Goal: Information Seeking & Learning: Learn about a topic

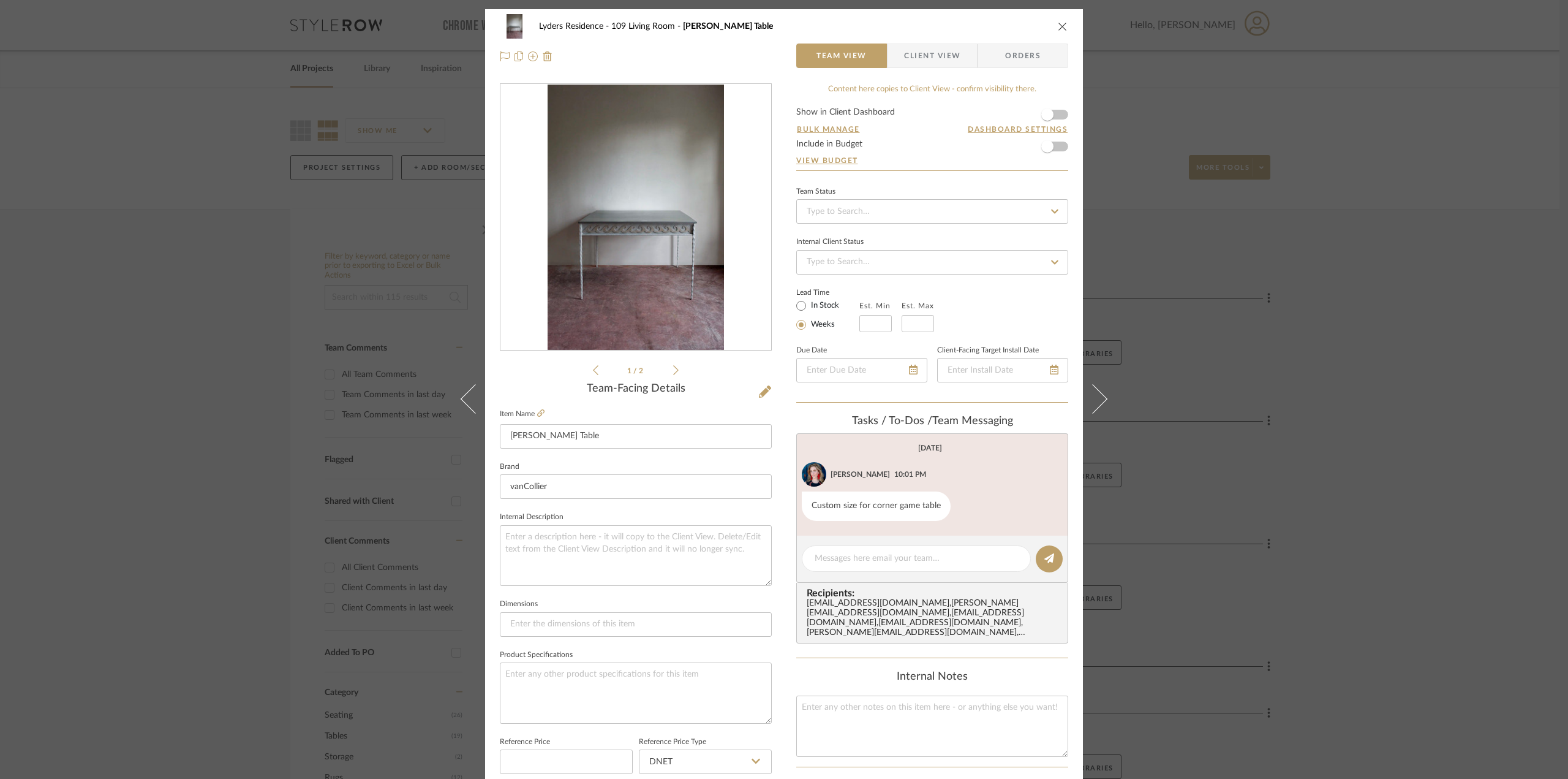
click at [1063, 31] on icon "close" at bounding box center [1063, 25] width 10 height 10
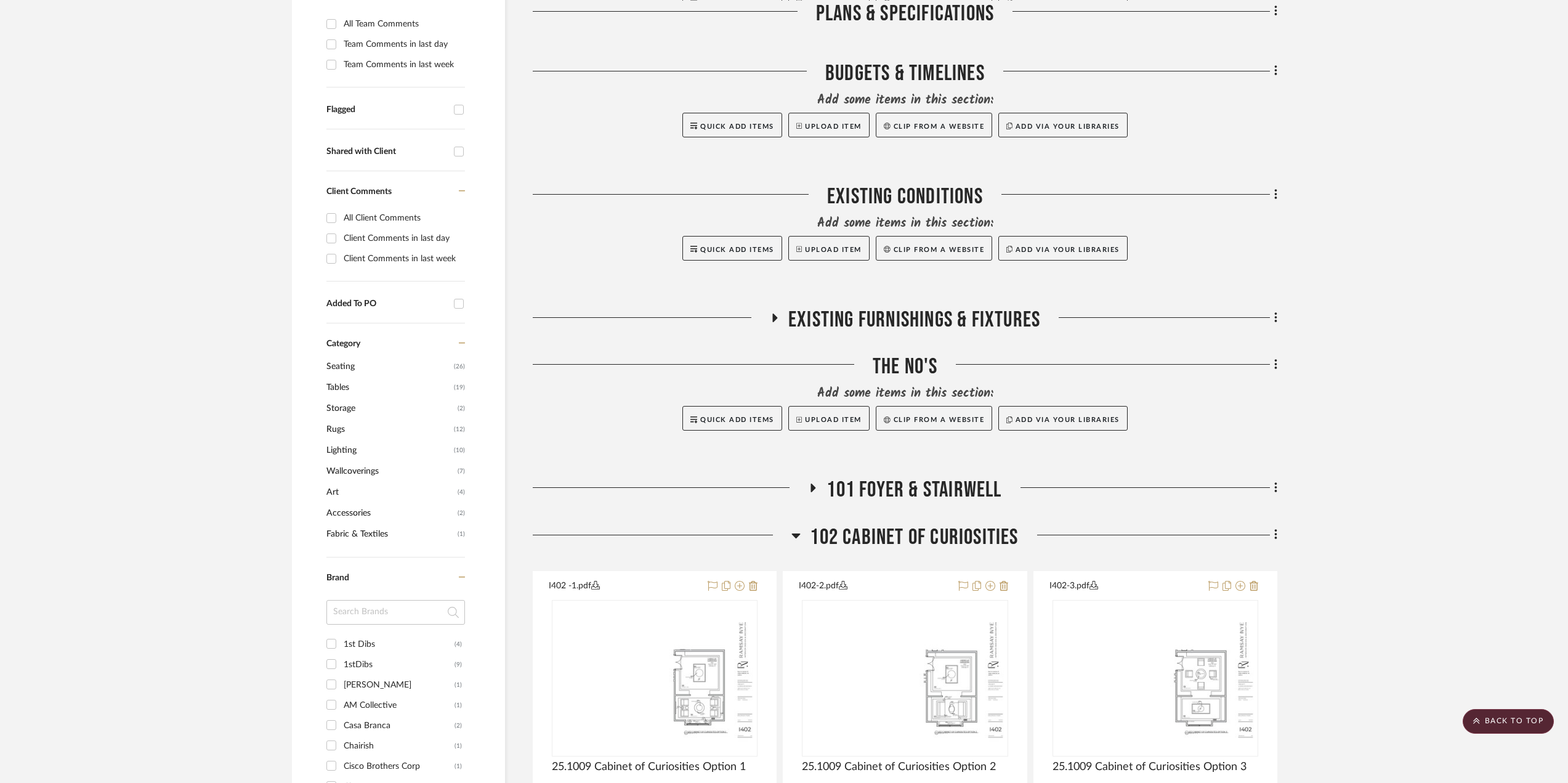
scroll to position [308, 0]
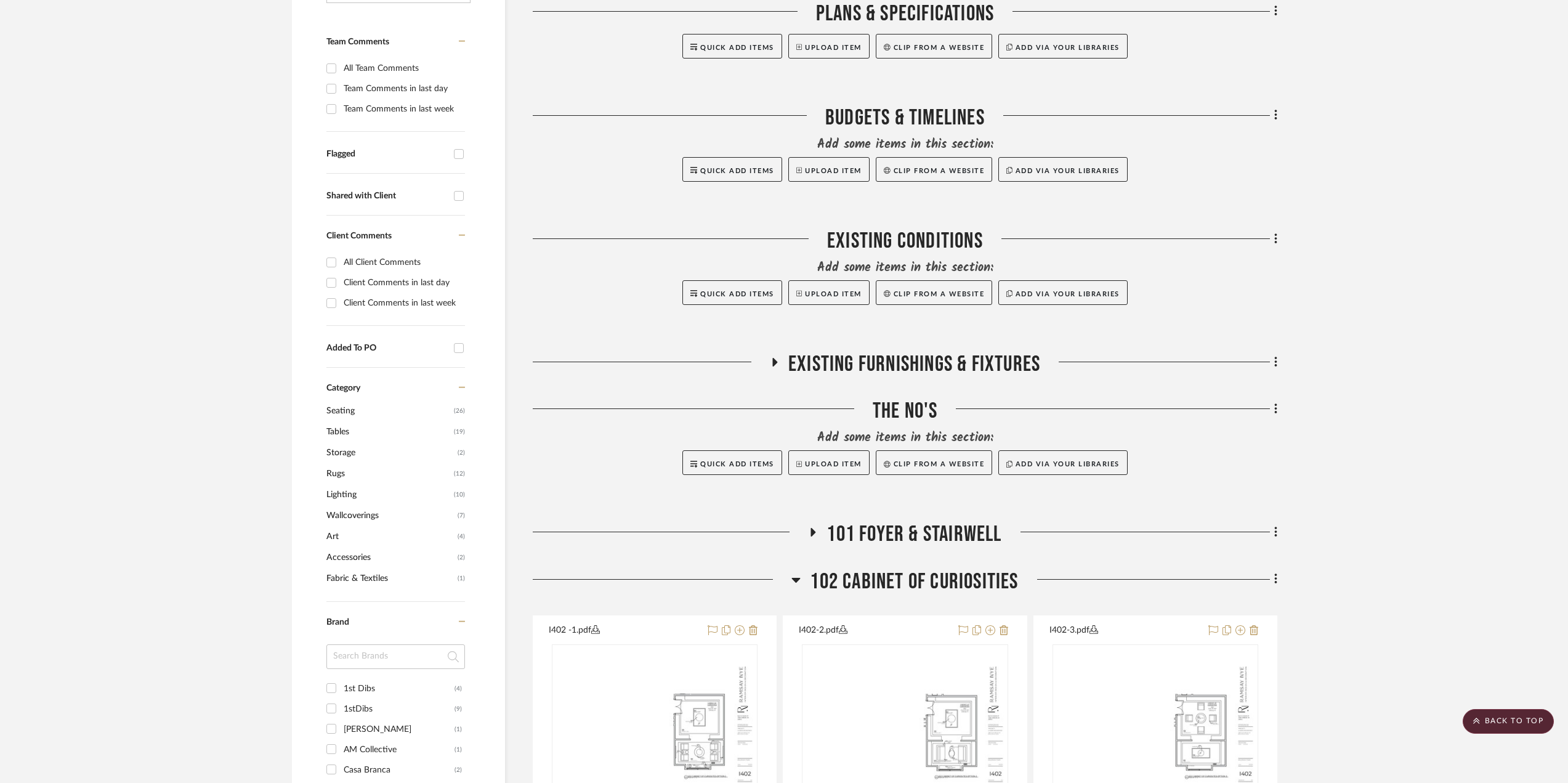
click at [905, 521] on span "101 Foyer & Stairwell" at bounding box center [914, 535] width 175 height 27
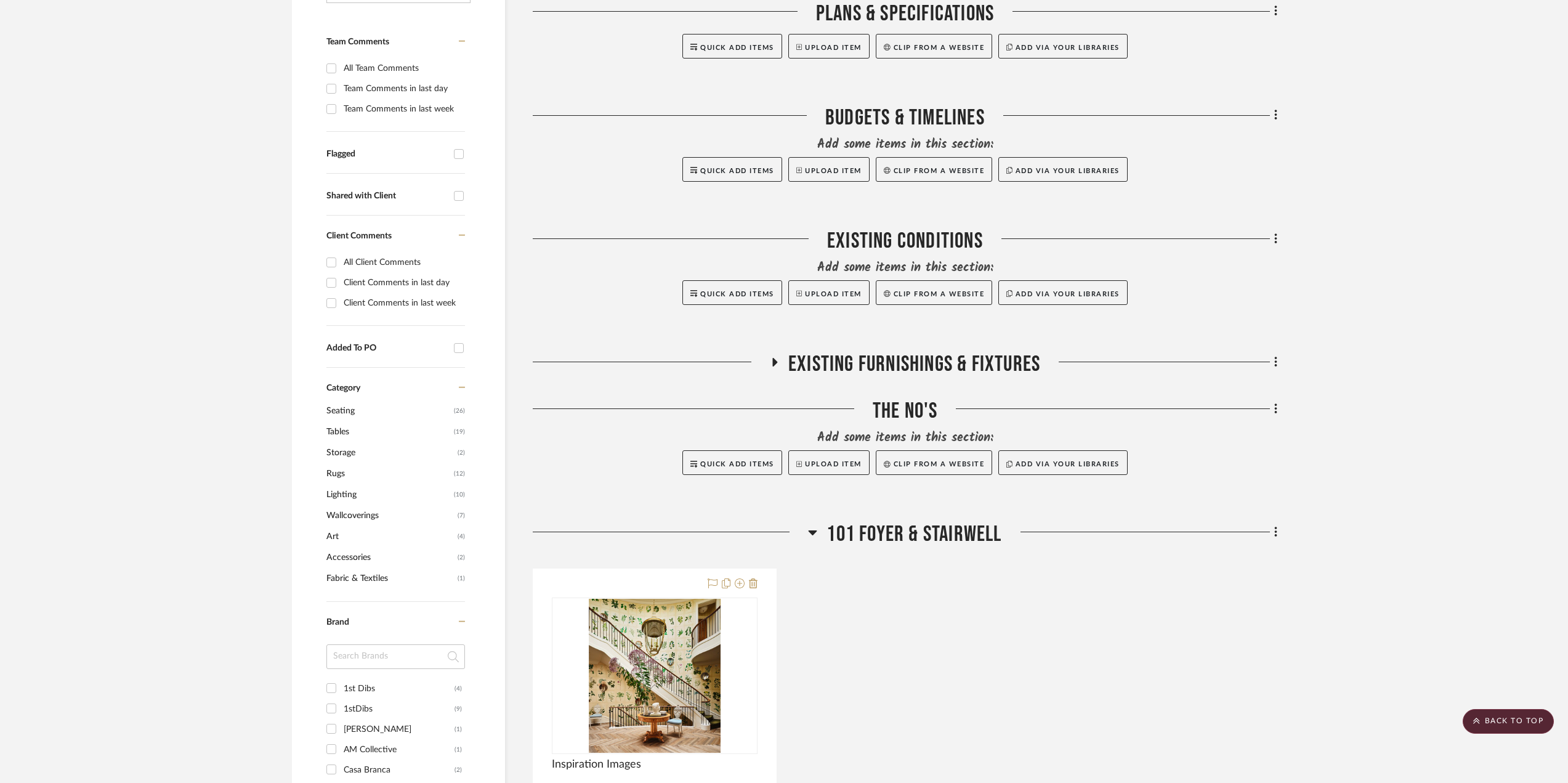
click at [907, 531] on span "101 Foyer & Stairwell" at bounding box center [914, 535] width 175 height 27
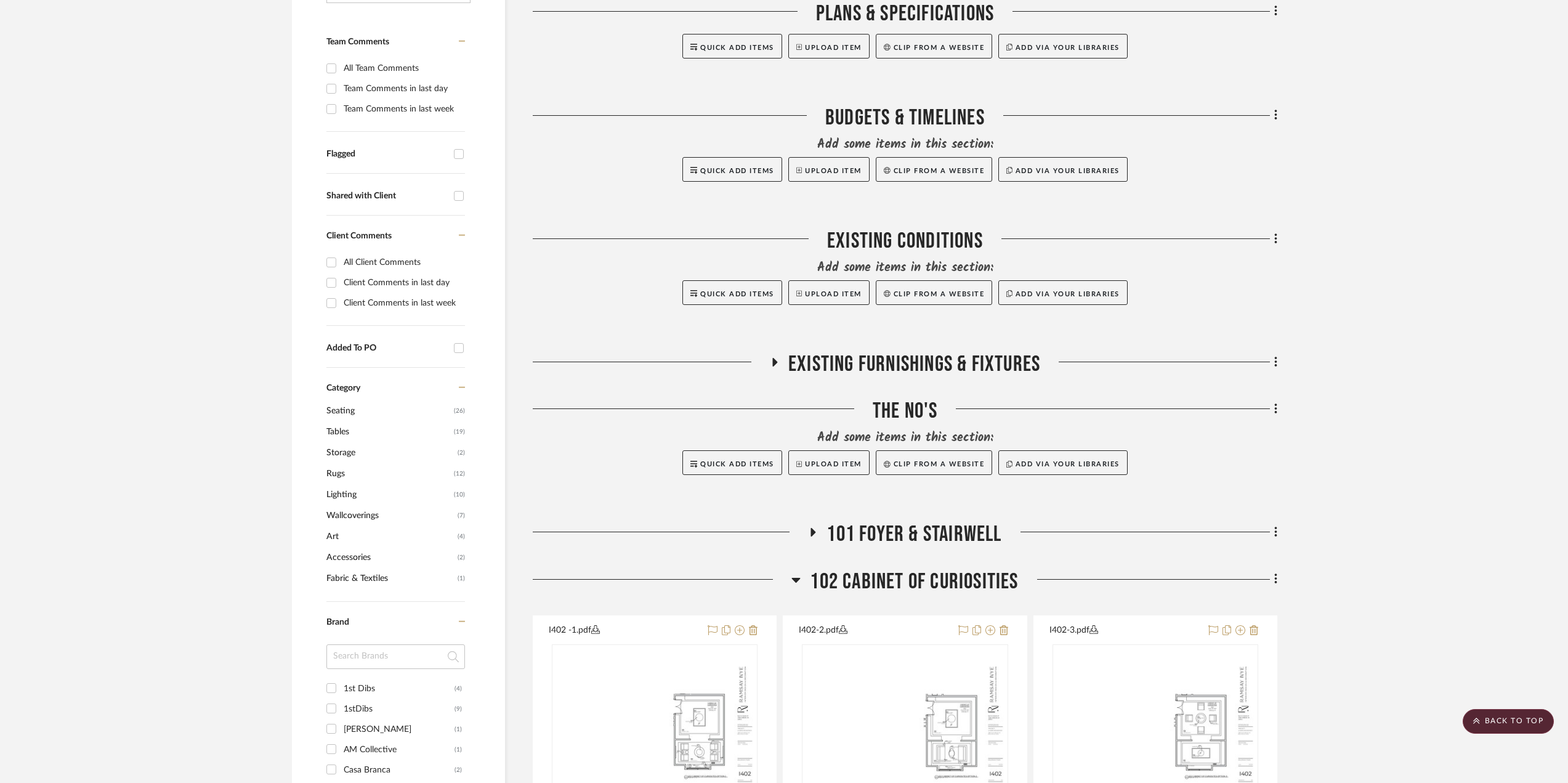
click at [905, 574] on span "102 Cabinet of Curiosities" at bounding box center [914, 582] width 209 height 27
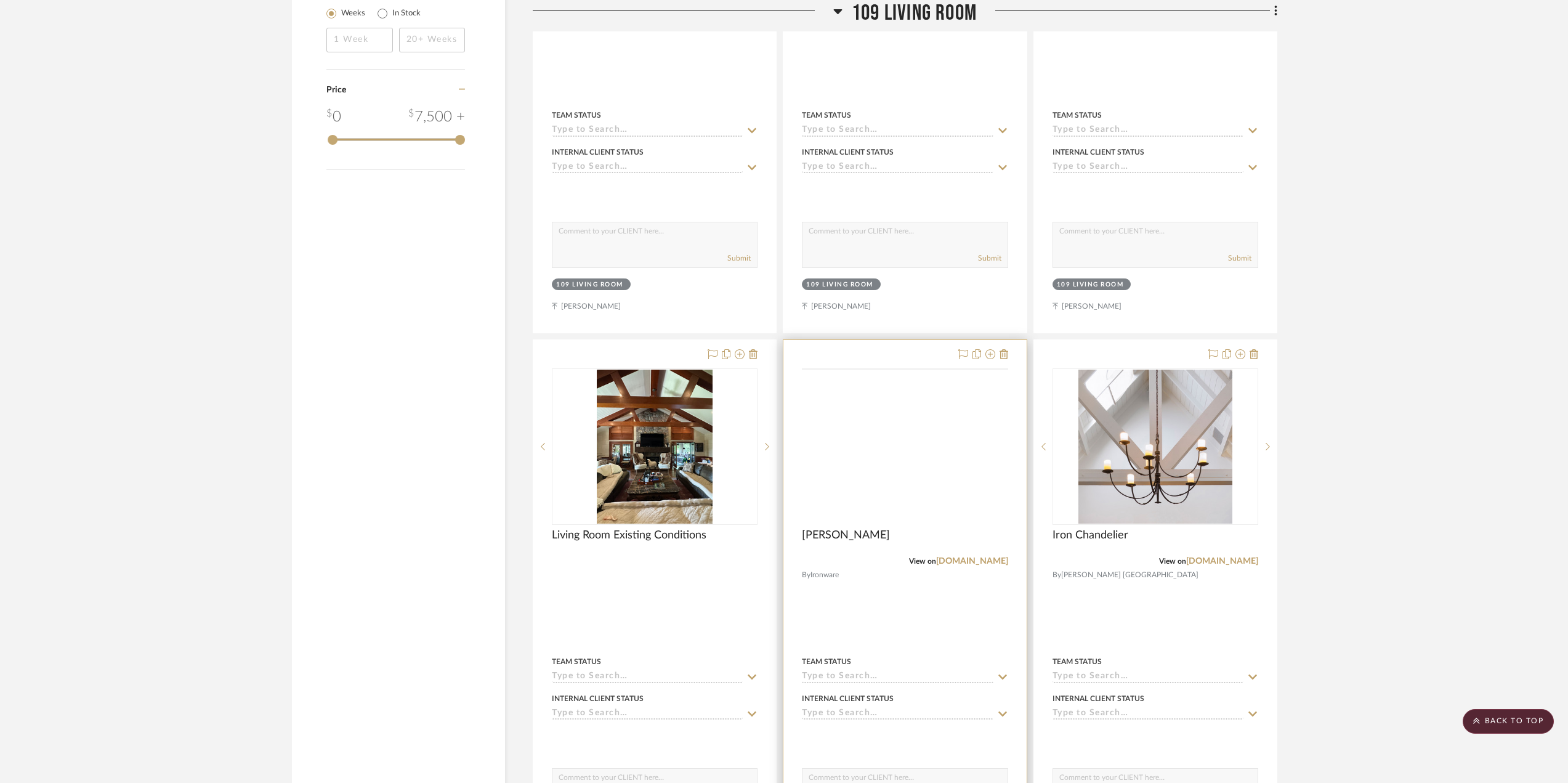
scroll to position [1724, 0]
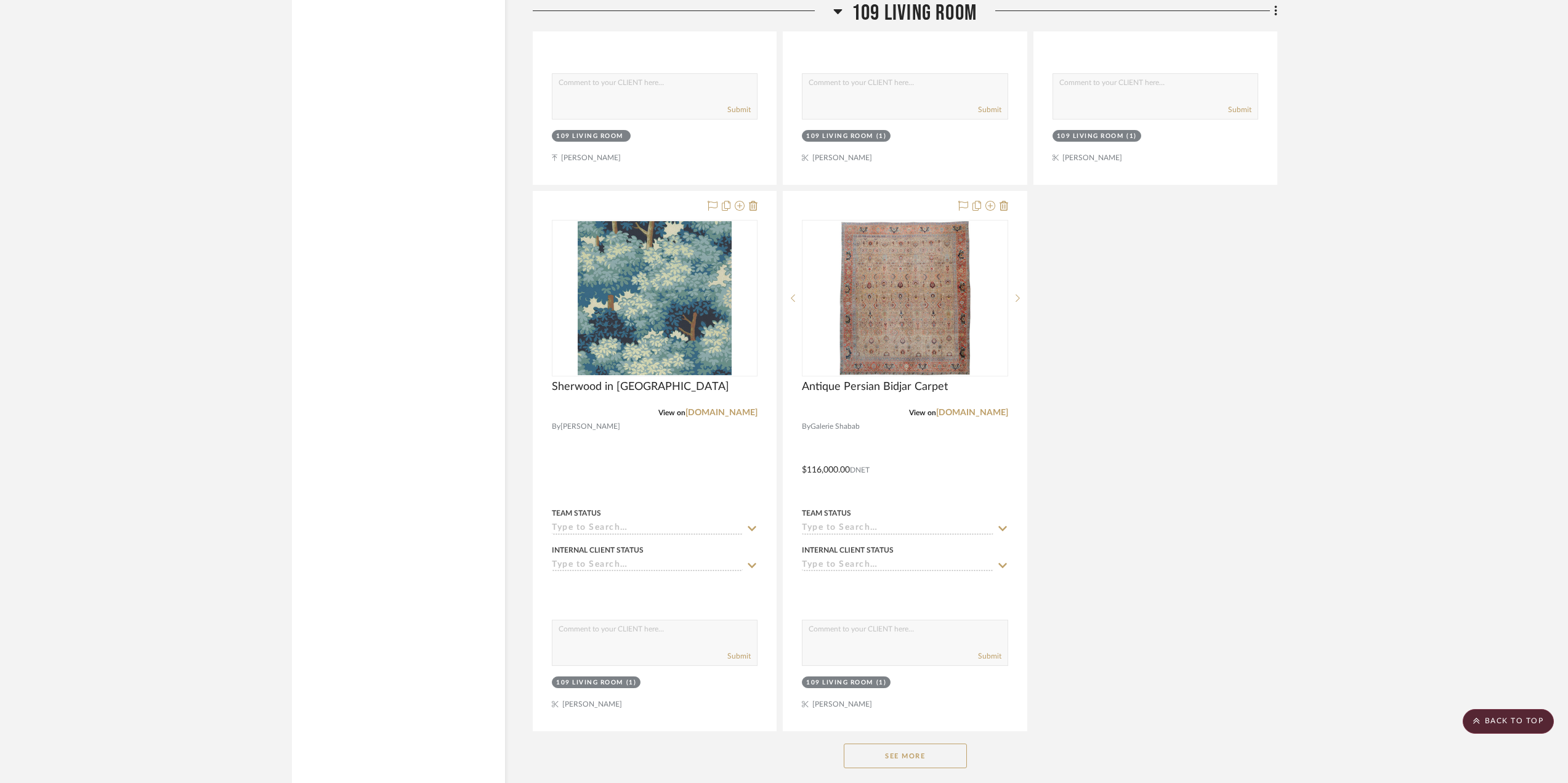
scroll to position [2402, 0]
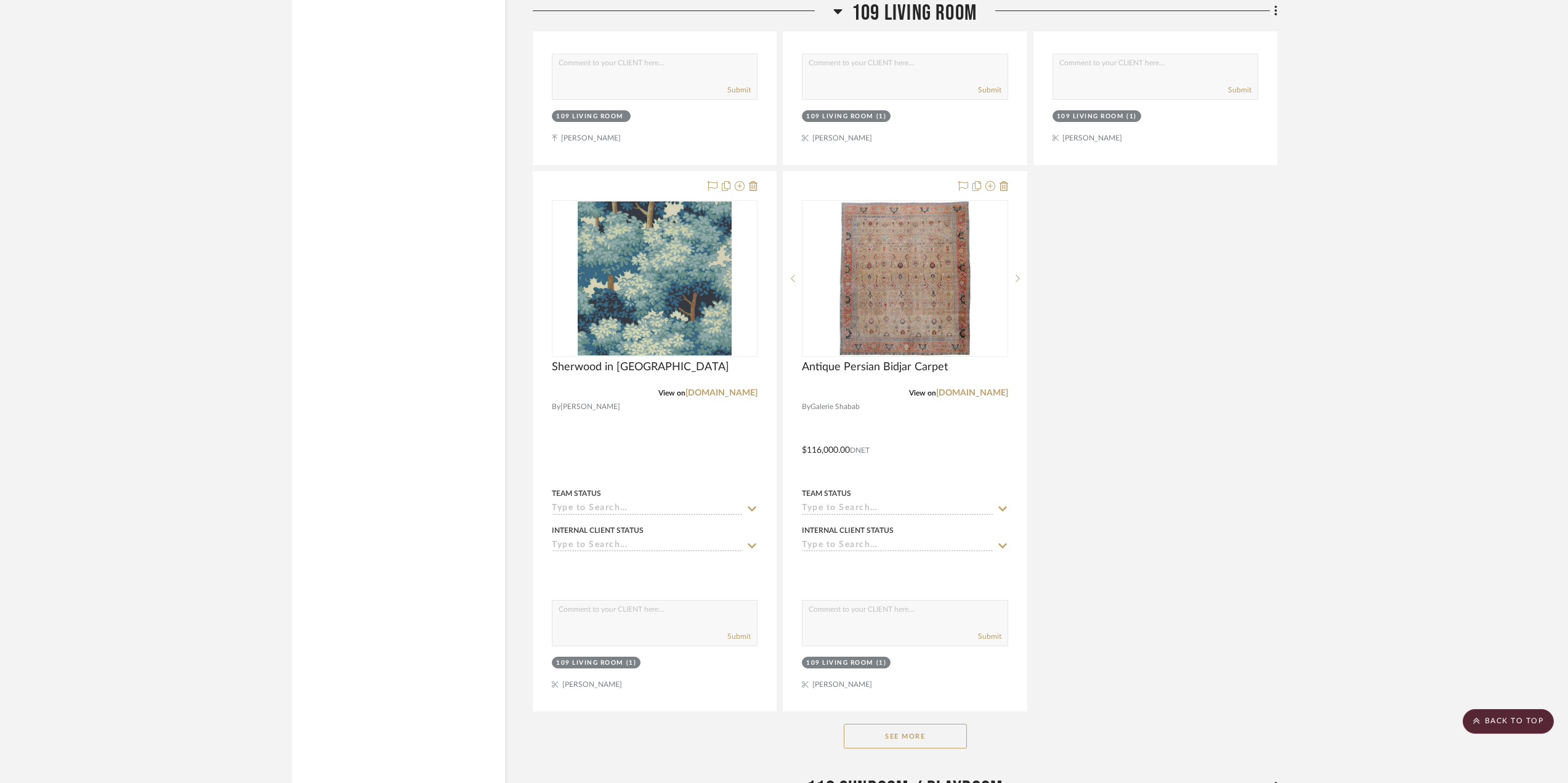
click at [939, 740] on button "See More" at bounding box center [905, 736] width 123 height 25
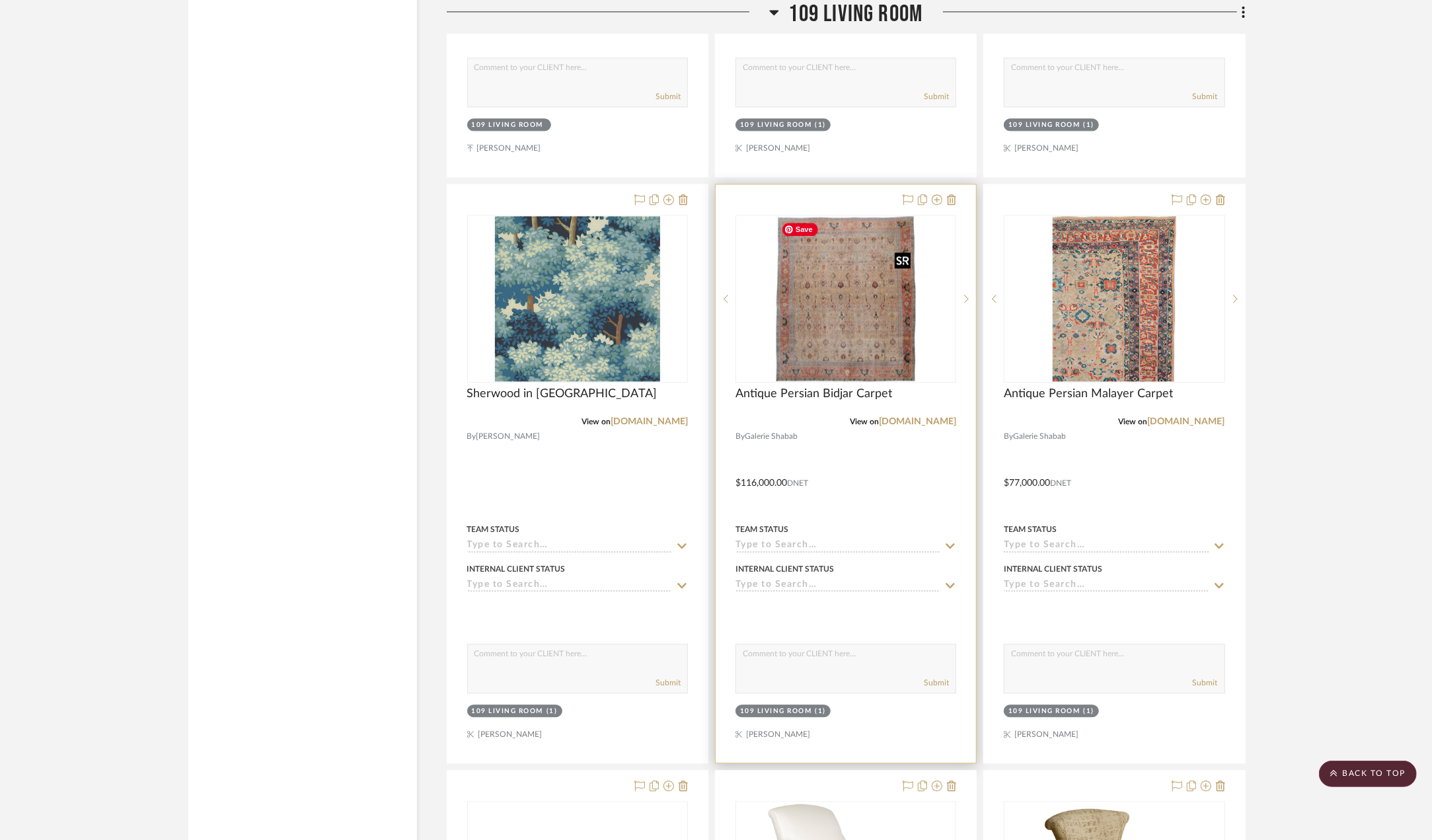
click at [855, 320] on img "0" at bounding box center [845, 299] width 139 height 165
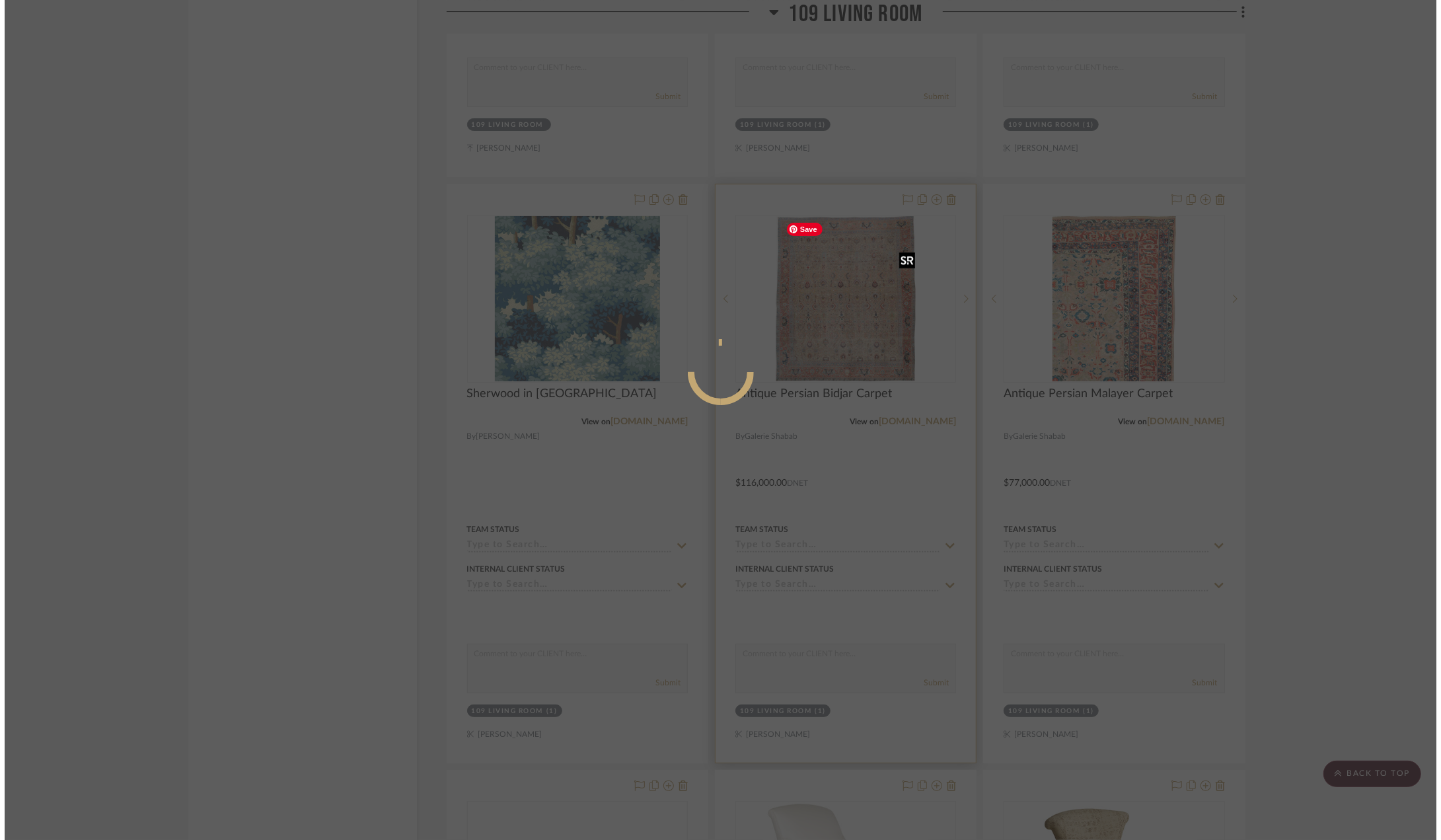
scroll to position [0, 0]
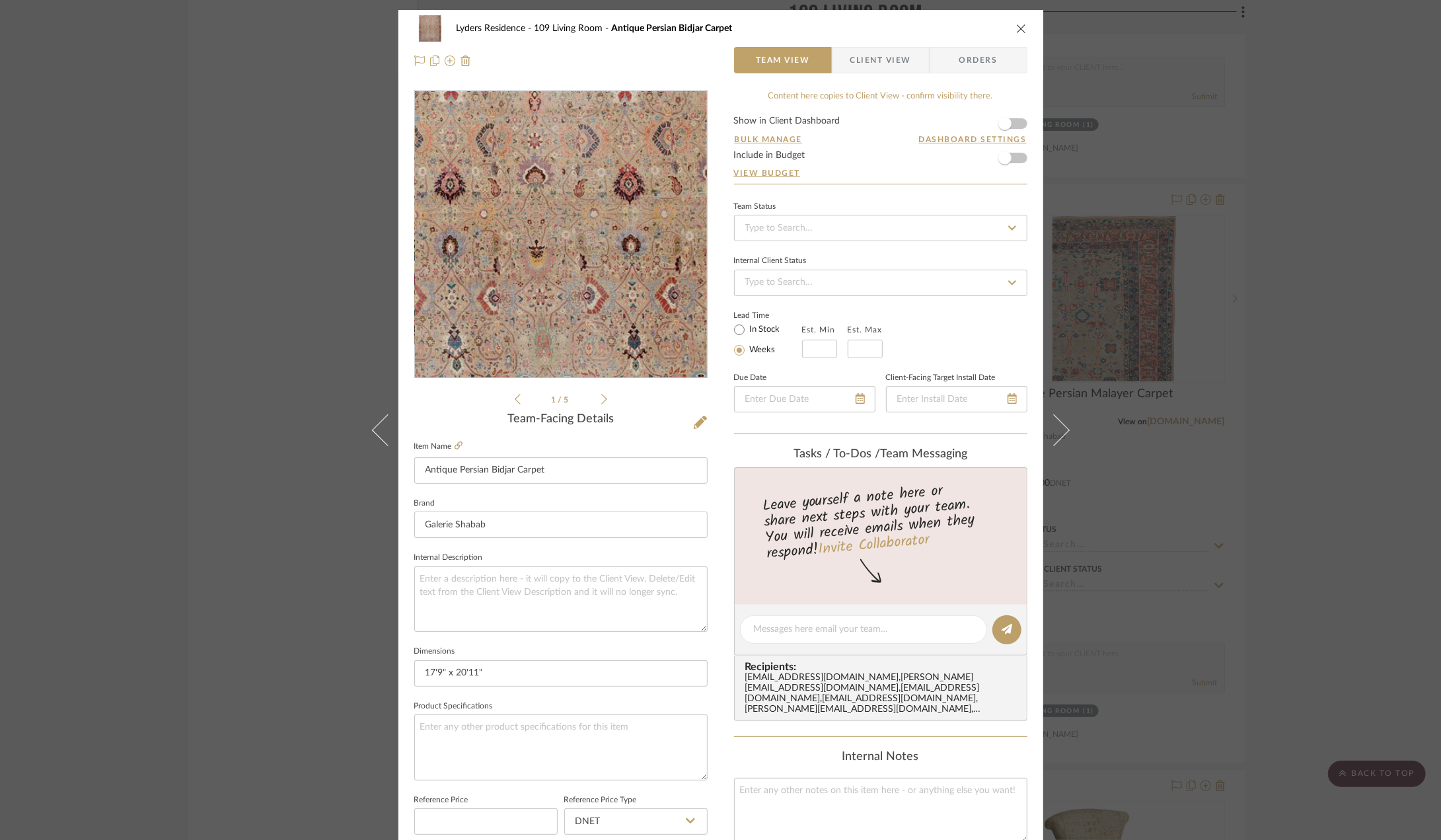
click at [584, 226] on img "0" at bounding box center [560, 234] width 243 height 286
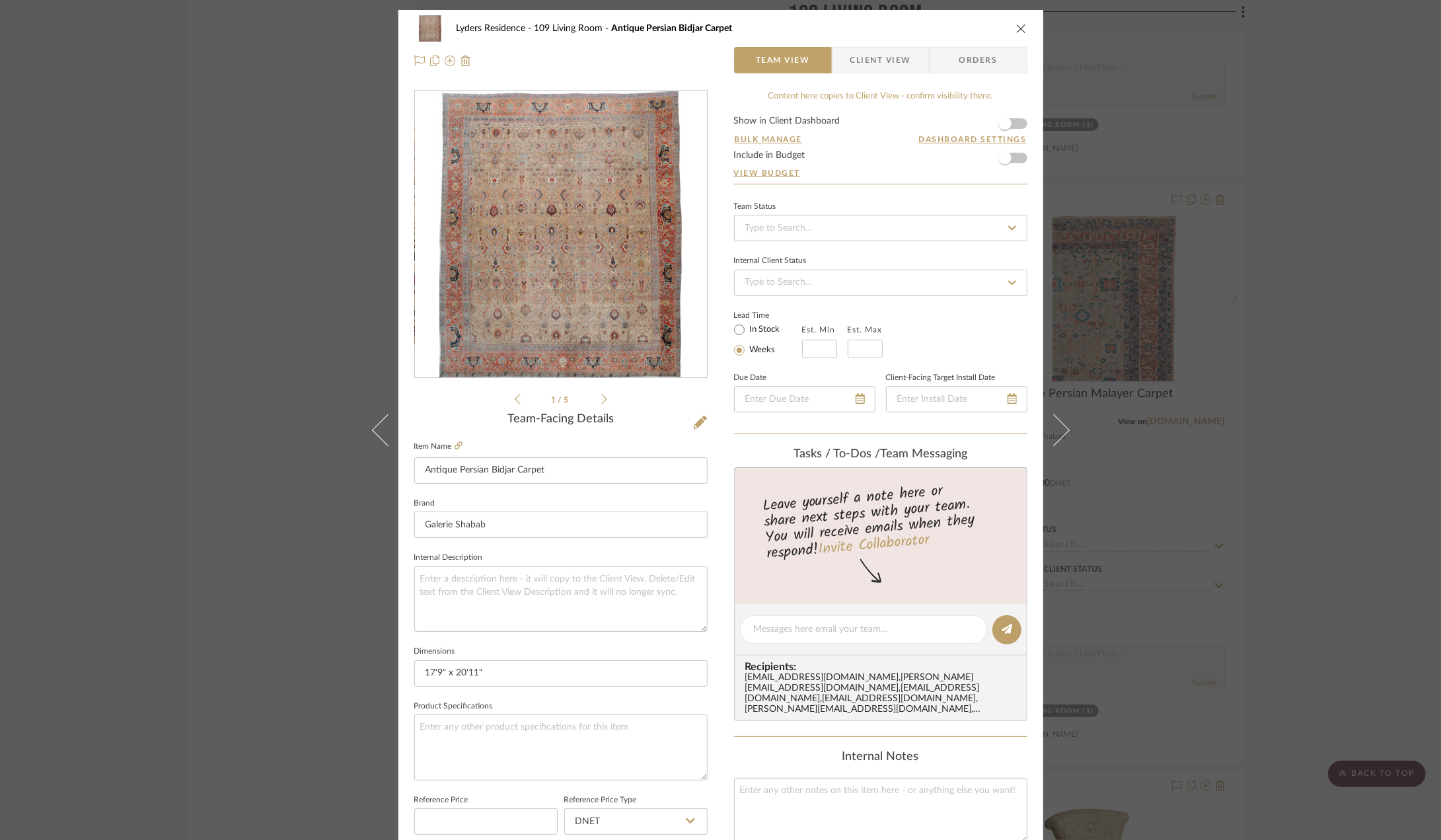
drag, startPoint x: 908, startPoint y: 428, endPoint x: 506, endPoint y: 310, distance: 419.0
click at [506, 310] on img "0" at bounding box center [560, 234] width 243 height 286
drag, startPoint x: 698, startPoint y: 374, endPoint x: 683, endPoint y: 364, distance: 18.0
click at [683, 364] on div "0" at bounding box center [561, 234] width 292 height 286
click at [574, 251] on img "0" at bounding box center [560, 234] width 243 height 286
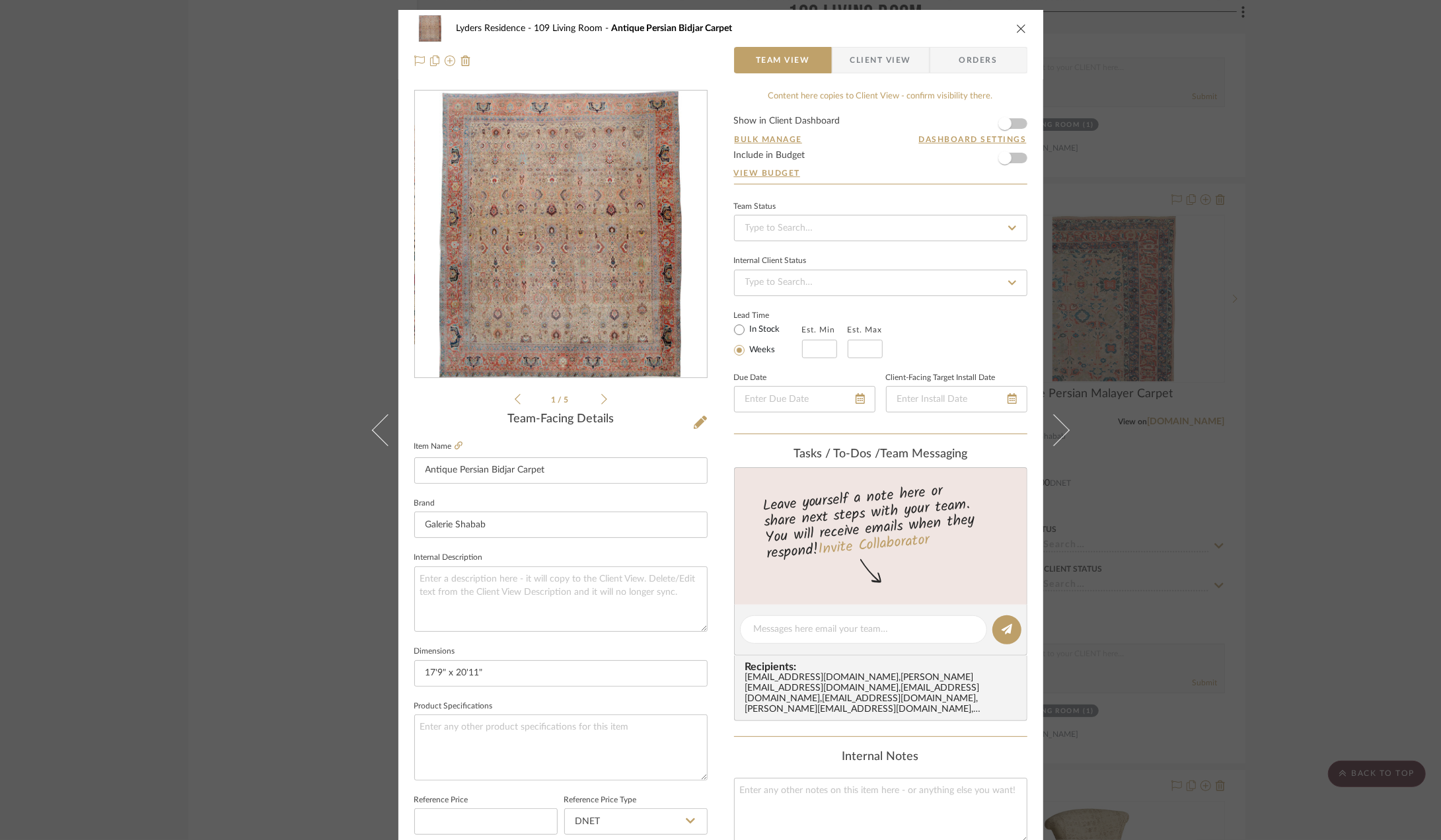
click at [1017, 23] on icon "close" at bounding box center [1021, 27] width 10 height 10
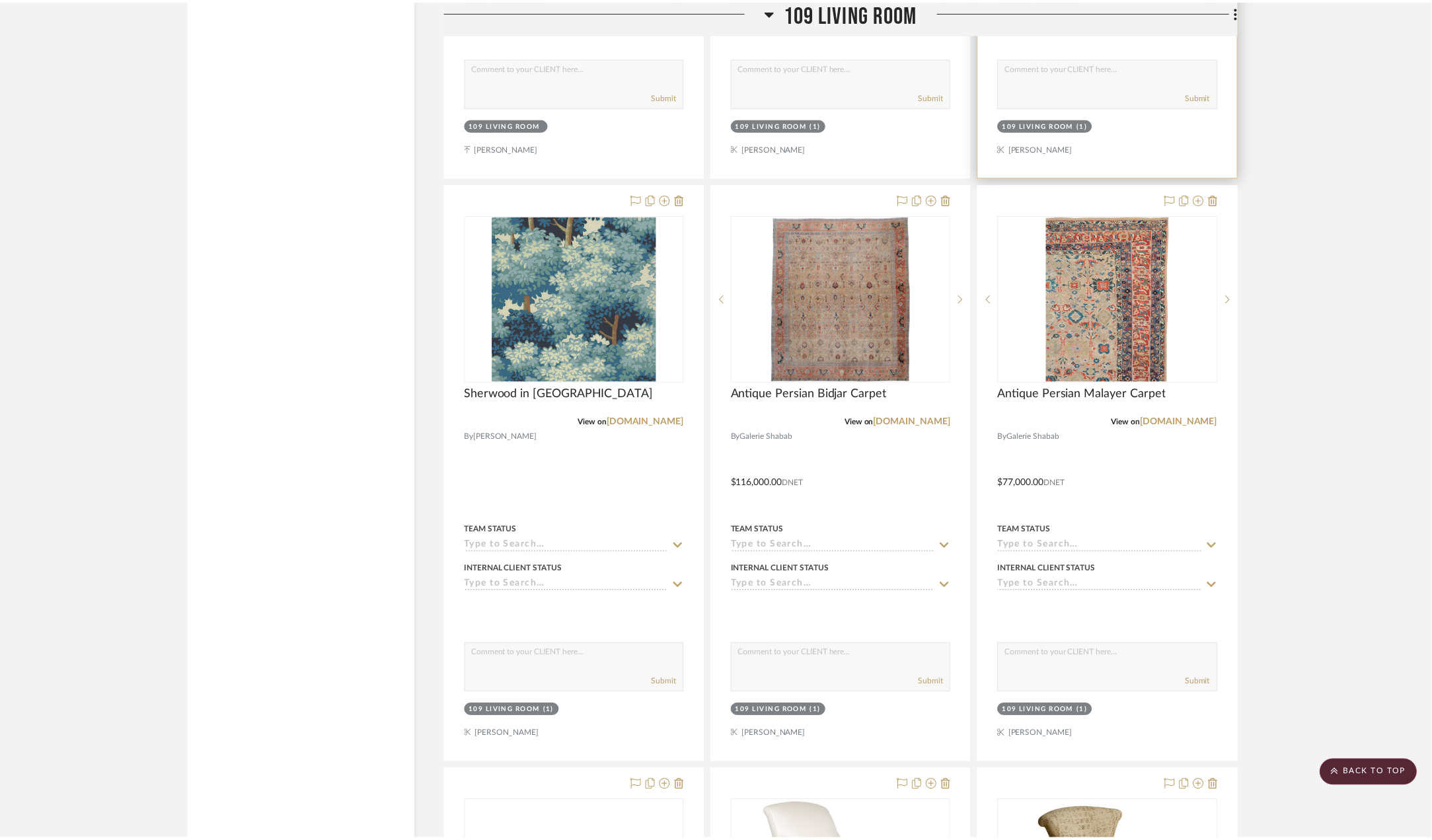
scroll to position [2577, 0]
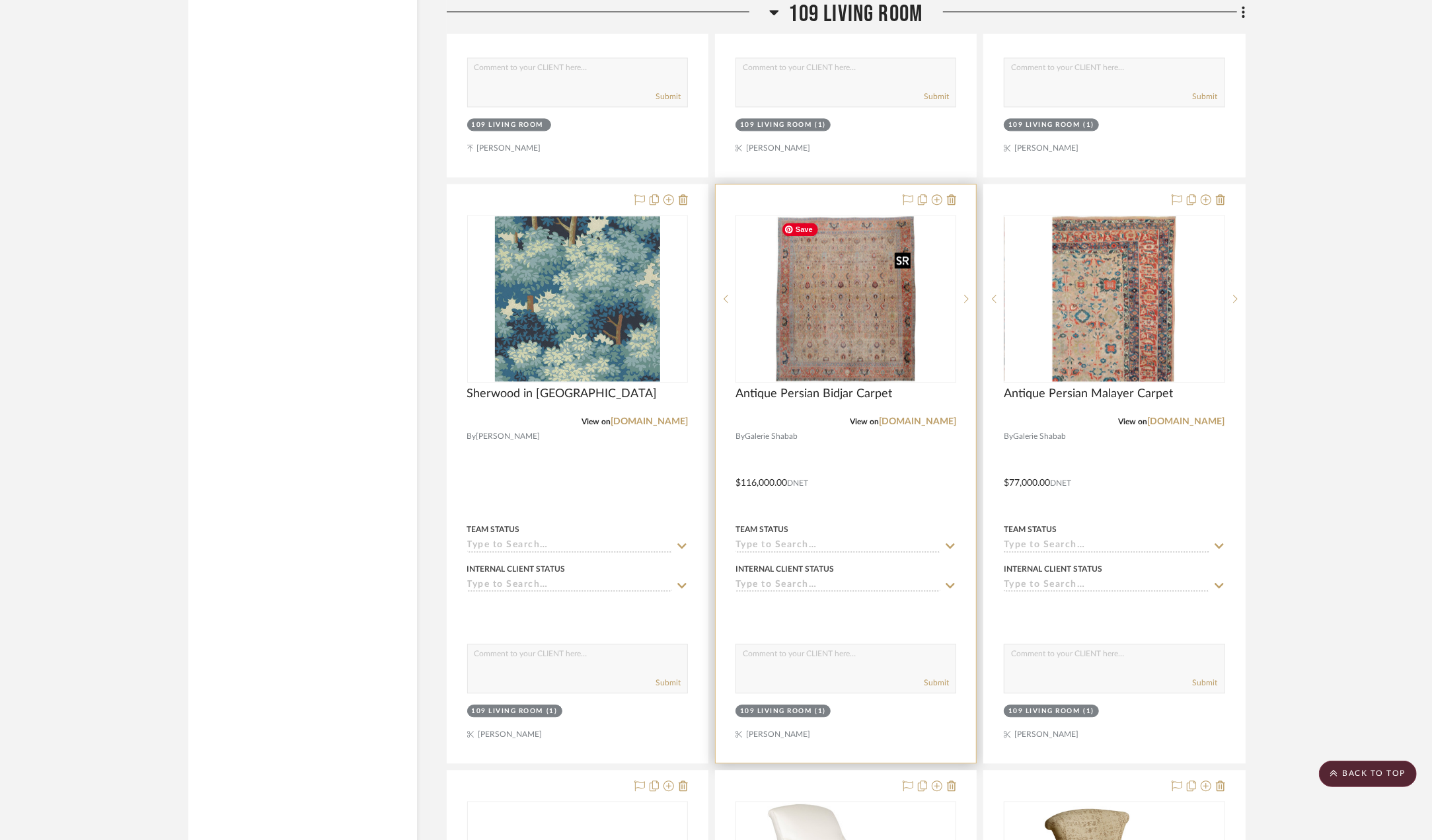
click at [856, 256] on img "0" at bounding box center [845, 299] width 139 height 165
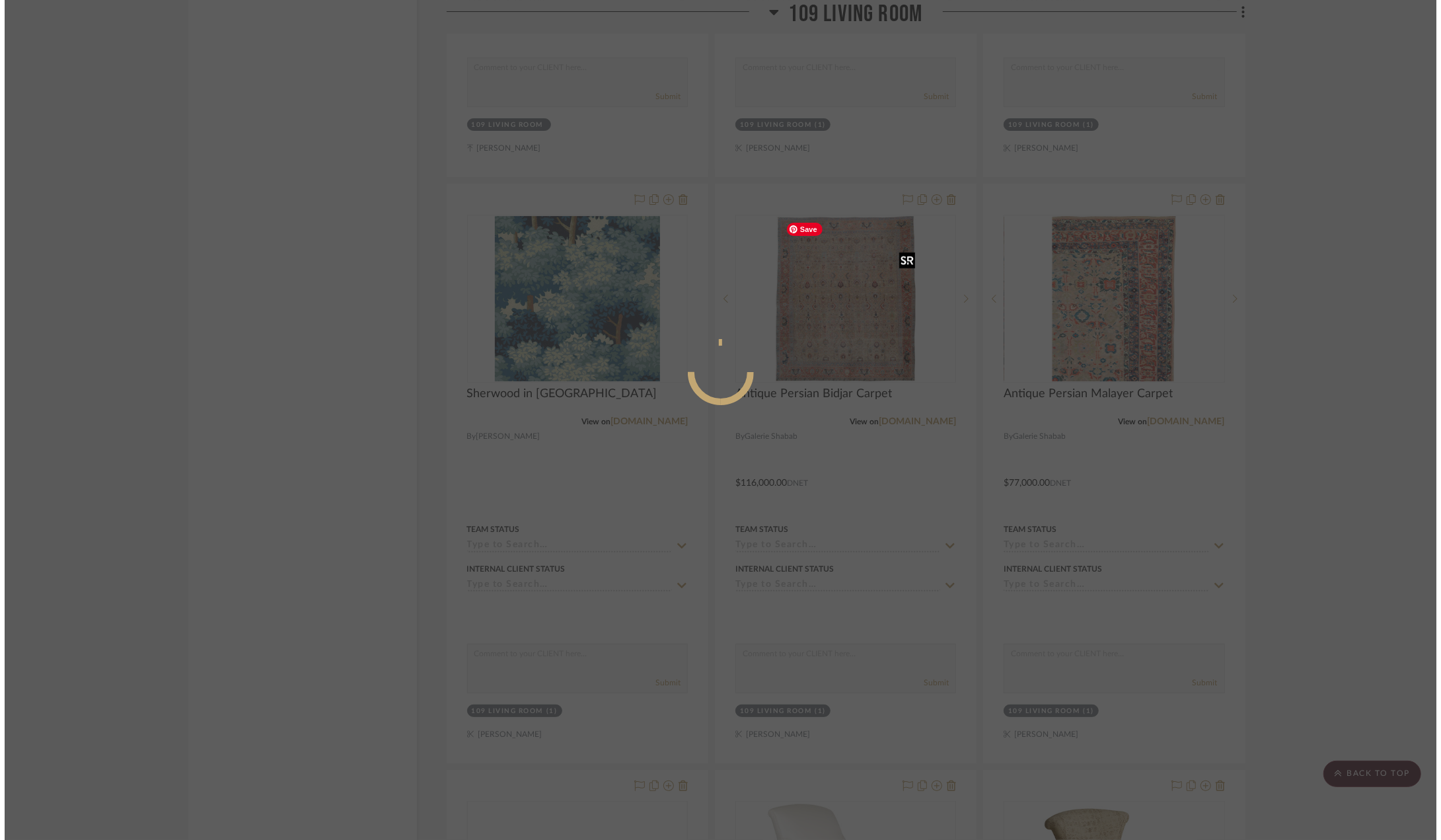
scroll to position [0, 0]
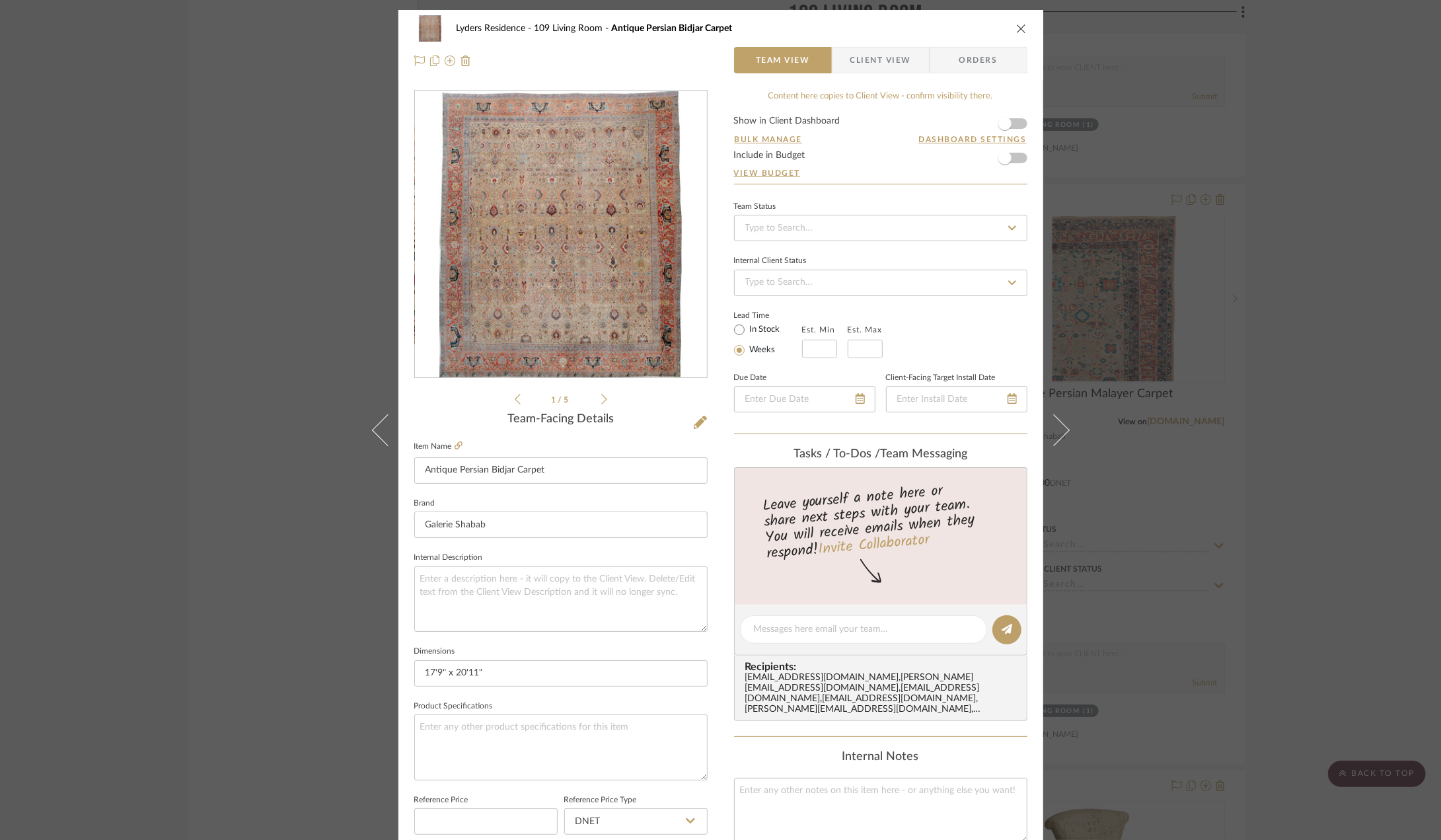
click at [421, 339] on div "0" at bounding box center [561, 234] width 292 height 286
click at [501, 311] on img "0" at bounding box center [560, 234] width 243 height 286
click at [1017, 30] on icon "close" at bounding box center [1021, 27] width 10 height 10
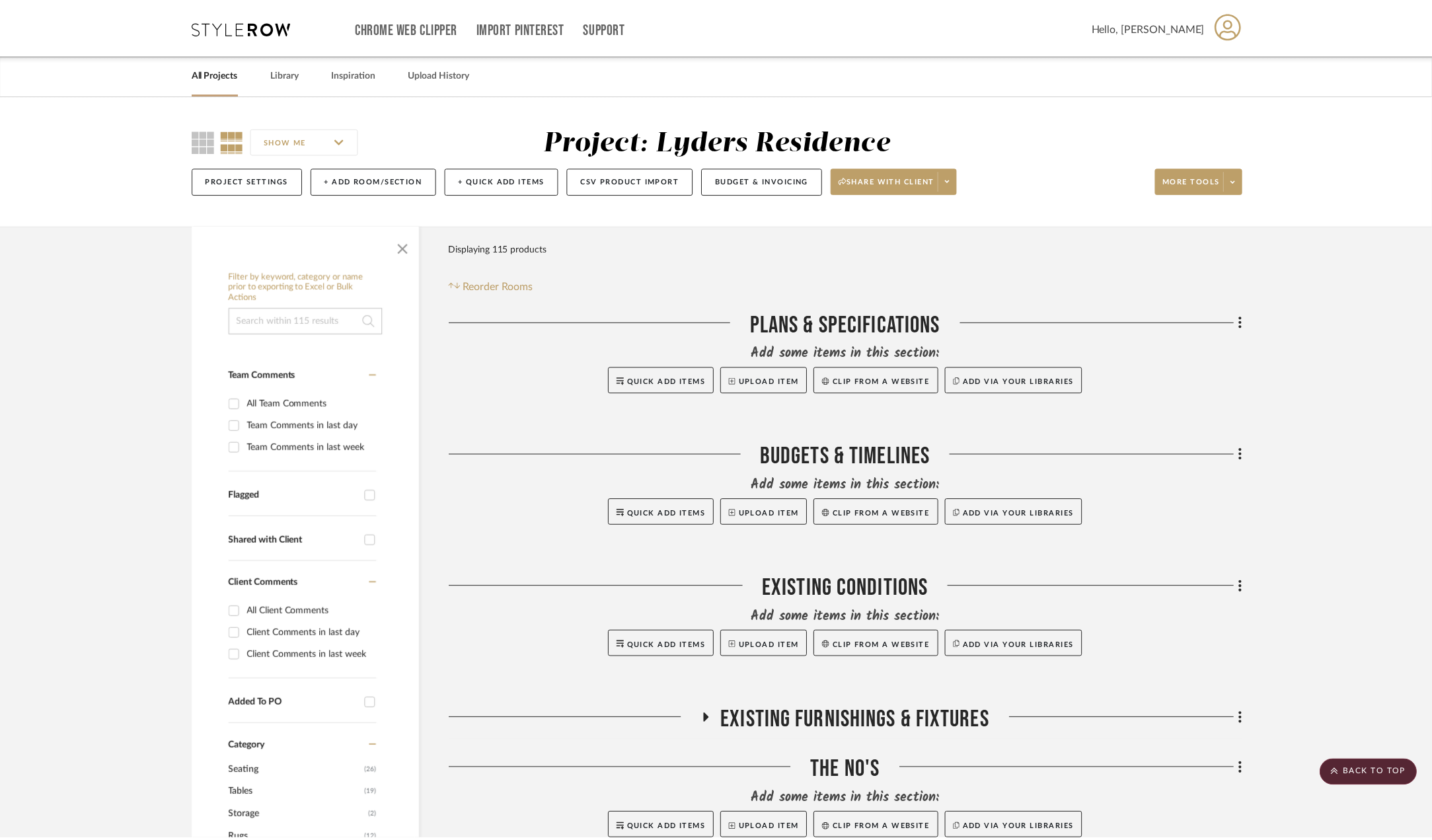
scroll to position [2577, 0]
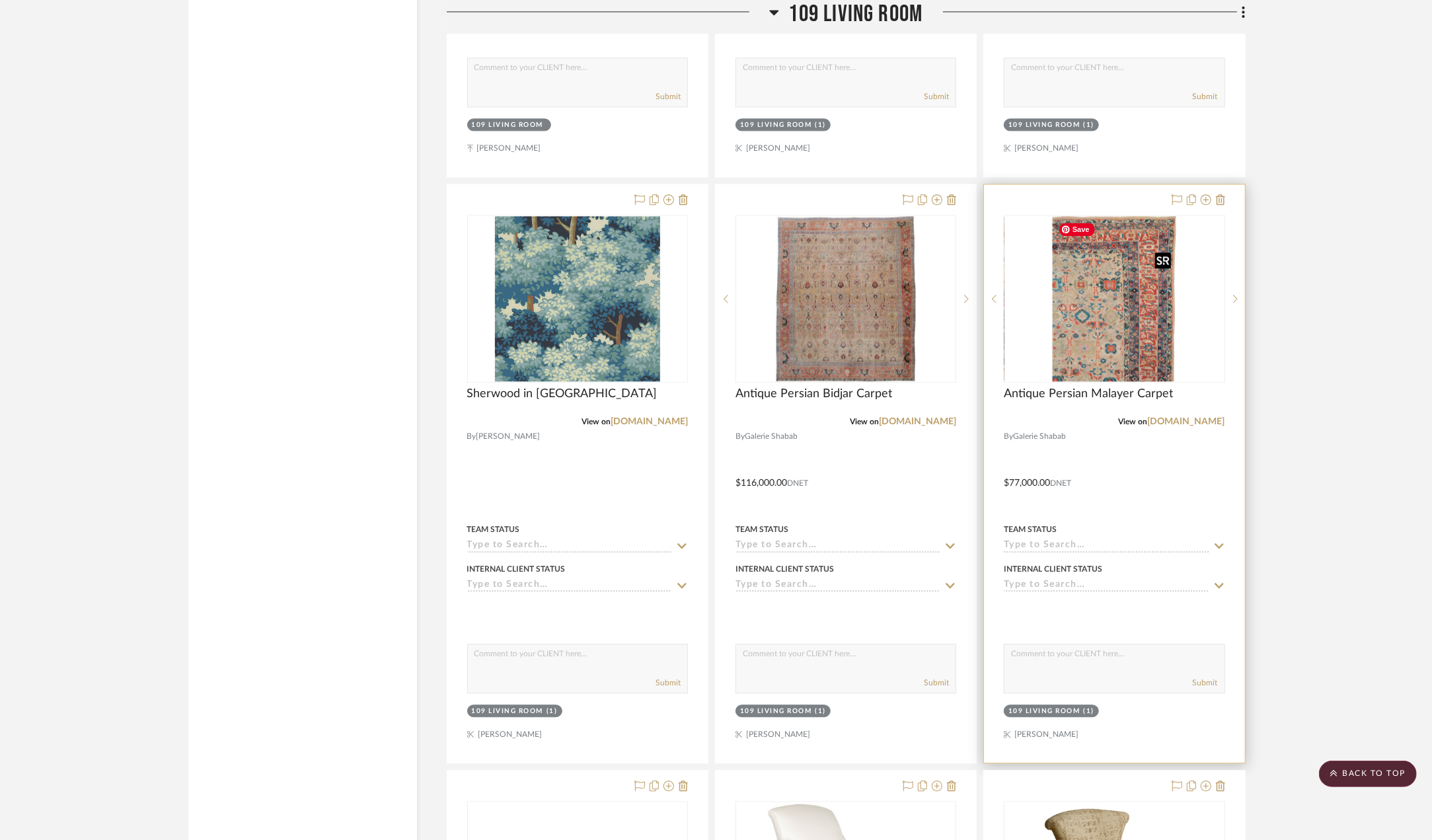
click at [1079, 268] on img "0" at bounding box center [1114, 299] width 123 height 165
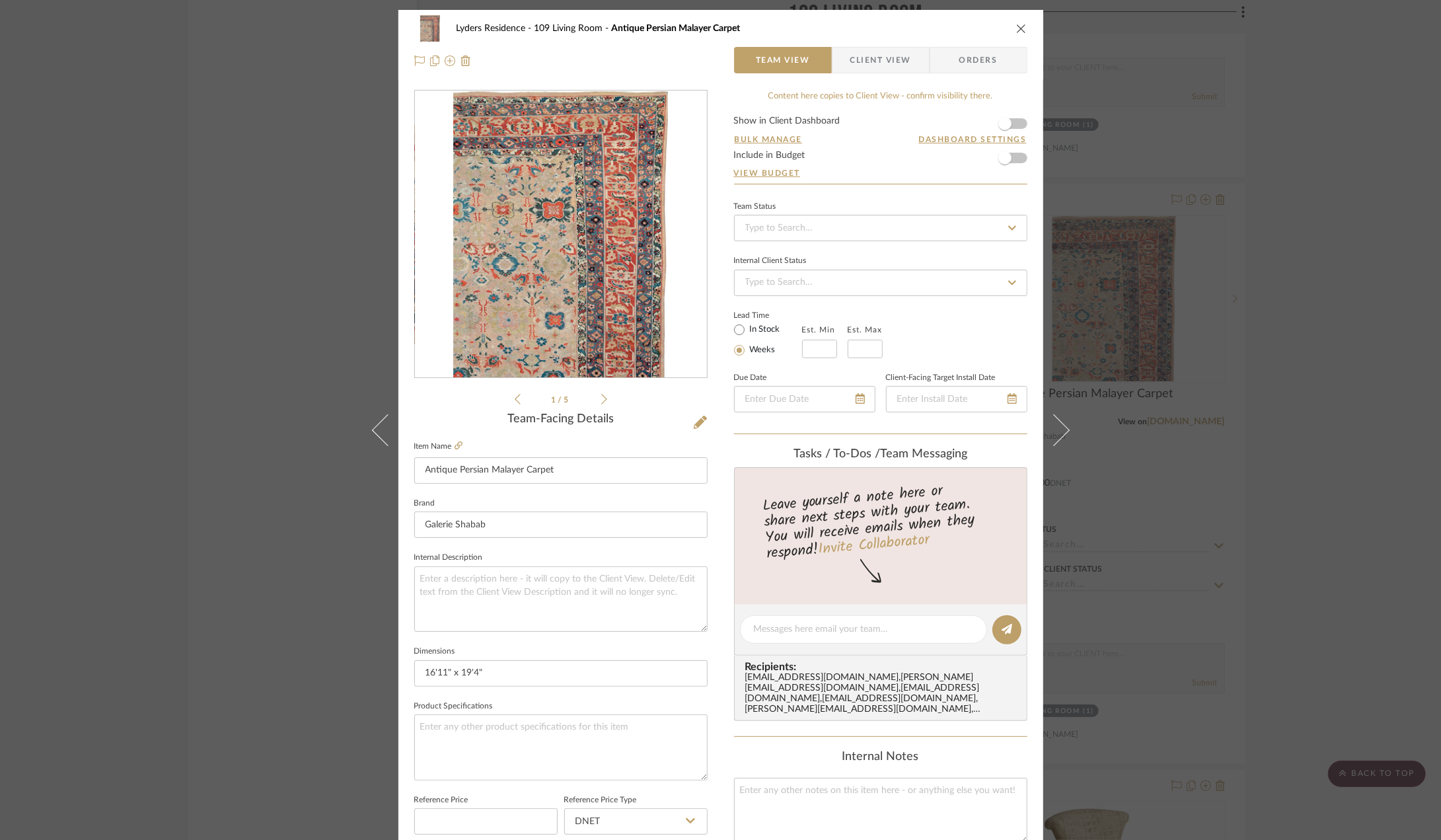
click at [601, 400] on icon at bounding box center [604, 399] width 6 height 12
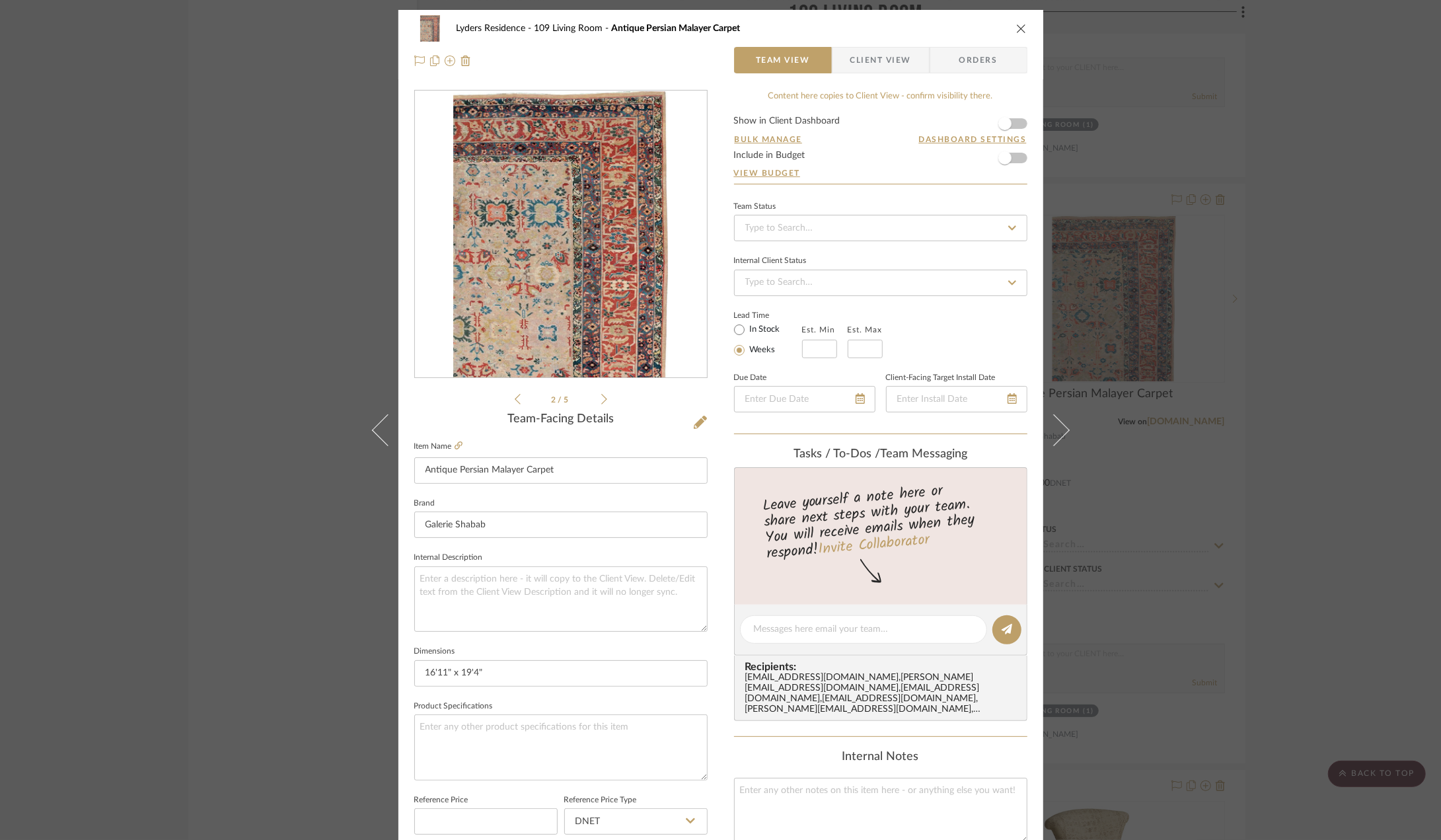
click at [588, 393] on li "2 / 5" at bounding box center [560, 399] width 81 height 16
click at [601, 400] on icon at bounding box center [604, 399] width 6 height 12
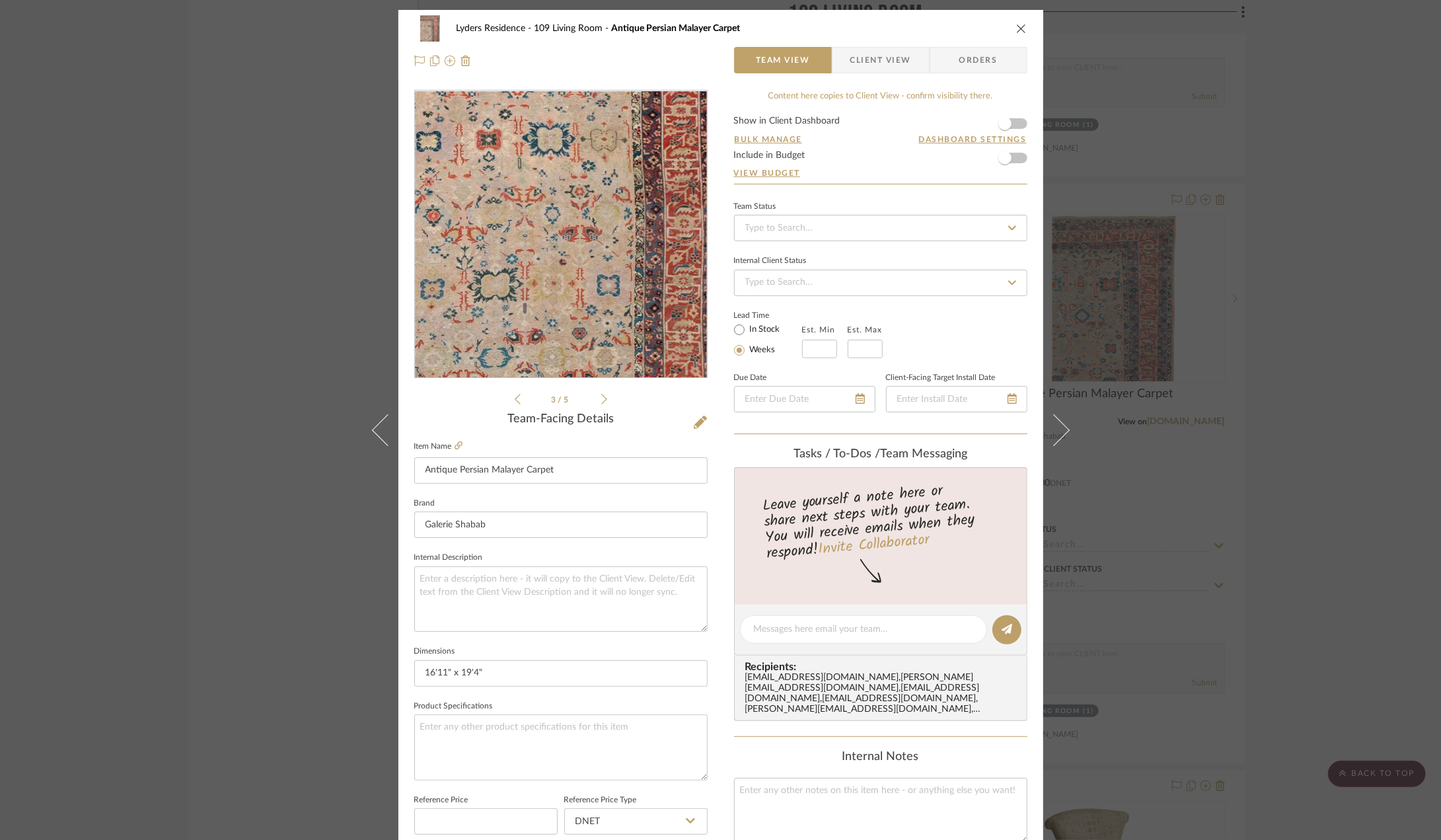
click at [622, 258] on img "2" at bounding box center [561, 234] width 252 height 286
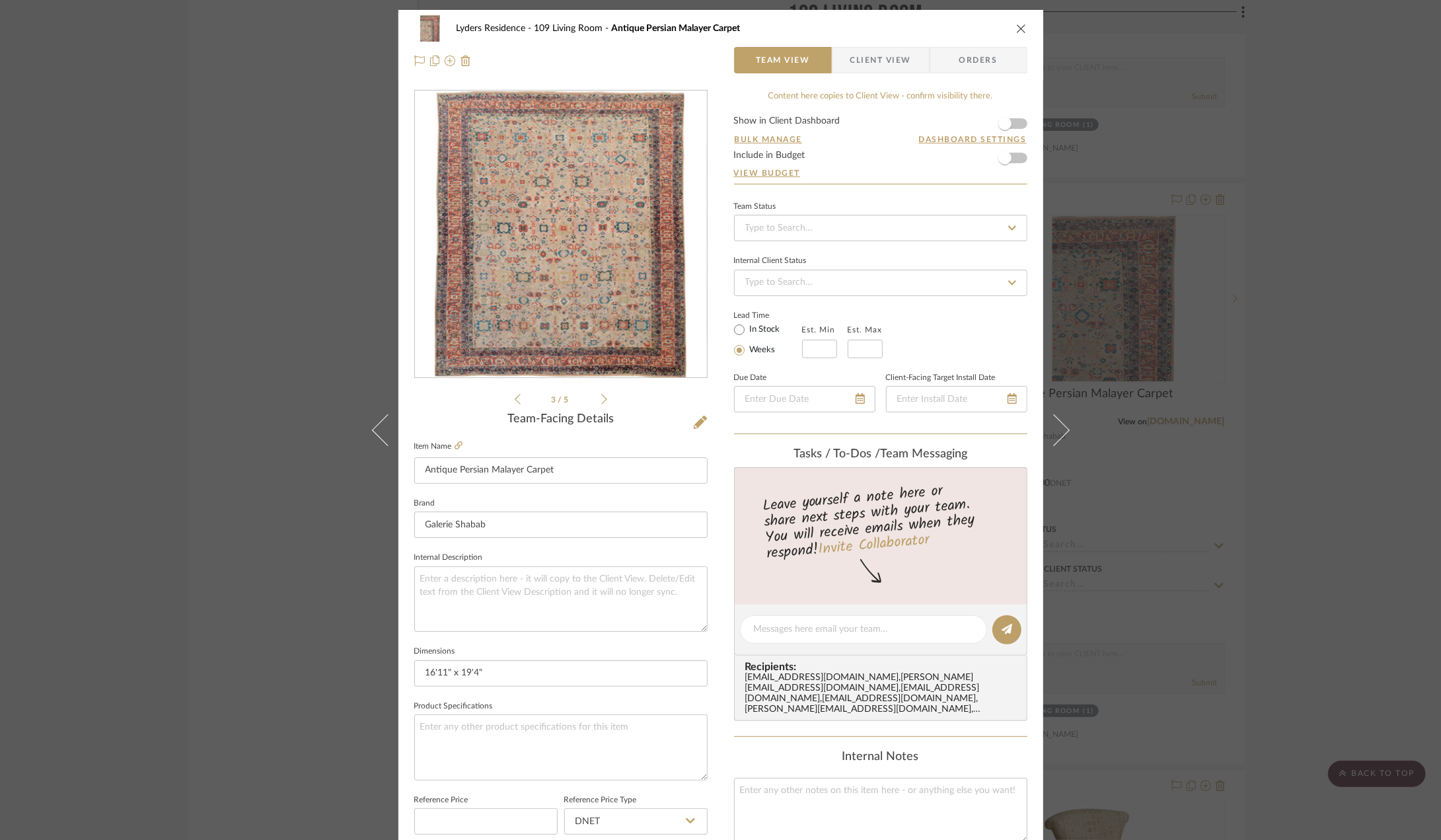
click at [1016, 34] on div "Lyders Residence 109 Living Room Antique Persian Malayer Carpet" at bounding box center [720, 28] width 613 height 27
click at [1016, 27] on icon "close" at bounding box center [1021, 27] width 10 height 10
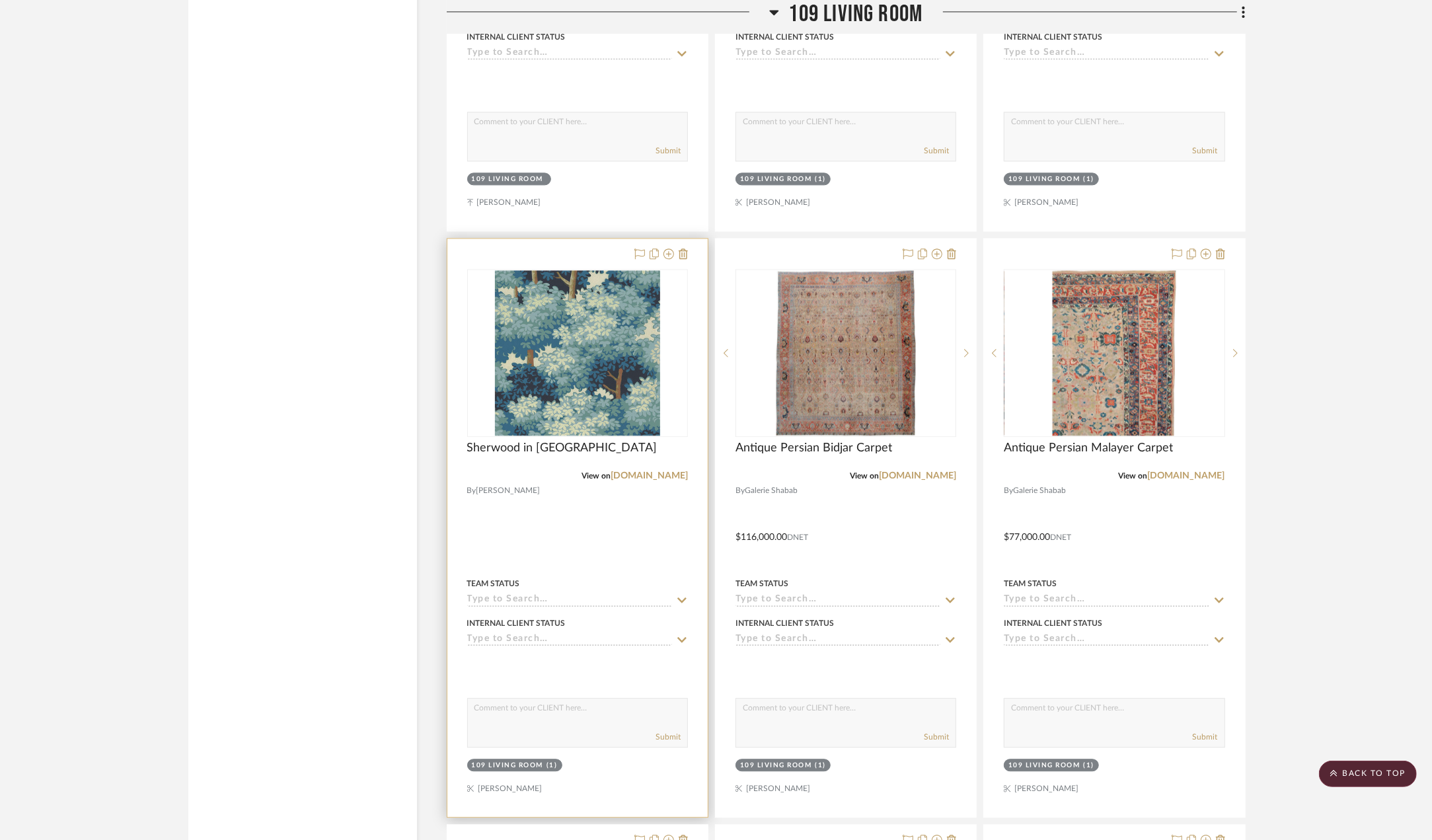
scroll to position [2511, 0]
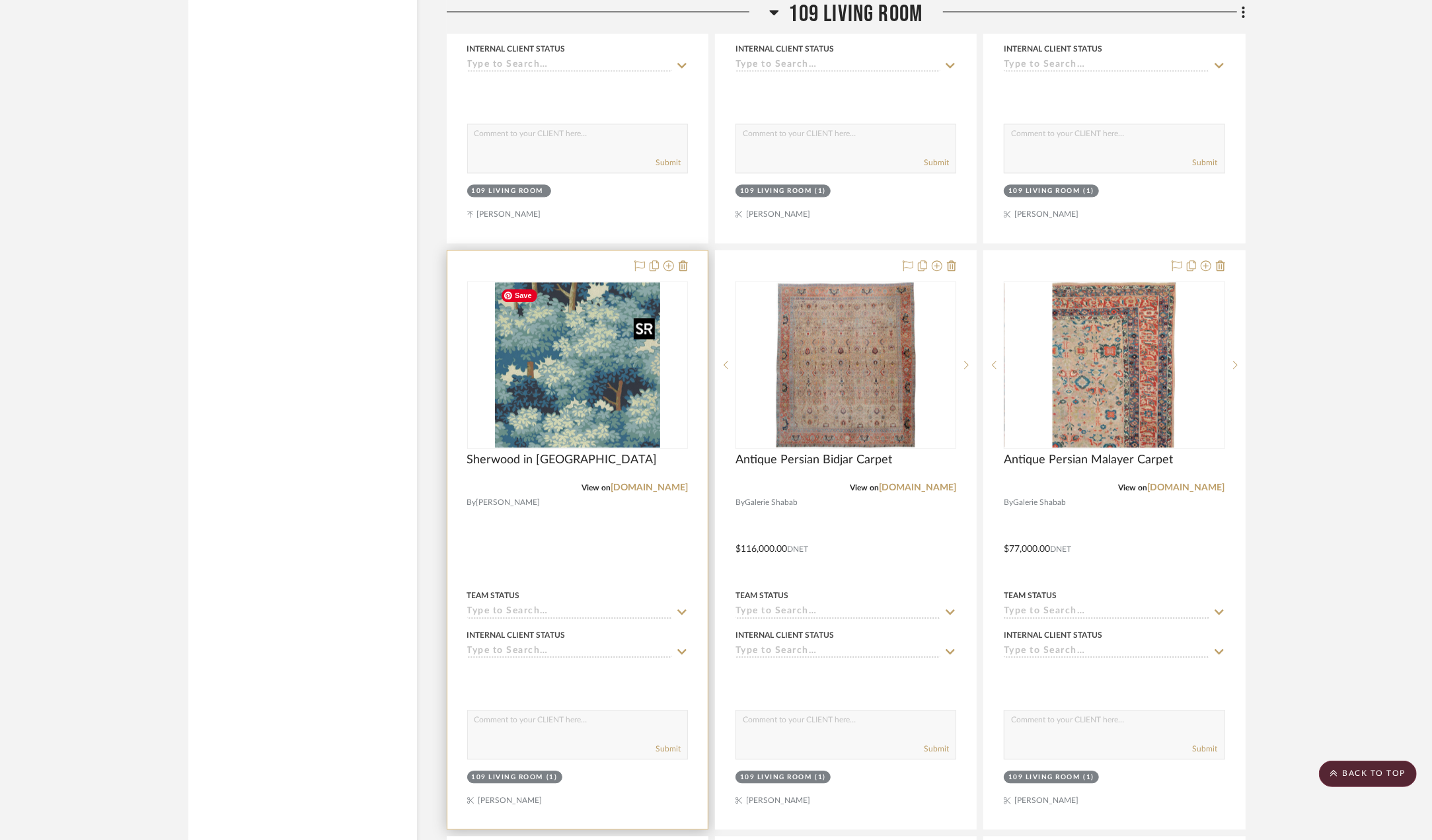
click at [0, 0] on img at bounding box center [0, 0] width 0 height 0
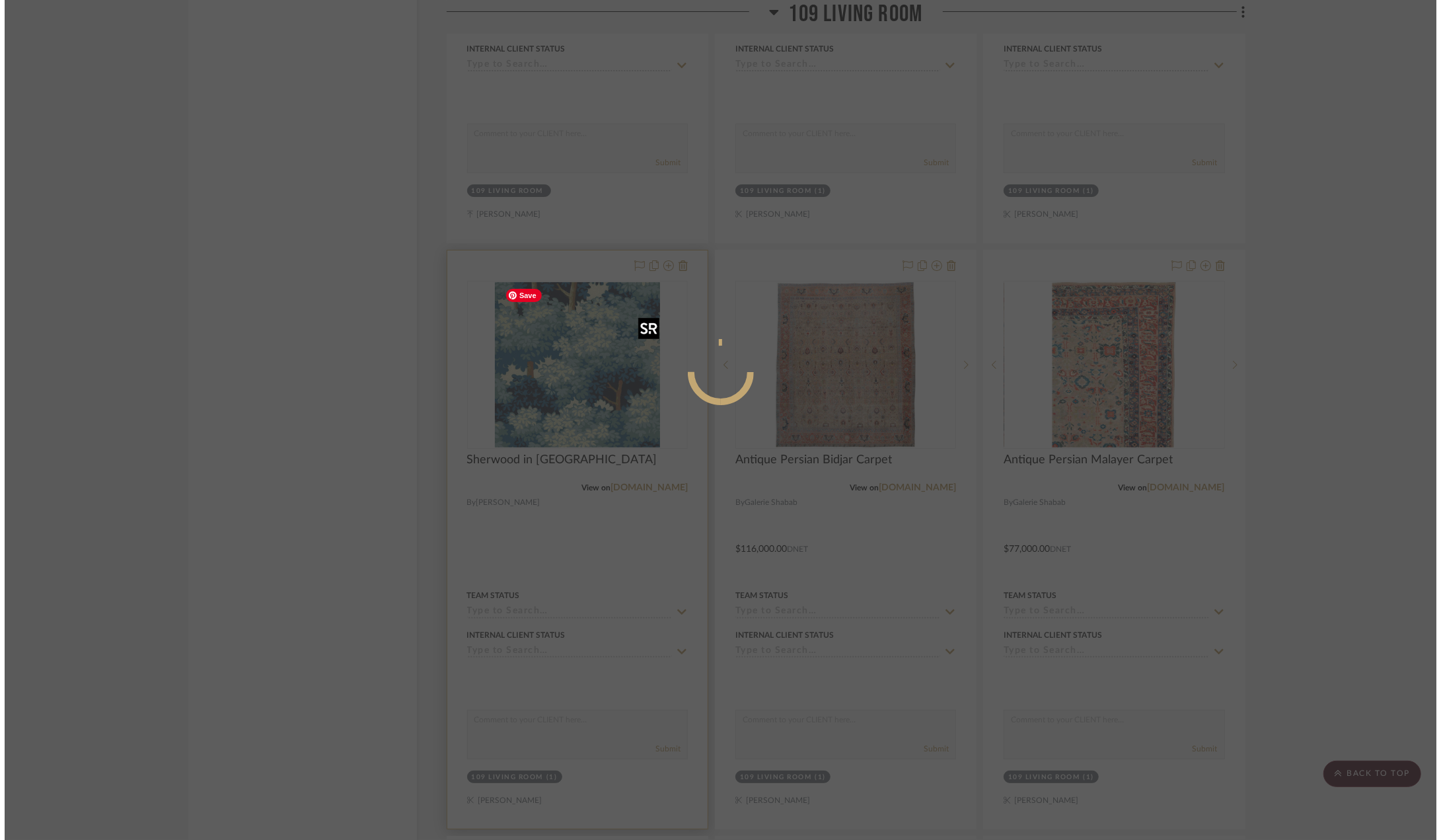
scroll to position [0, 0]
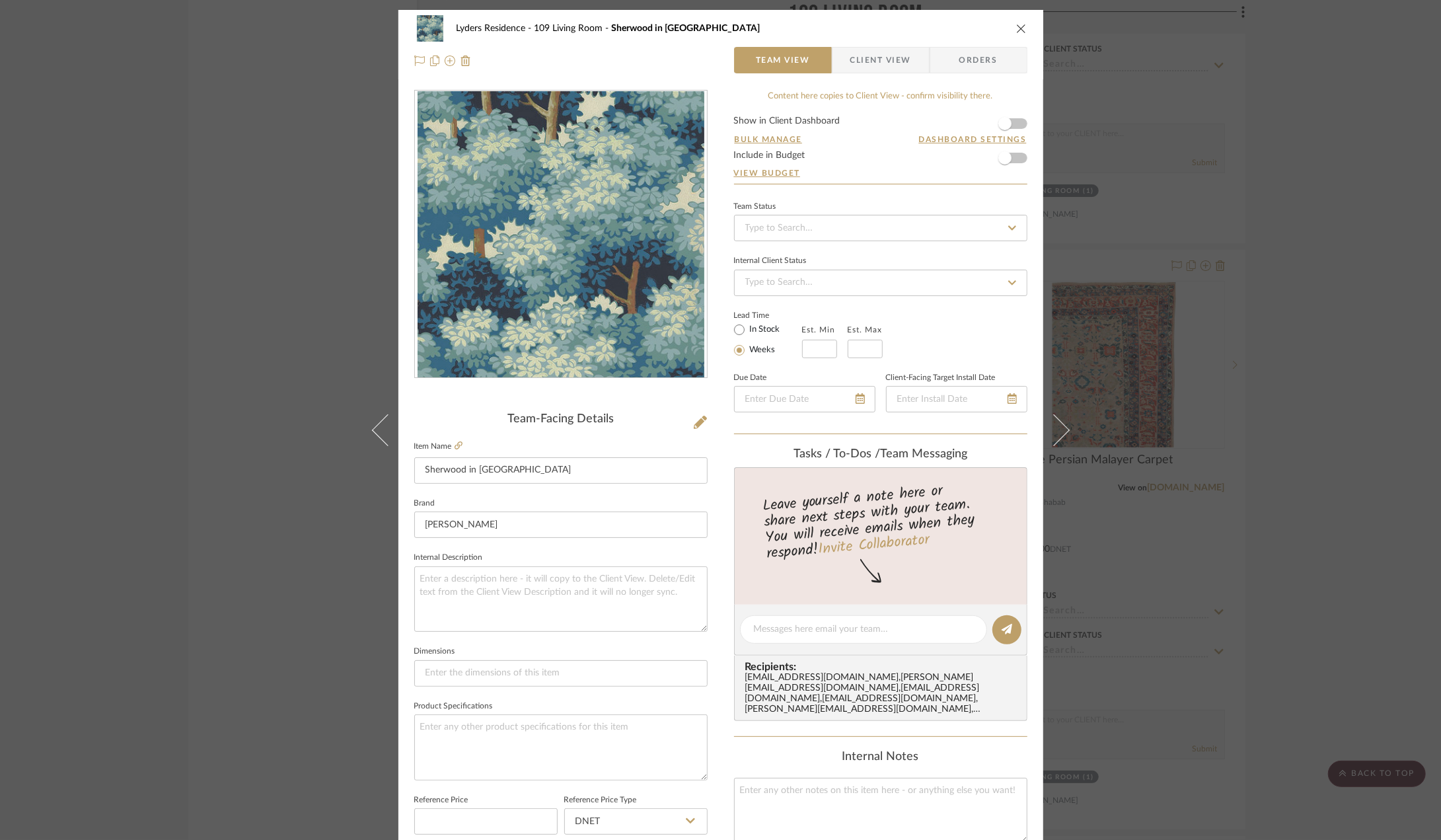
click at [600, 251] on img "0" at bounding box center [560, 234] width 286 height 286
click at [1019, 31] on icon "close" at bounding box center [1021, 27] width 10 height 10
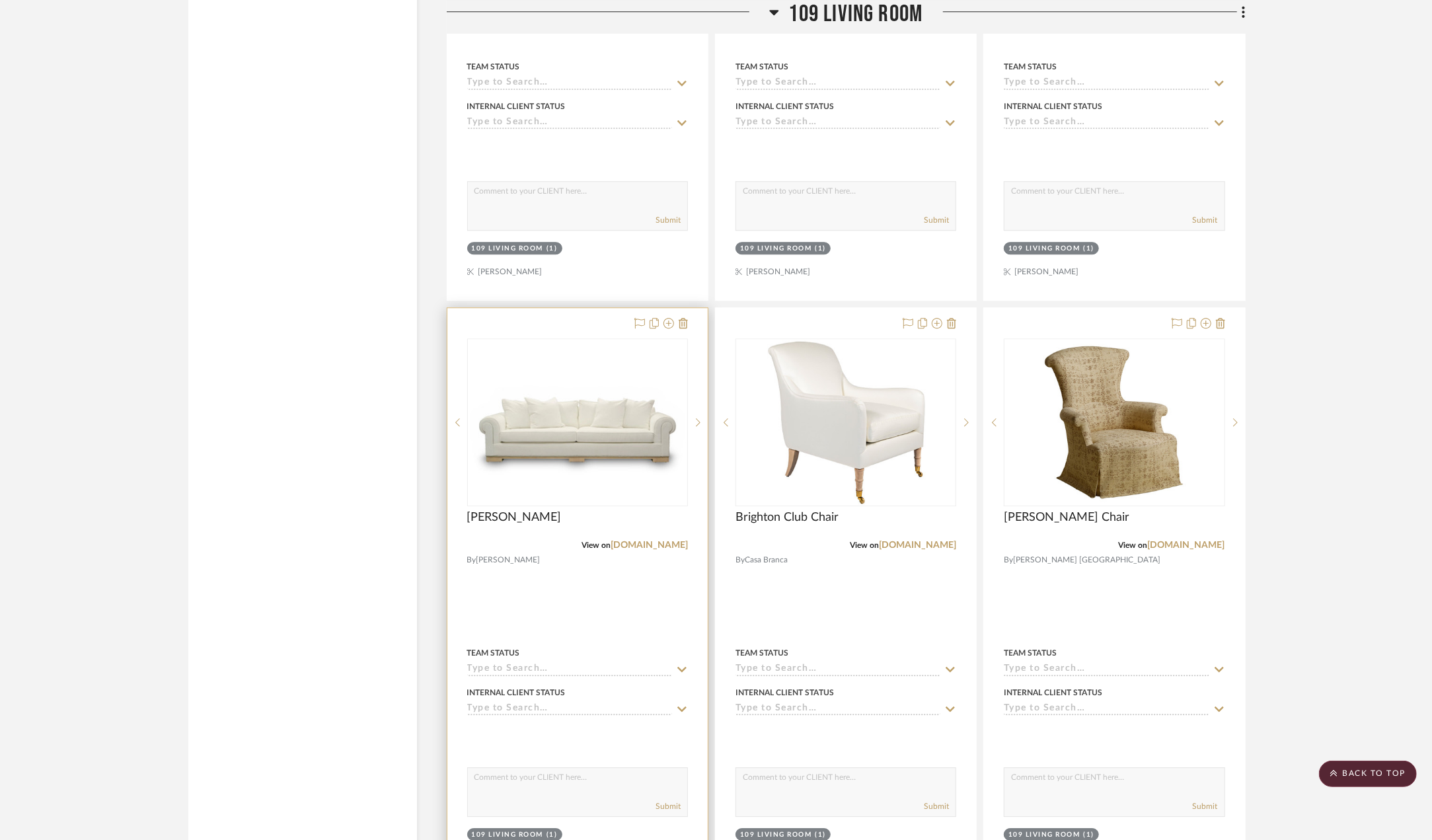
scroll to position [3105, 0]
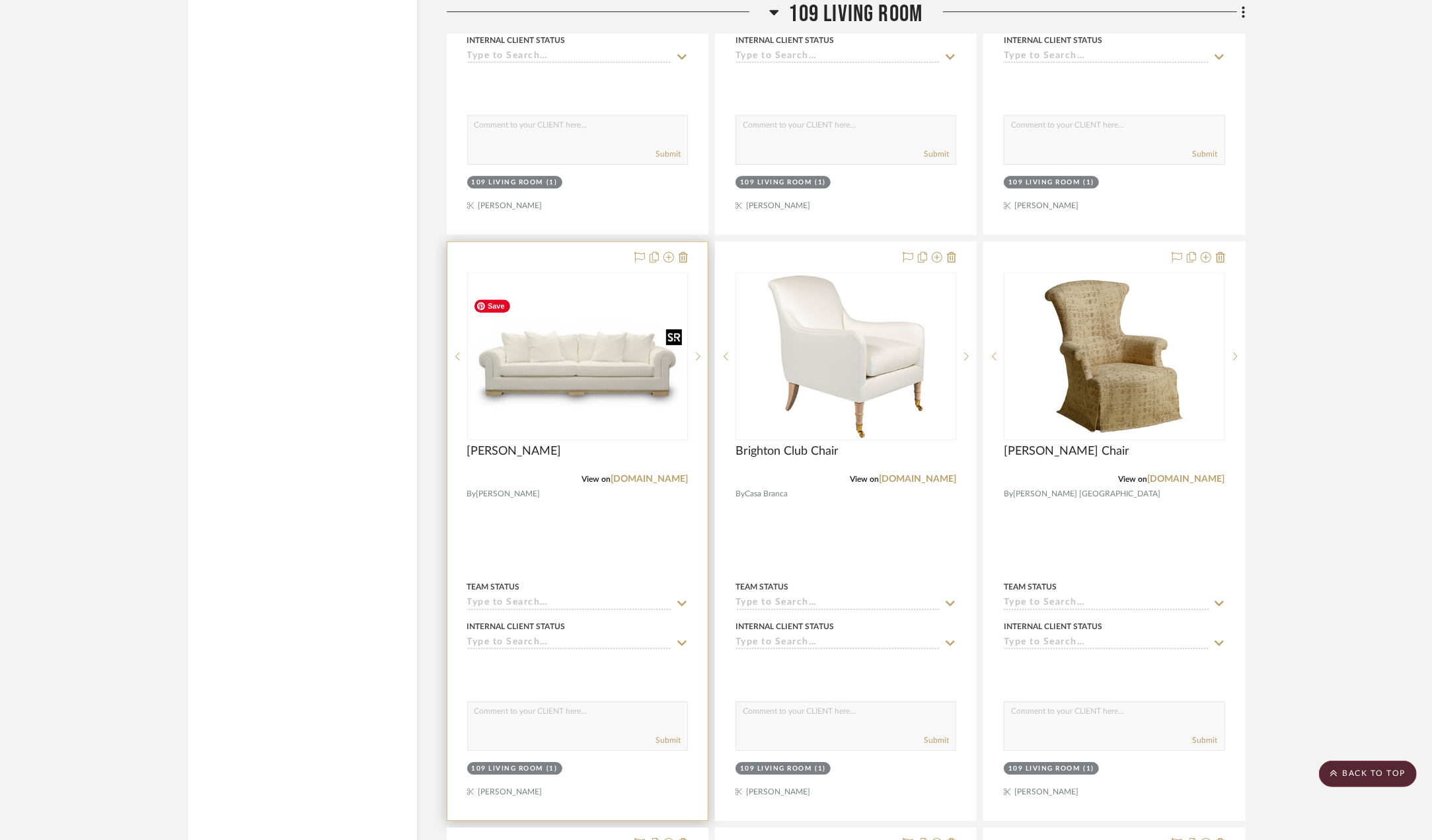
click at [0, 0] on img at bounding box center [0, 0] width 0 height 0
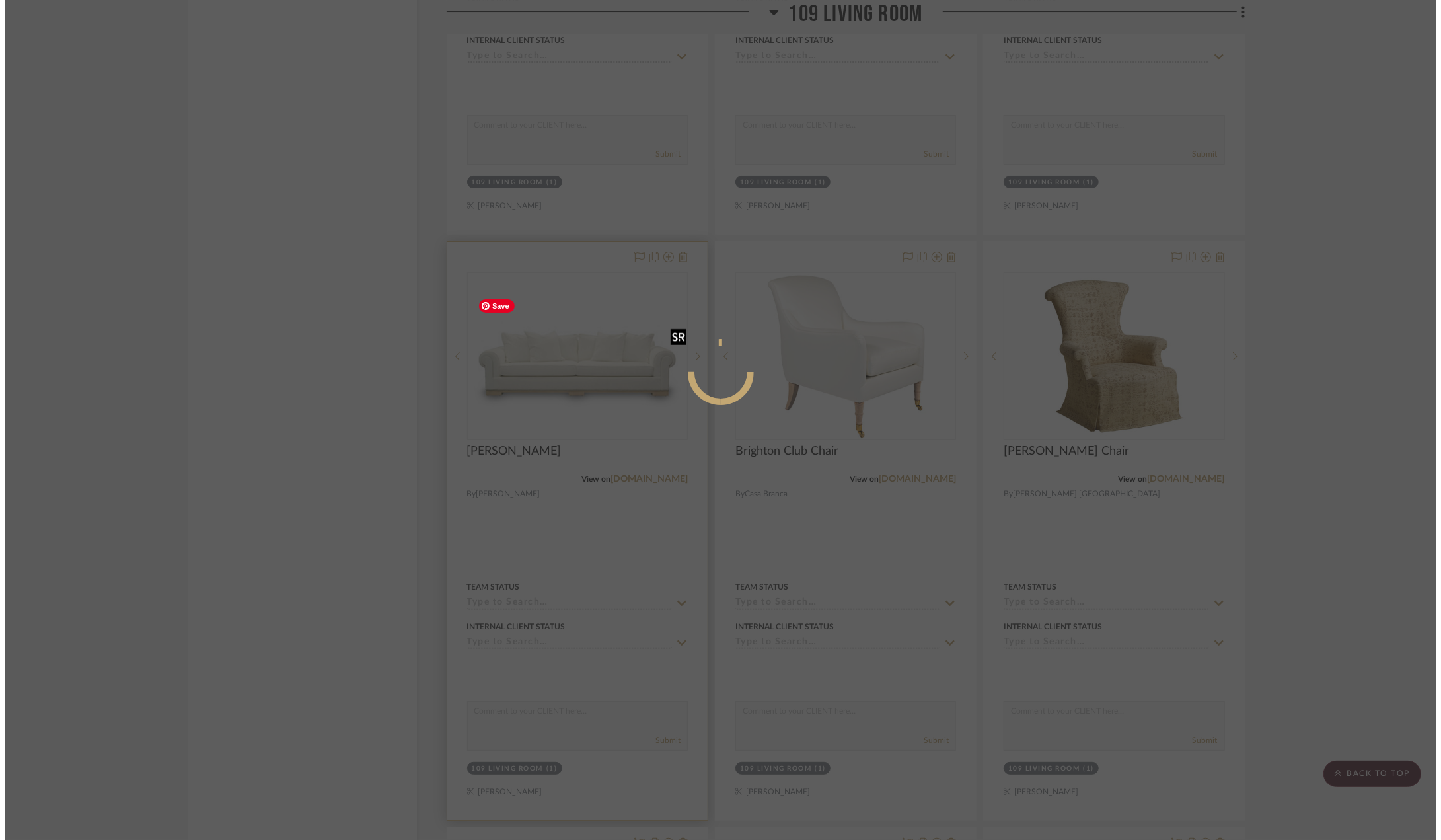
scroll to position [0, 0]
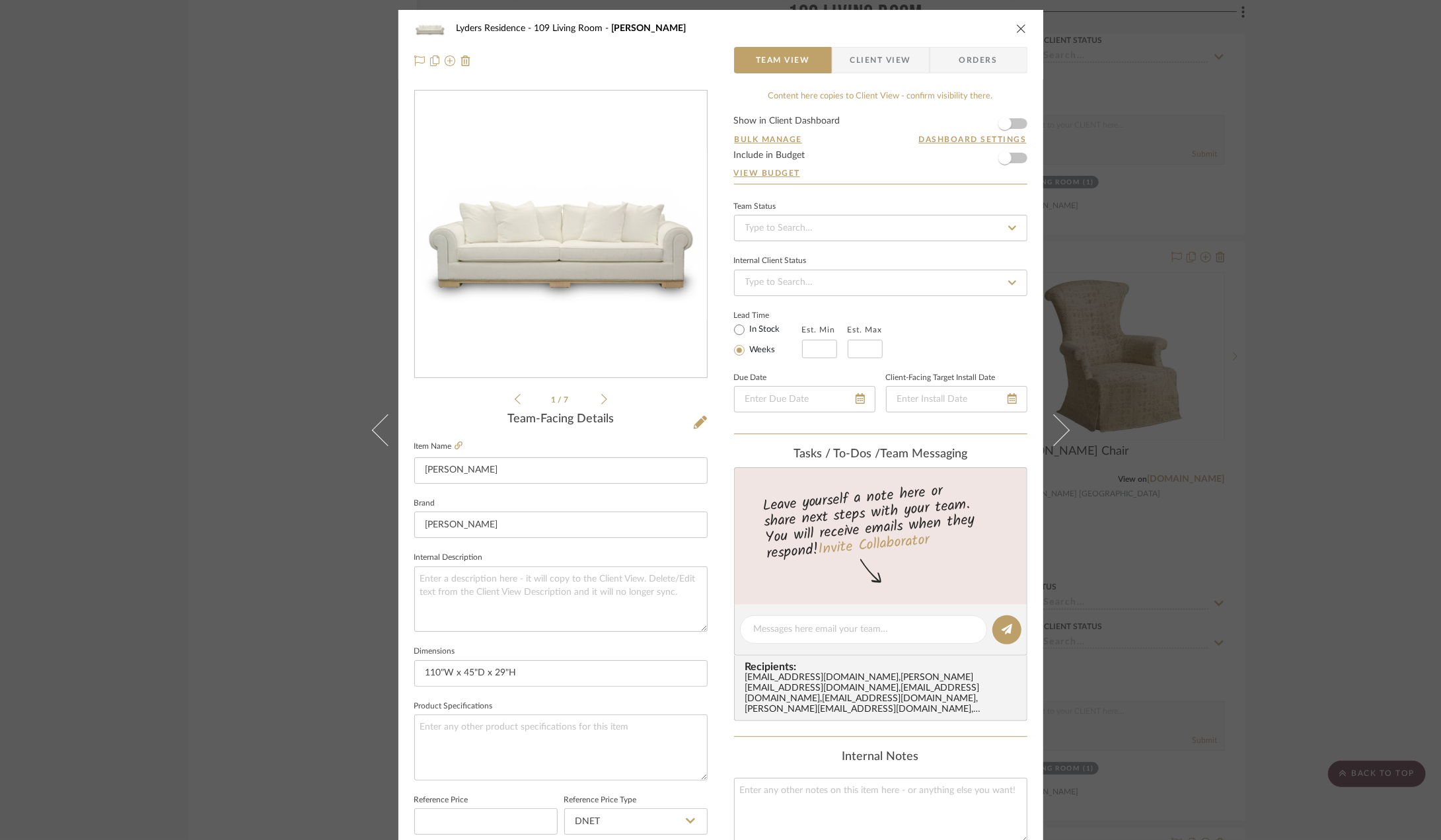
click at [637, 284] on img "0" at bounding box center [561, 234] width 292 height 172
click at [601, 401] on icon at bounding box center [604, 398] width 6 height 10
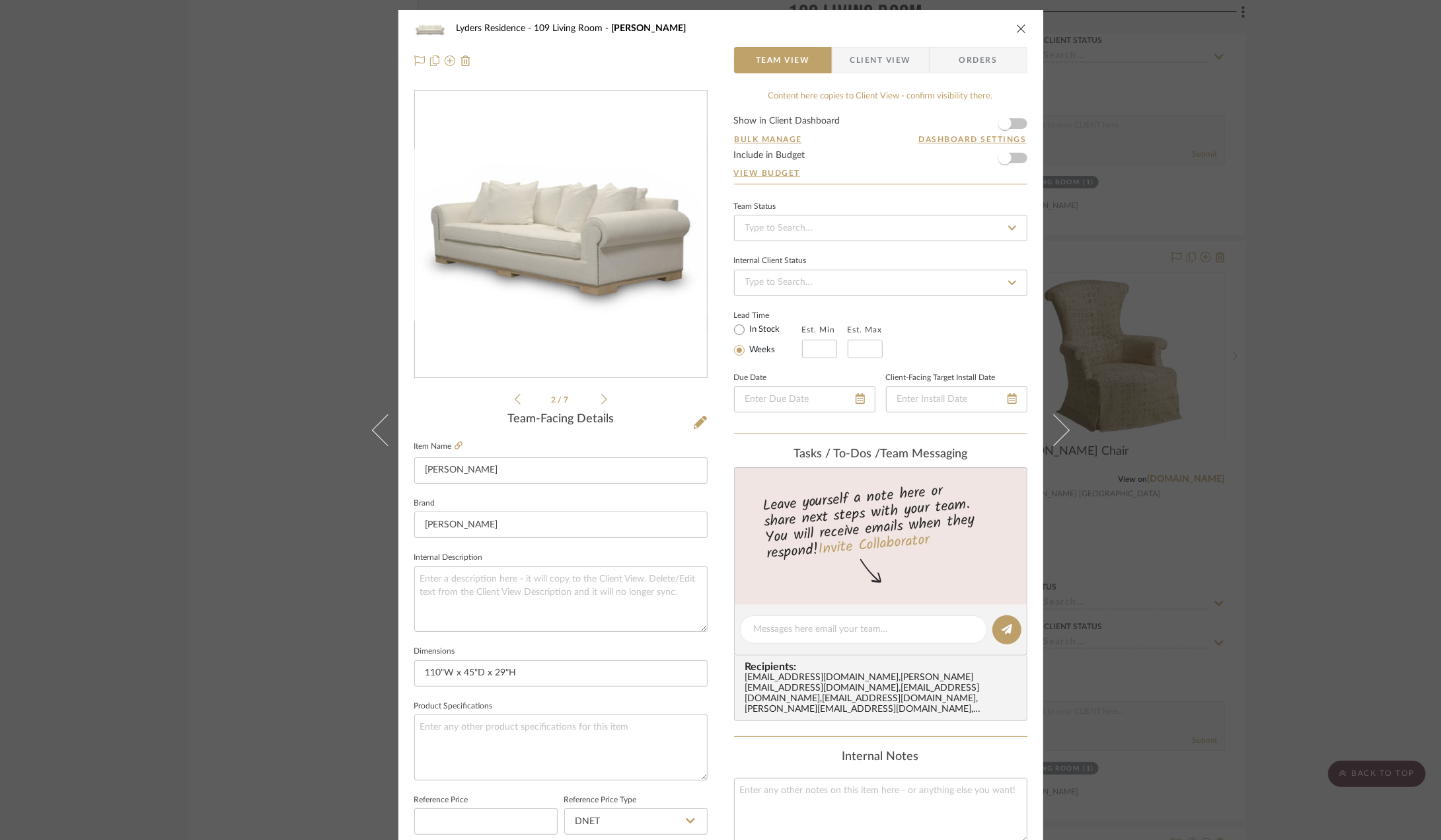
click at [1015, 26] on button "close" at bounding box center [1021, 28] width 12 height 12
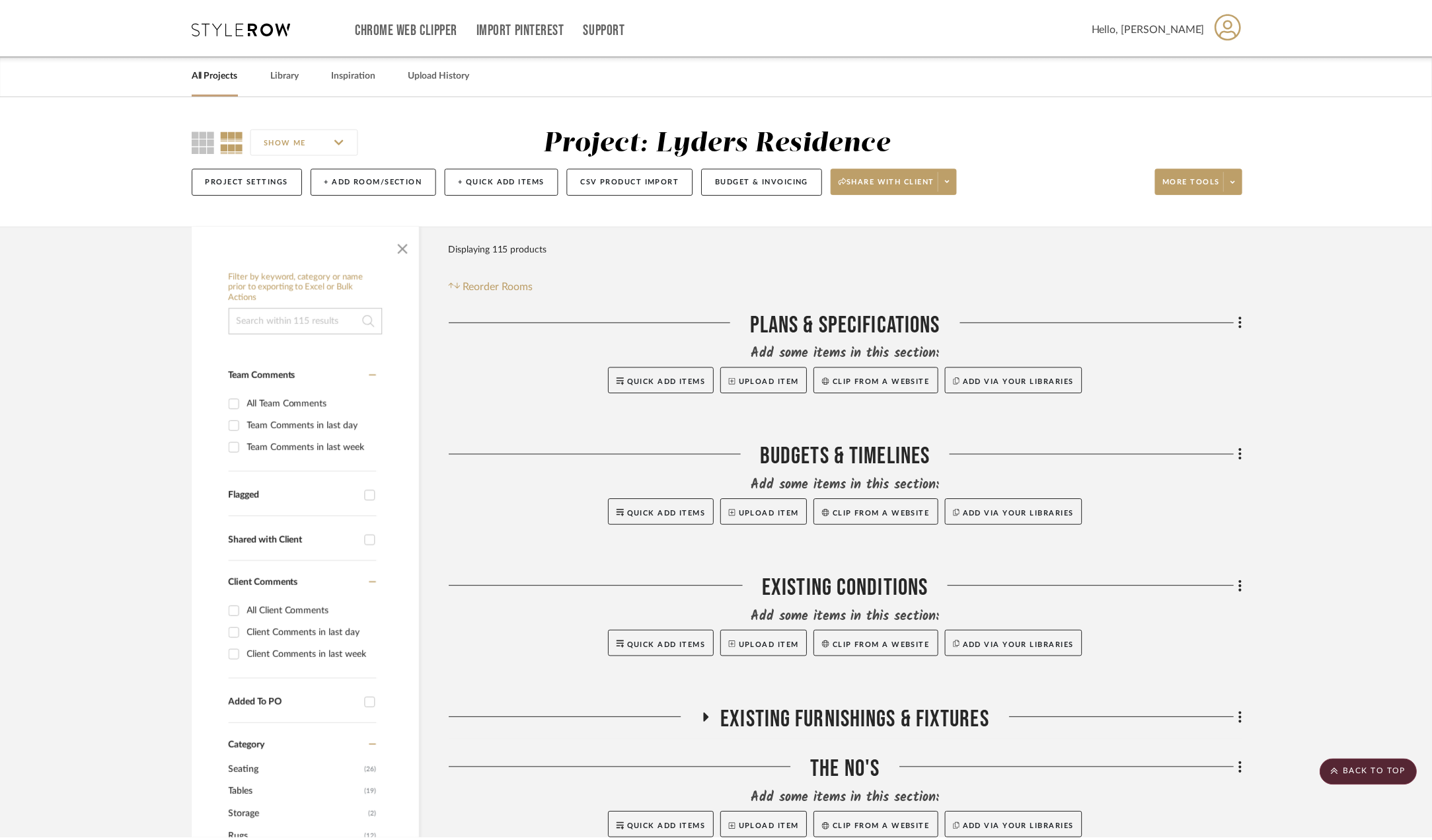
scroll to position [3105, 0]
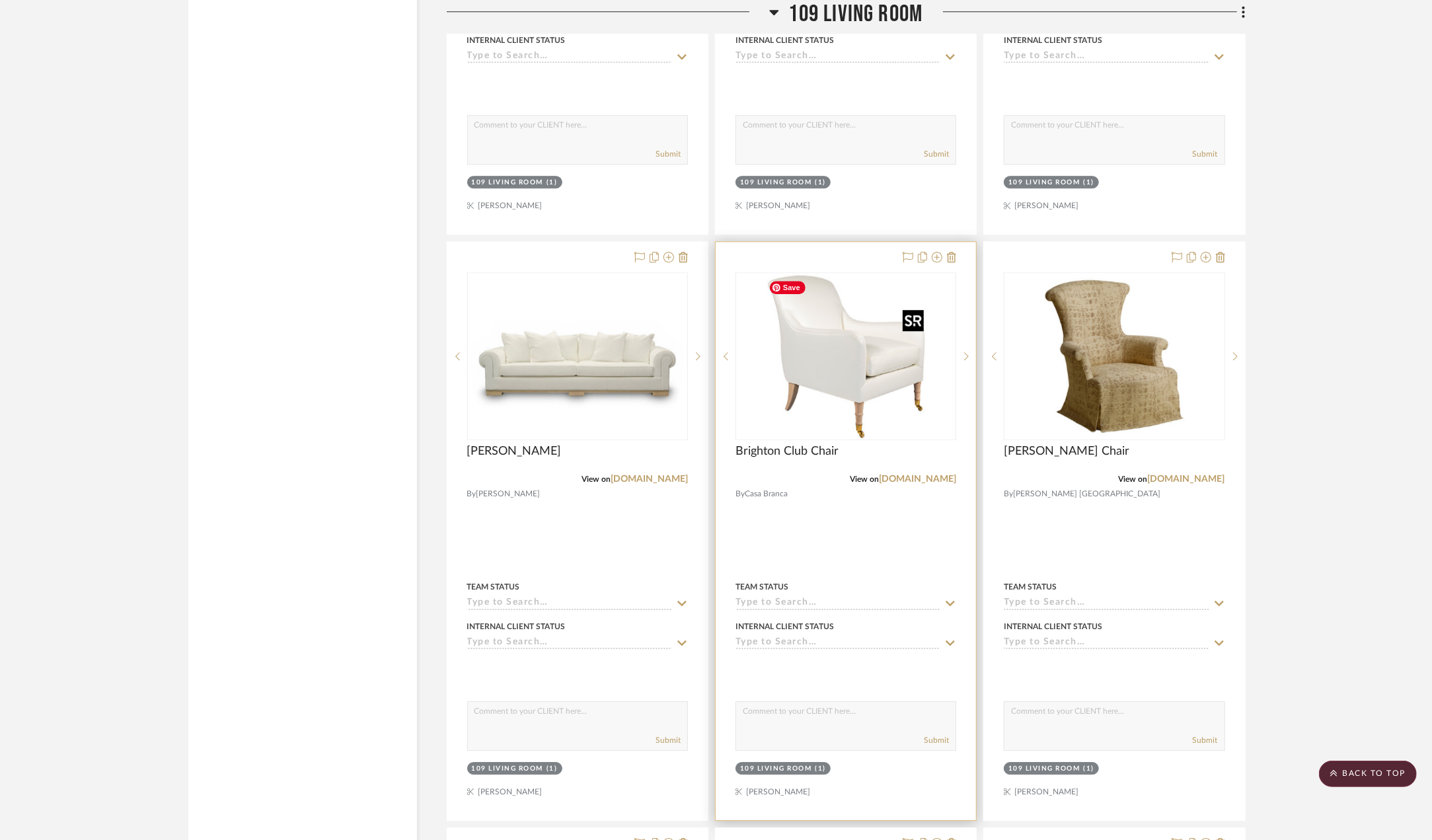
click at [0, 0] on img at bounding box center [0, 0] width 0 height 0
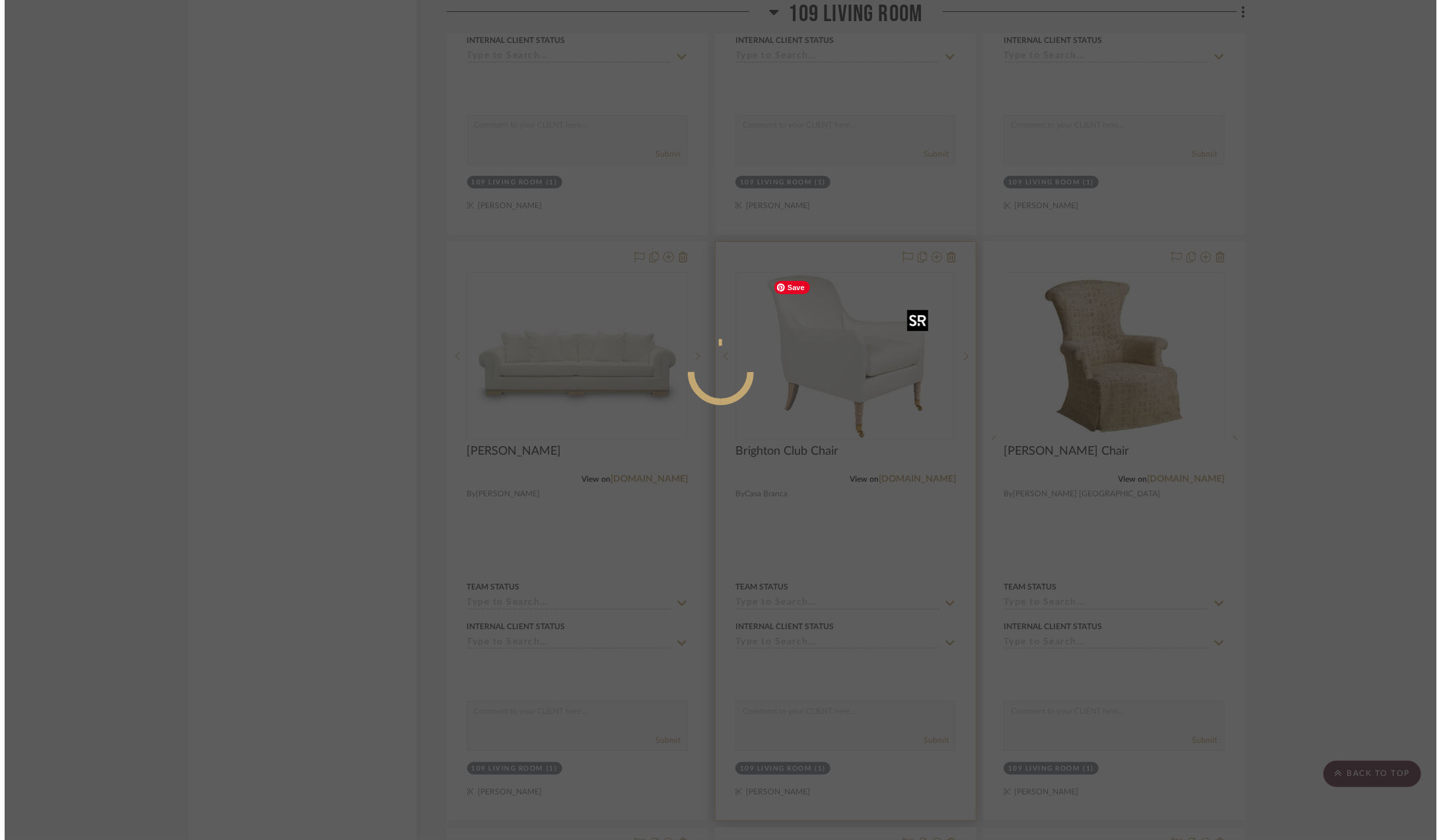
scroll to position [0, 0]
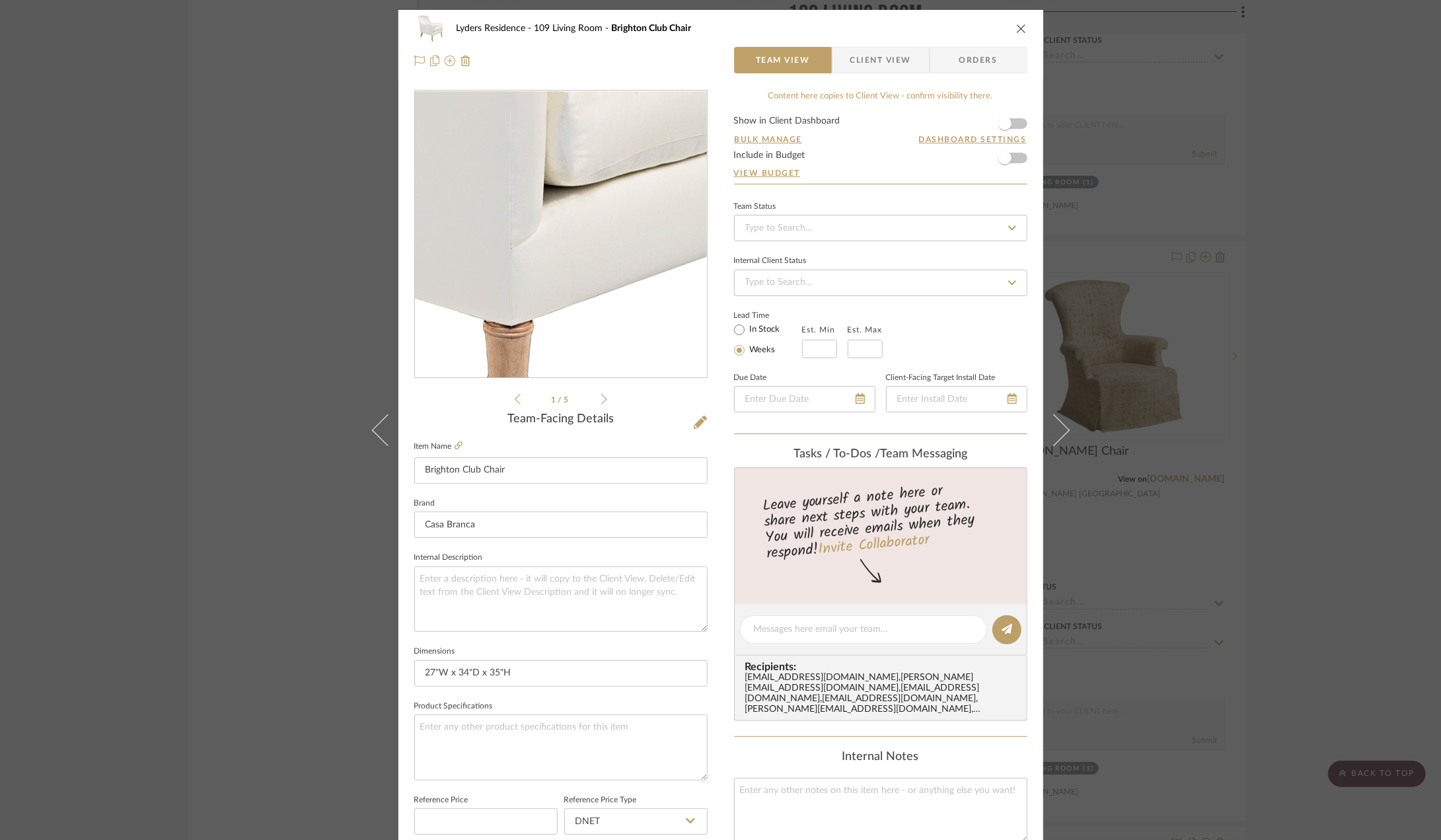
click at [597, 284] on img "0" at bounding box center [560, 234] width 286 height 286
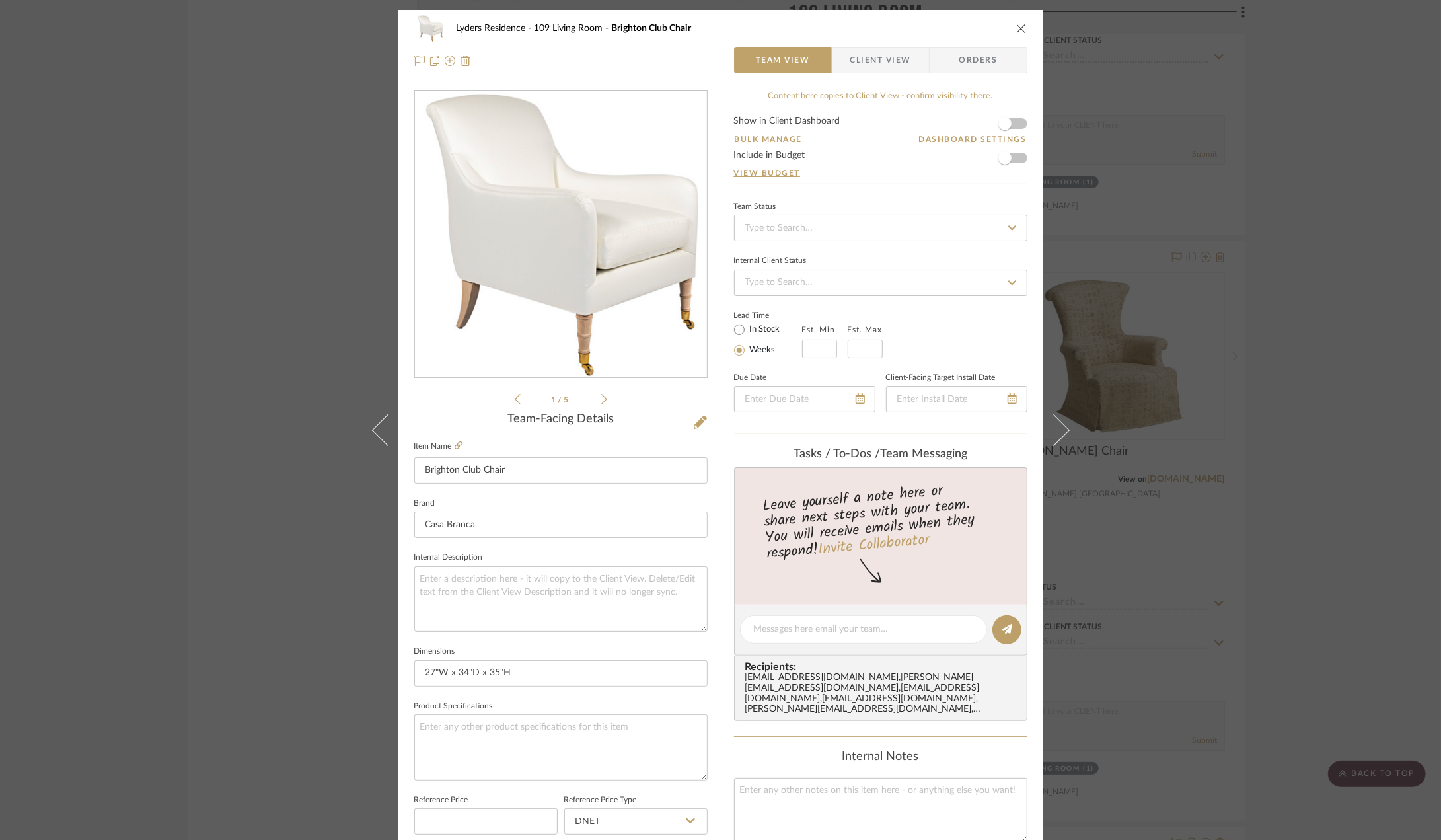
click at [1016, 27] on icon "close" at bounding box center [1021, 27] width 10 height 10
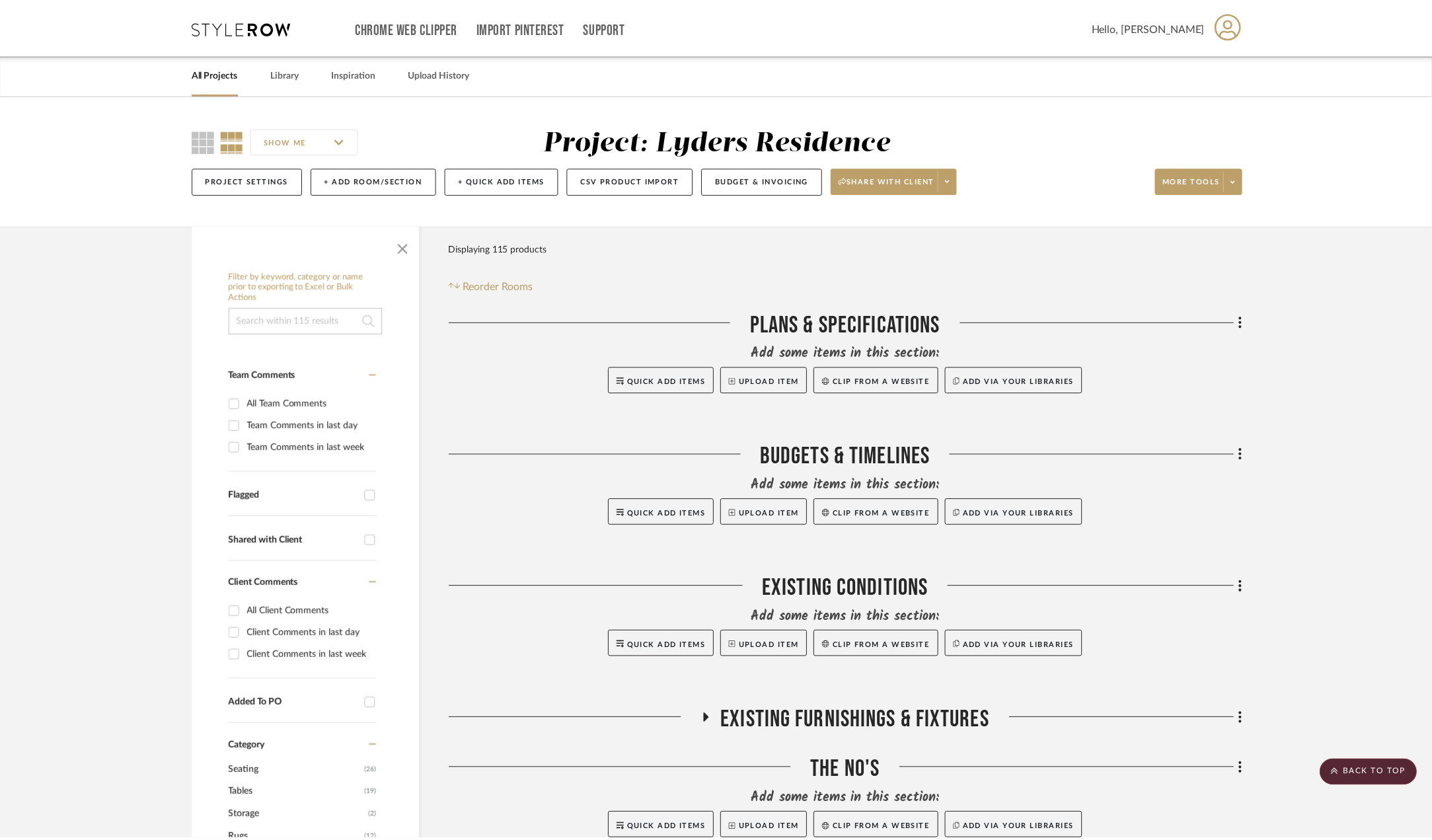
scroll to position [3105, 0]
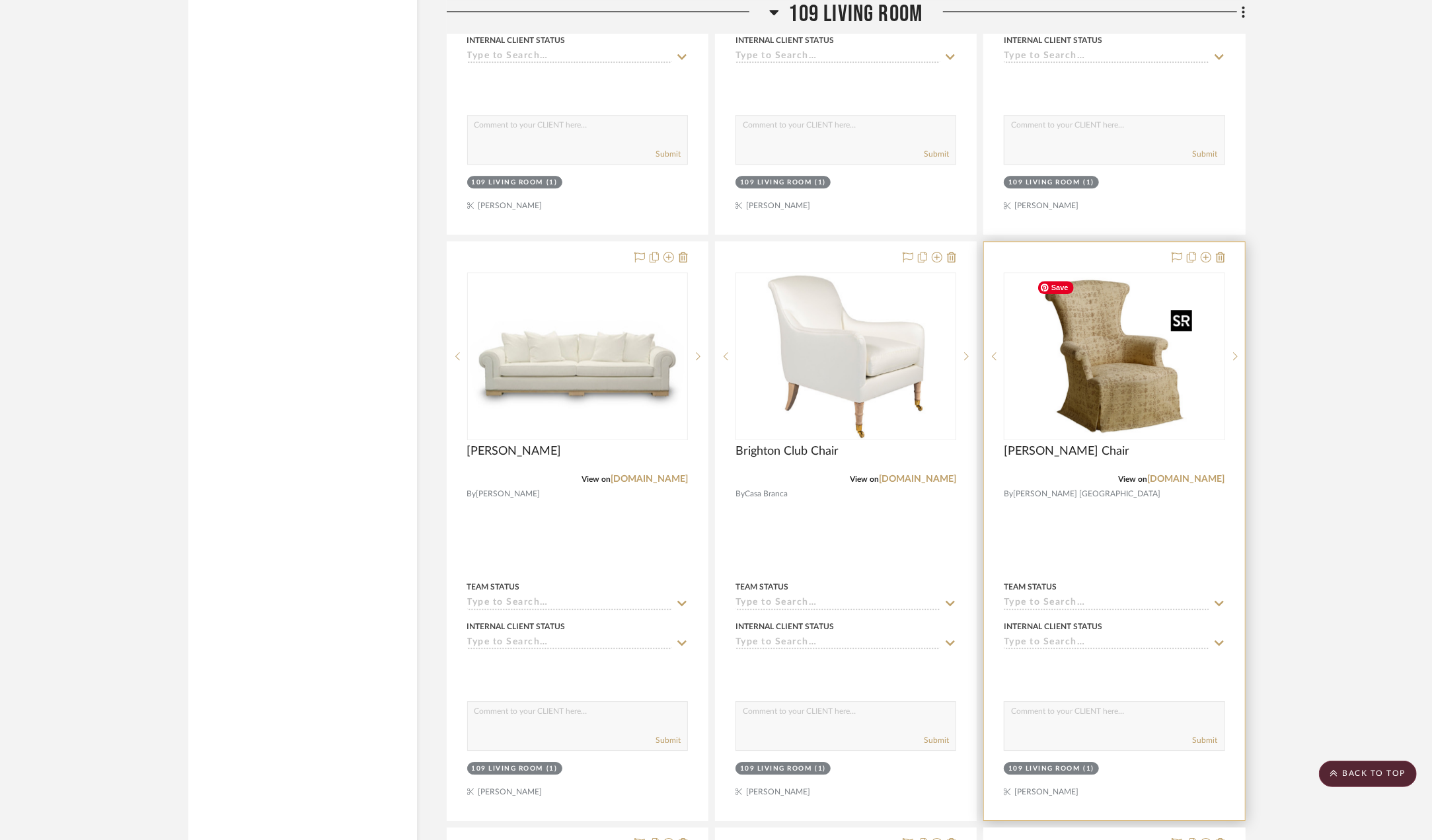
click at [1164, 333] on img "0" at bounding box center [1114, 356] width 165 height 165
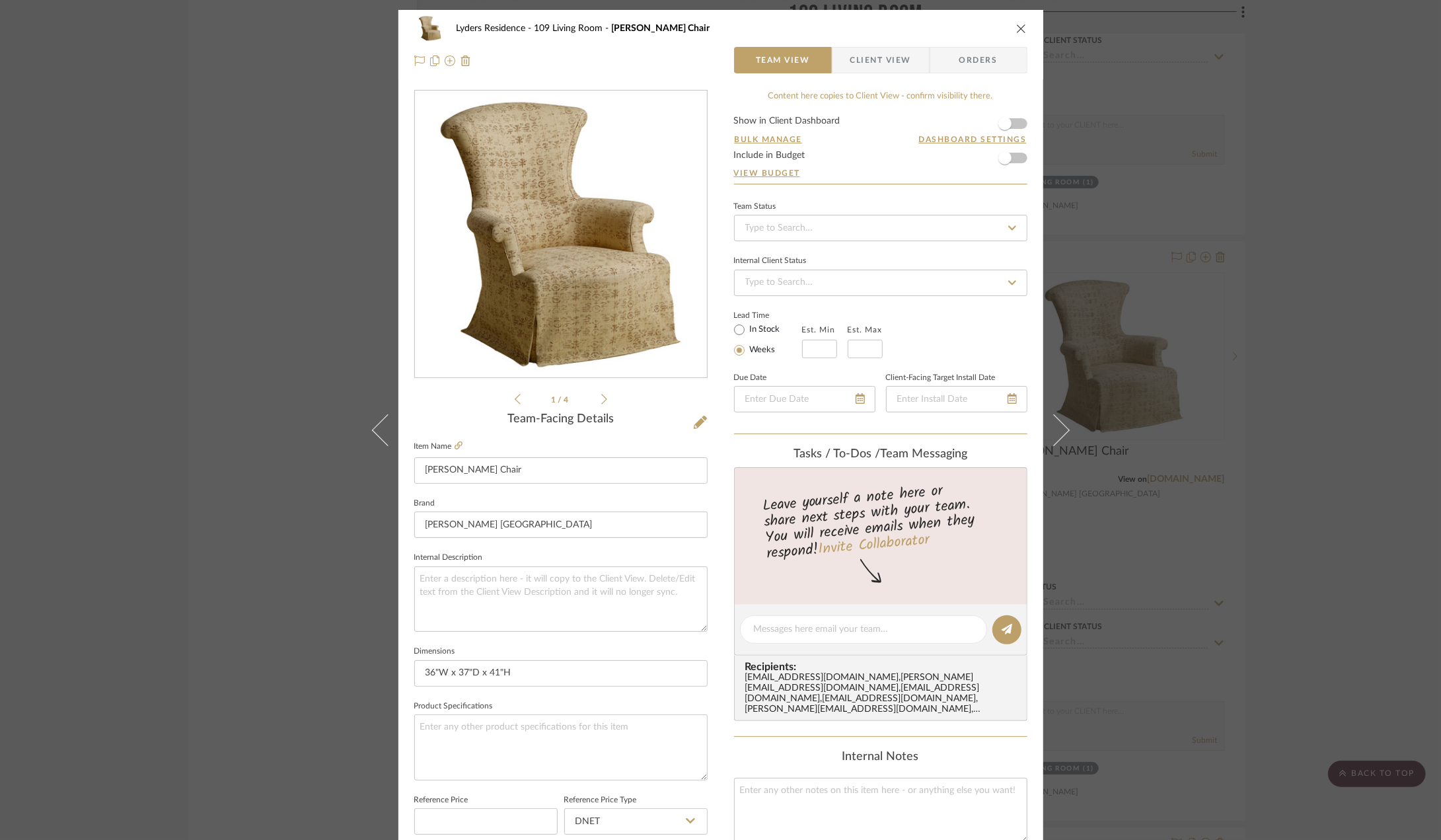
click at [592, 263] on img "0" at bounding box center [560, 234] width 286 height 286
click at [1016, 31] on icon "close" at bounding box center [1021, 27] width 10 height 10
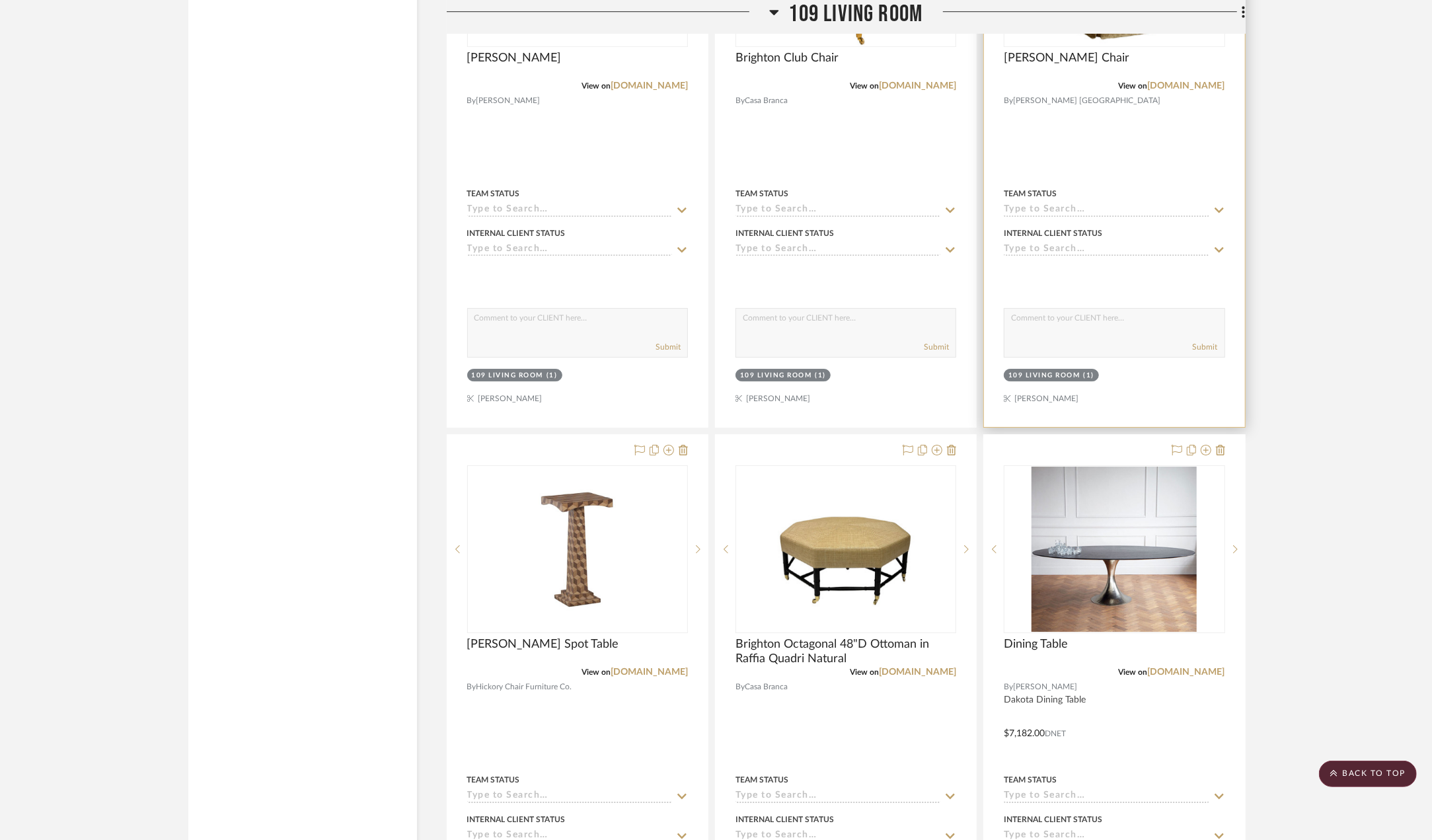
scroll to position [3502, 0]
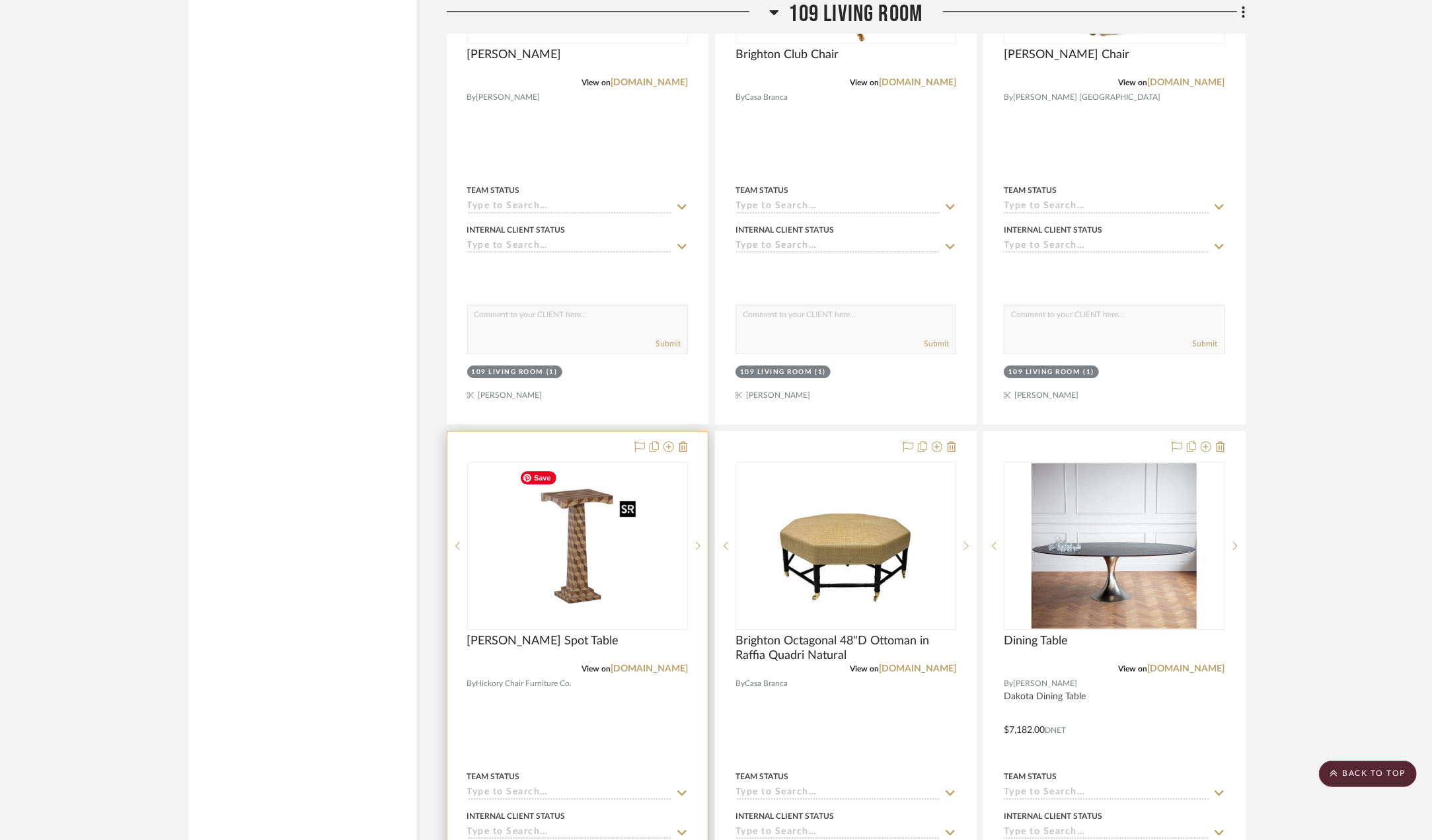
click at [597, 539] on img "0" at bounding box center [577, 546] width 126 height 165
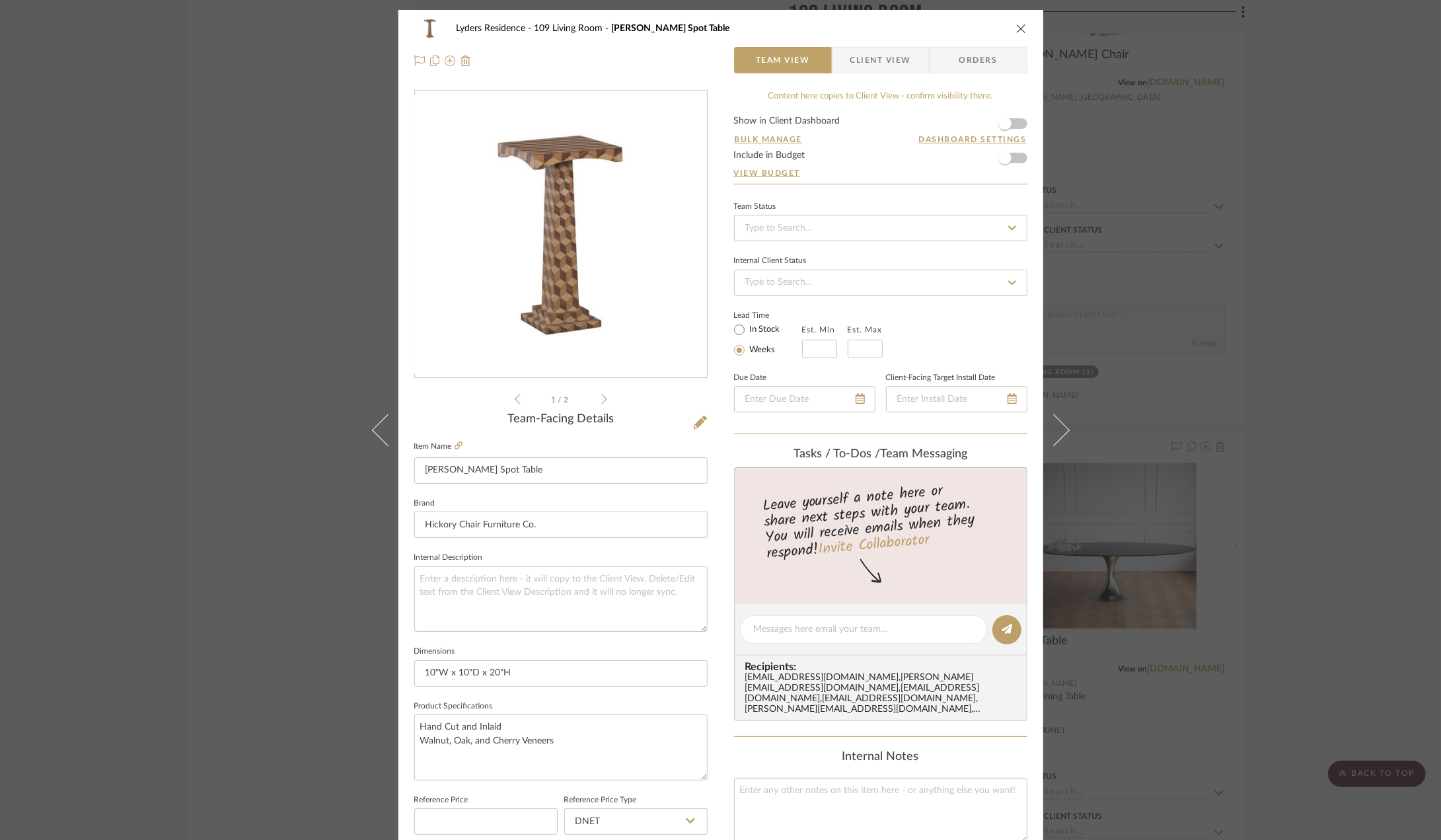
click at [584, 263] on img "0" at bounding box center [560, 234] width 220 height 286
click at [1016, 27] on icon "close" at bounding box center [1021, 27] width 10 height 10
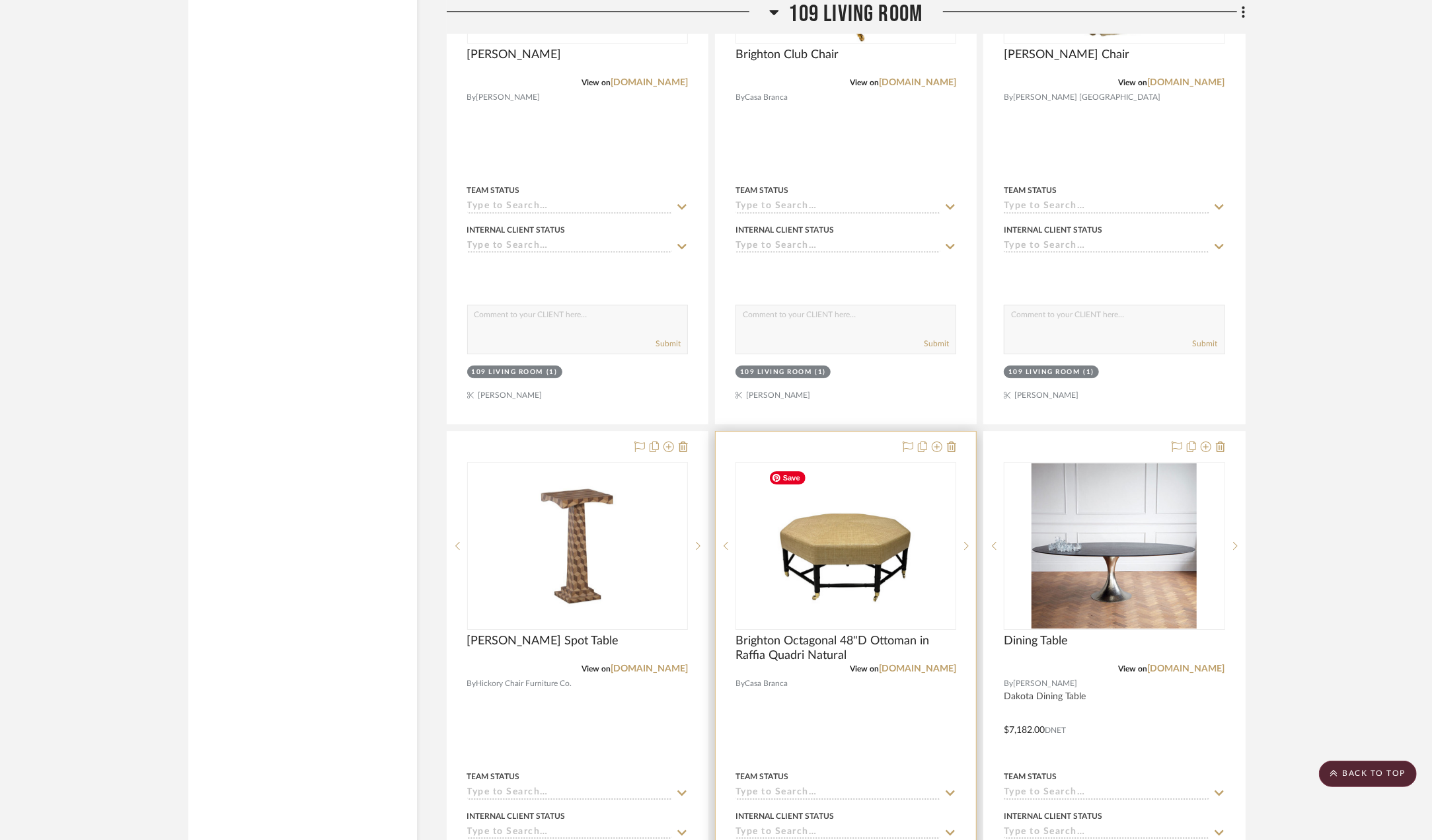
scroll to position [3436, 0]
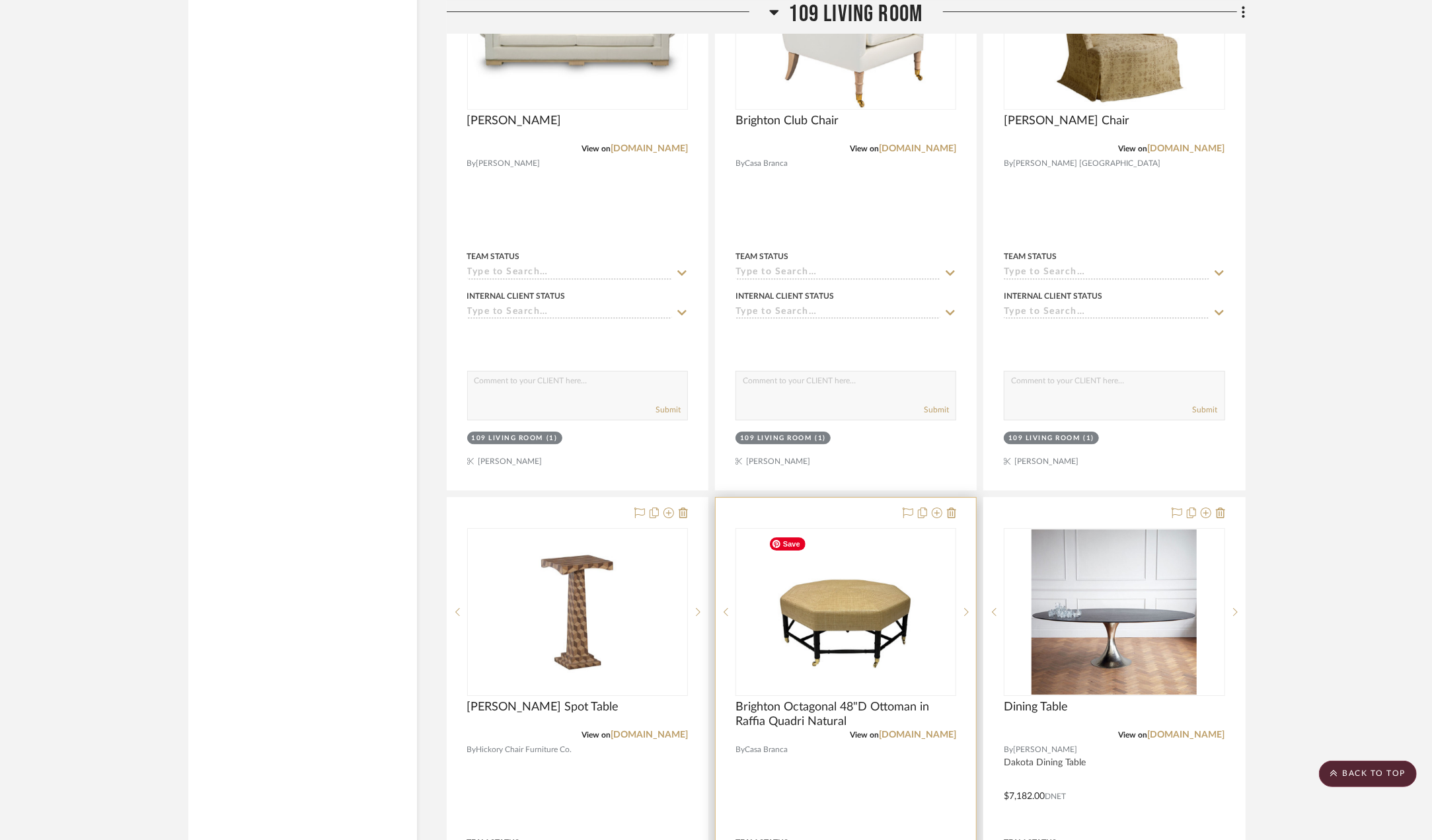
click at [822, 588] on img "0" at bounding box center [846, 612] width 165 height 165
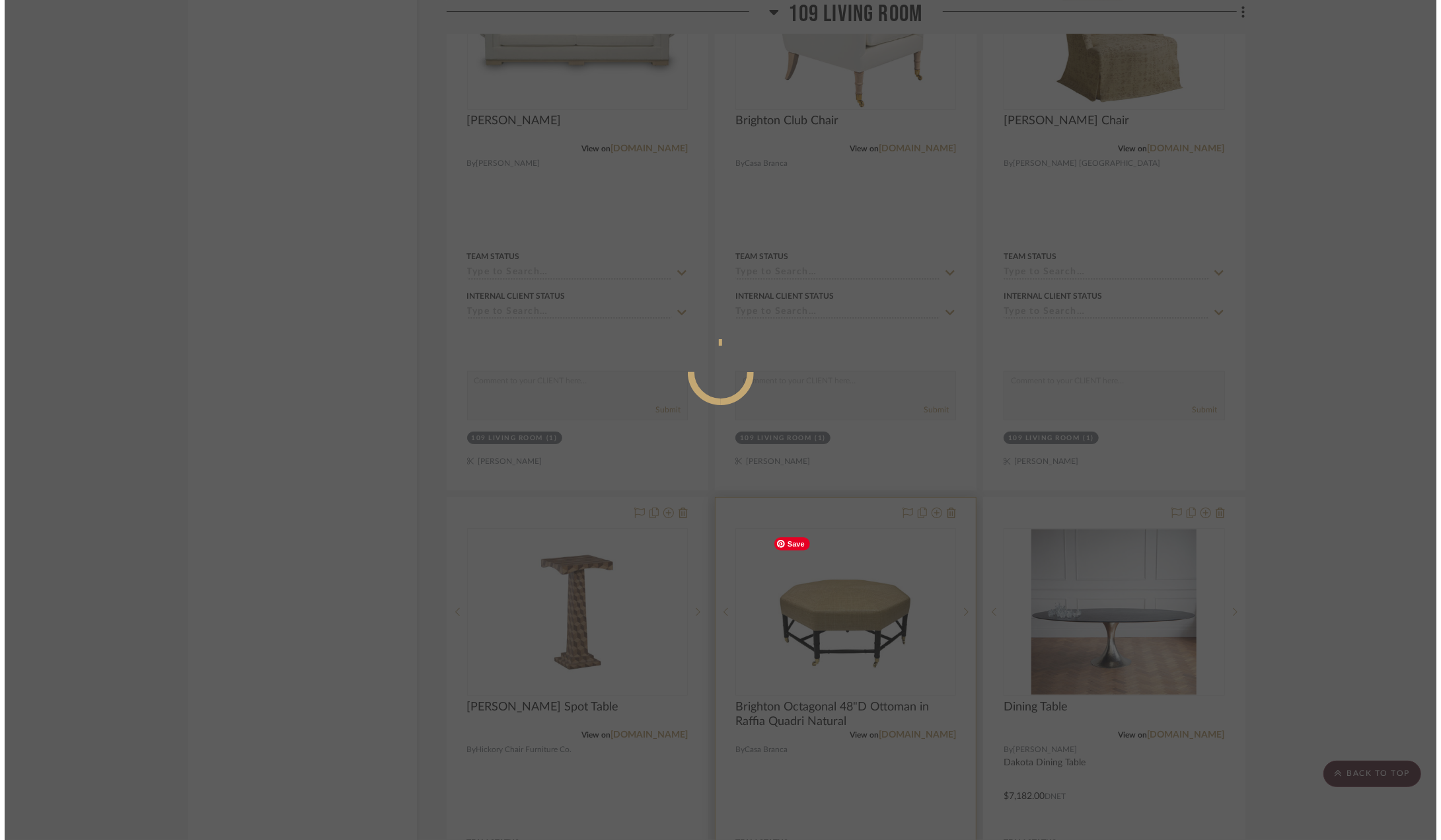
scroll to position [0, 0]
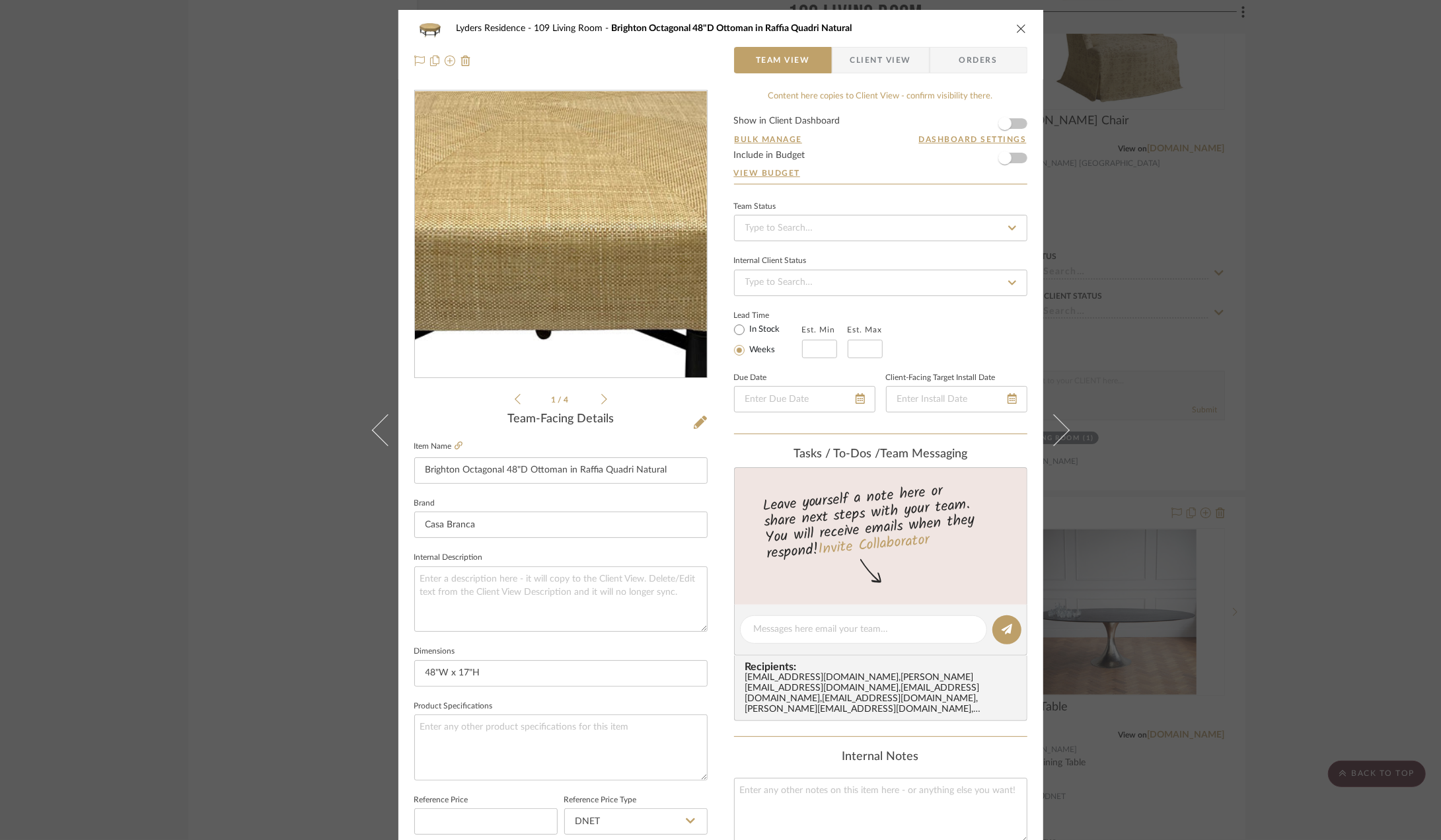
click at [566, 234] on img "0" at bounding box center [560, 234] width 286 height 286
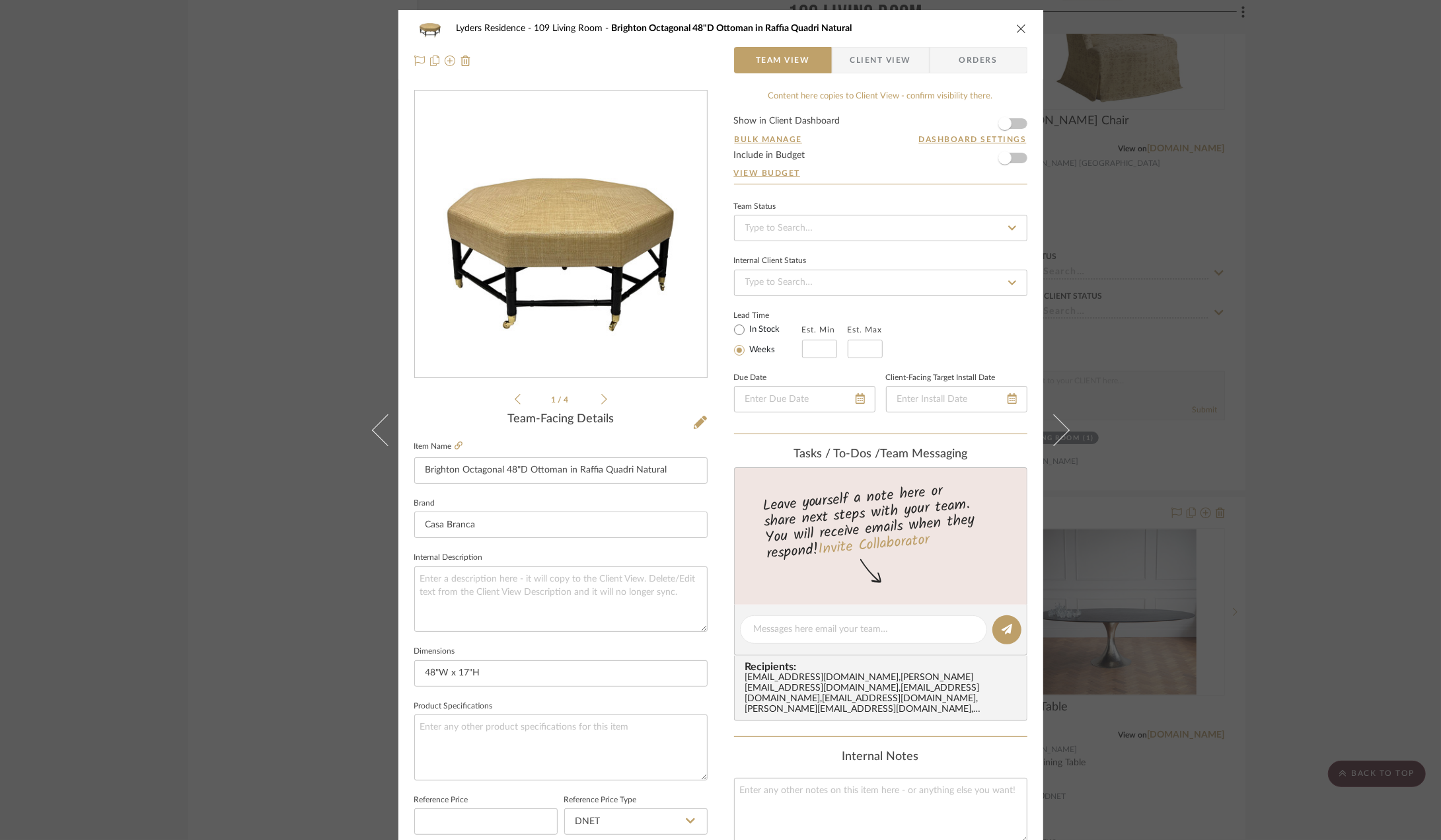
click at [1016, 27] on icon "close" at bounding box center [1021, 27] width 10 height 10
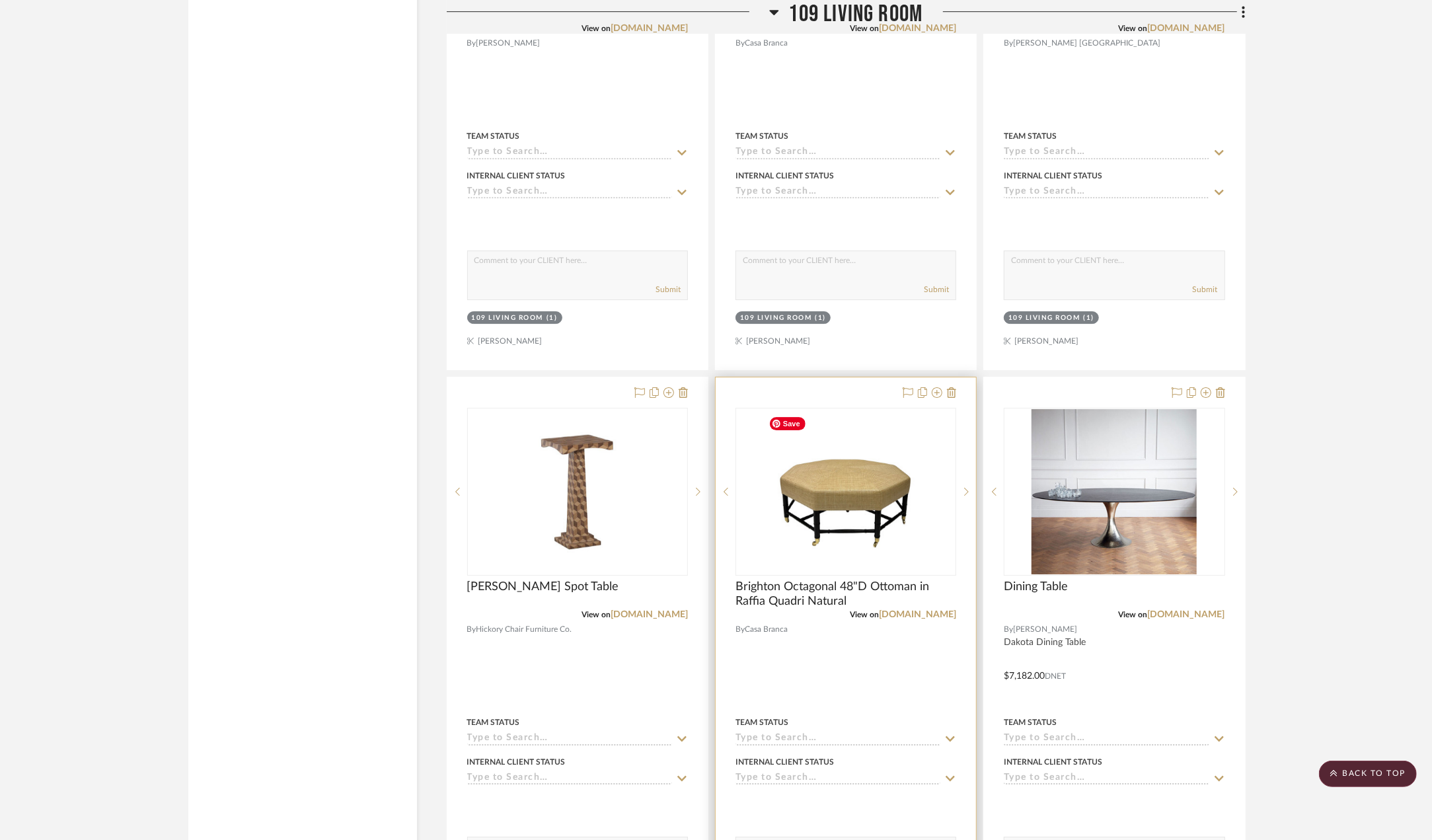
scroll to position [3634, 0]
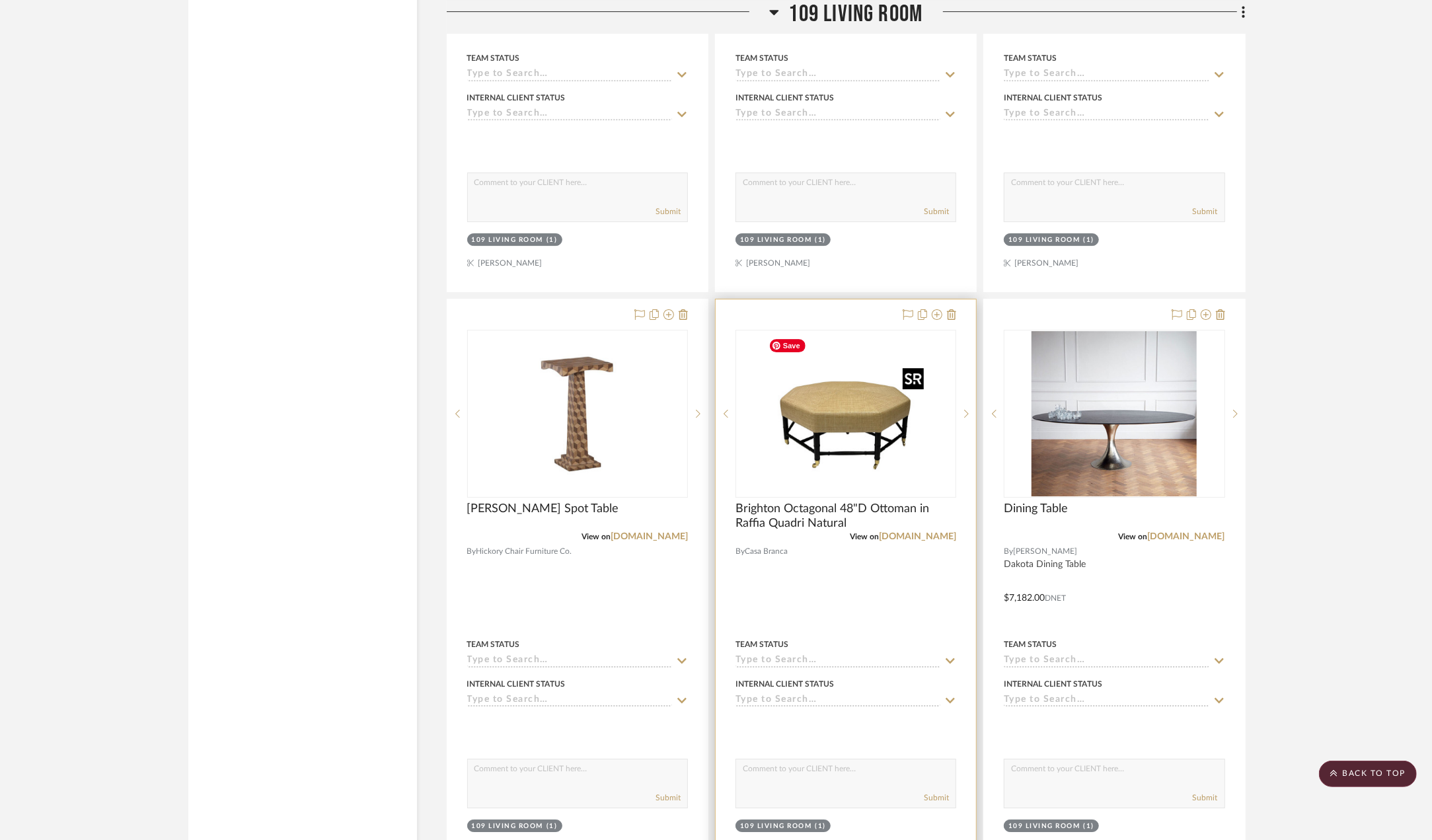
click at [836, 464] on img "0" at bounding box center [846, 413] width 165 height 165
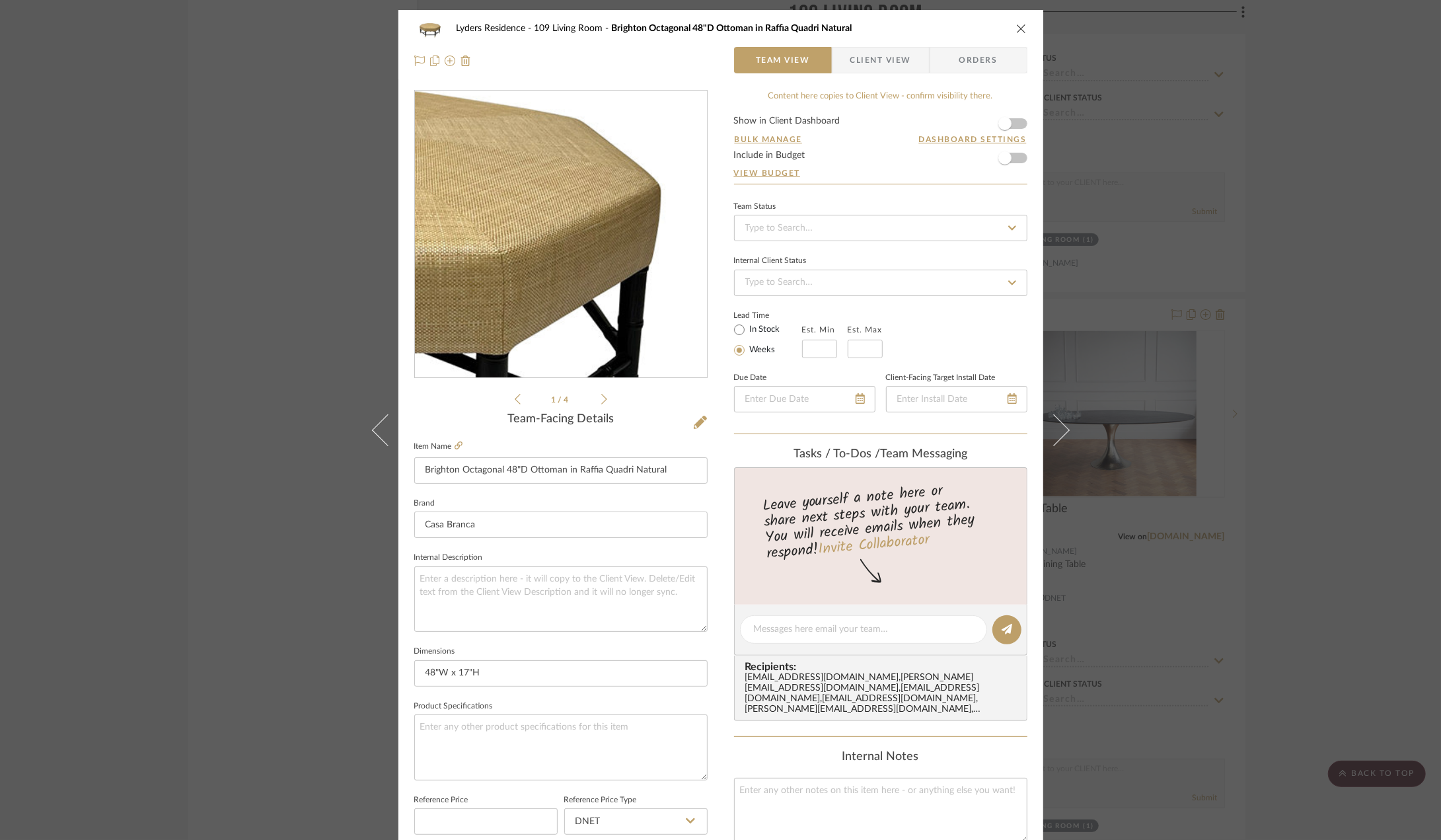
click at [635, 227] on img "0" at bounding box center [560, 234] width 286 height 286
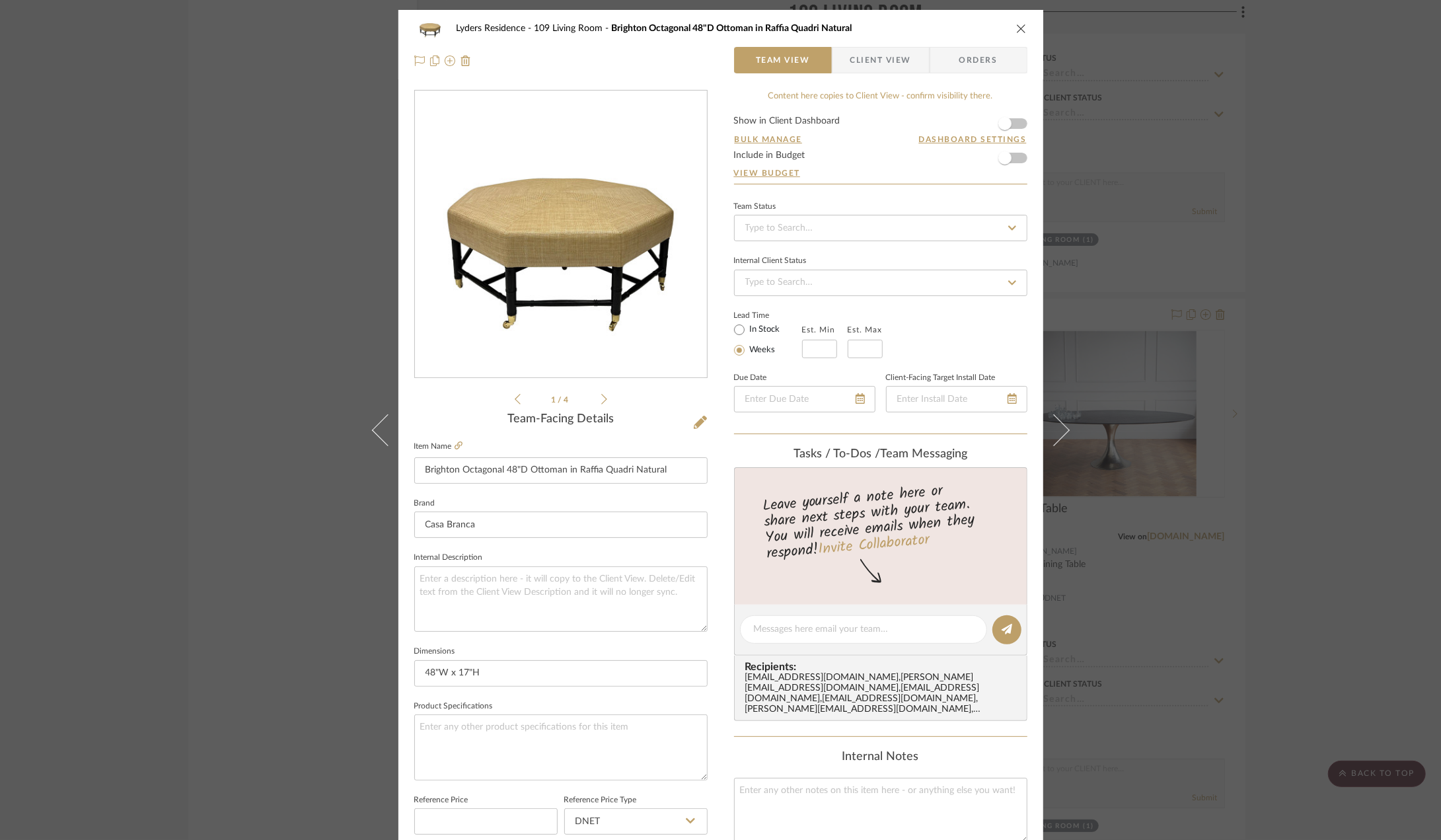
click at [1016, 28] on icon "close" at bounding box center [1021, 27] width 10 height 10
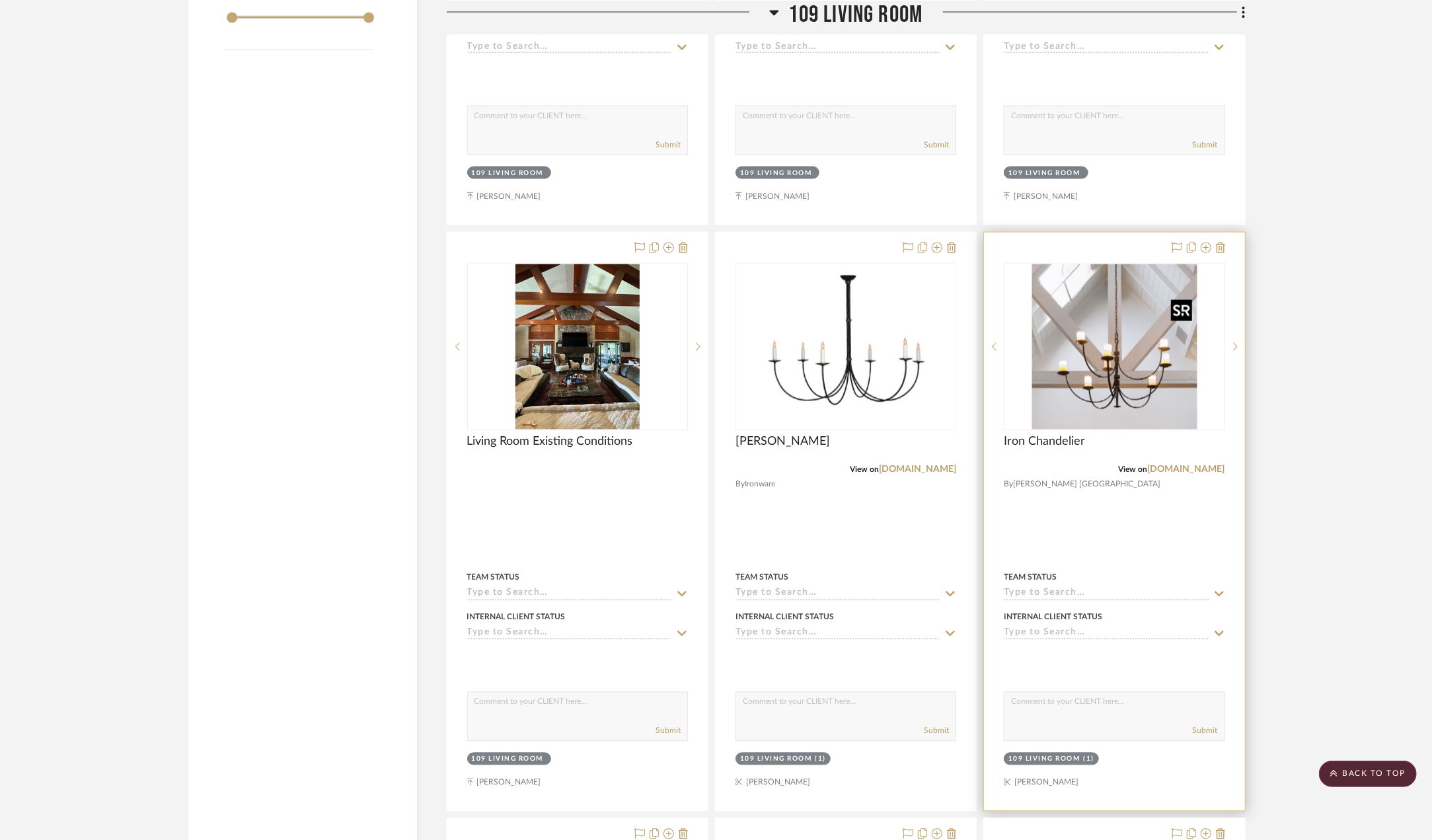
scroll to position [1850, 0]
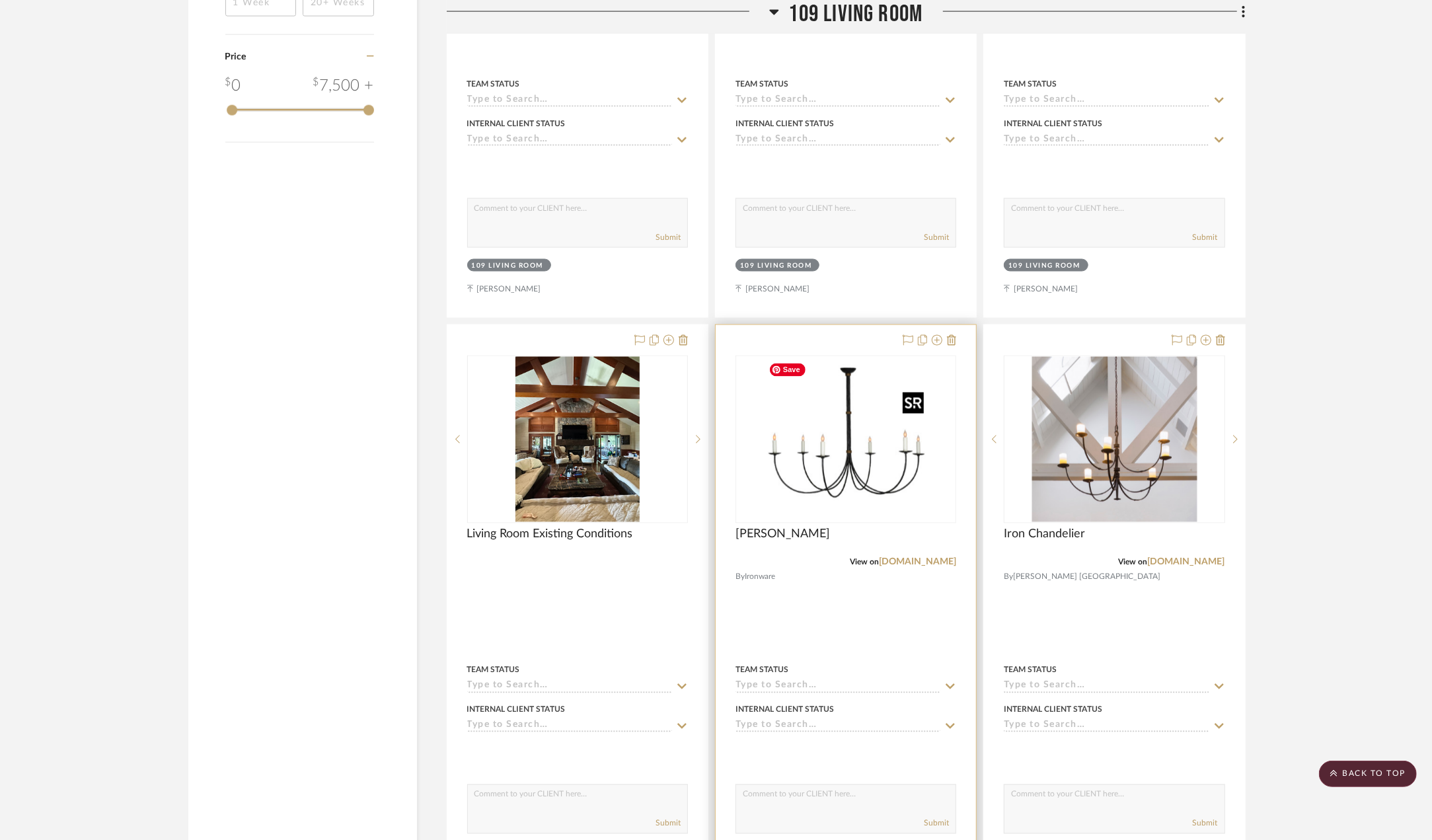
click at [845, 482] on img "0" at bounding box center [846, 439] width 165 height 165
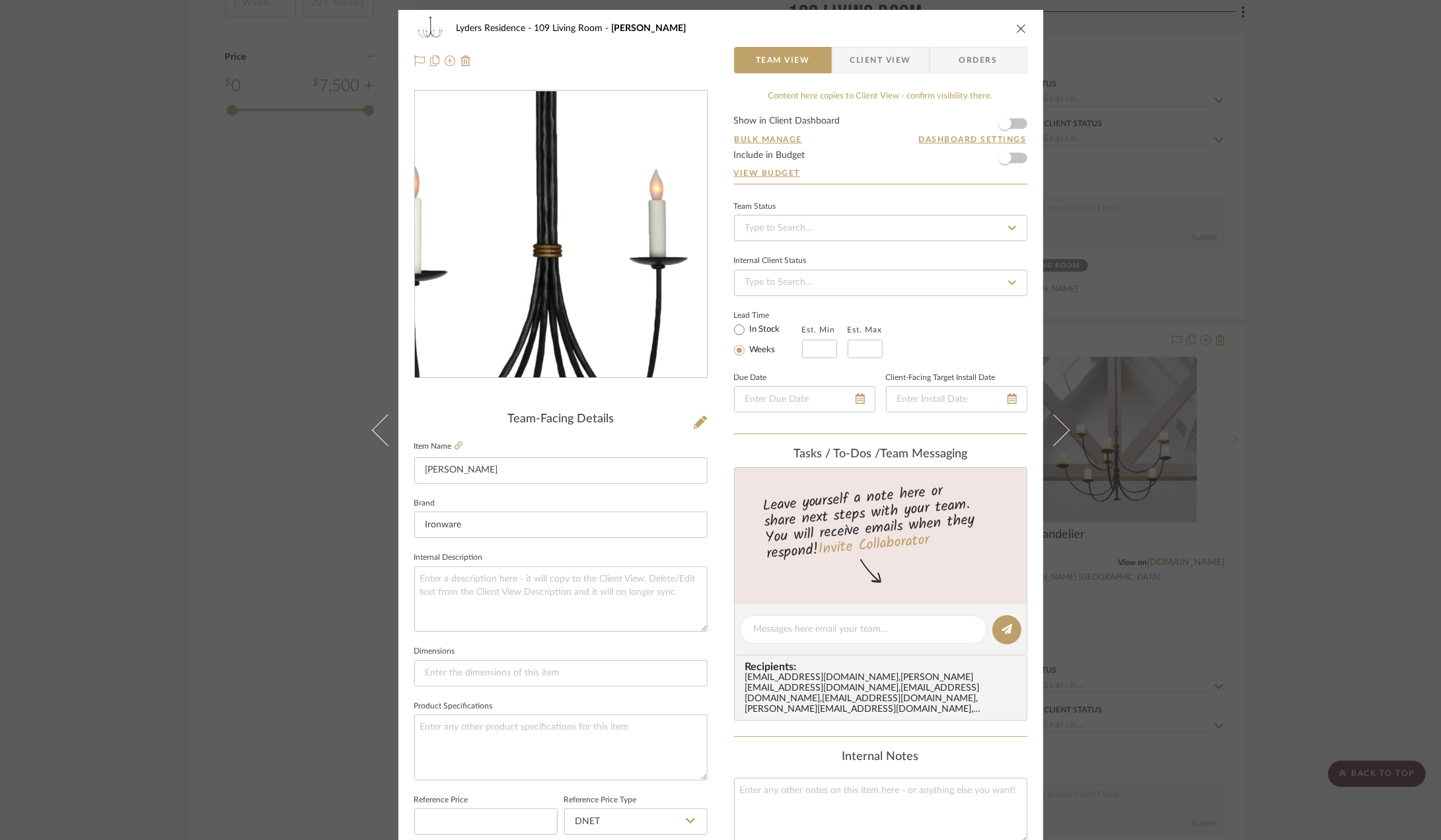
click at [566, 250] on img "0" at bounding box center [560, 234] width 286 height 286
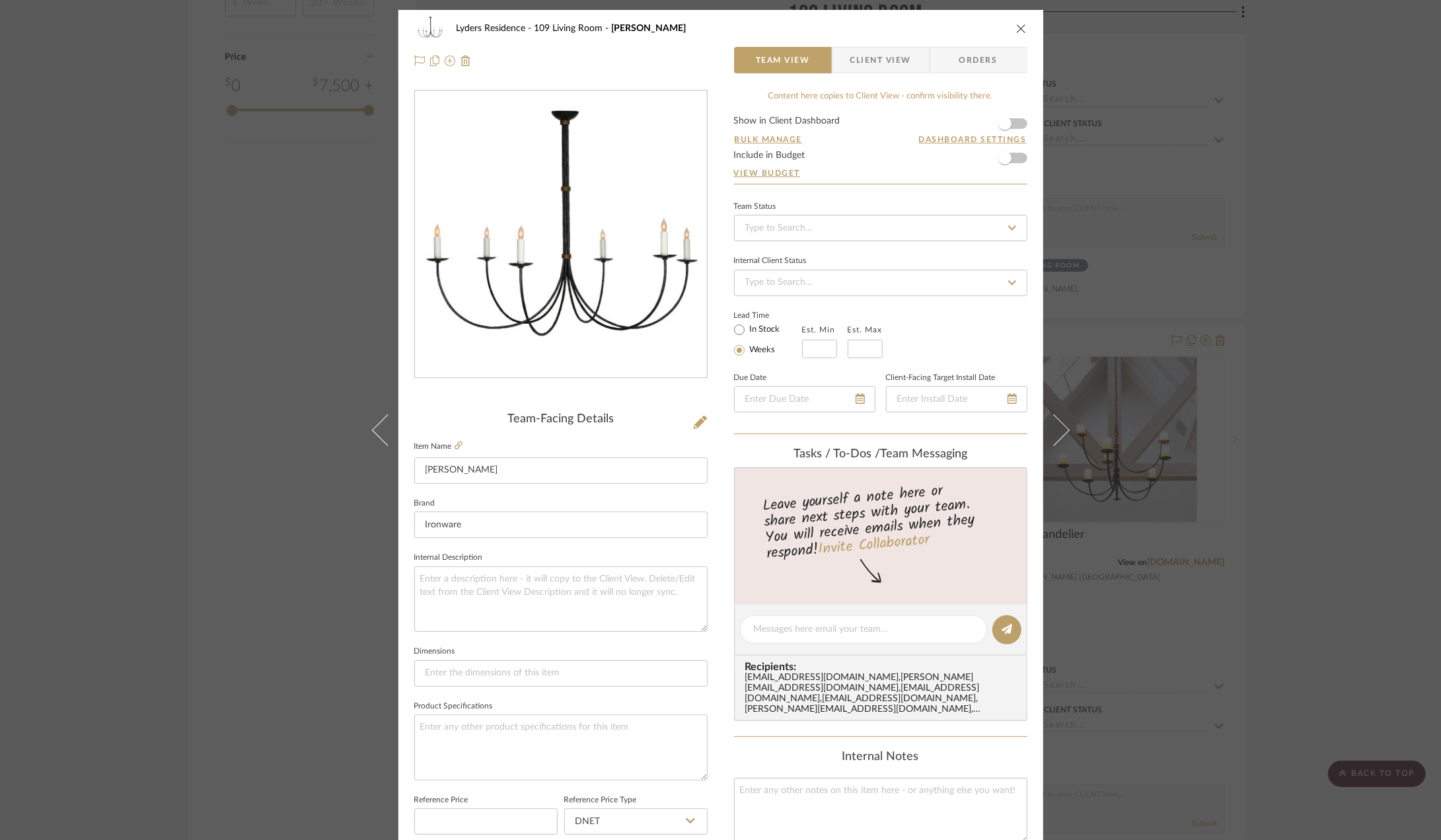
click at [1021, 28] on icon "close" at bounding box center [1021, 27] width 10 height 10
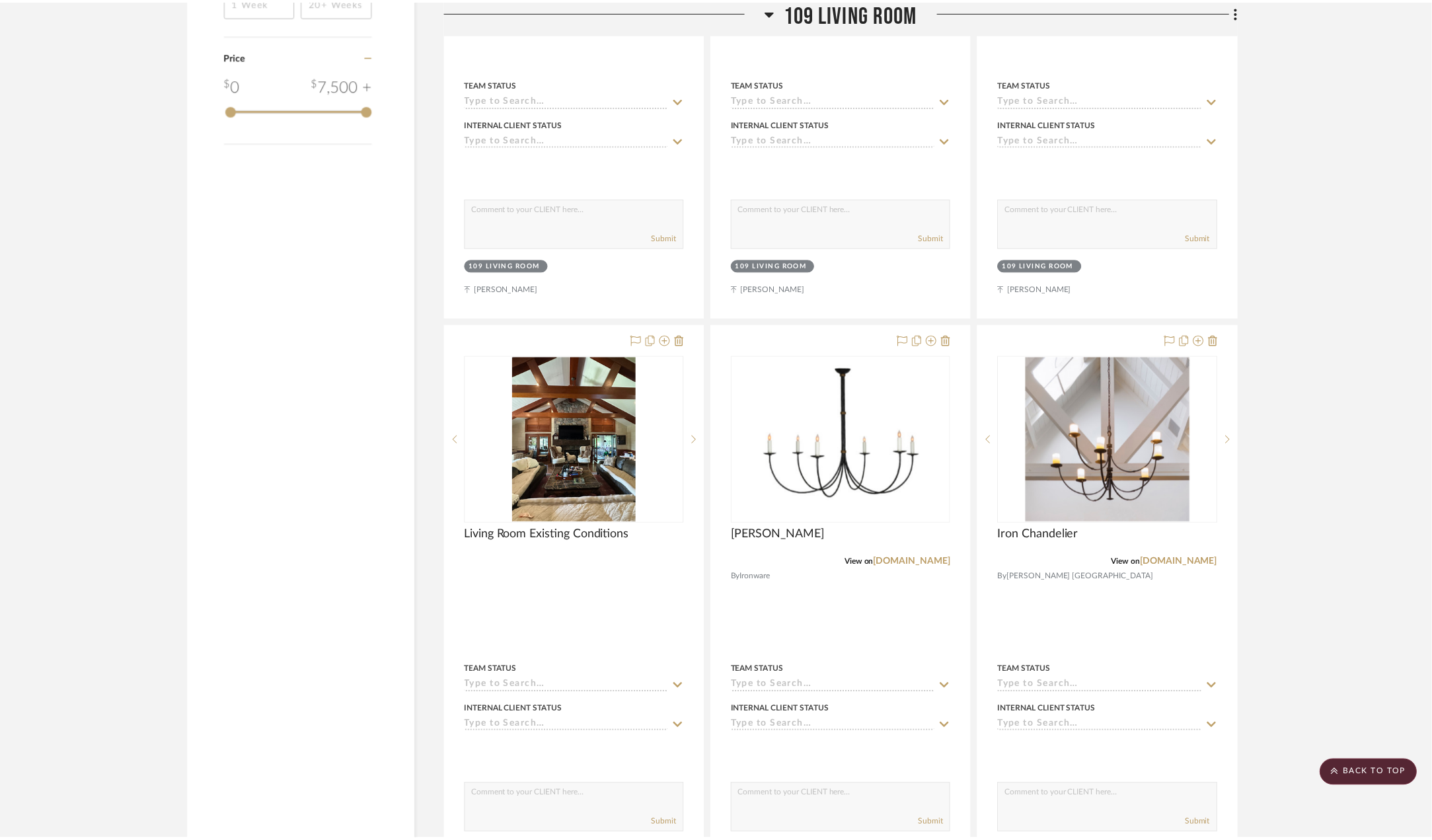
scroll to position [1850, 0]
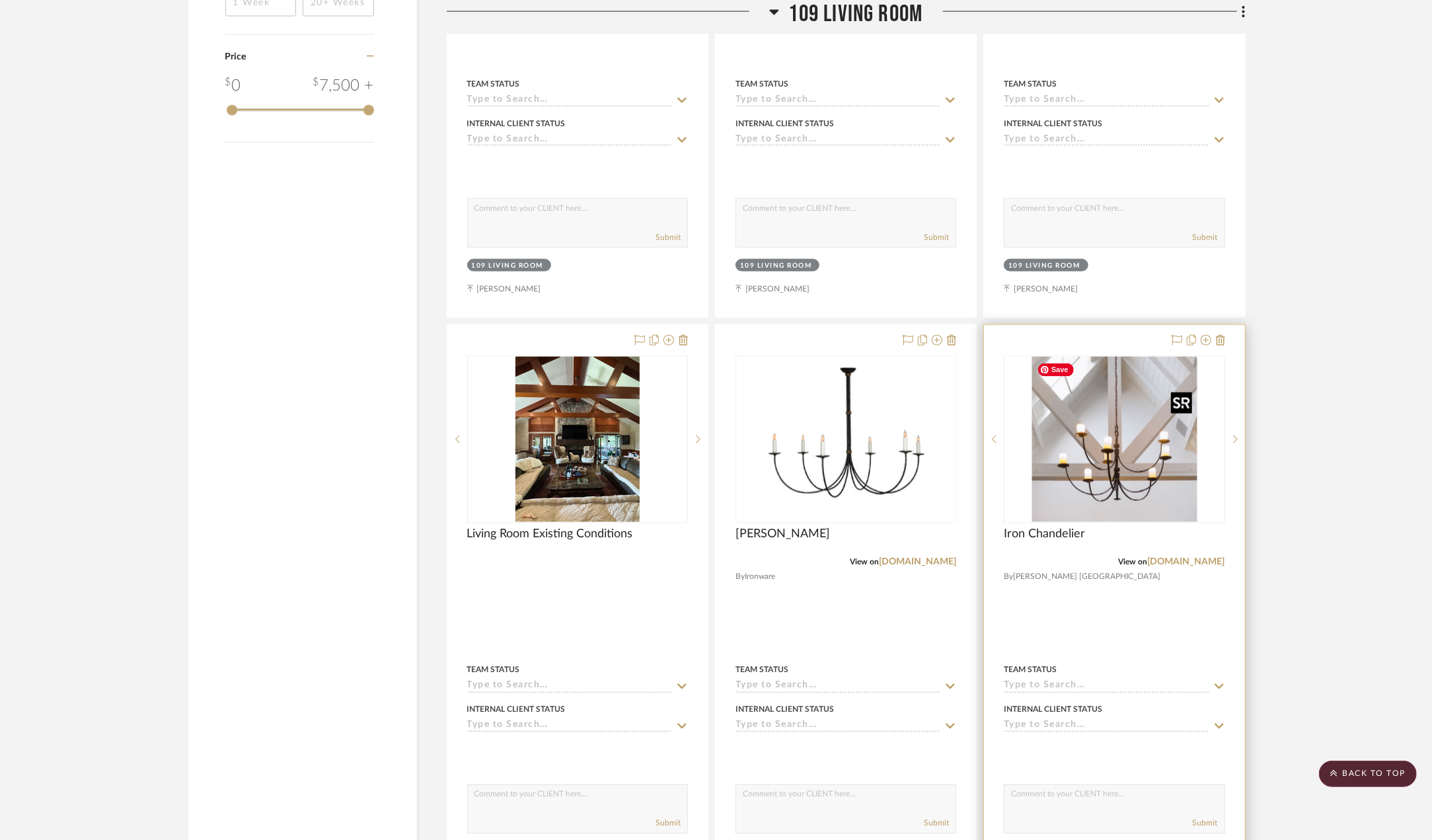
click at [1163, 446] on img "0" at bounding box center [1114, 439] width 165 height 165
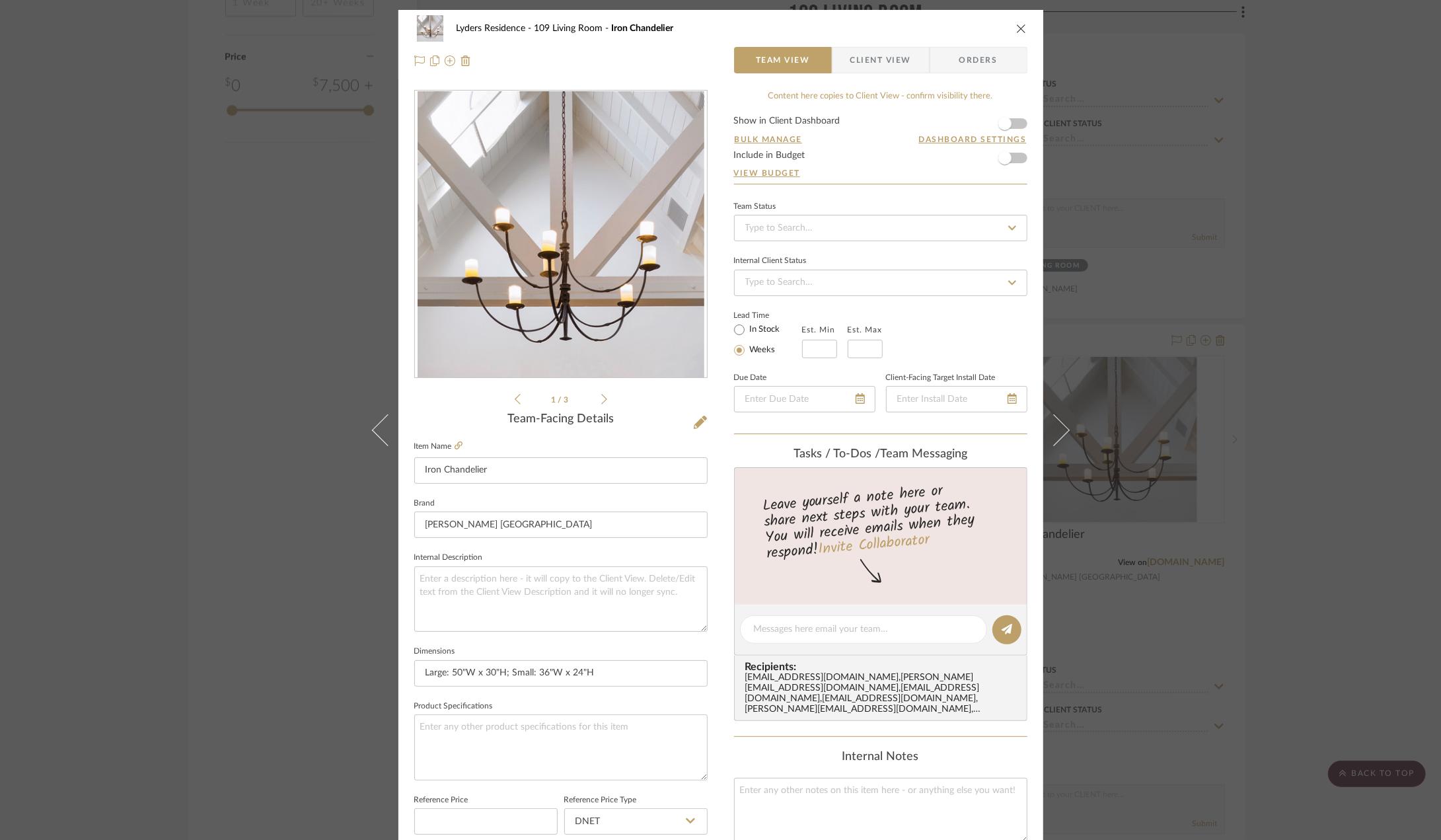
click at [601, 395] on icon at bounding box center [604, 399] width 6 height 12
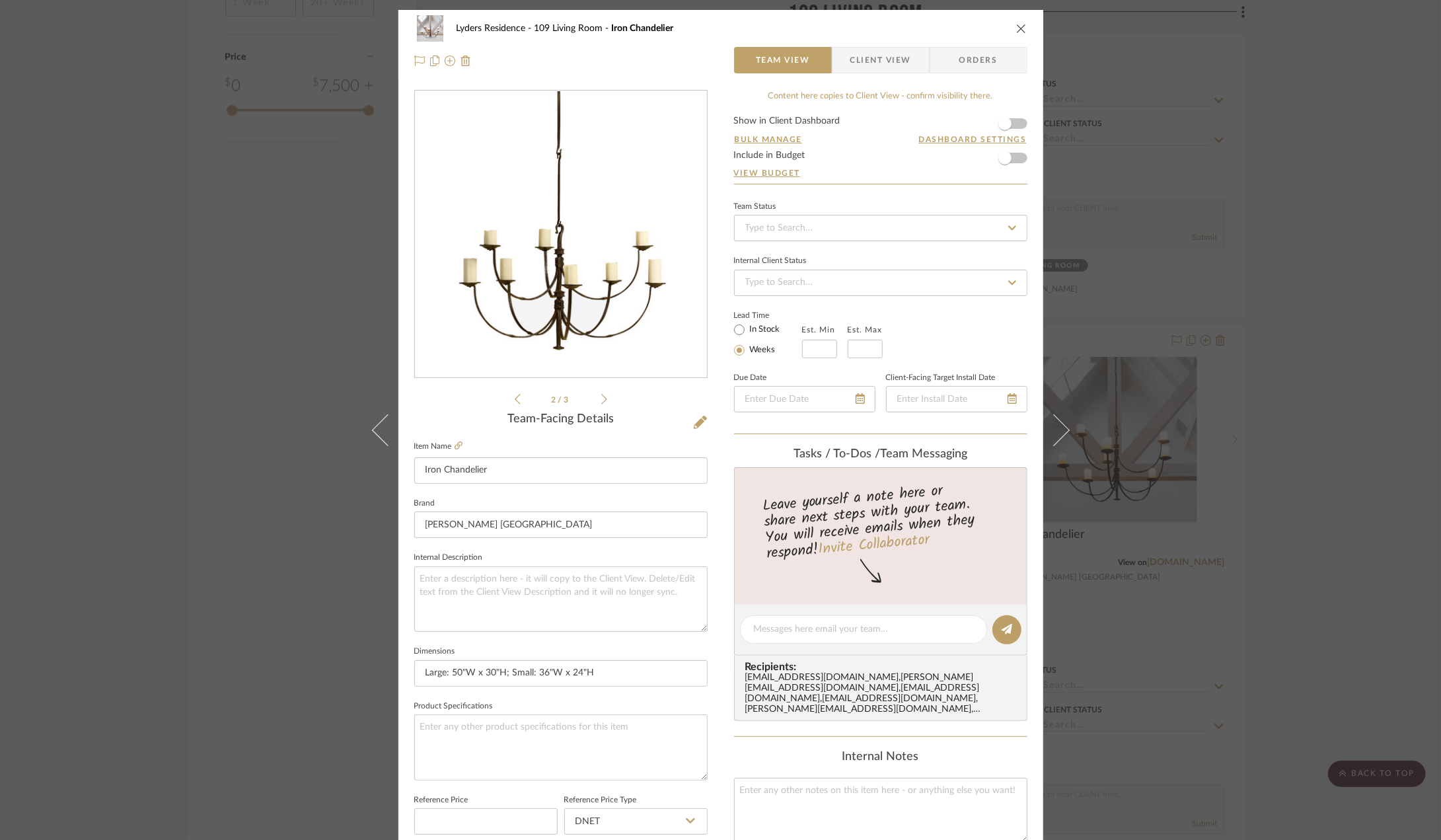
click at [576, 299] on img "1" at bounding box center [560, 234] width 286 height 286
click at [1016, 27] on icon "close" at bounding box center [1021, 27] width 10 height 10
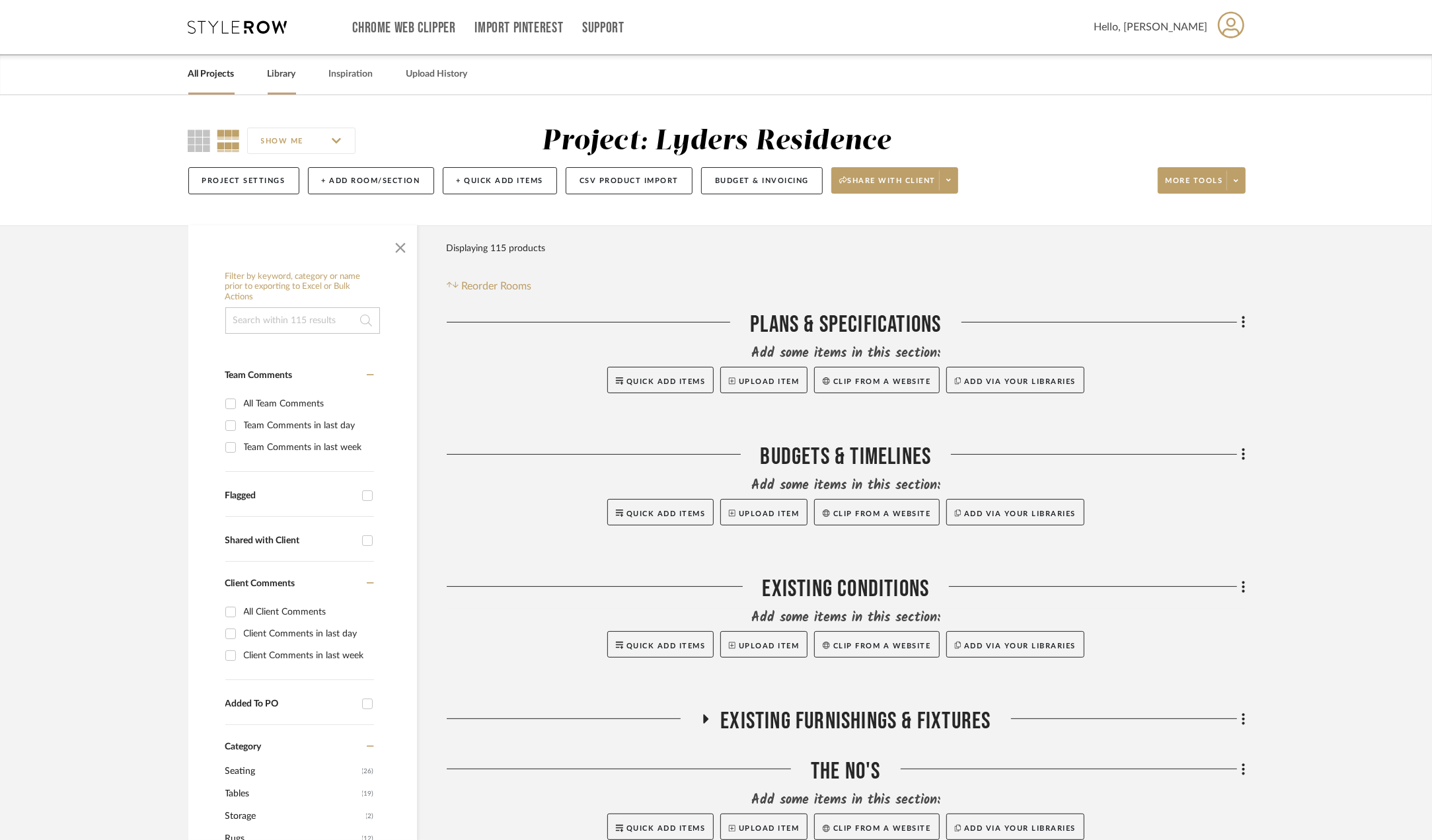
click at [287, 77] on link "Library" at bounding box center [282, 74] width 28 height 18
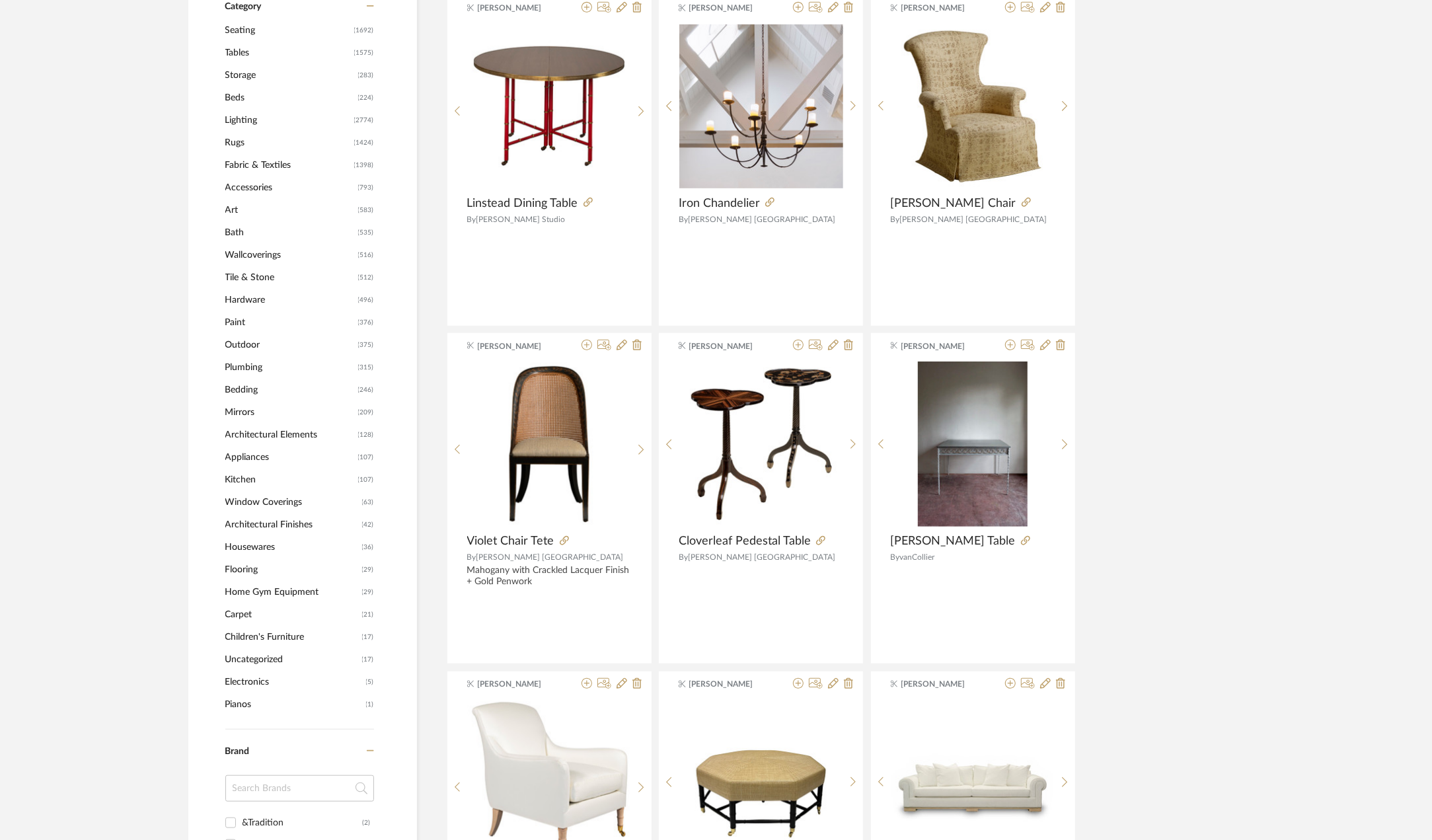
scroll to position [661, 0]
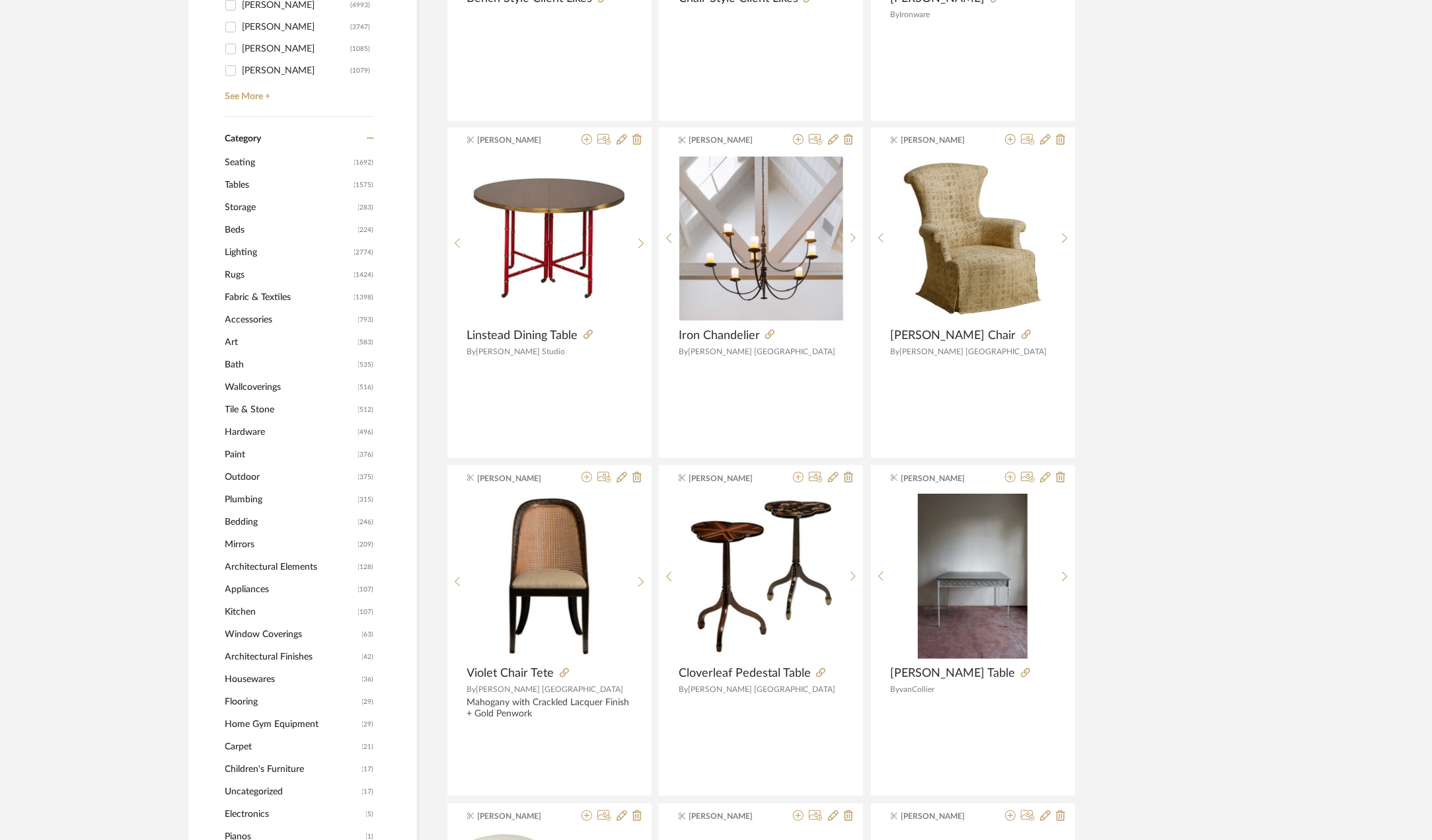
click at [243, 393] on span "Wallcoverings" at bounding box center [290, 388] width 130 height 23
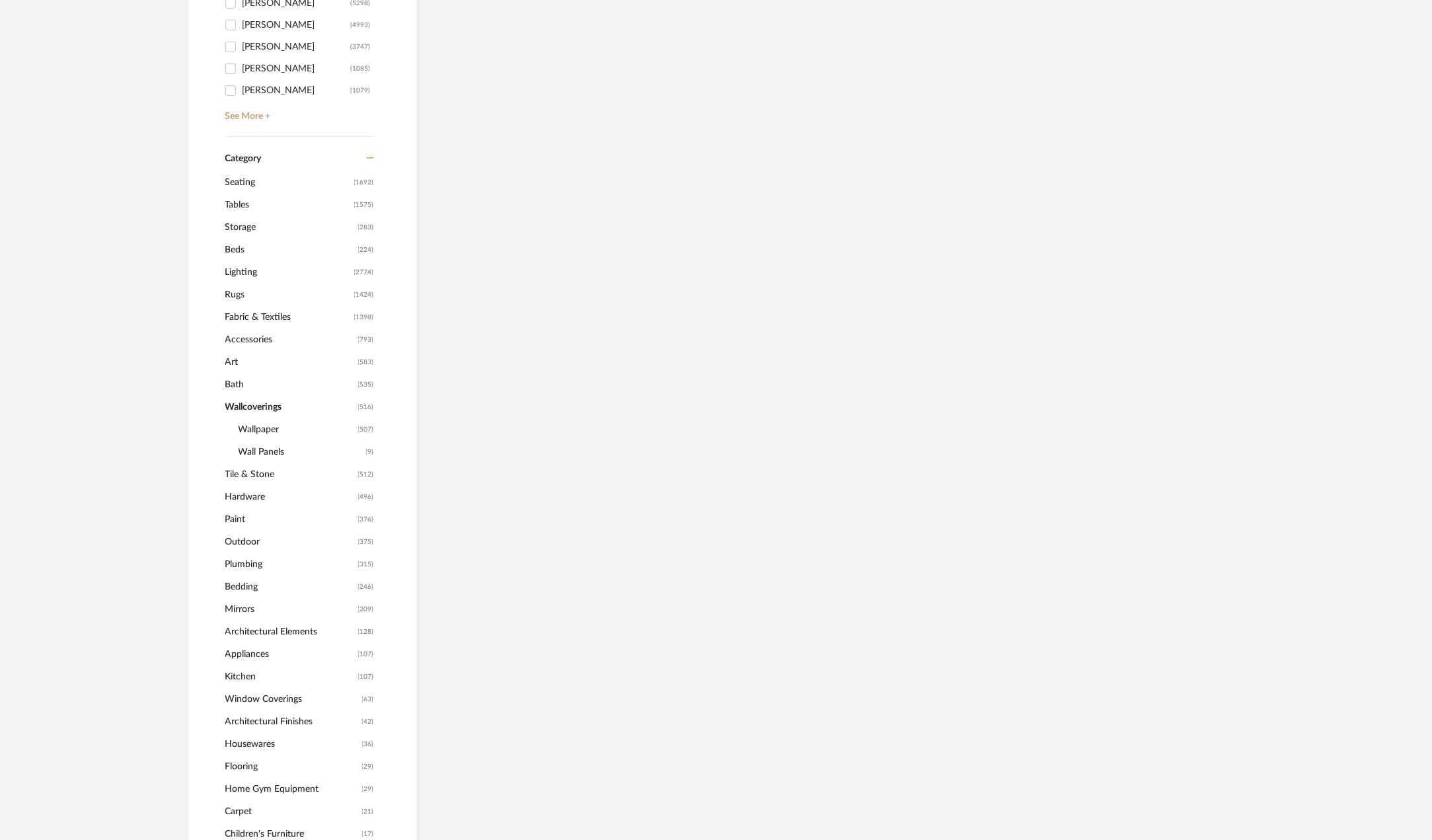
scroll to position [483, 0]
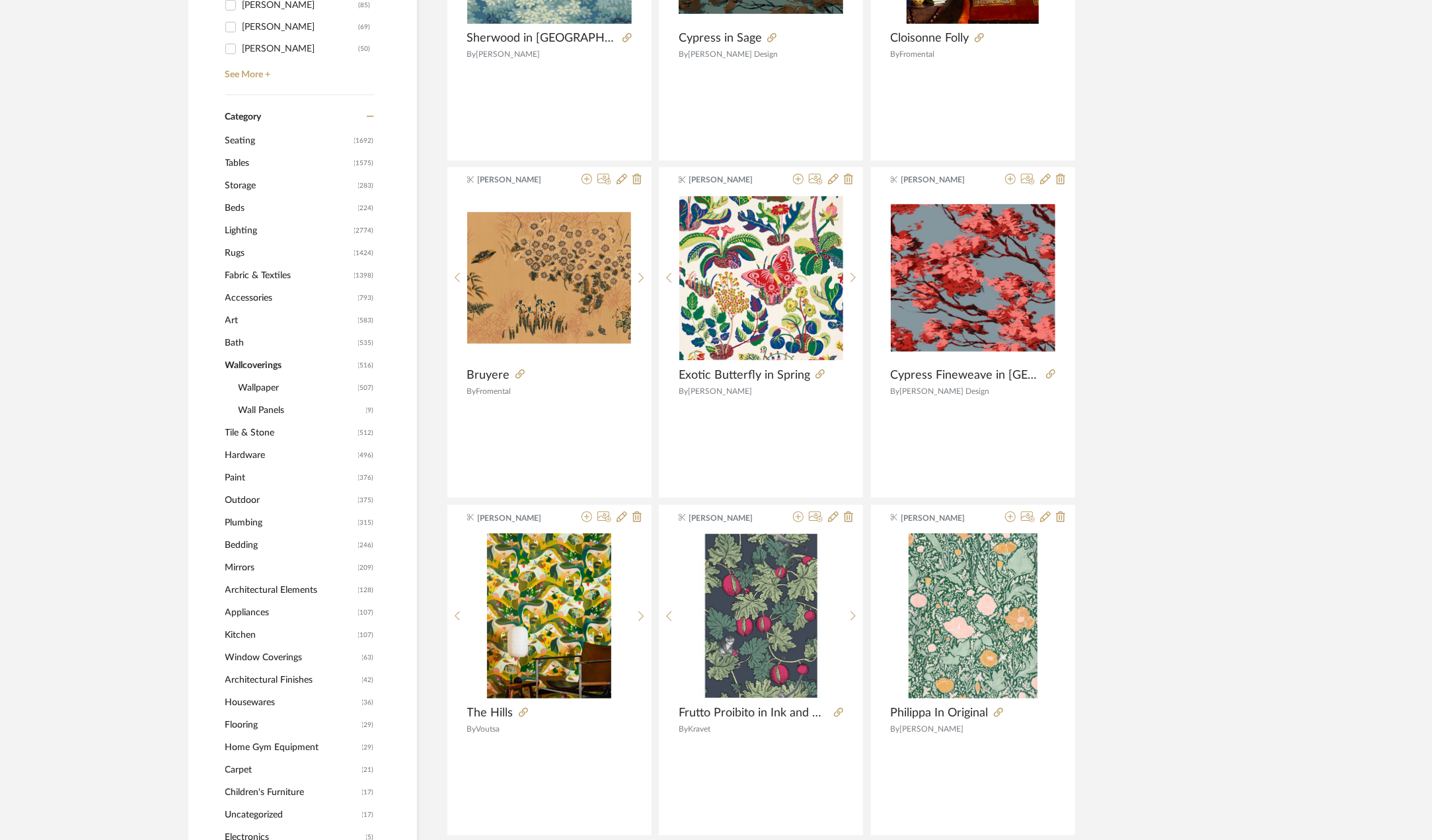
click at [251, 401] on span "Wall Panels" at bounding box center [301, 411] width 124 height 23
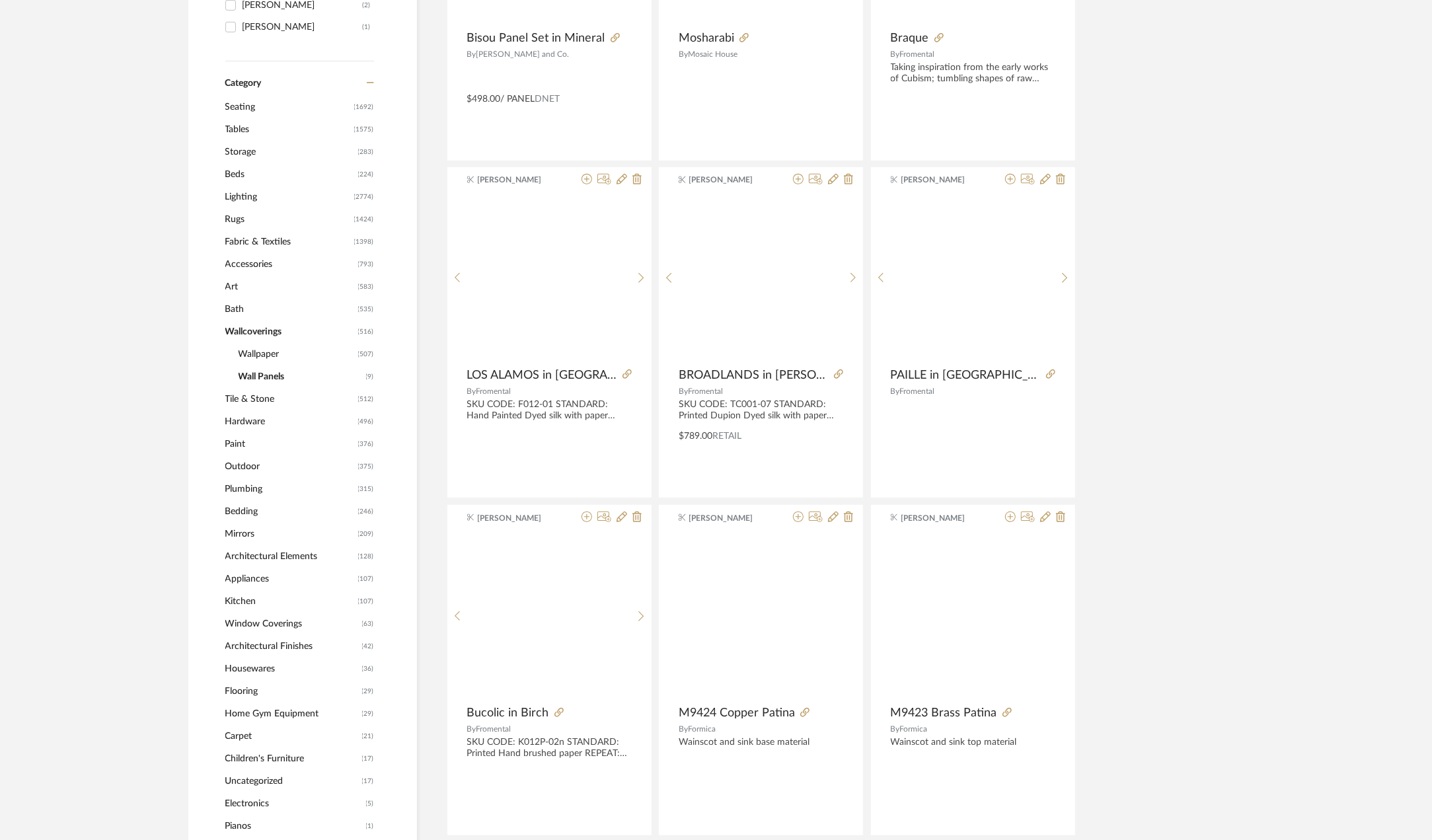
click at [252, 388] on span "Tile & Stone" at bounding box center [290, 399] width 130 height 23
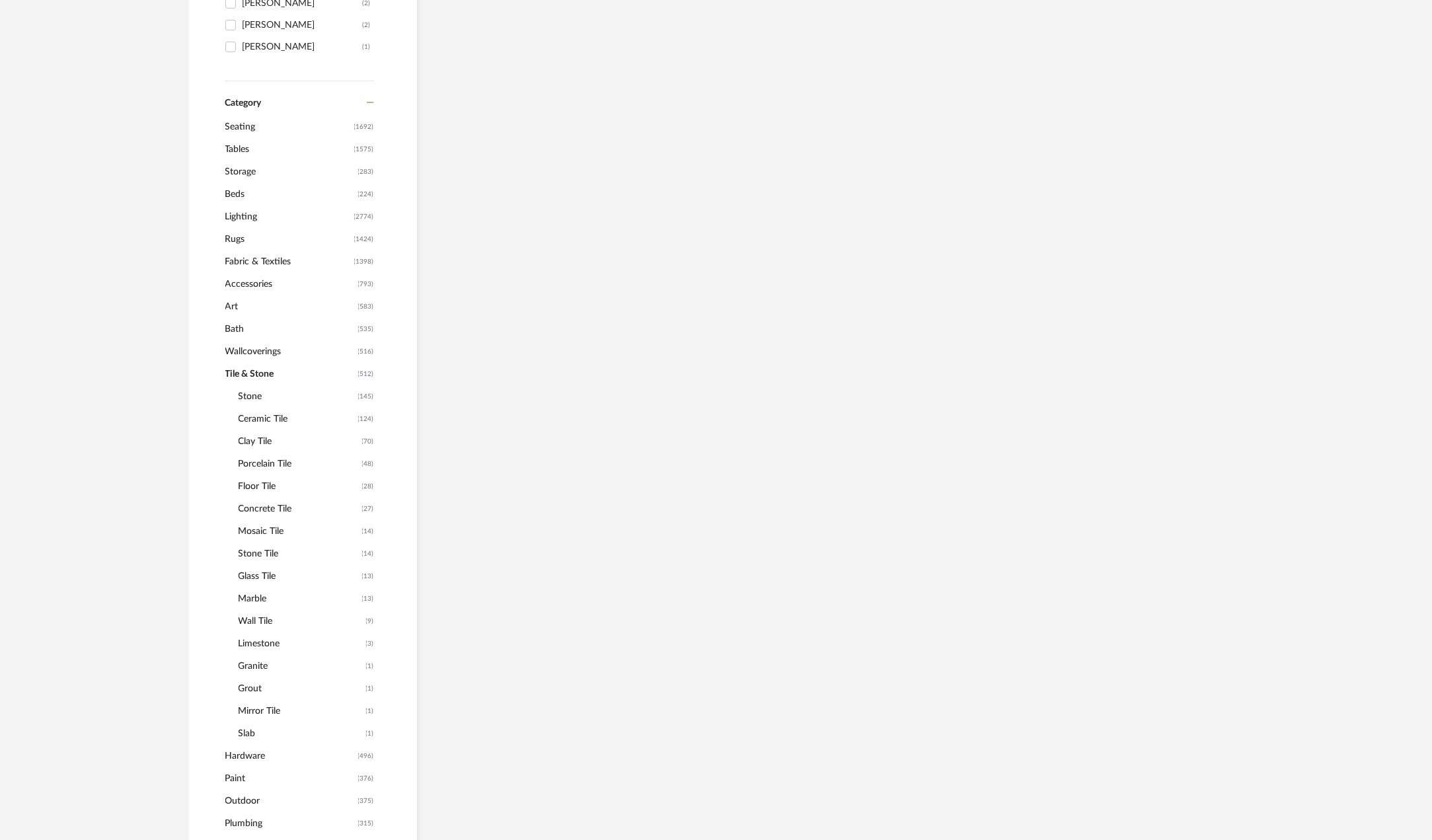
scroll to position [502, 0]
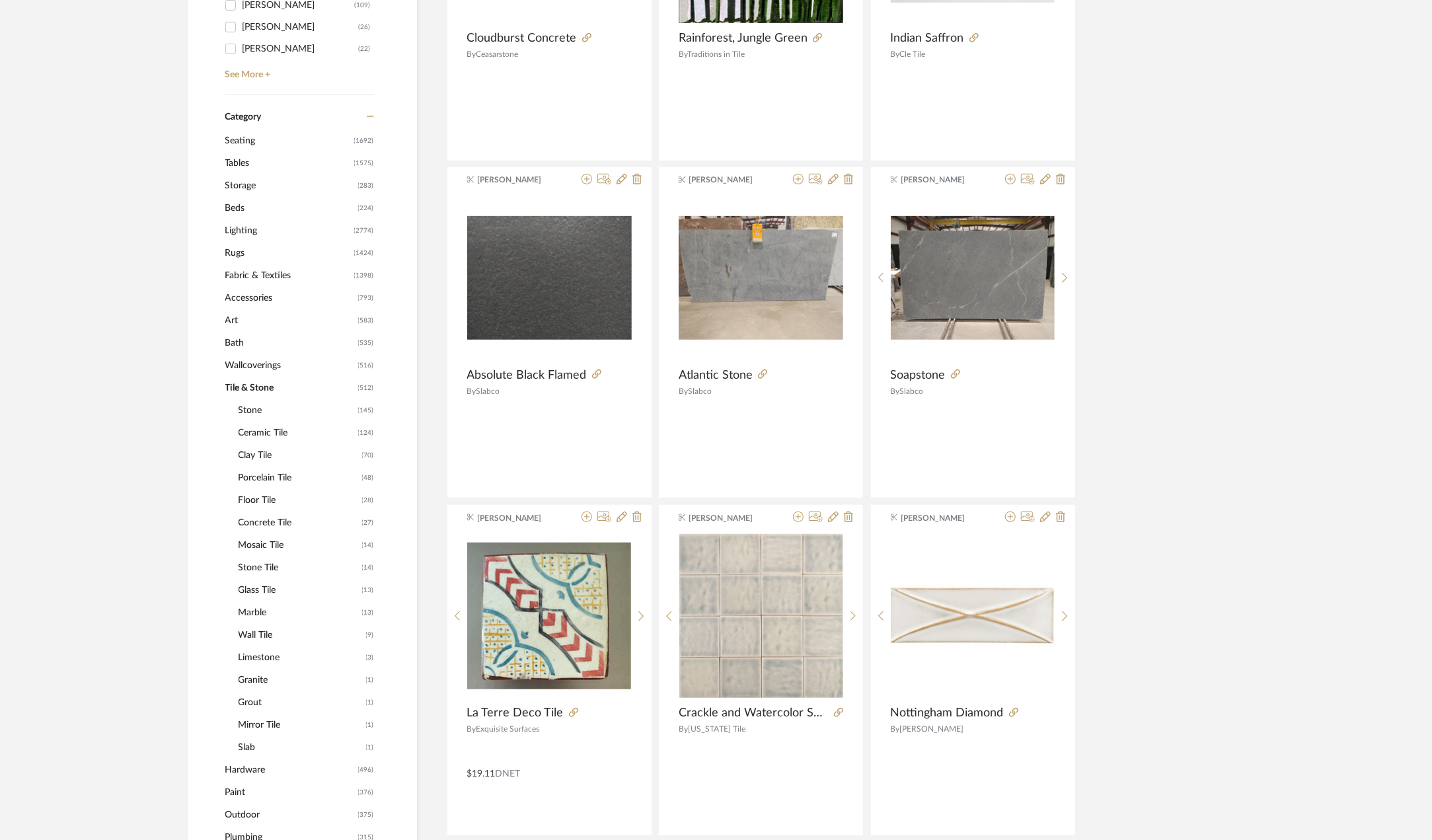
click at [248, 361] on span "Wallcoverings" at bounding box center [290, 366] width 130 height 23
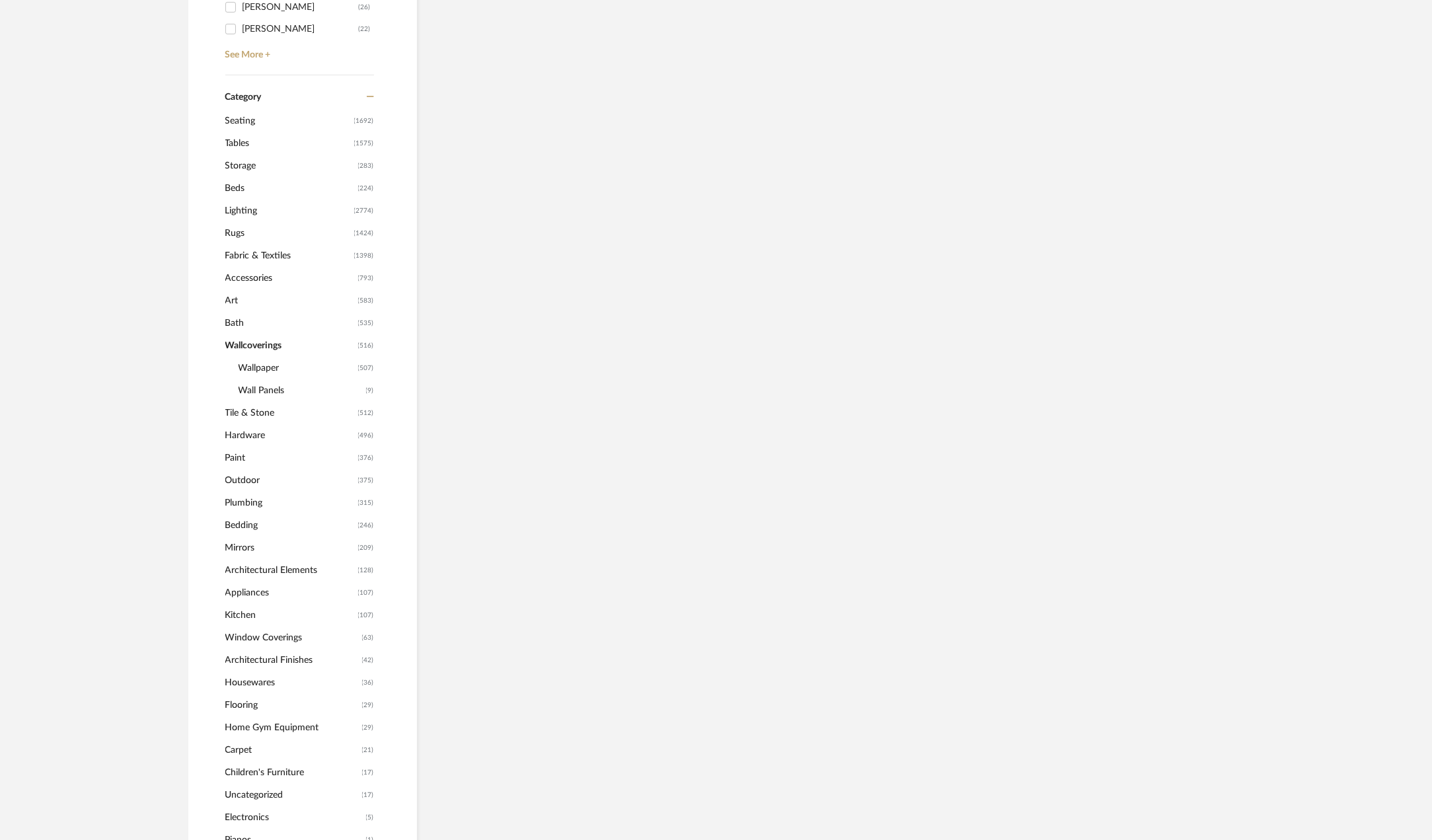
scroll to position [483, 0]
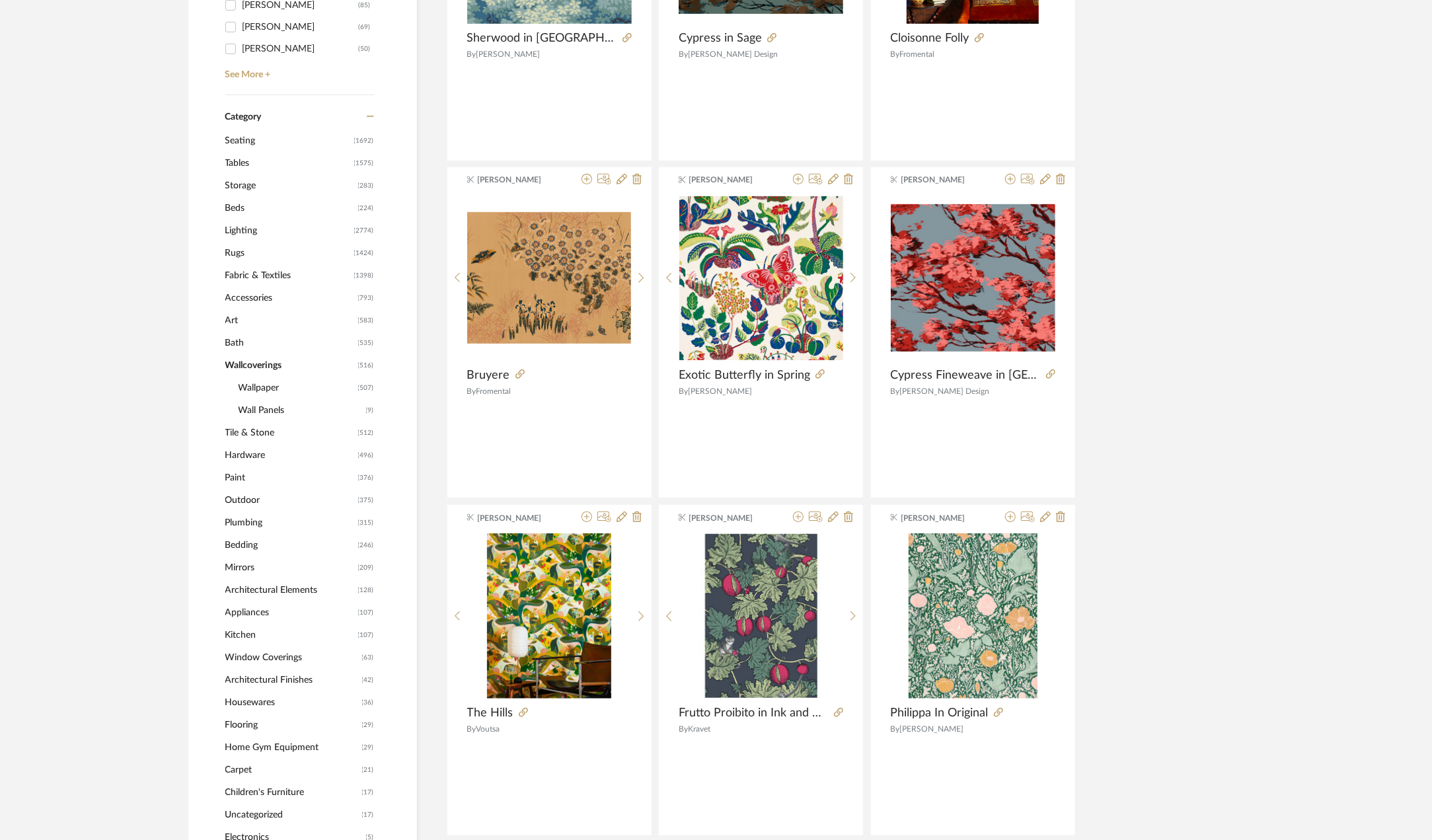
click at [250, 384] on span "Wallpaper" at bounding box center [297, 388] width 117 height 23
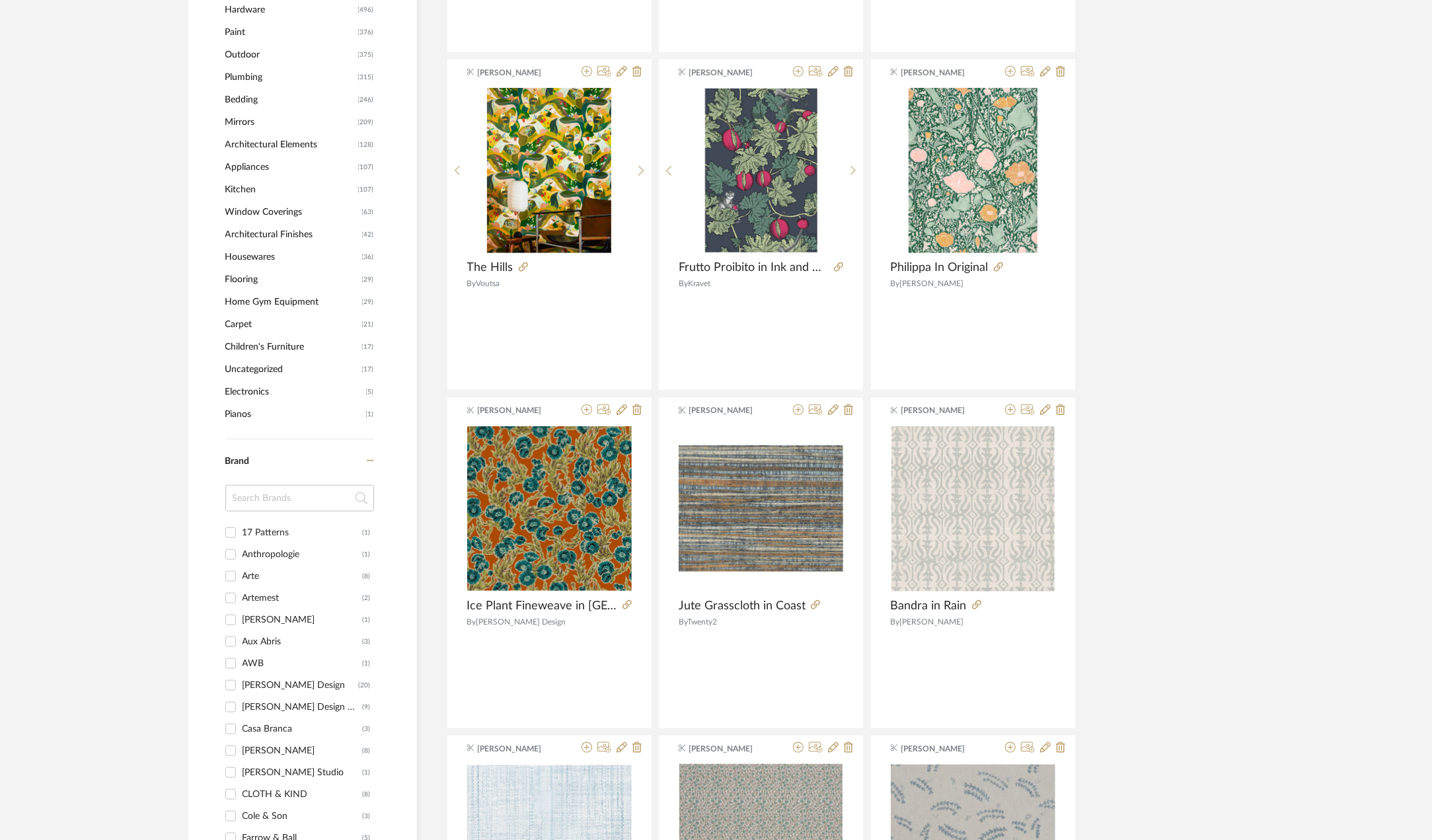
scroll to position [925, 0]
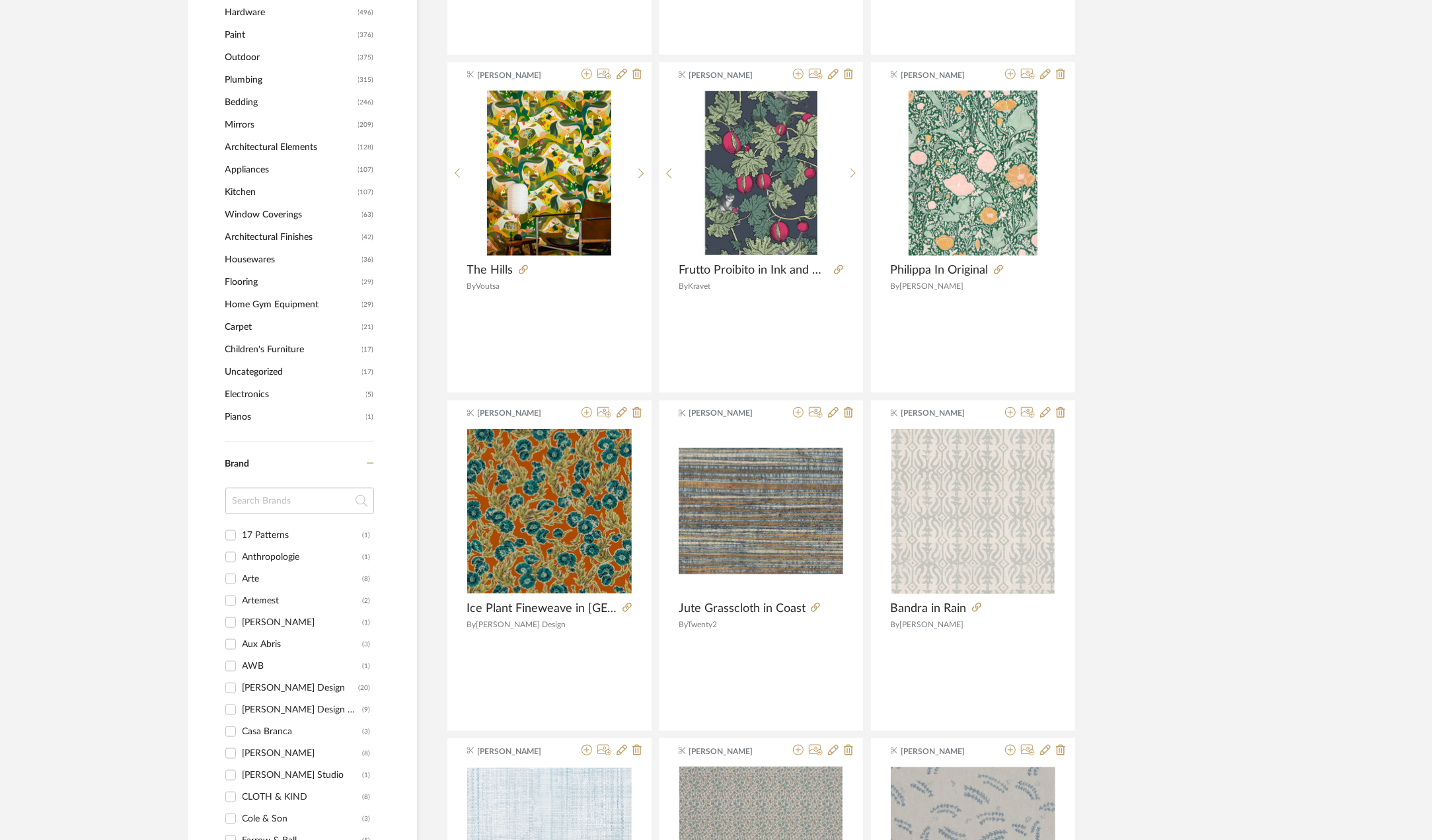
click at [300, 502] on input at bounding box center [300, 501] width 149 height 27
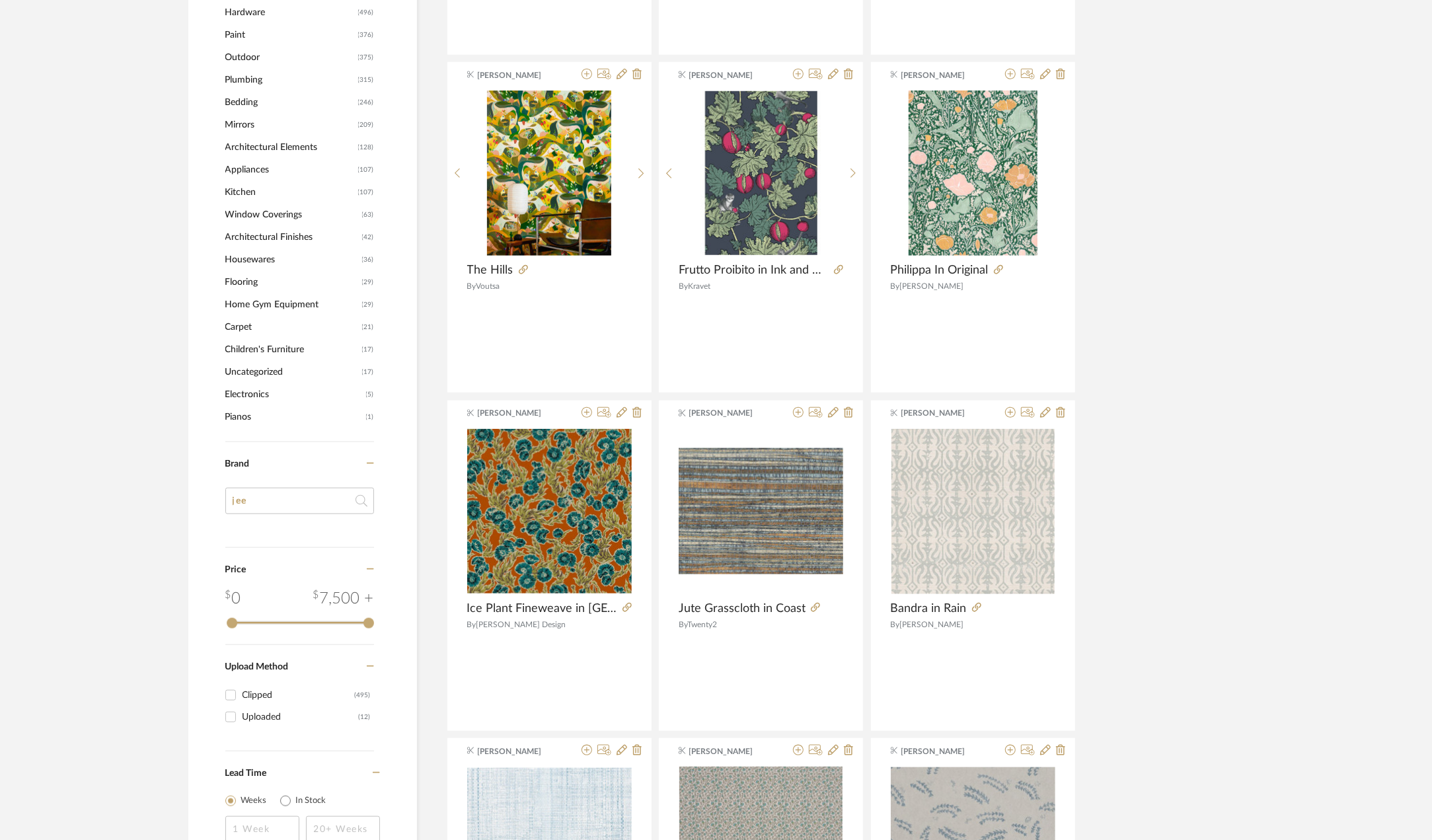
type input "je"
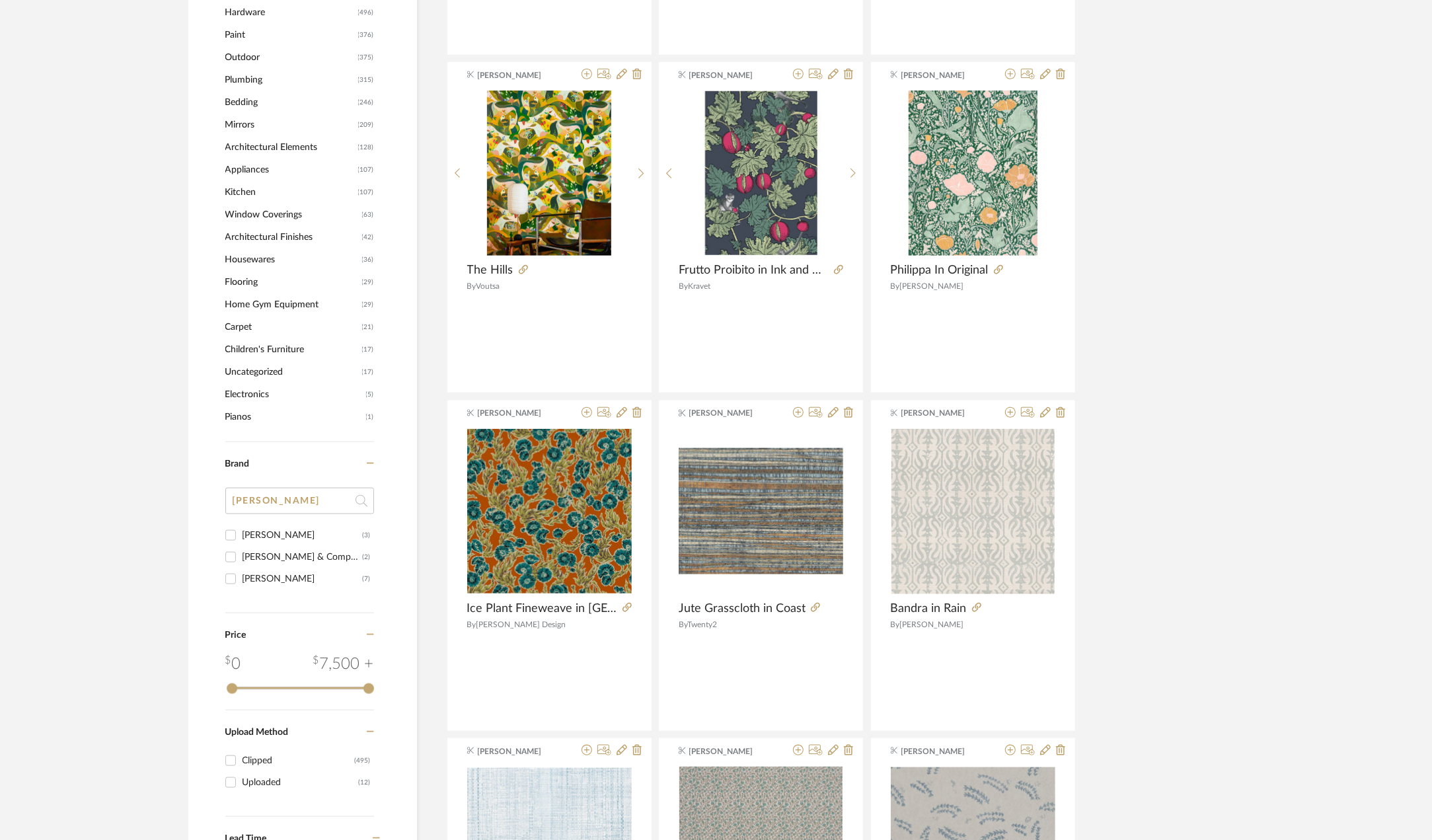
type input "lee"
click at [280, 575] on div "Lee Jofa" at bounding box center [303, 578] width 120 height 21
click at [241, 575] on input "Lee Jofa (7)" at bounding box center [230, 578] width 21 height 21
checkbox input "true"
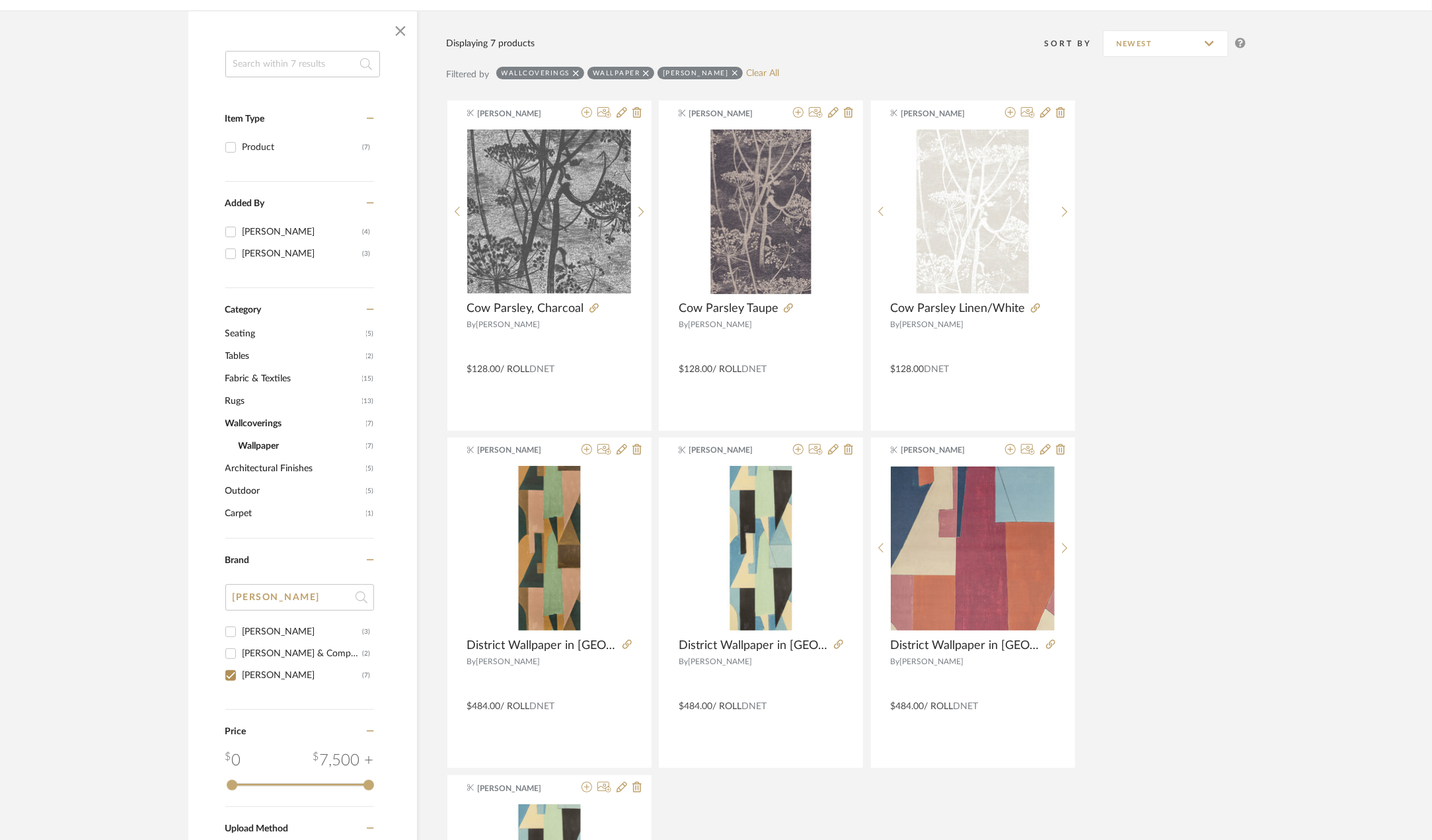
scroll to position [366, 0]
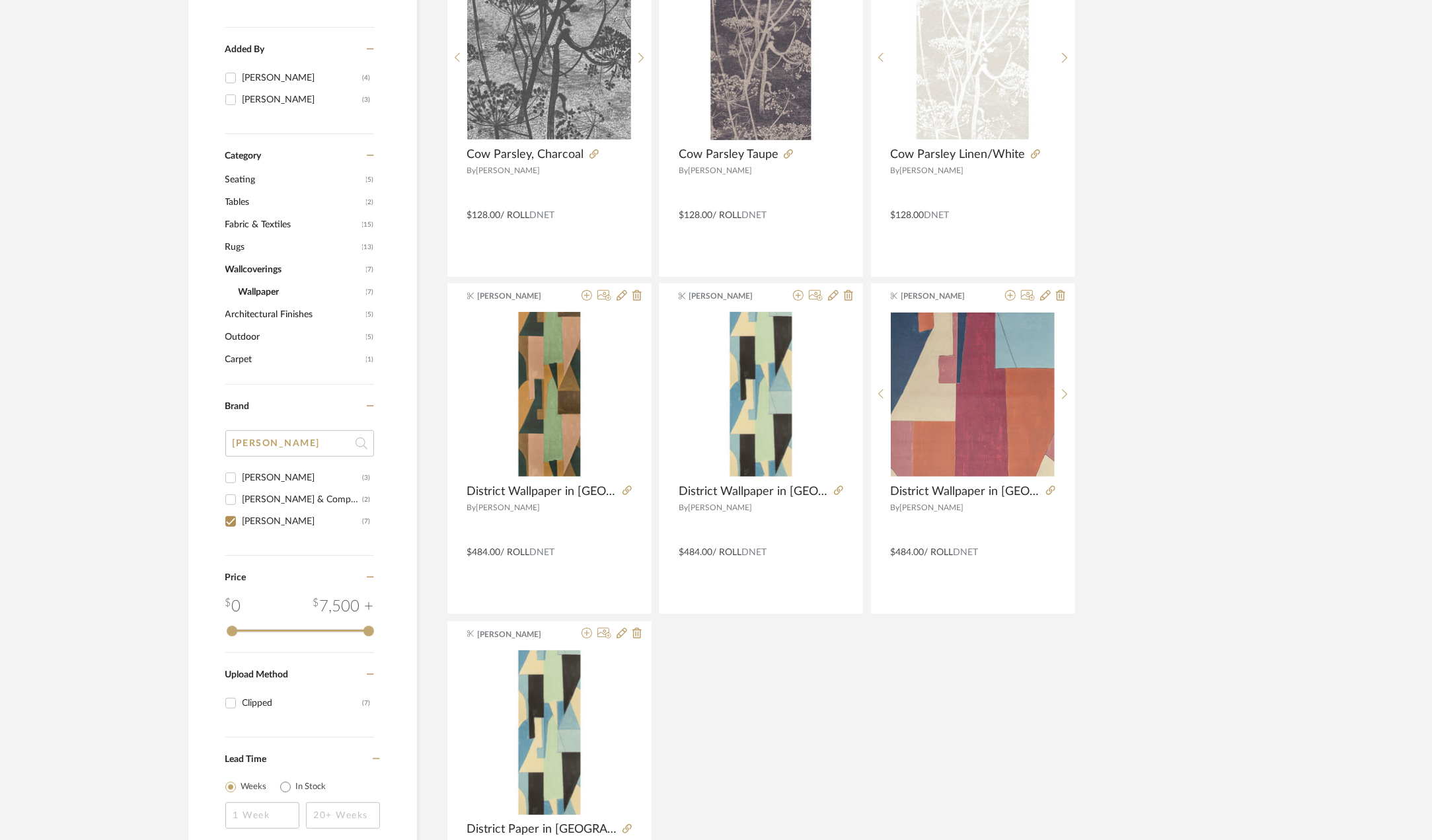
drag, startPoint x: 276, startPoint y: 446, endPoint x: 93, endPoint y: 430, distance: 183.7
click at [93, 430] on library-search-items "Item Type Product (7) Added By Krista Nicholas (4) Katelyn Nolan (3) Category S…" at bounding box center [716, 417] width 1432 height 1122
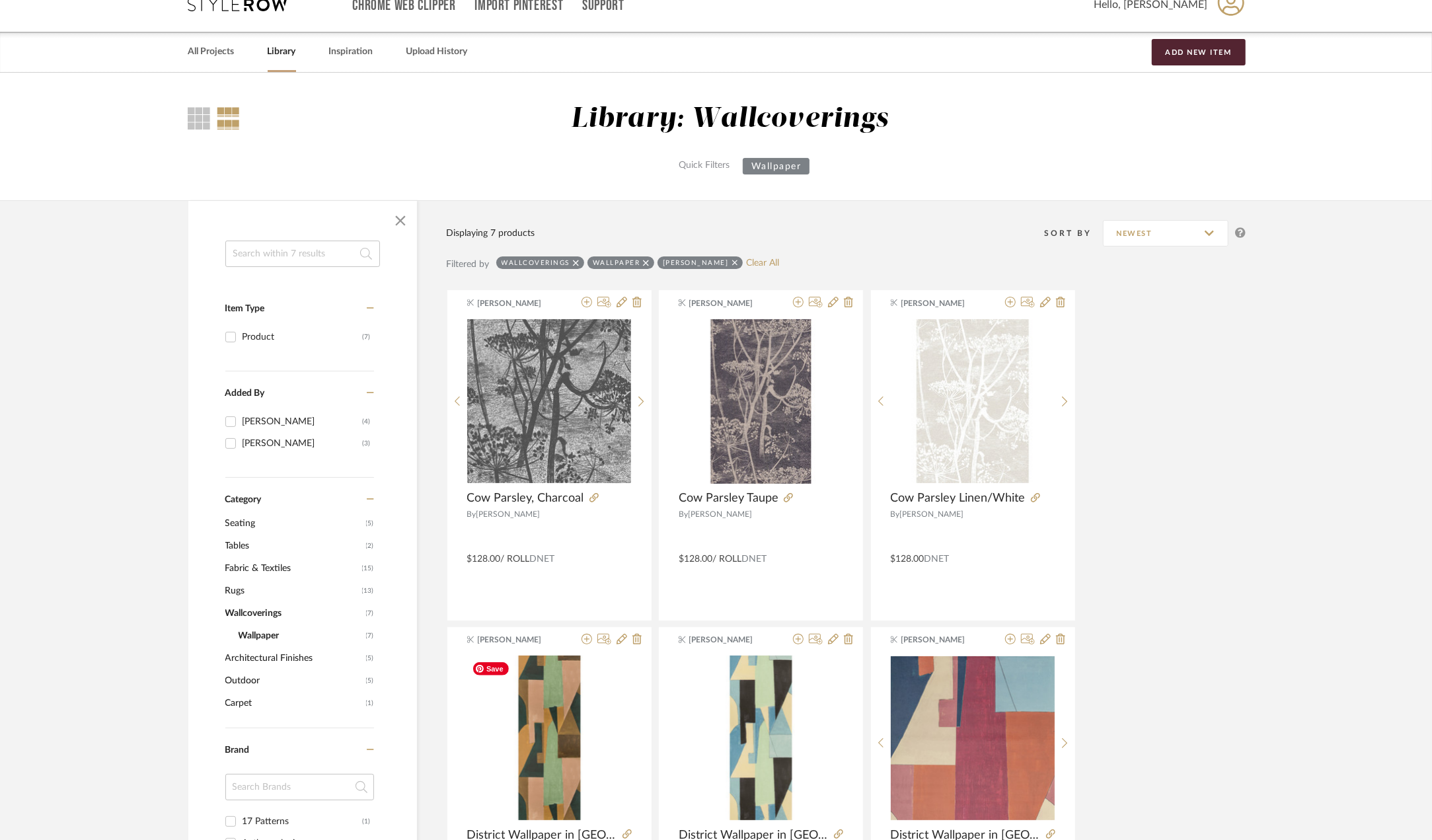
scroll to position [0, 0]
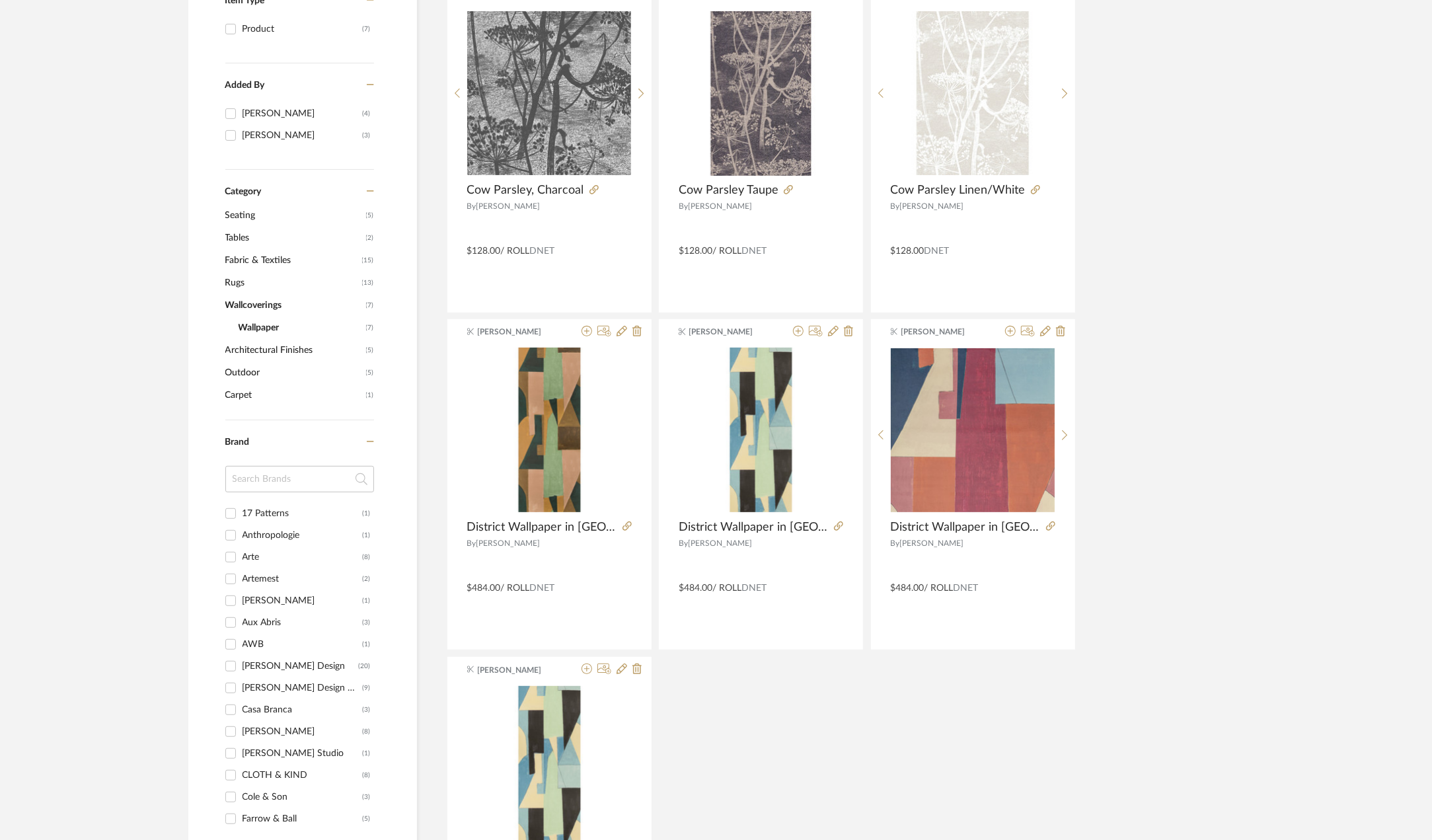
click at [284, 481] on input at bounding box center [300, 479] width 149 height 27
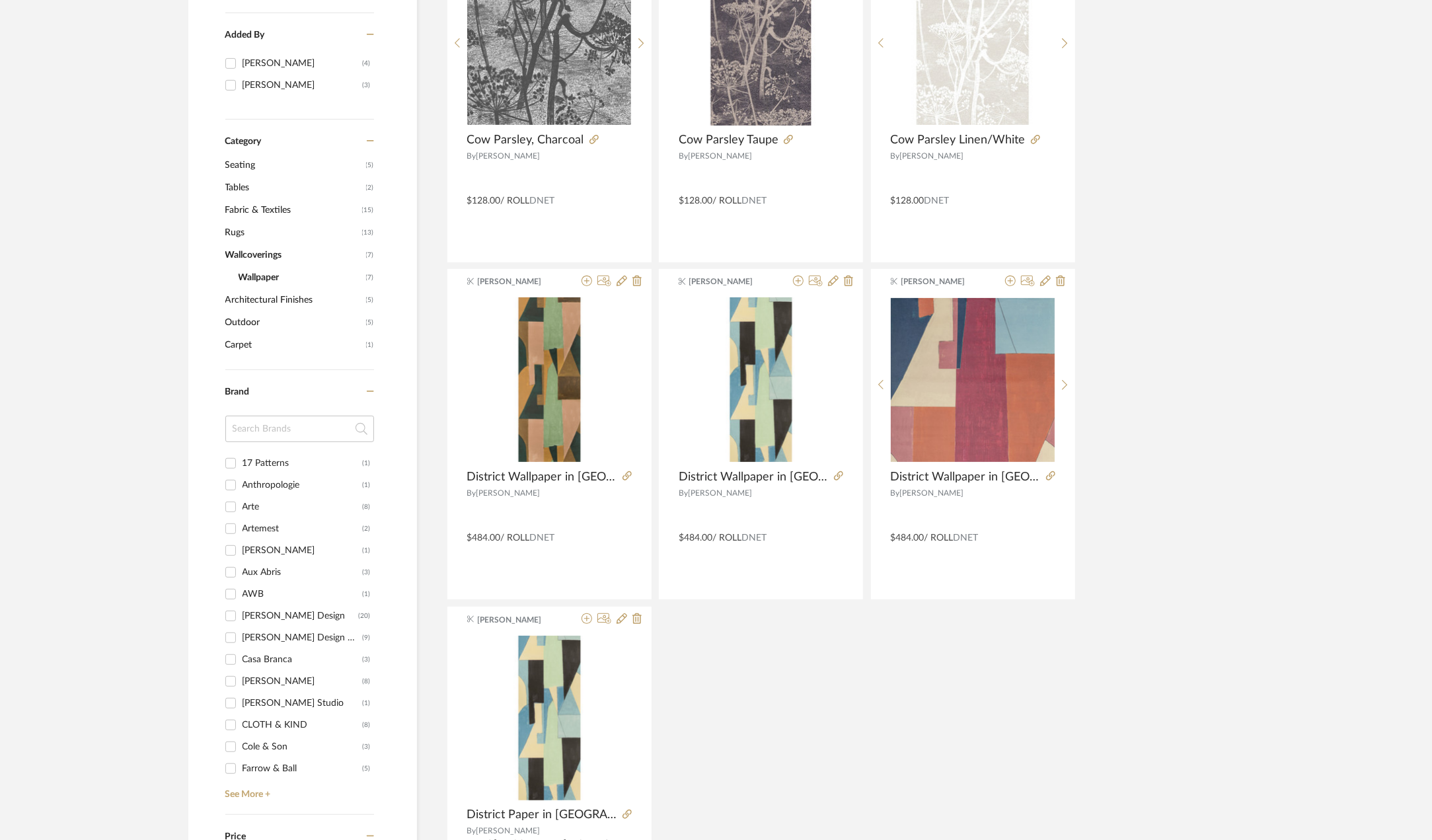
scroll to position [396, 0]
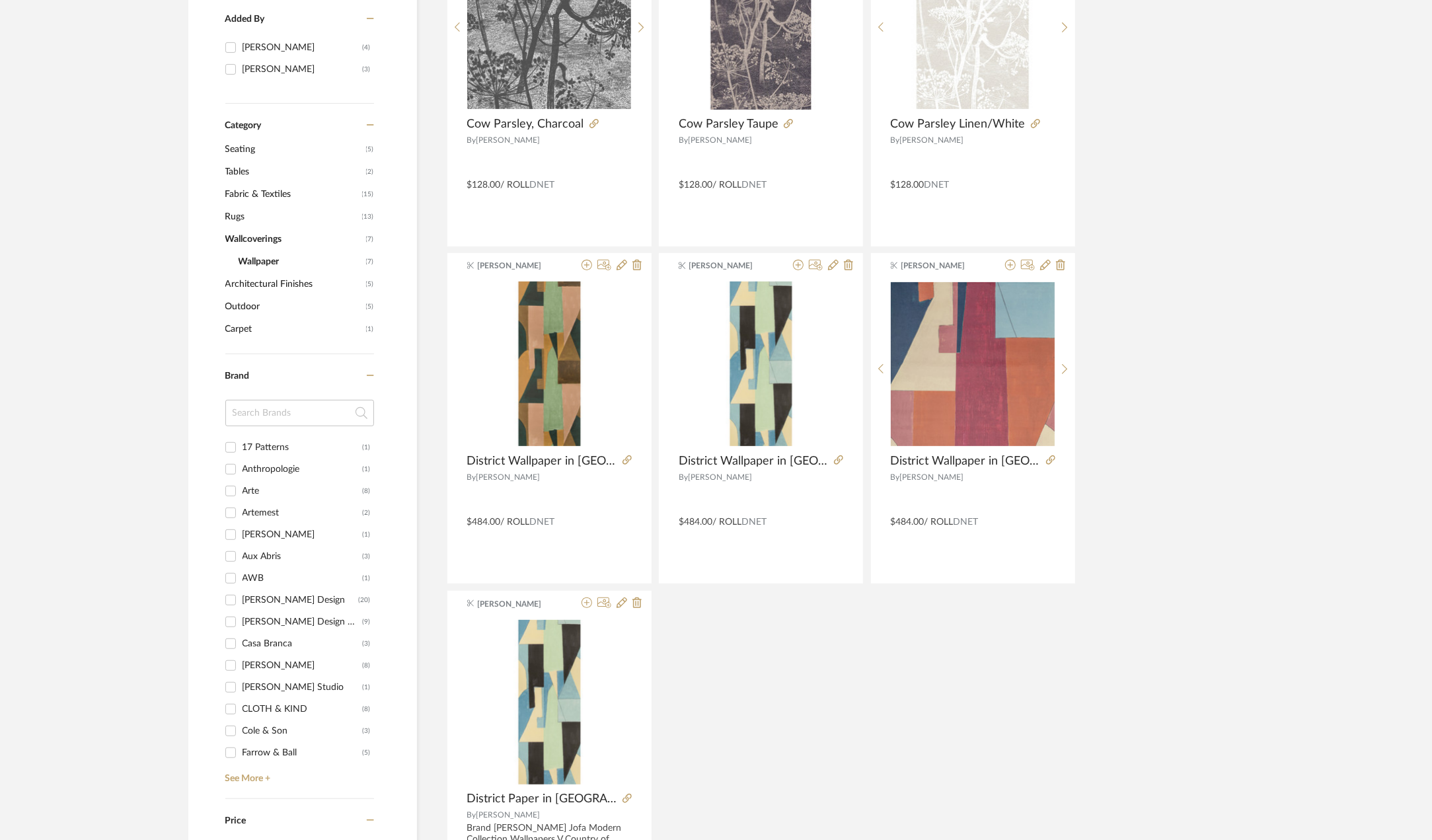
click at [265, 261] on span "Wallpaper" at bounding box center [301, 262] width 124 height 23
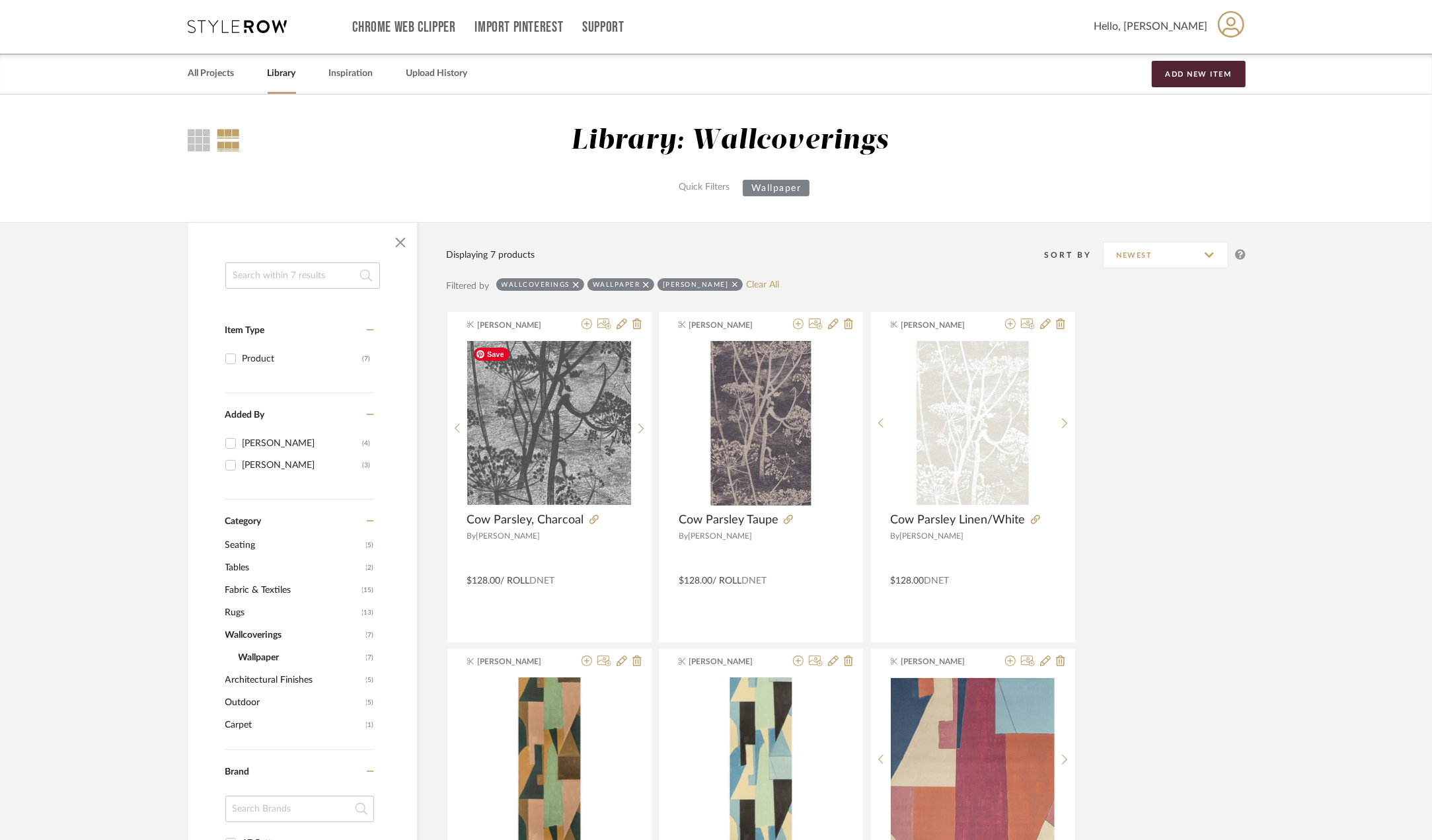
scroll to position [0, 0]
click at [732, 286] on icon at bounding box center [735, 285] width 6 height 9
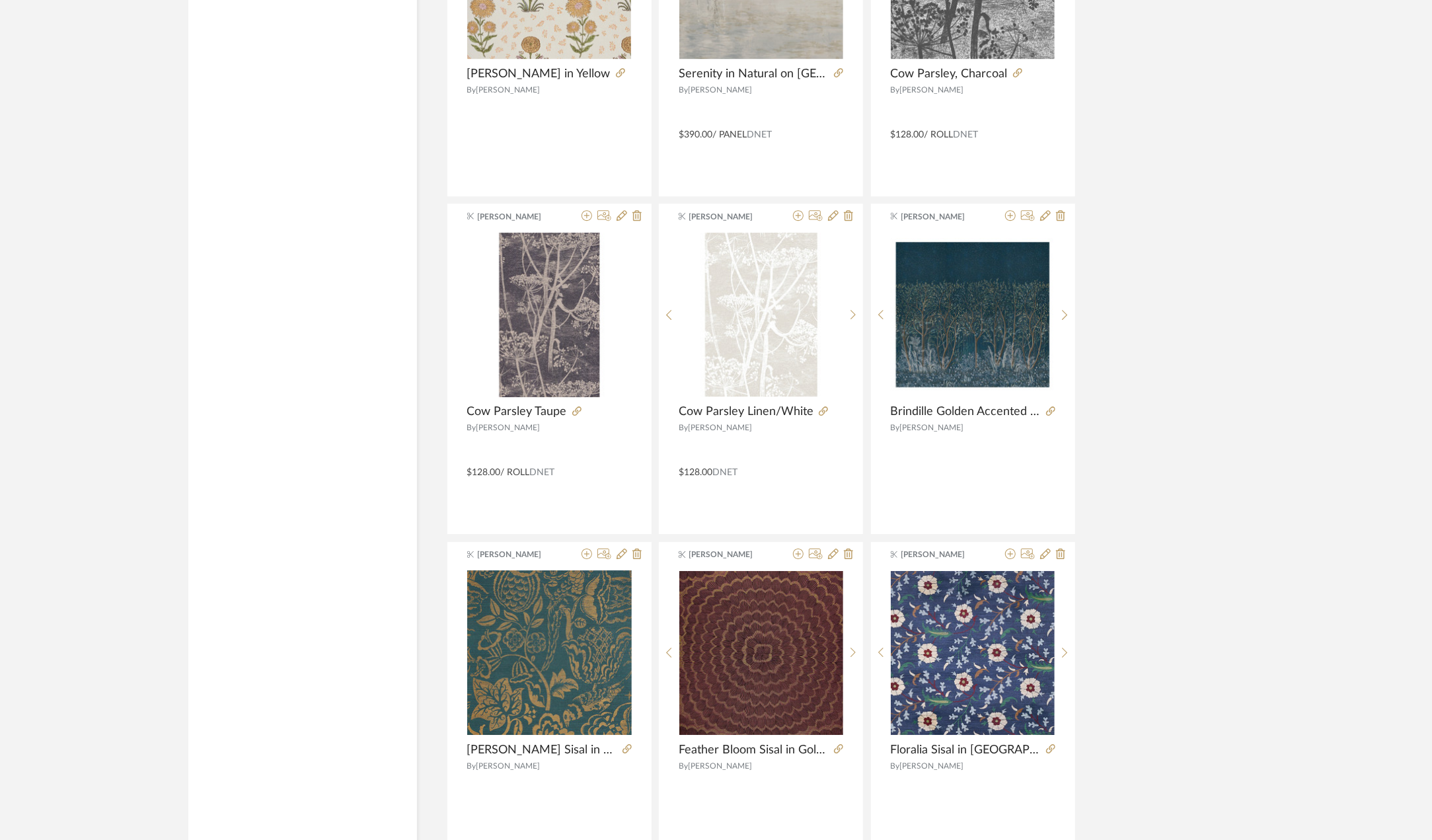
scroll to position [3655, 0]
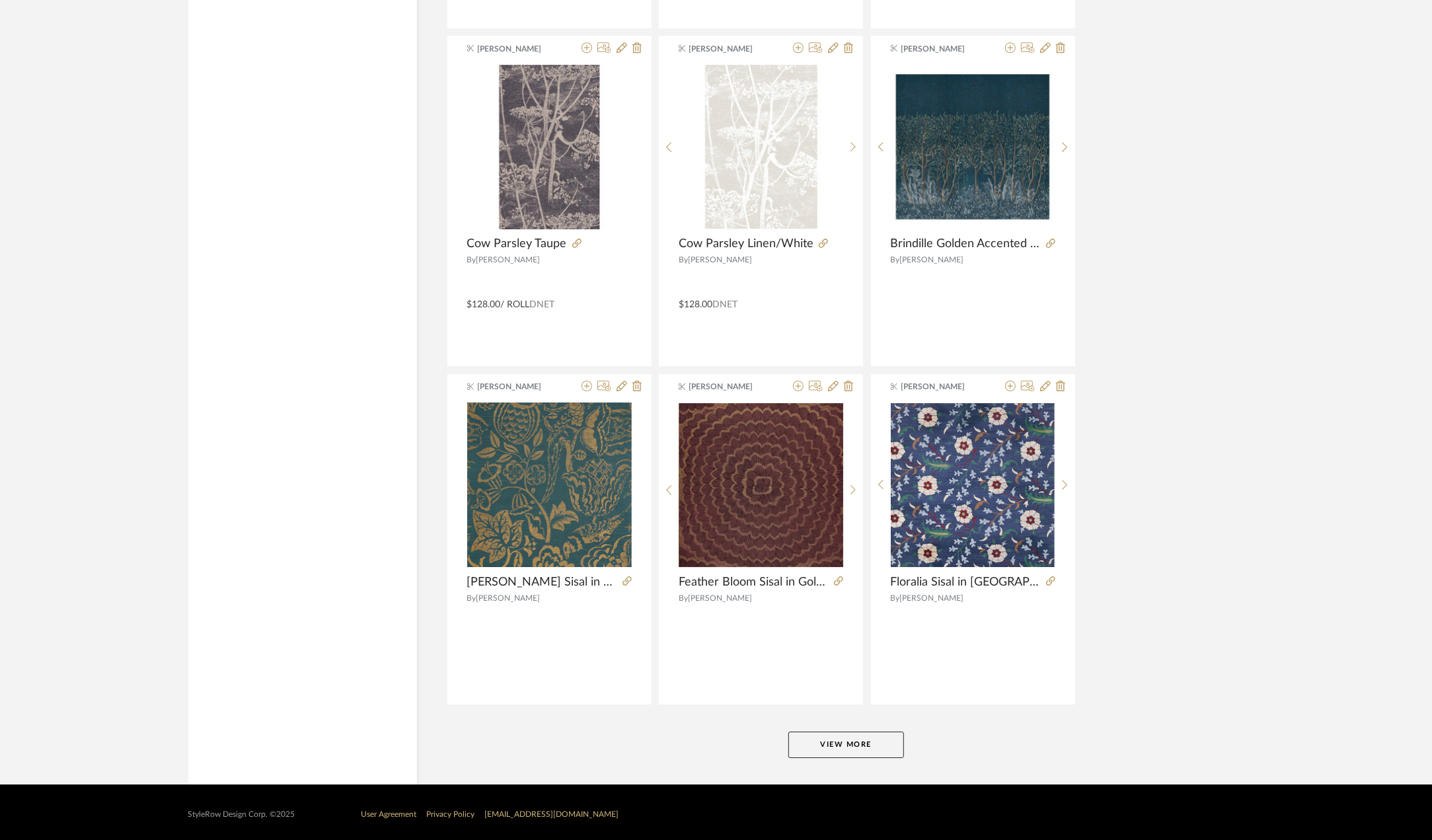
click at [825, 737] on button "View More" at bounding box center [846, 744] width 116 height 27
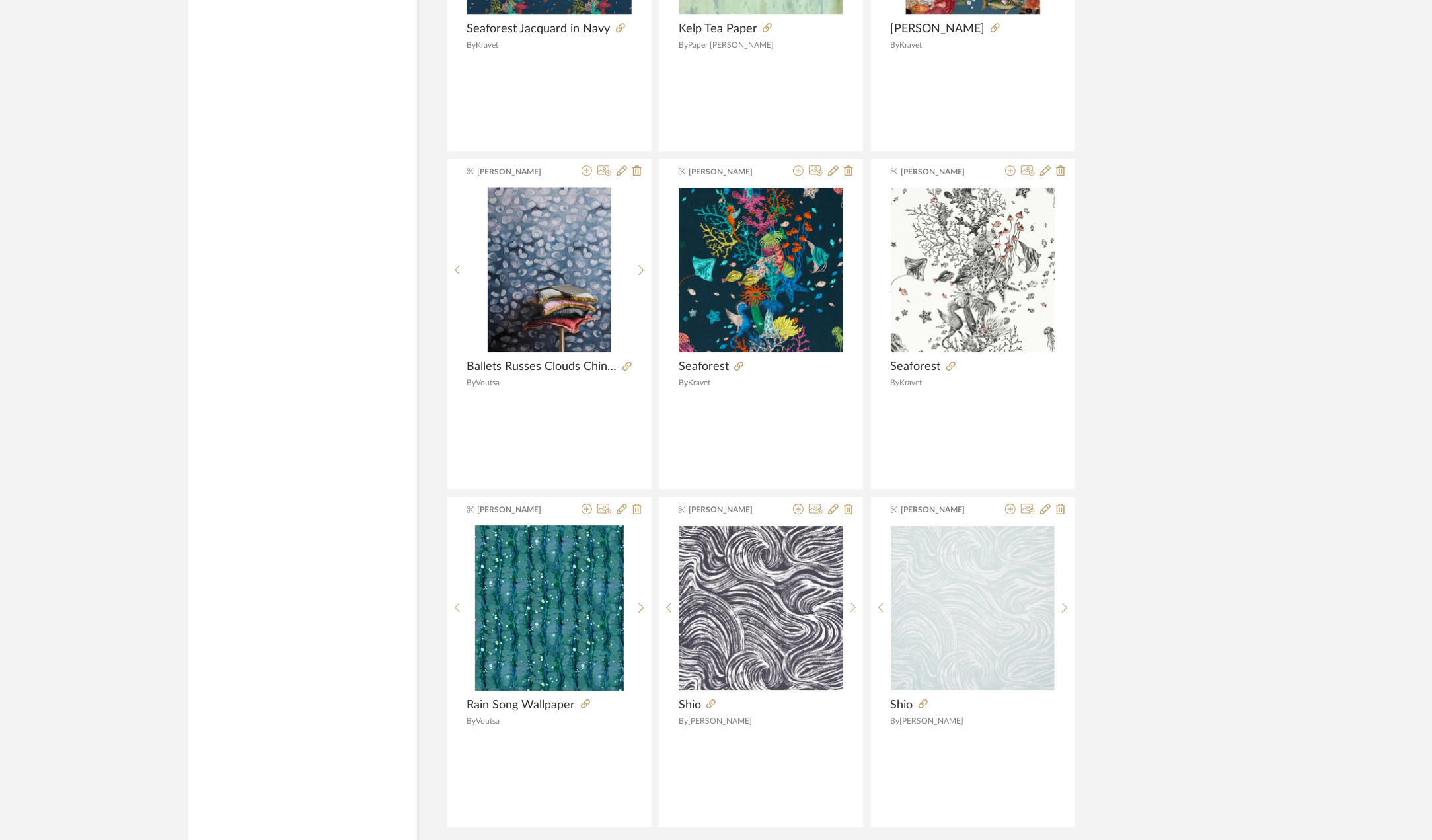
scroll to position [7705, 0]
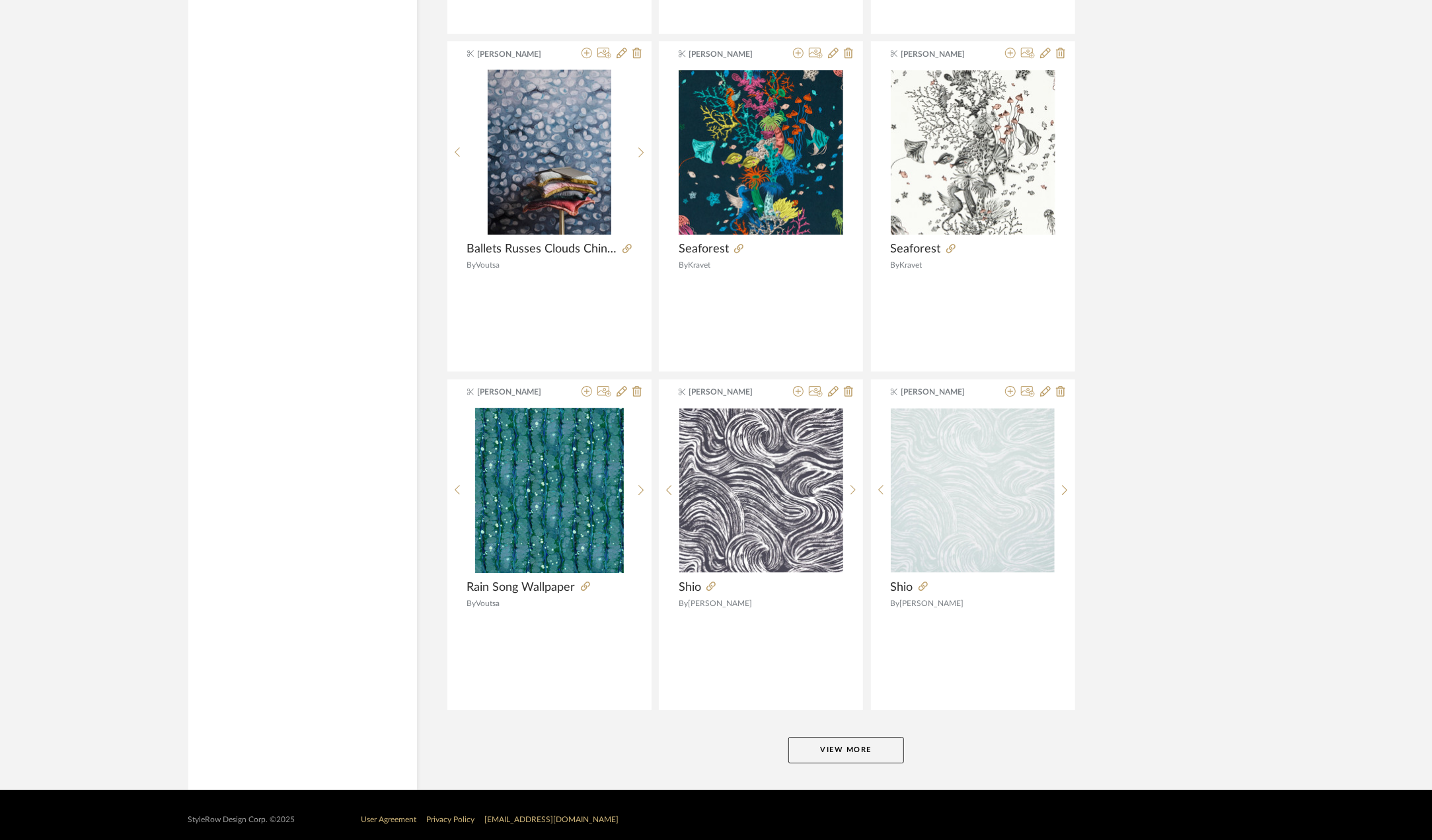
click at [862, 737] on button "View More" at bounding box center [846, 750] width 116 height 27
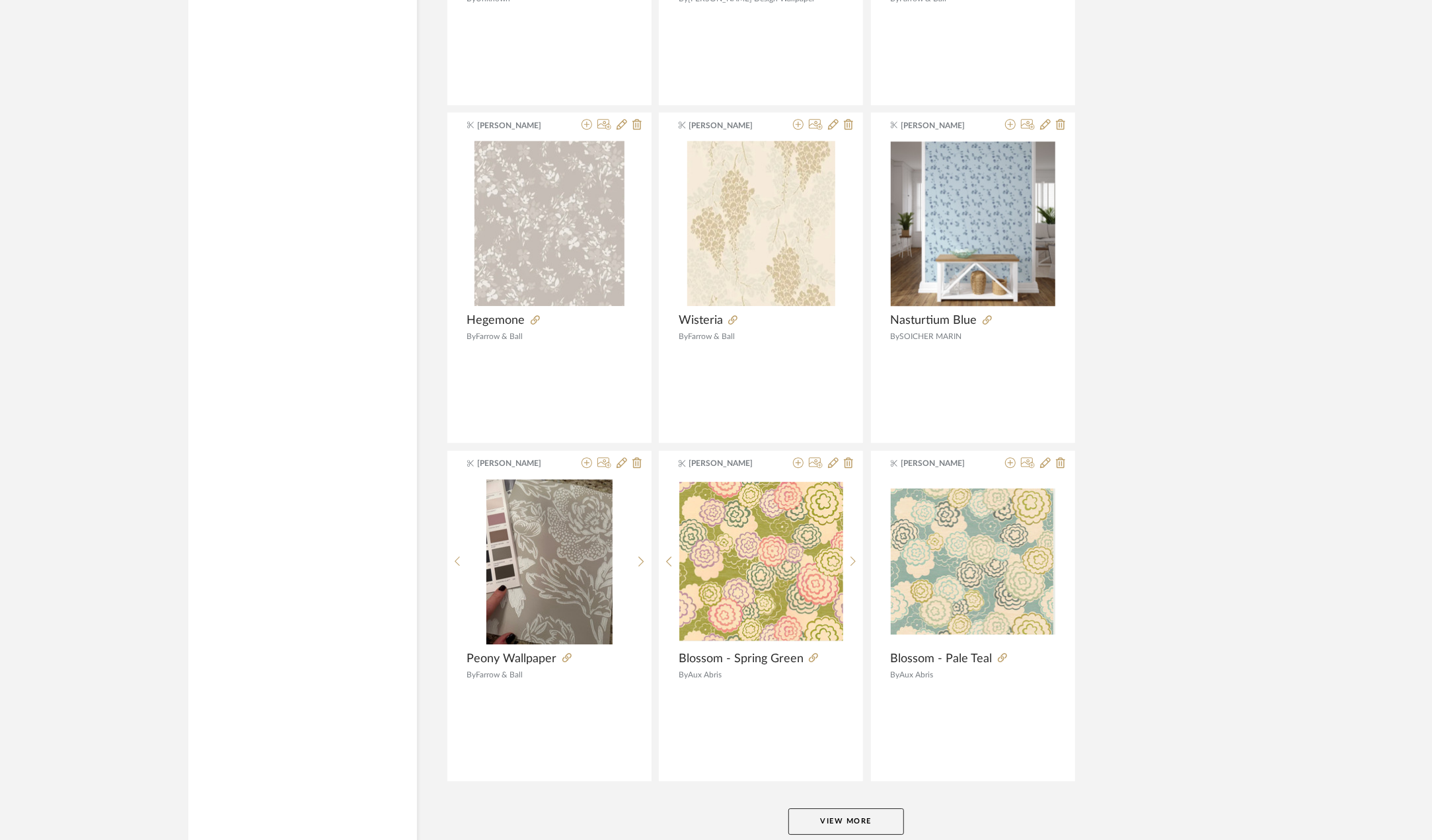
click at [849, 808] on button "View More" at bounding box center [846, 821] width 116 height 27
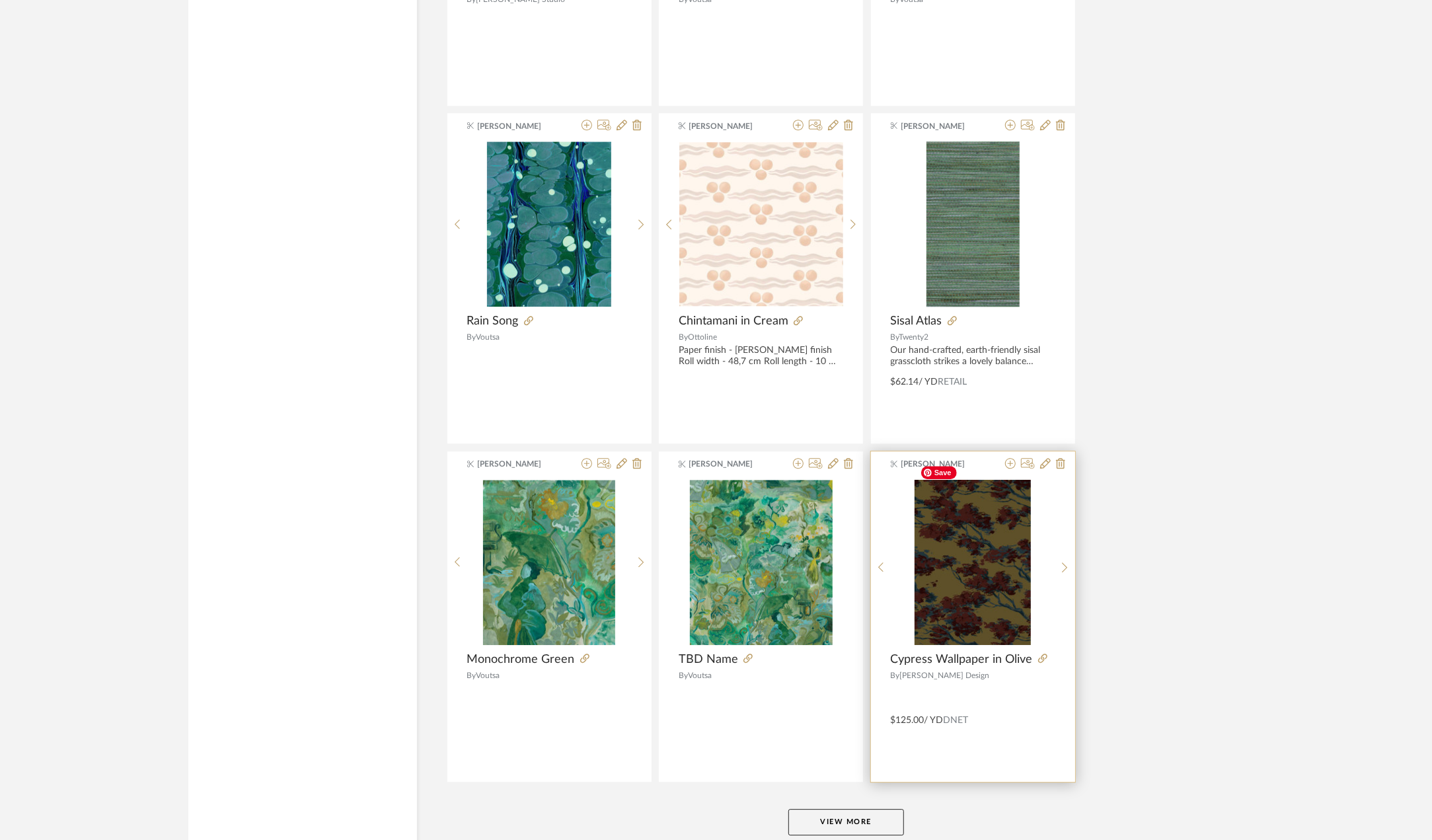
scroll to position [15806, 0]
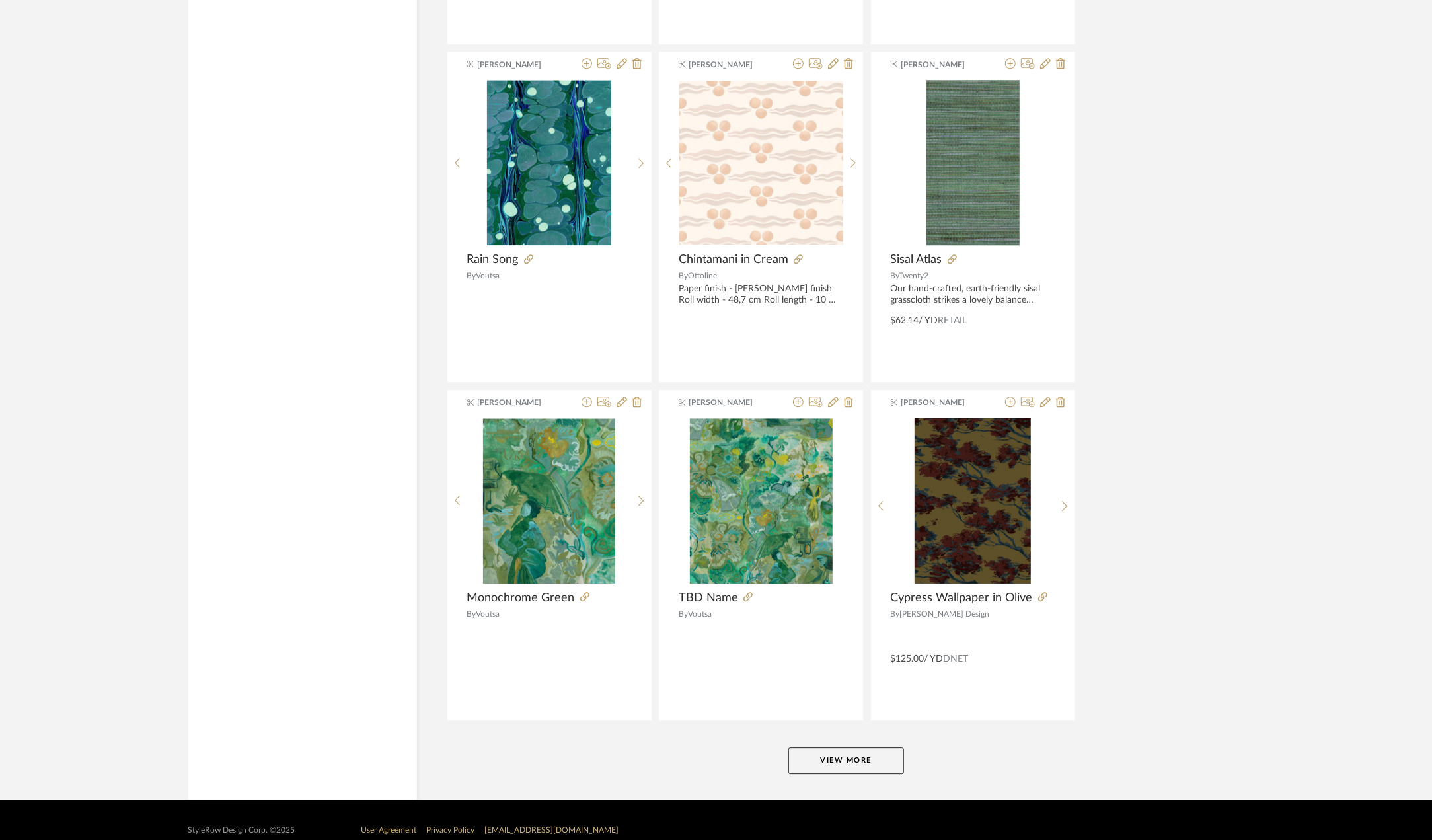
click at [869, 747] on button "View More" at bounding box center [846, 760] width 116 height 27
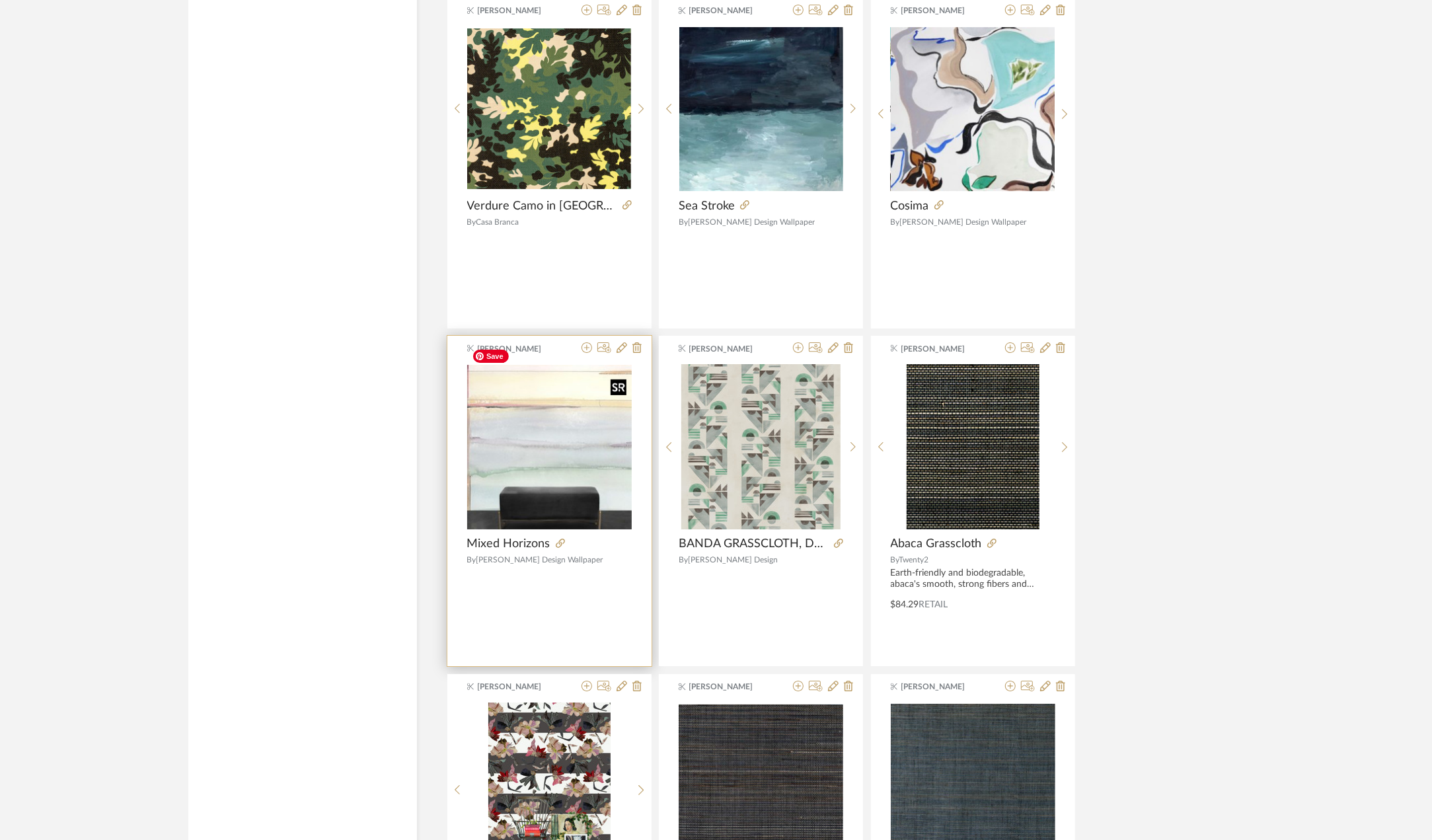
scroll to position [16864, 0]
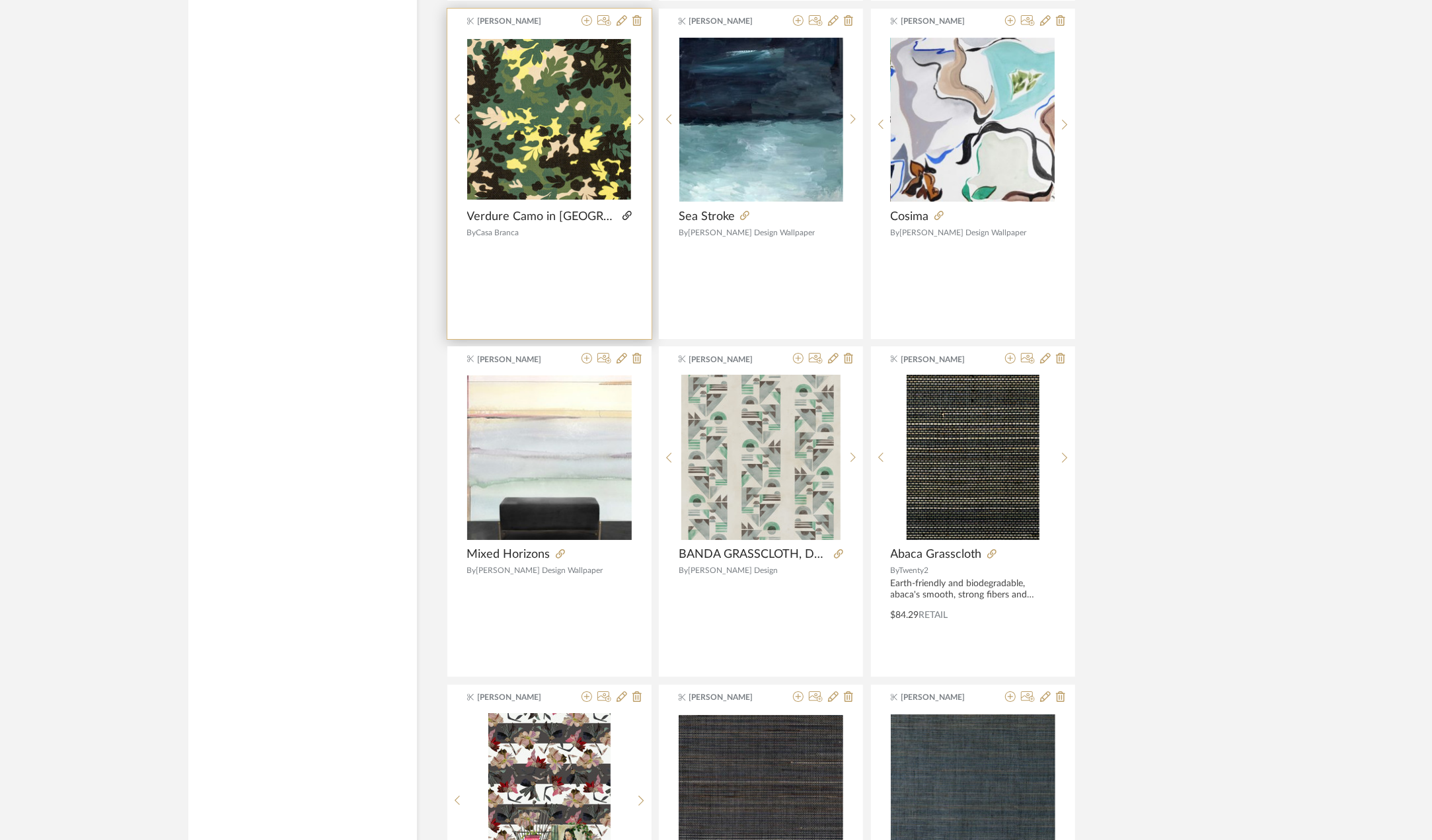
click at [622, 210] on icon at bounding box center [627, 215] width 9 height 9
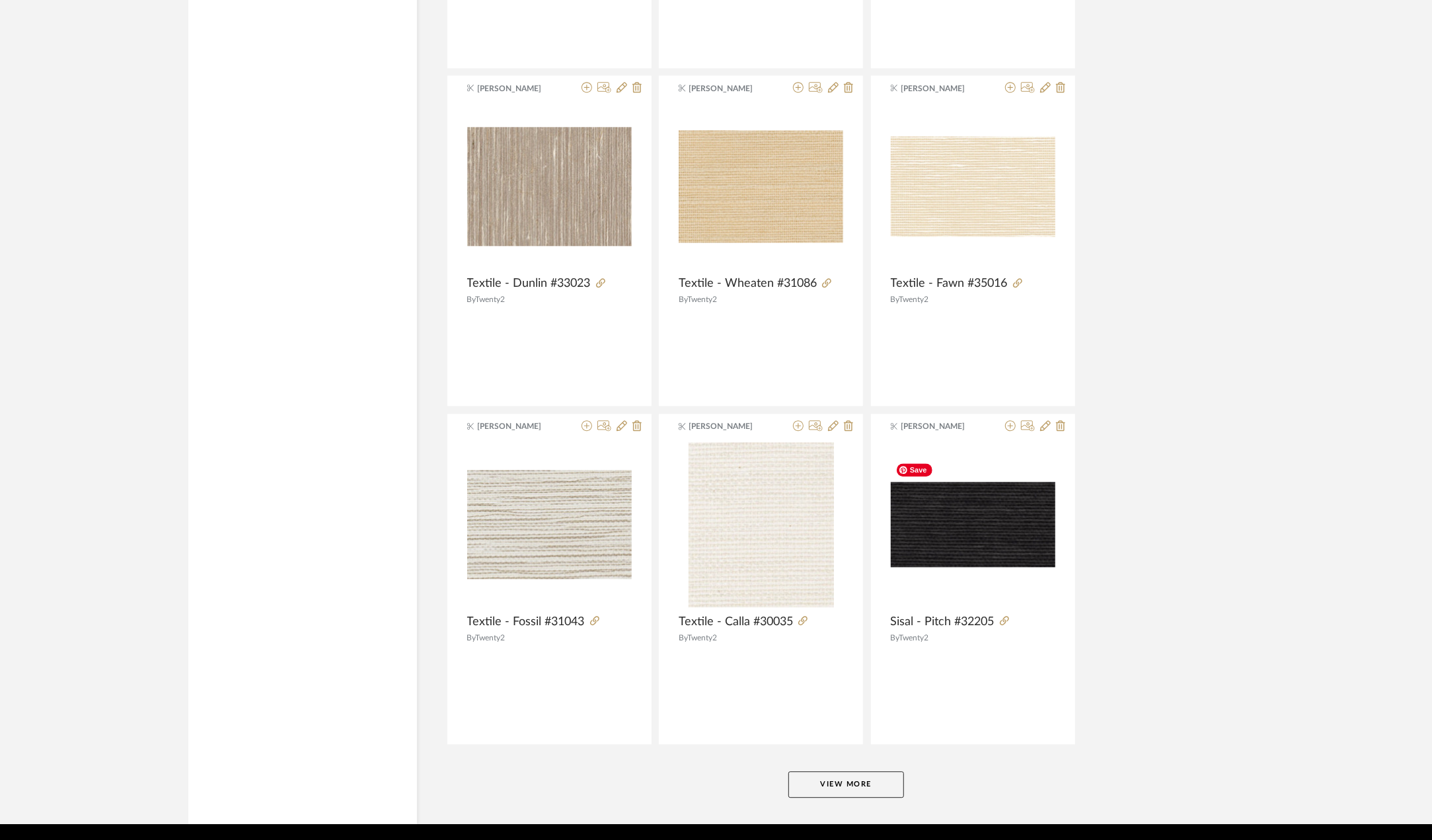
scroll to position [19857, 0]
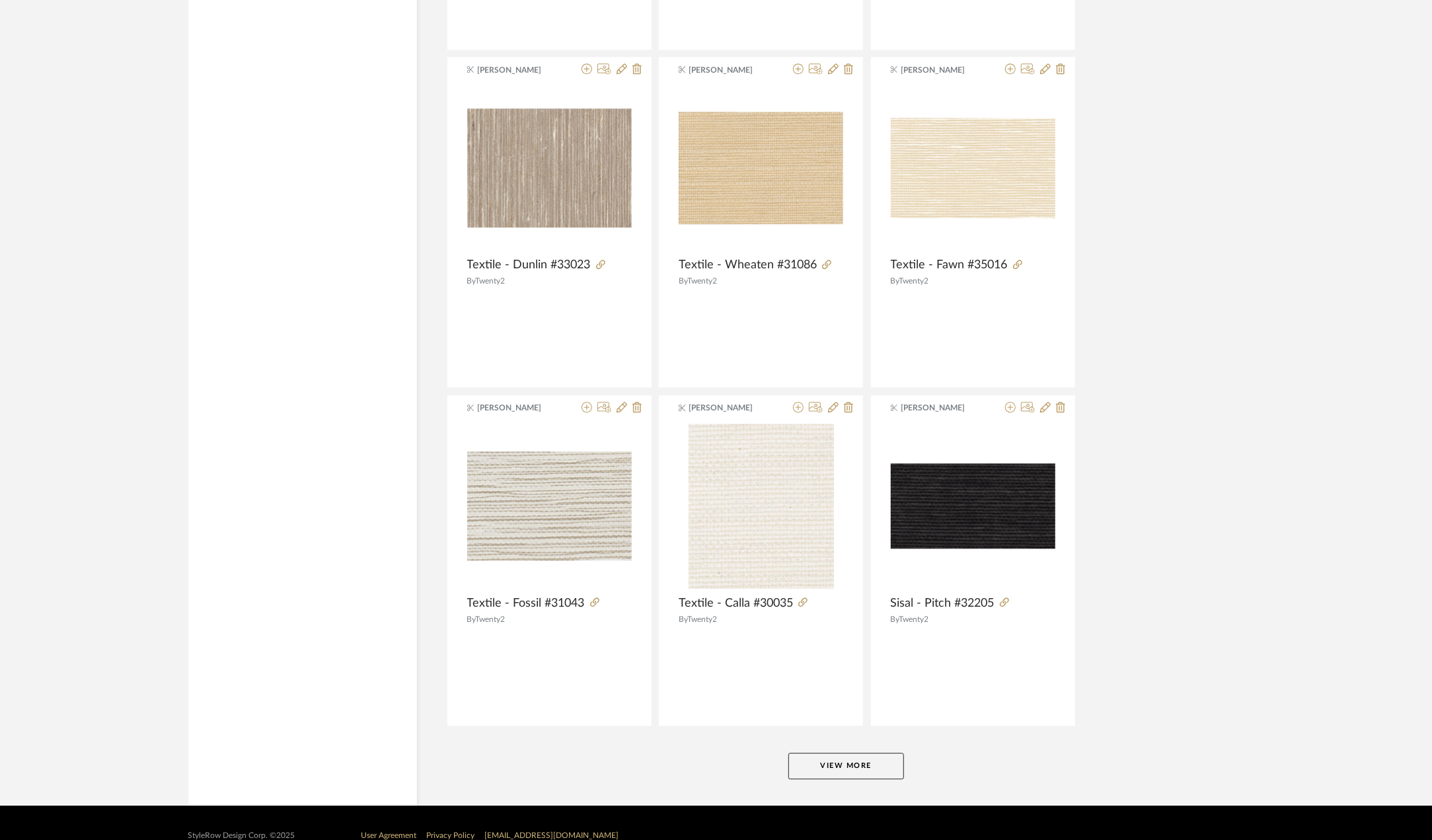
click at [853, 753] on button "View More" at bounding box center [846, 766] width 116 height 27
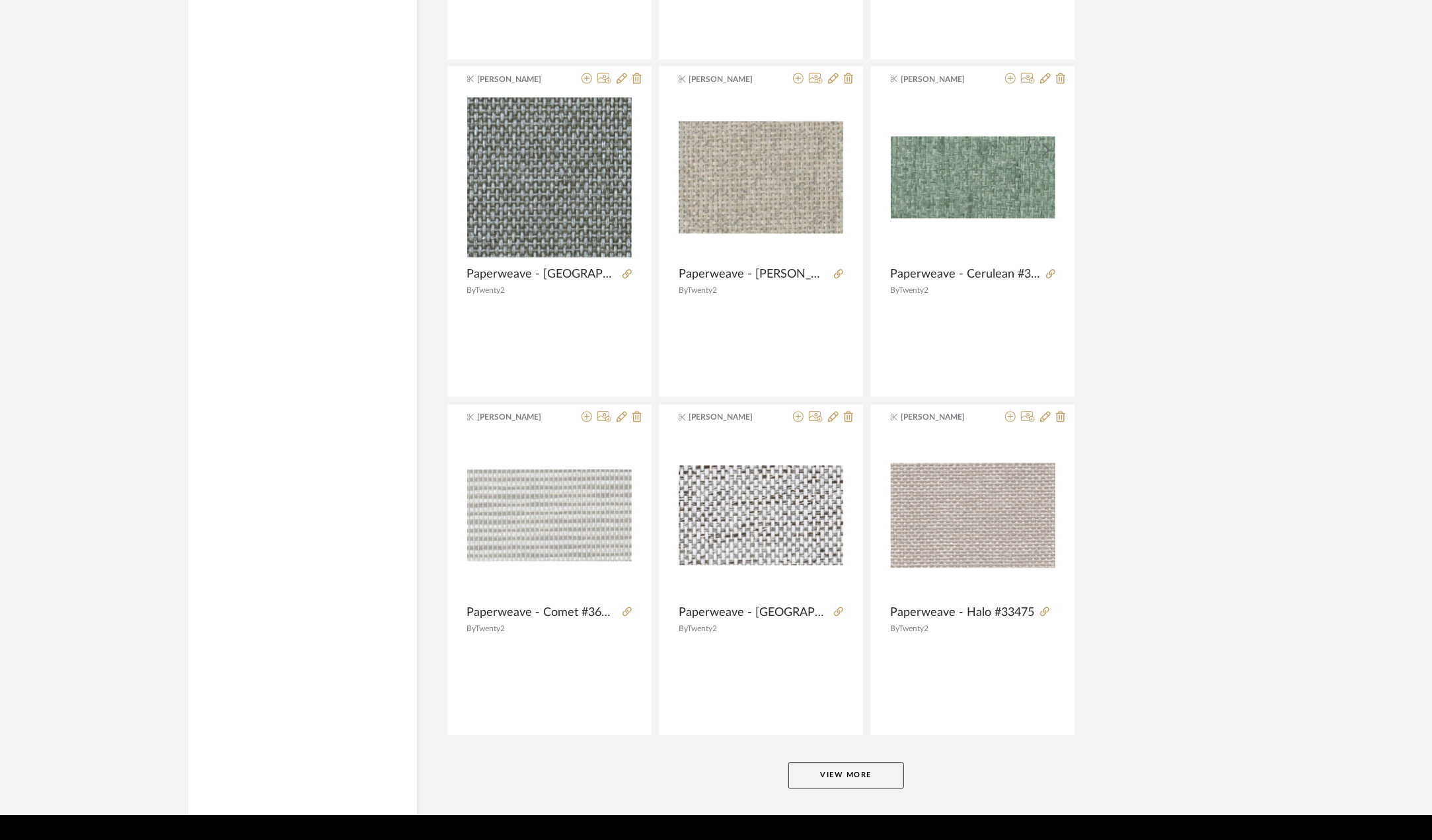
scroll to position [23907, 0]
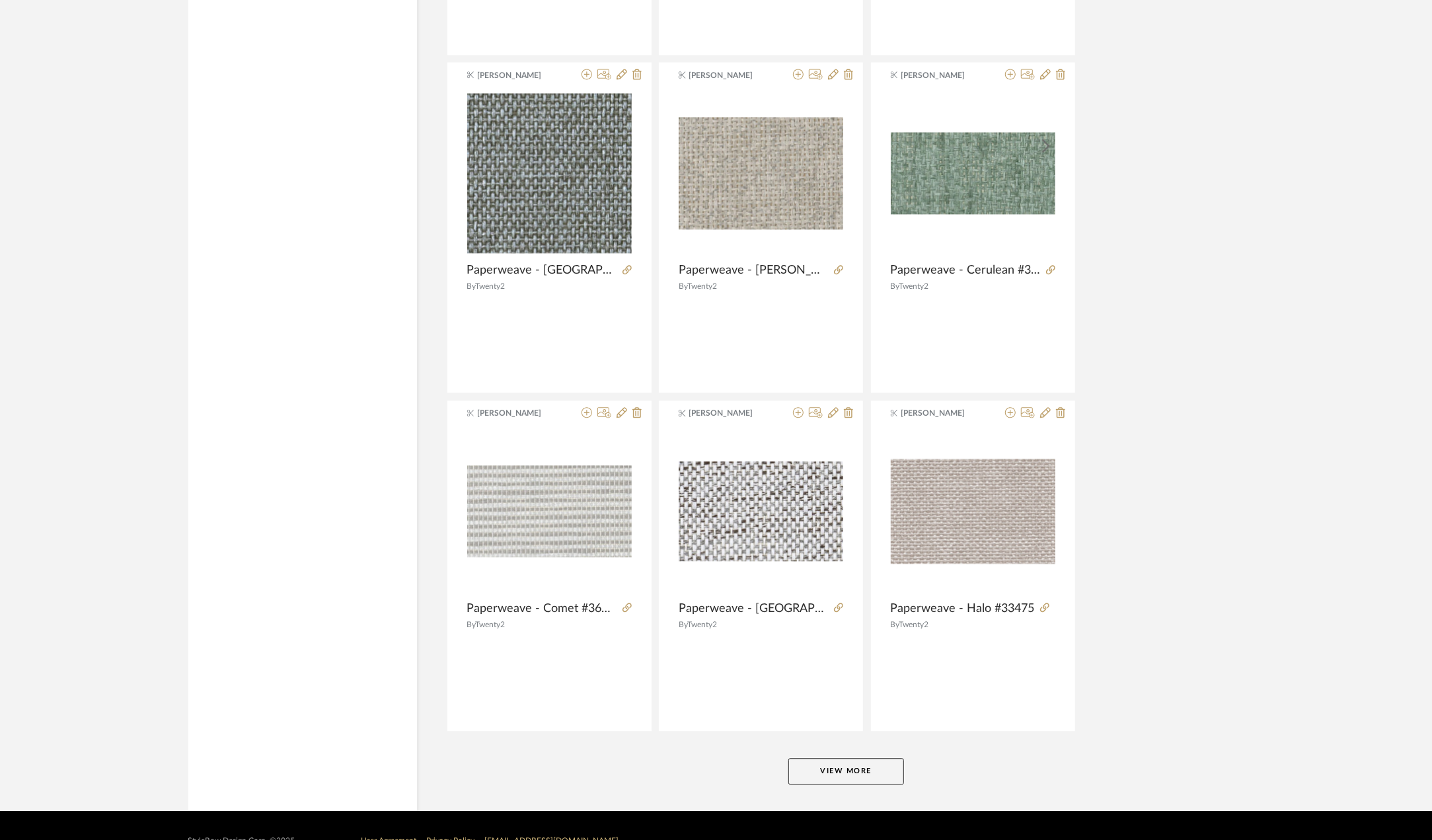
click at [840, 758] on button "View More" at bounding box center [846, 771] width 116 height 27
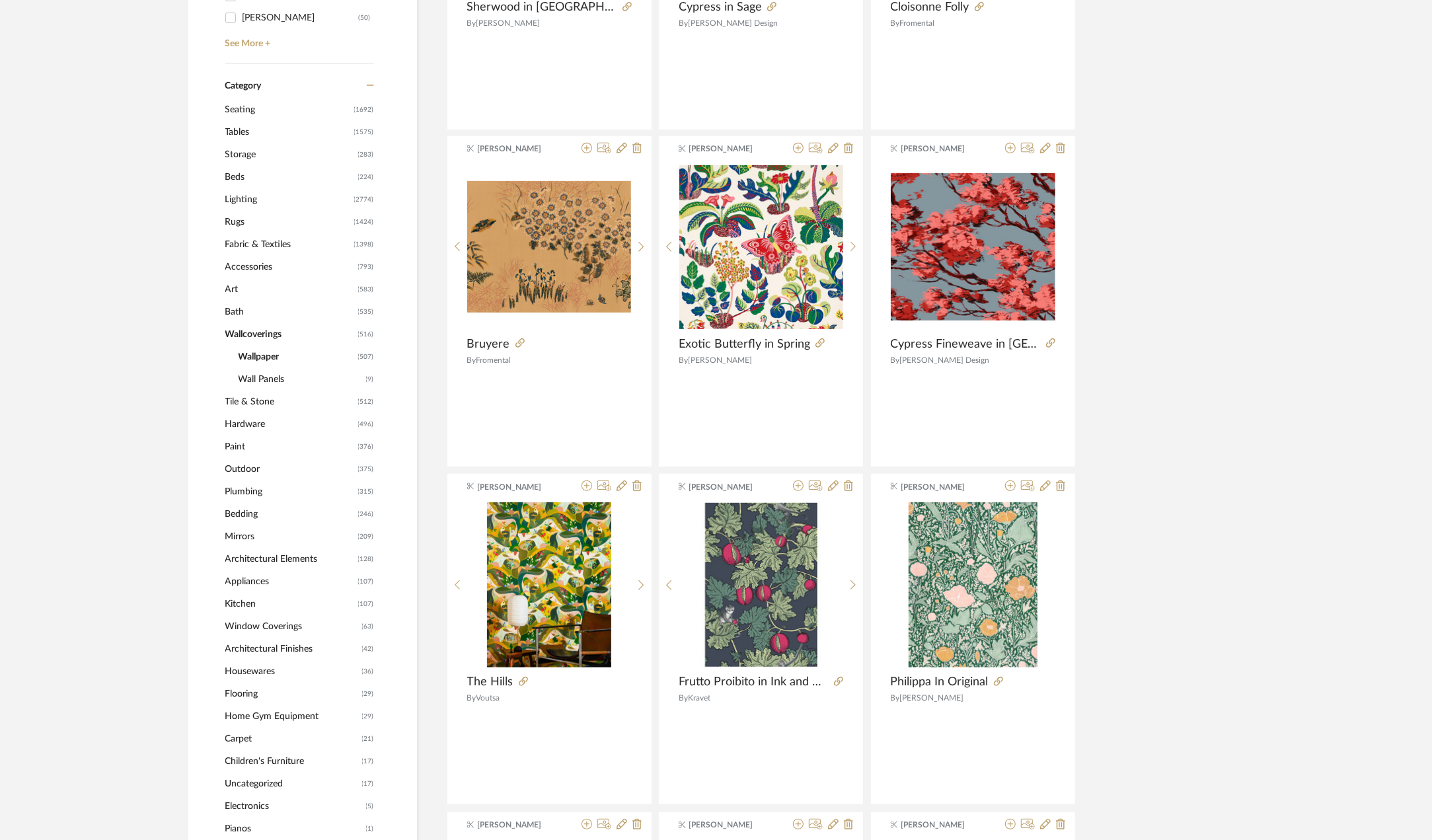
scroll to position [0, 0]
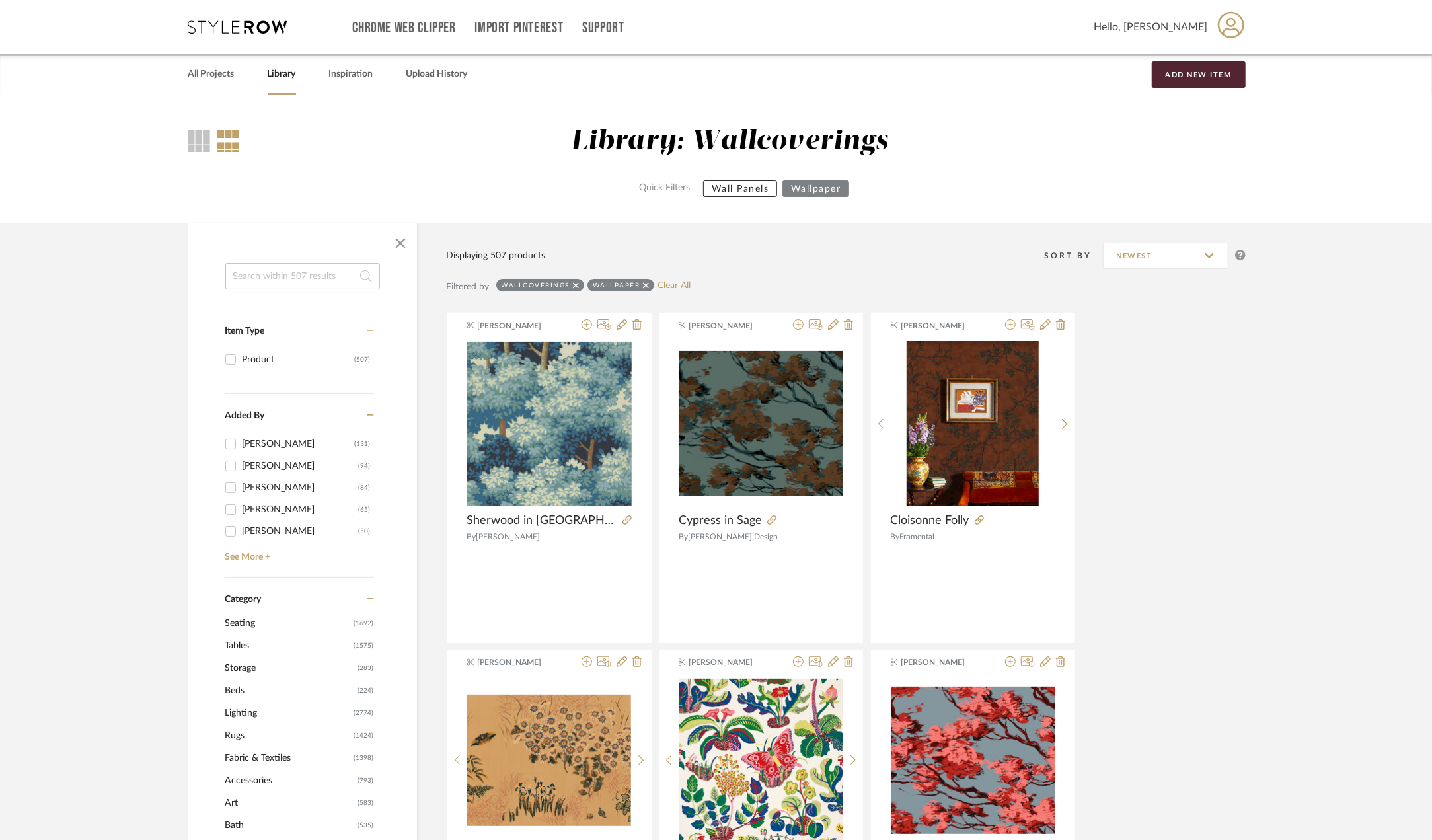
click at [321, 276] on input at bounding box center [303, 276] width 155 height 27
type input "woodland"
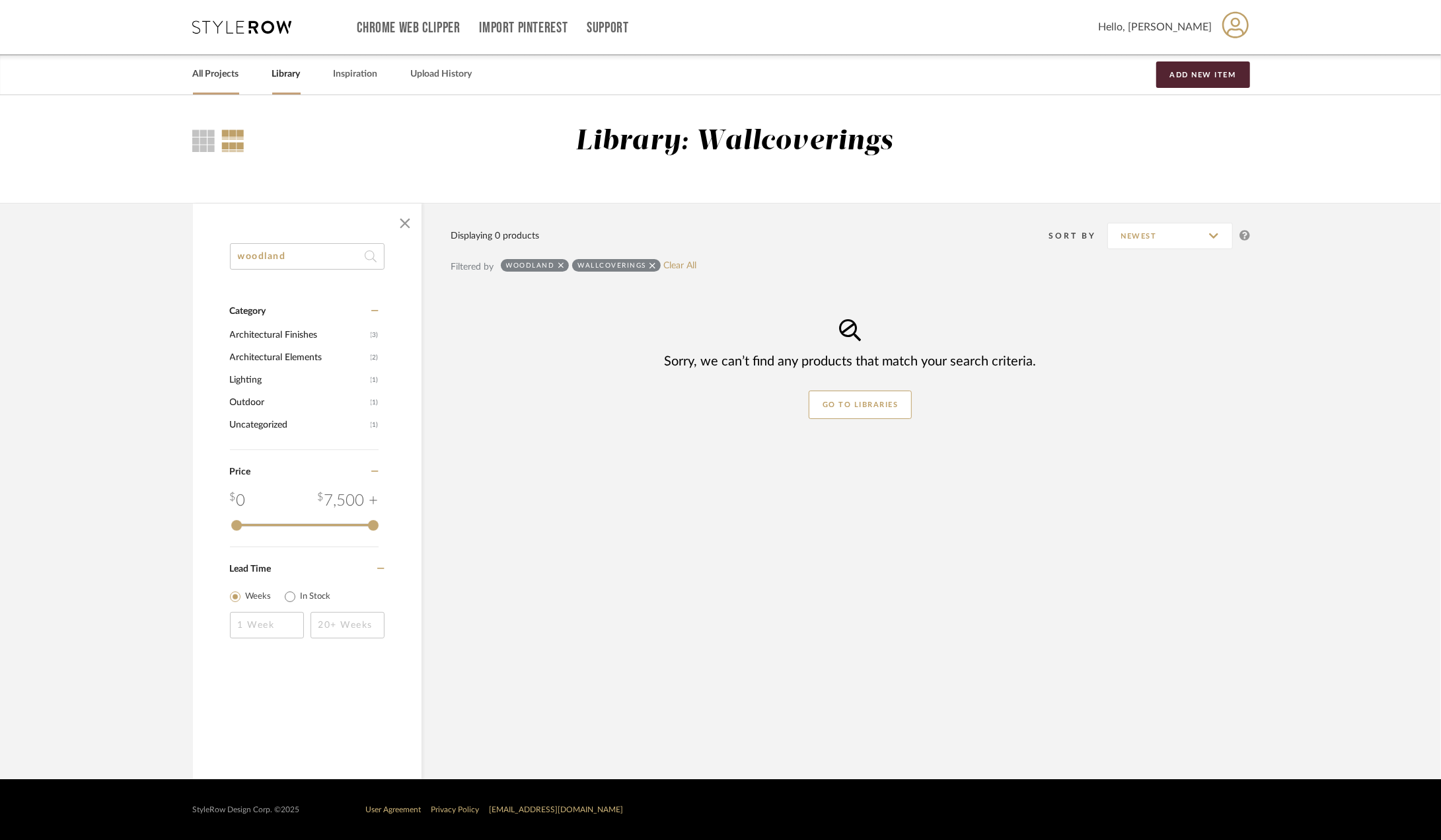
drag, startPoint x: 206, startPoint y: 76, endPoint x: 197, endPoint y: 80, distance: 9.8
click at [205, 75] on link "All Projects" at bounding box center [215, 74] width 46 height 18
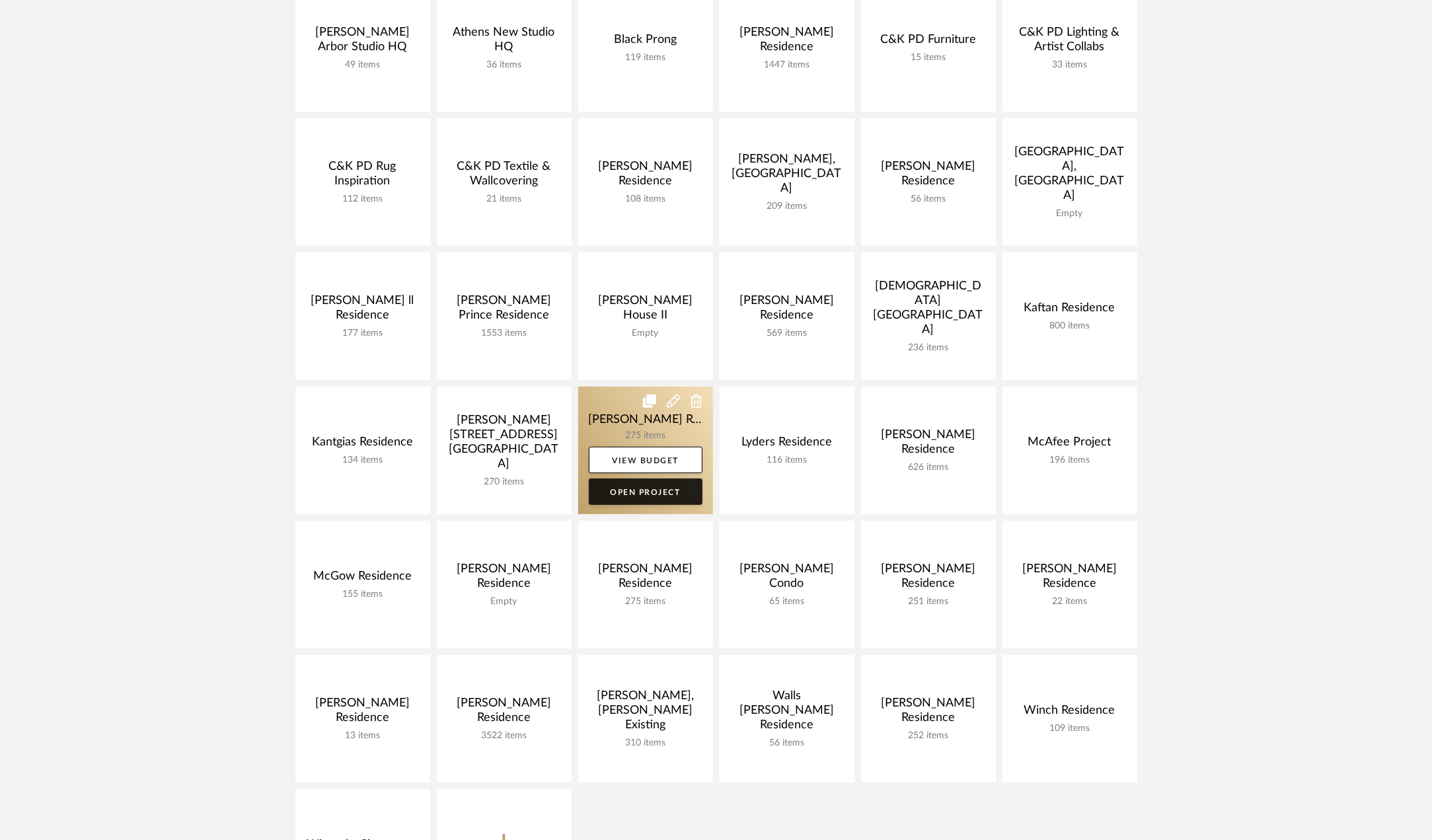
scroll to position [330, 0]
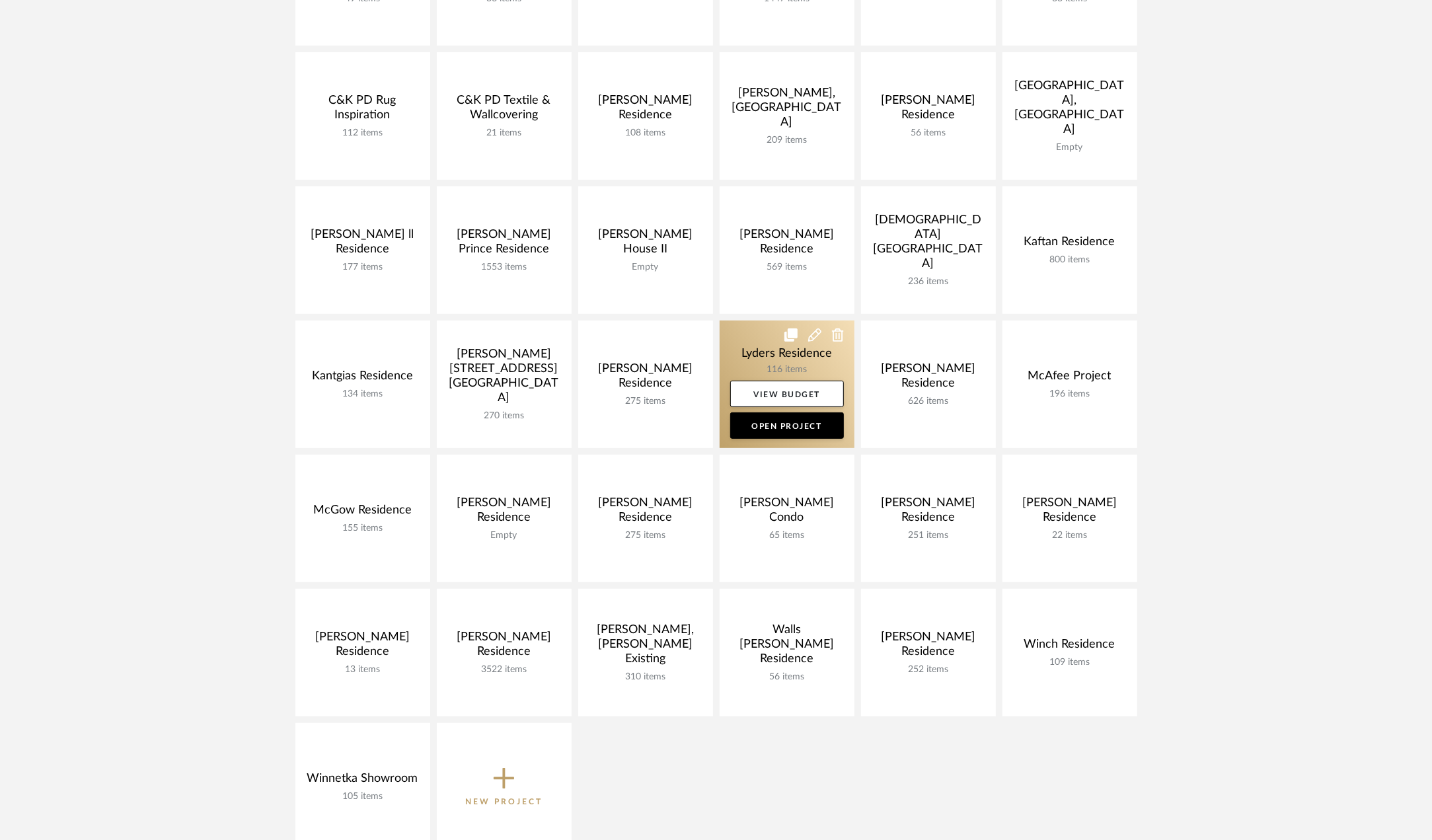
click at [772, 357] on link at bounding box center [787, 384] width 135 height 128
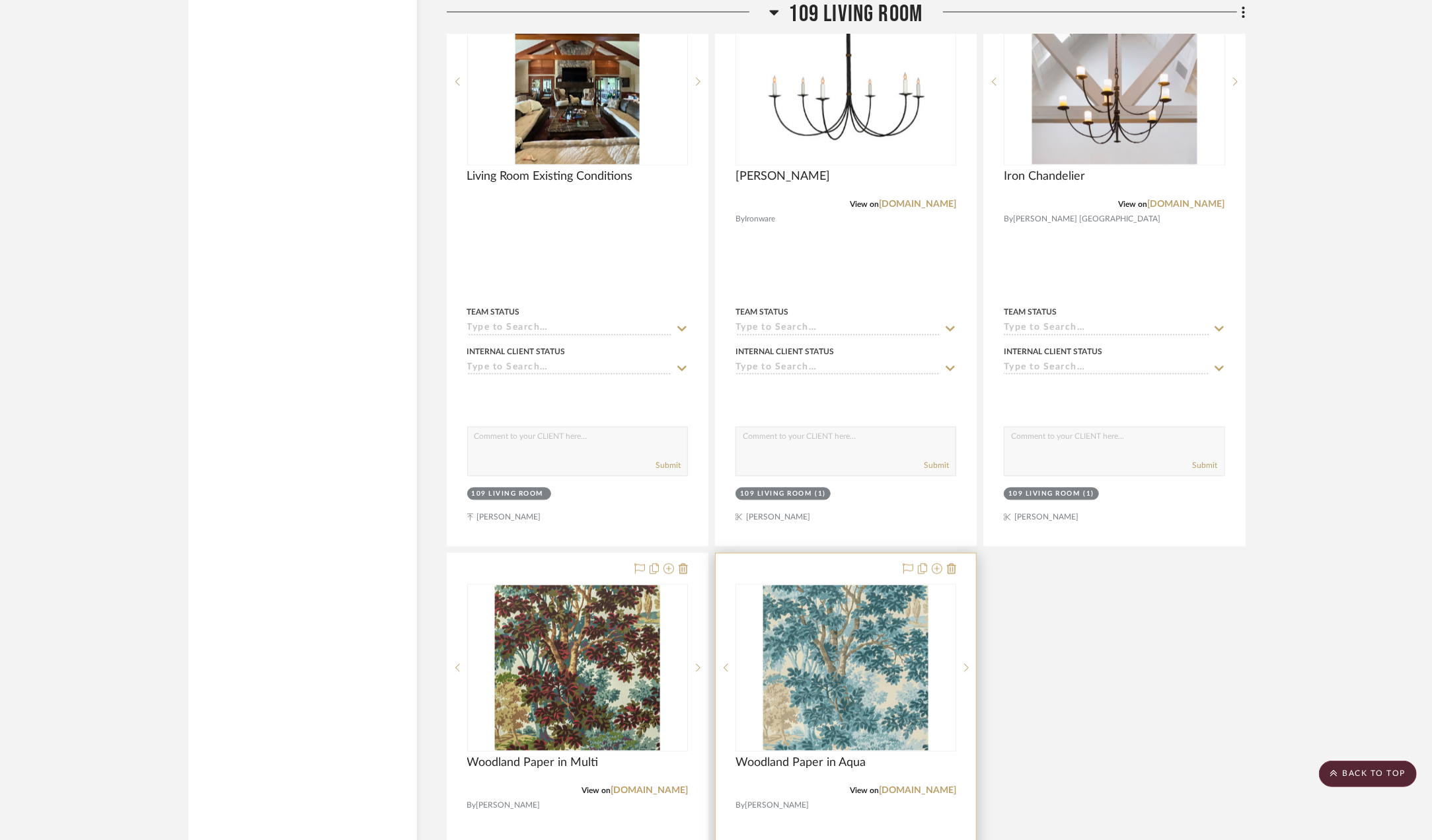
scroll to position [2209, 0]
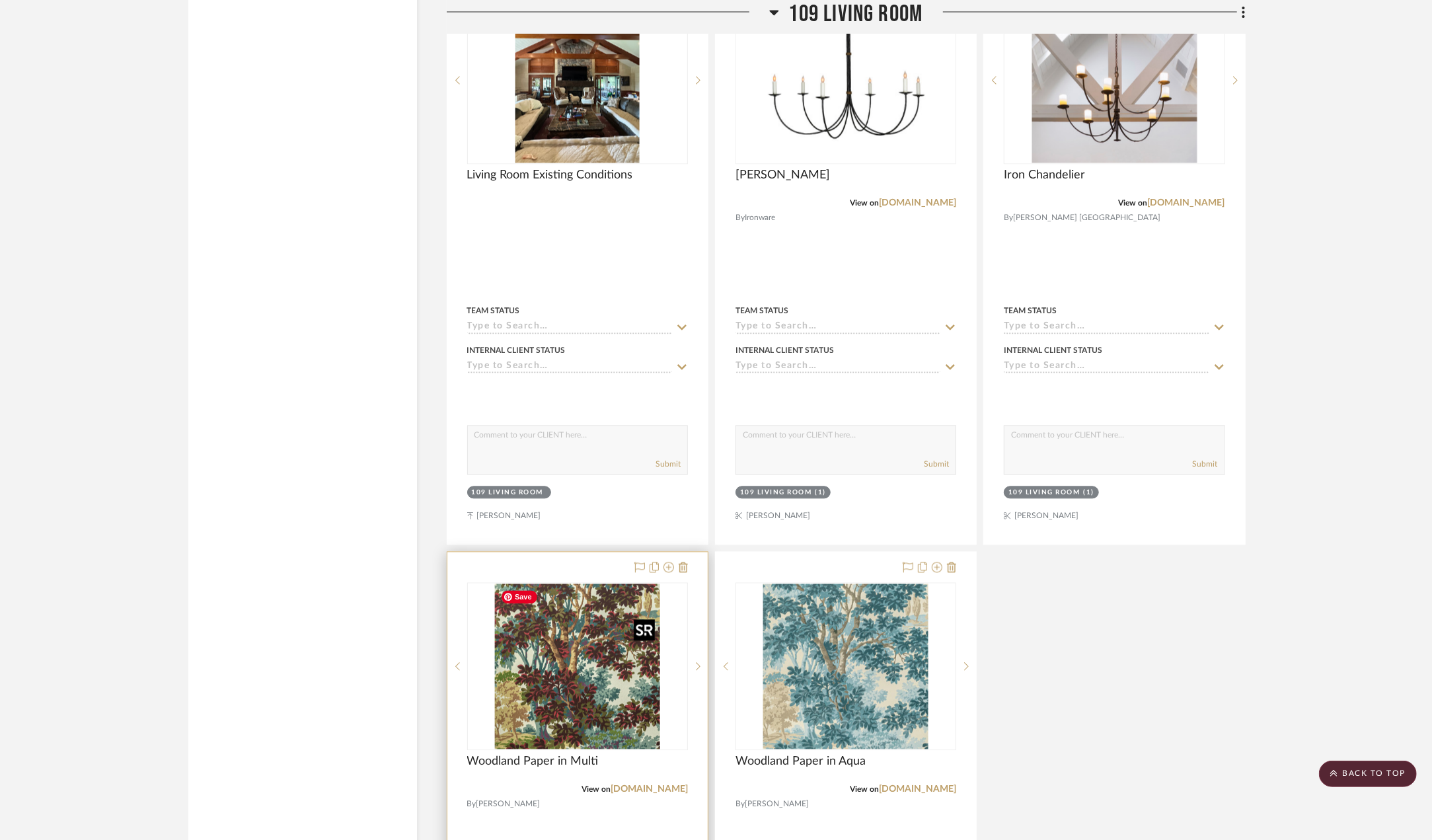
click at [523, 749] on img "0" at bounding box center [578, 666] width 165 height 165
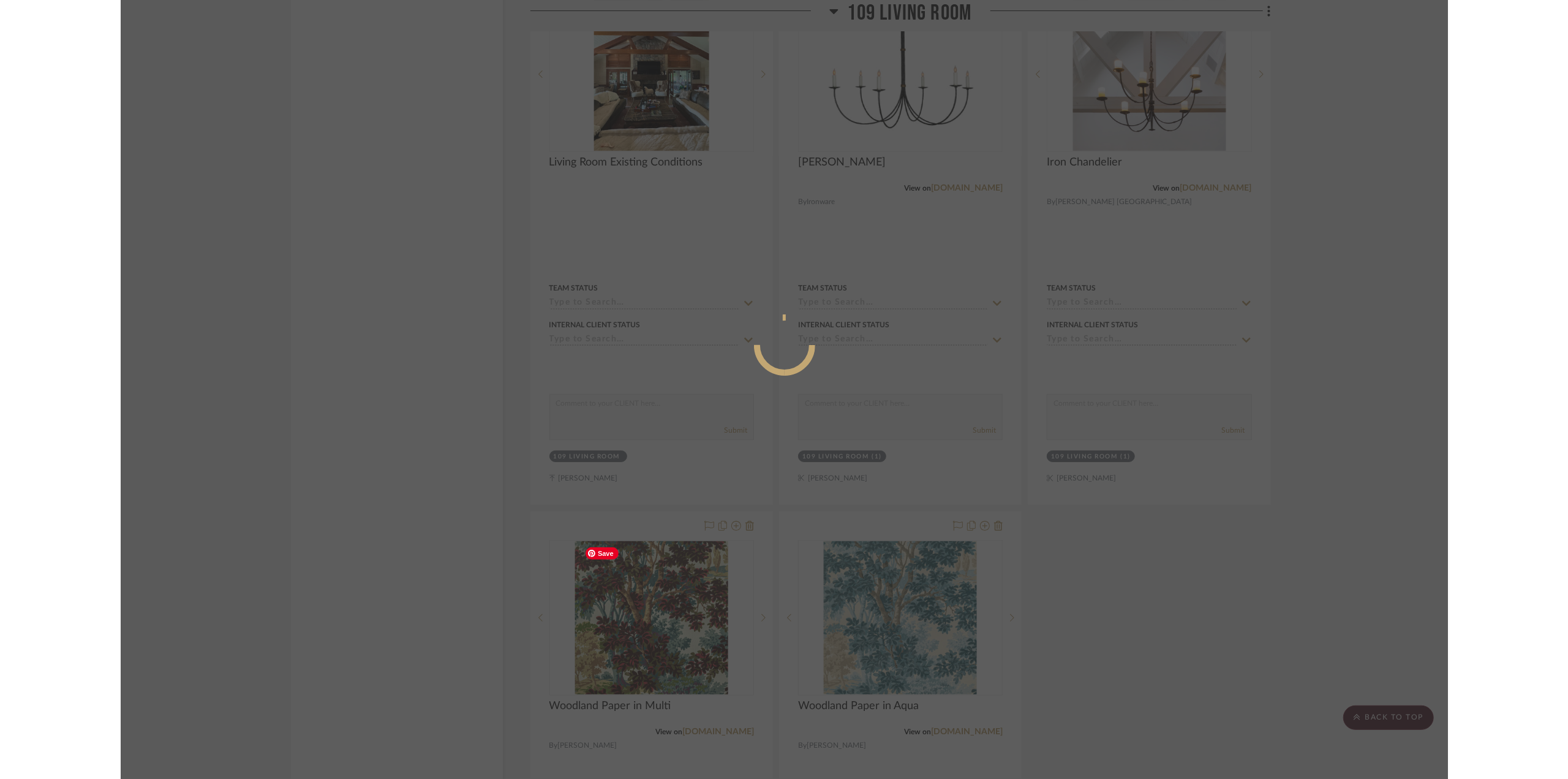
scroll to position [0, 0]
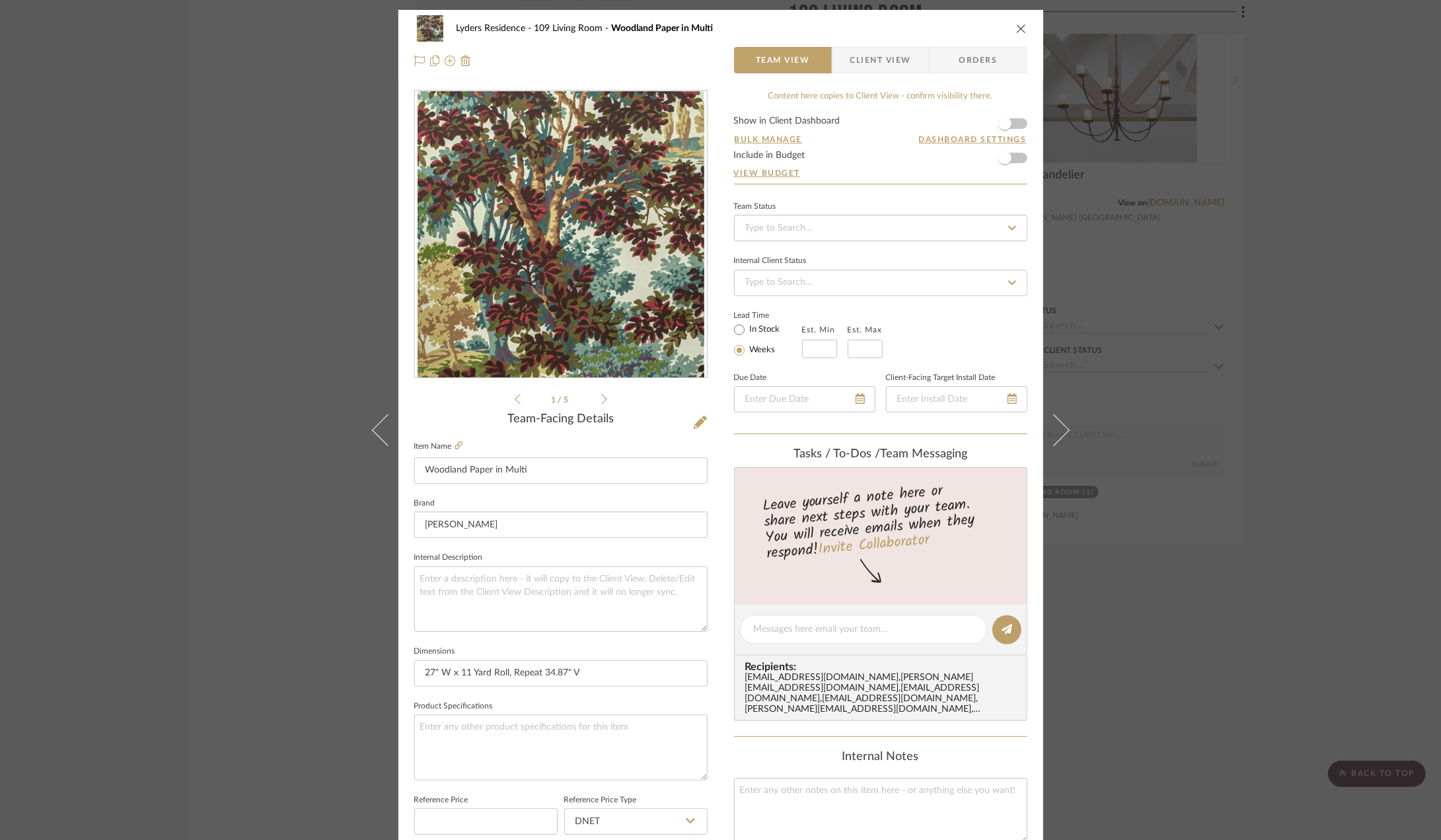
click at [631, 338] on div "0" at bounding box center [561, 234] width 292 height 286
click at [633, 284] on img "0" at bounding box center [560, 234] width 286 height 286
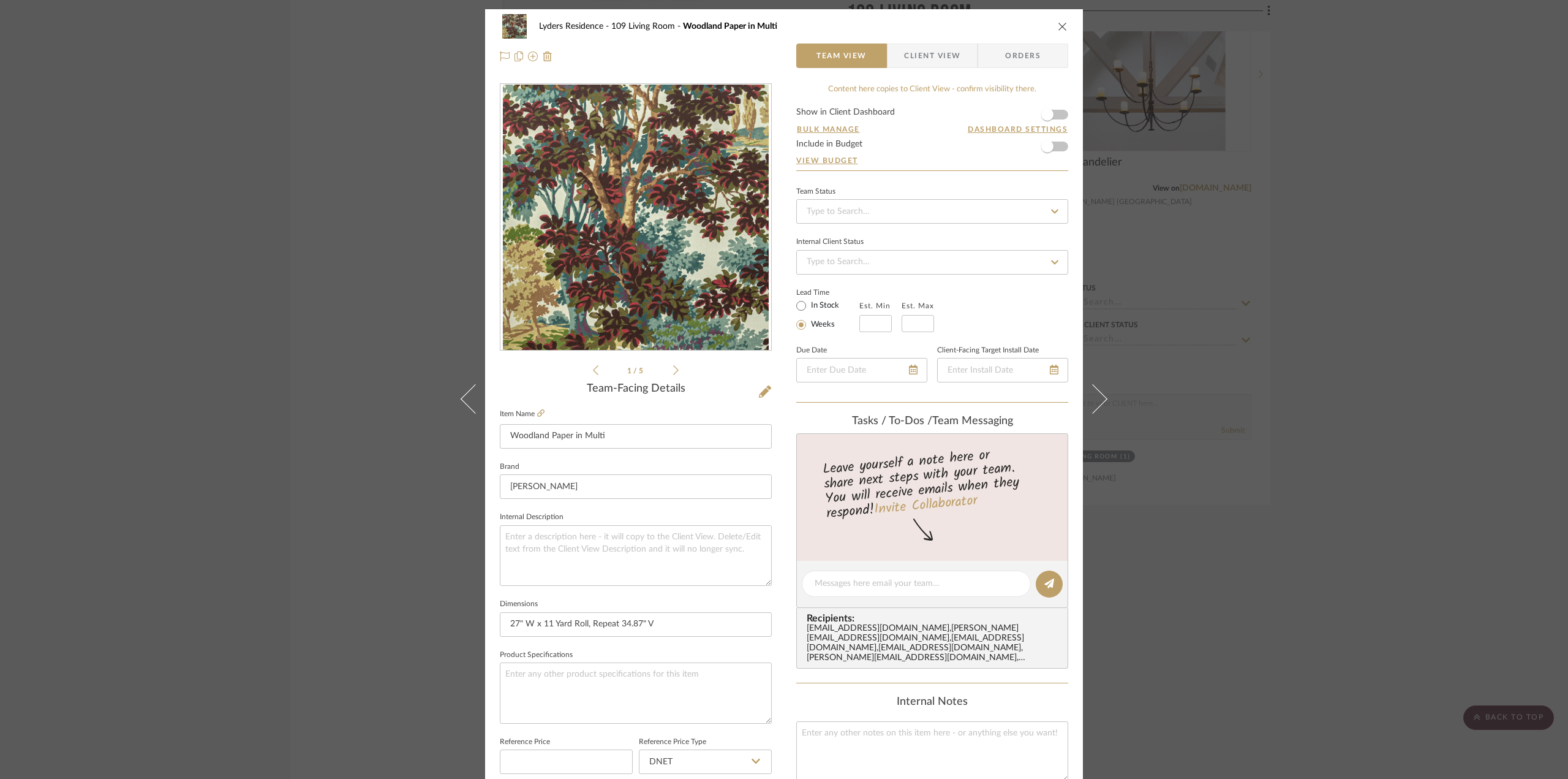
click at [693, 220] on img "0" at bounding box center [635, 217] width 265 height 266
click at [1060, 29] on icon "close" at bounding box center [1063, 25] width 10 height 10
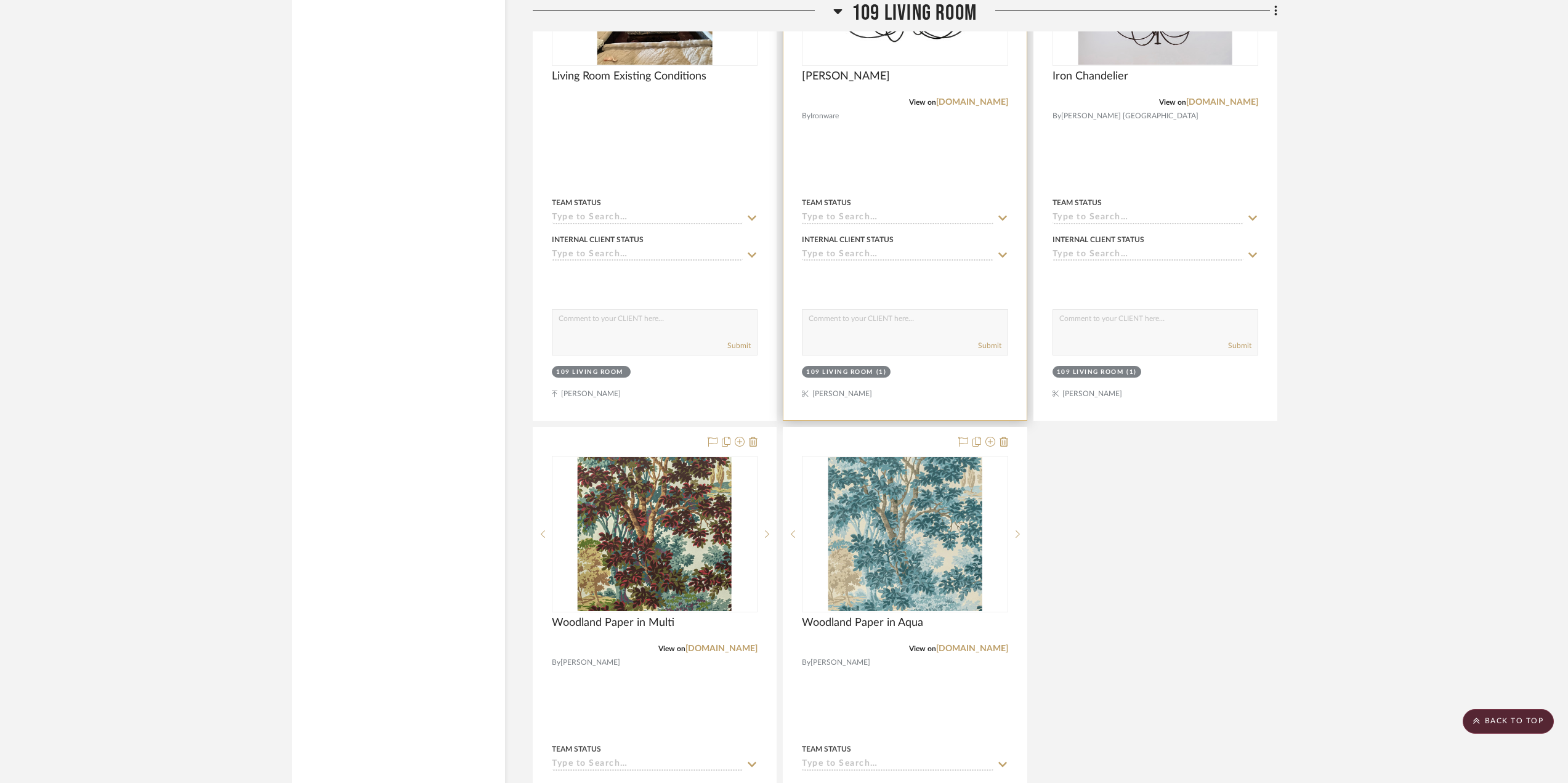
scroll to position [2183, 0]
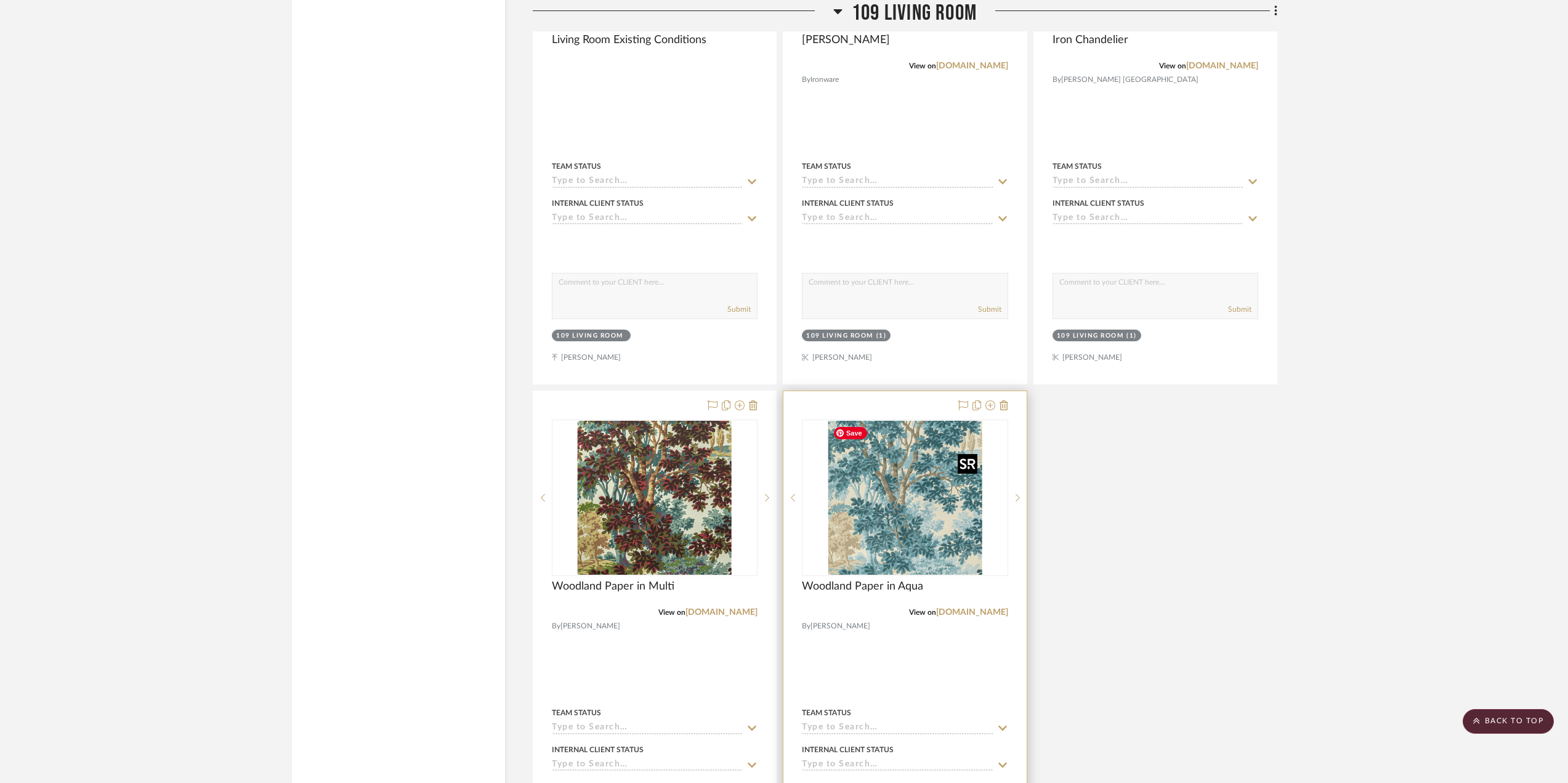
click at [892, 509] on img "0" at bounding box center [905, 498] width 154 height 154
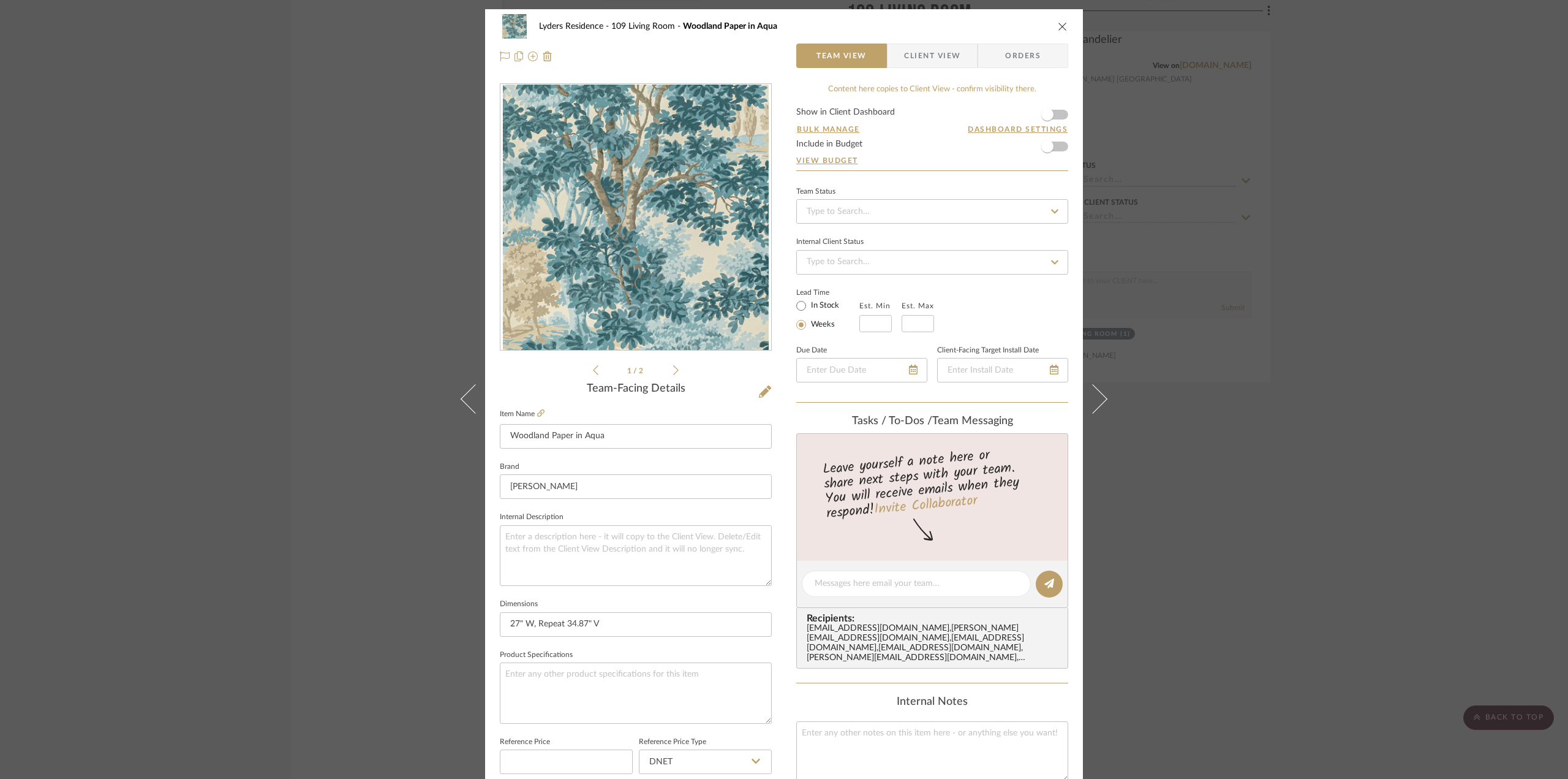
click at [574, 285] on div at bounding box center [635, 217] width 271 height 267
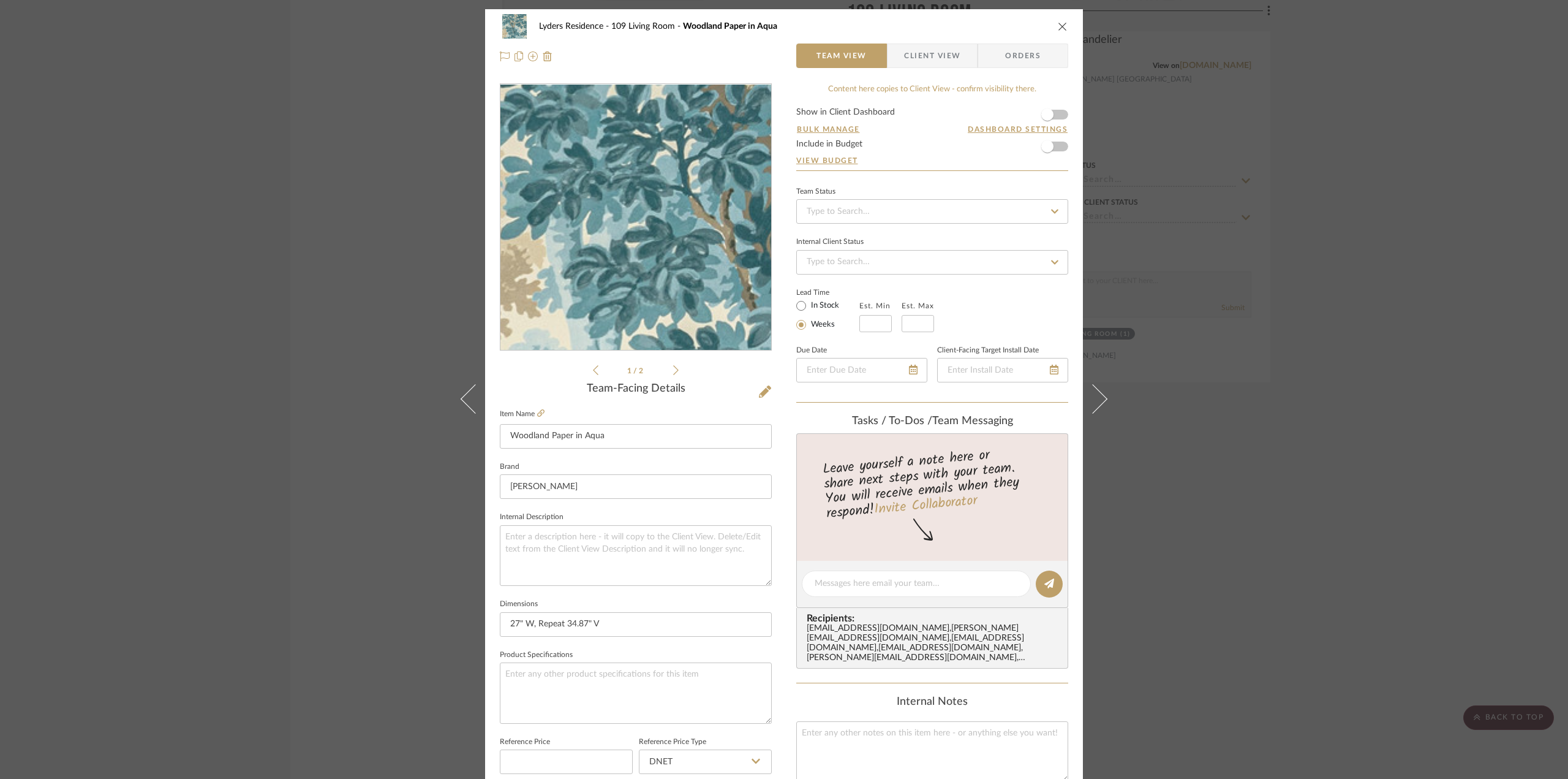
click at [589, 274] on img "0" at bounding box center [635, 217] width 265 height 266
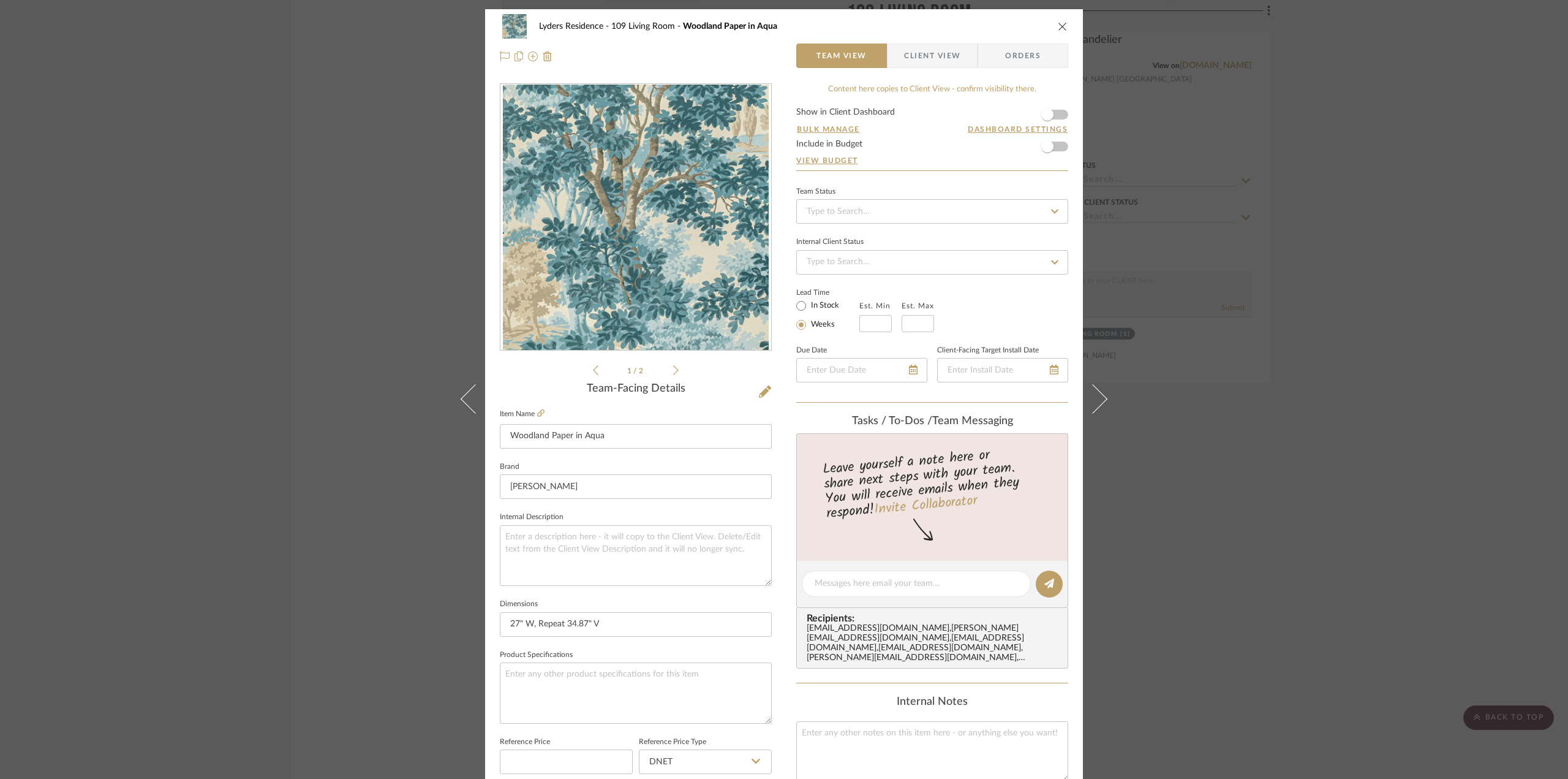
click at [1058, 31] on icon "close" at bounding box center [1063, 25] width 10 height 10
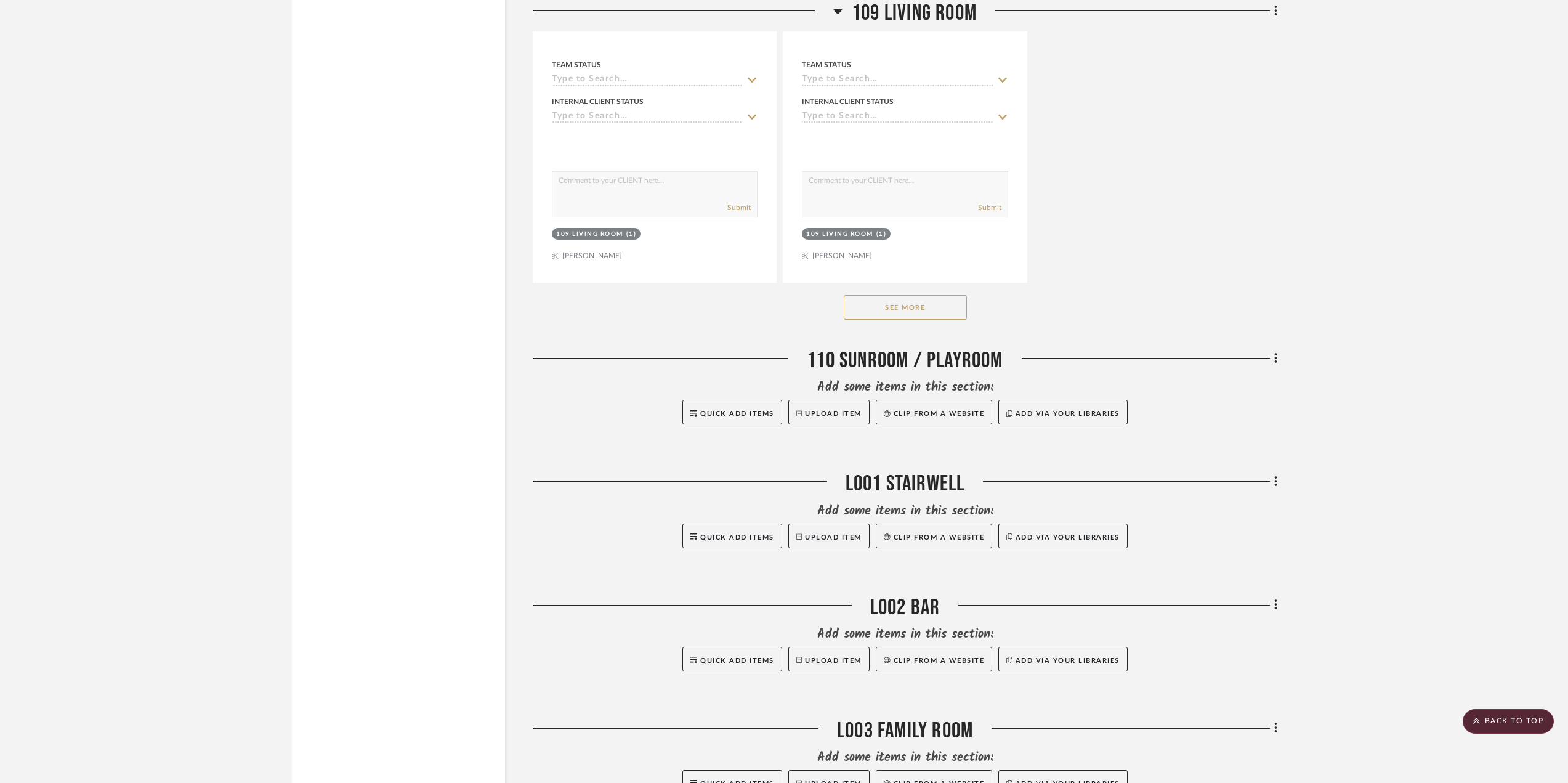
scroll to position [2860, 0]
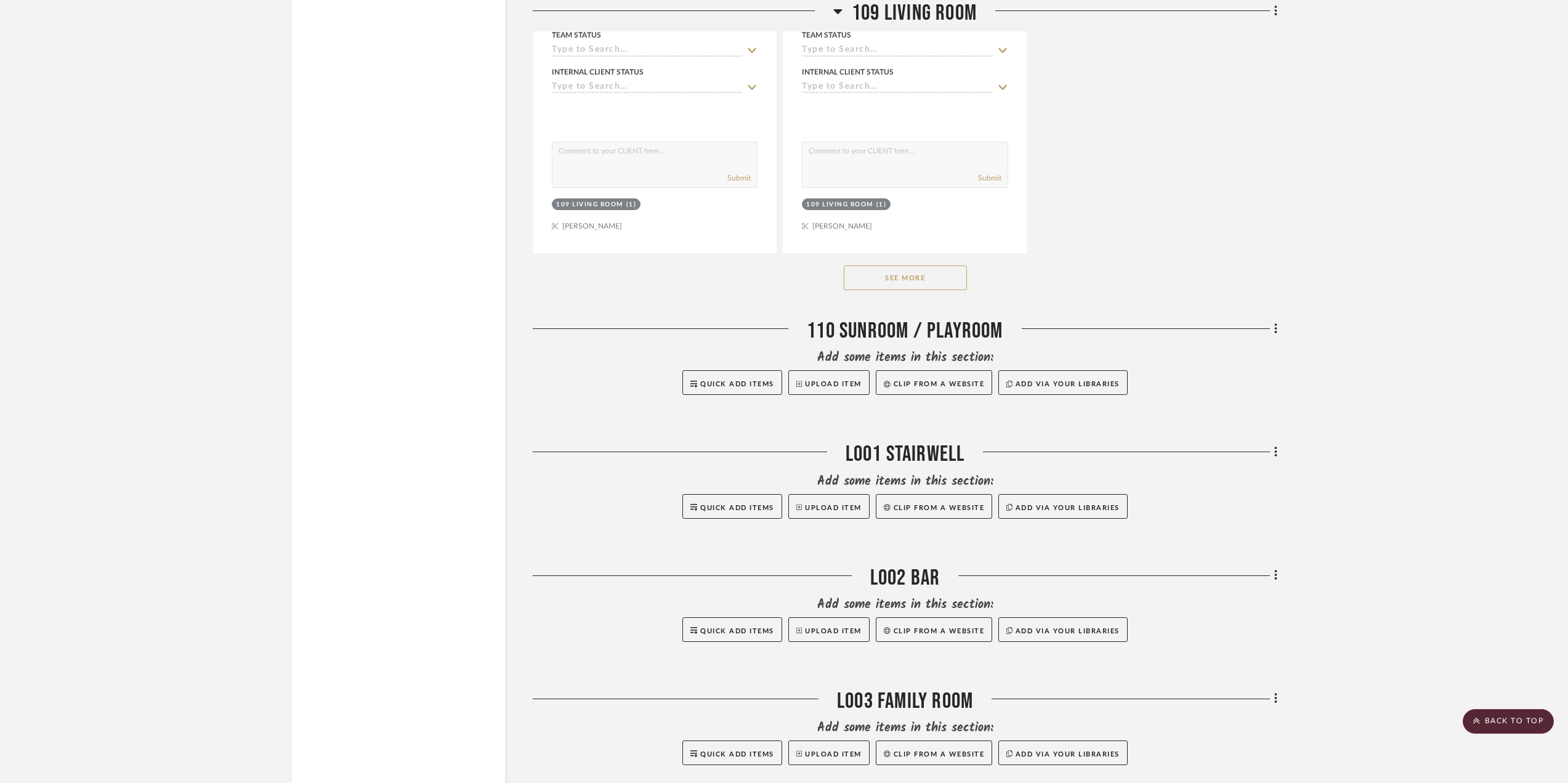
click at [940, 279] on button "See More" at bounding box center [905, 277] width 123 height 25
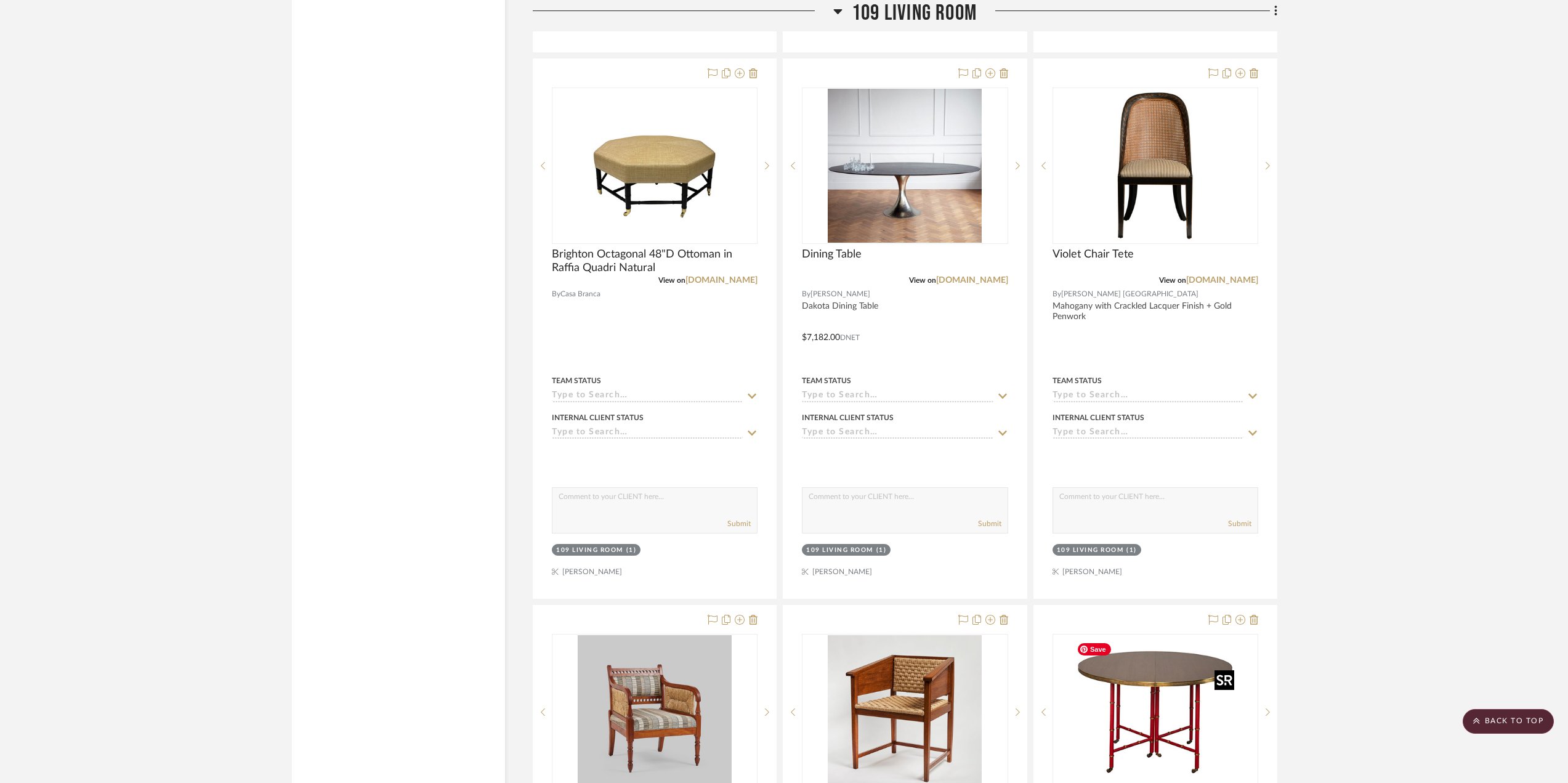
scroll to position [4215, 0]
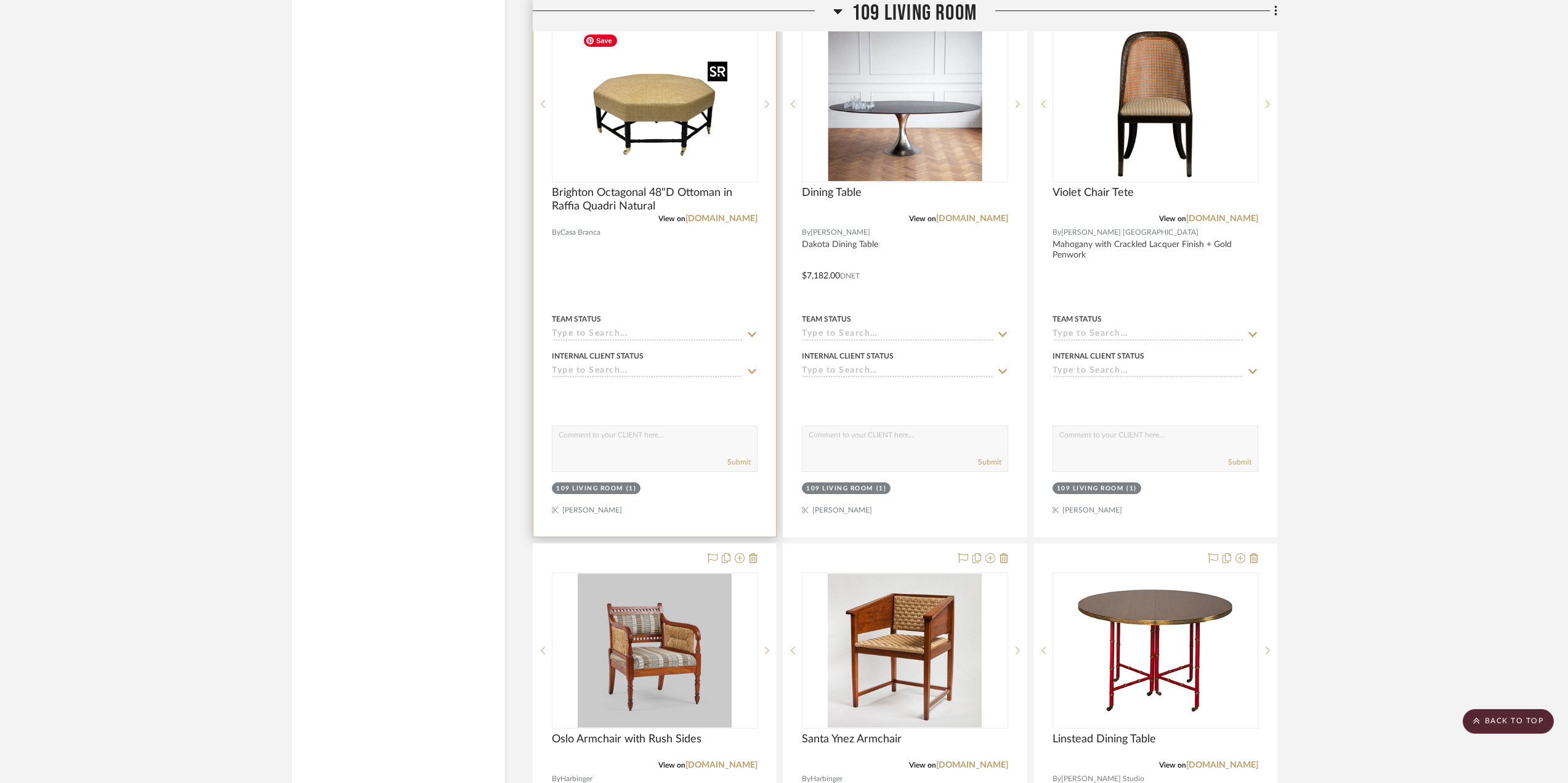
click at [594, 140] on img "0" at bounding box center [655, 104] width 154 height 154
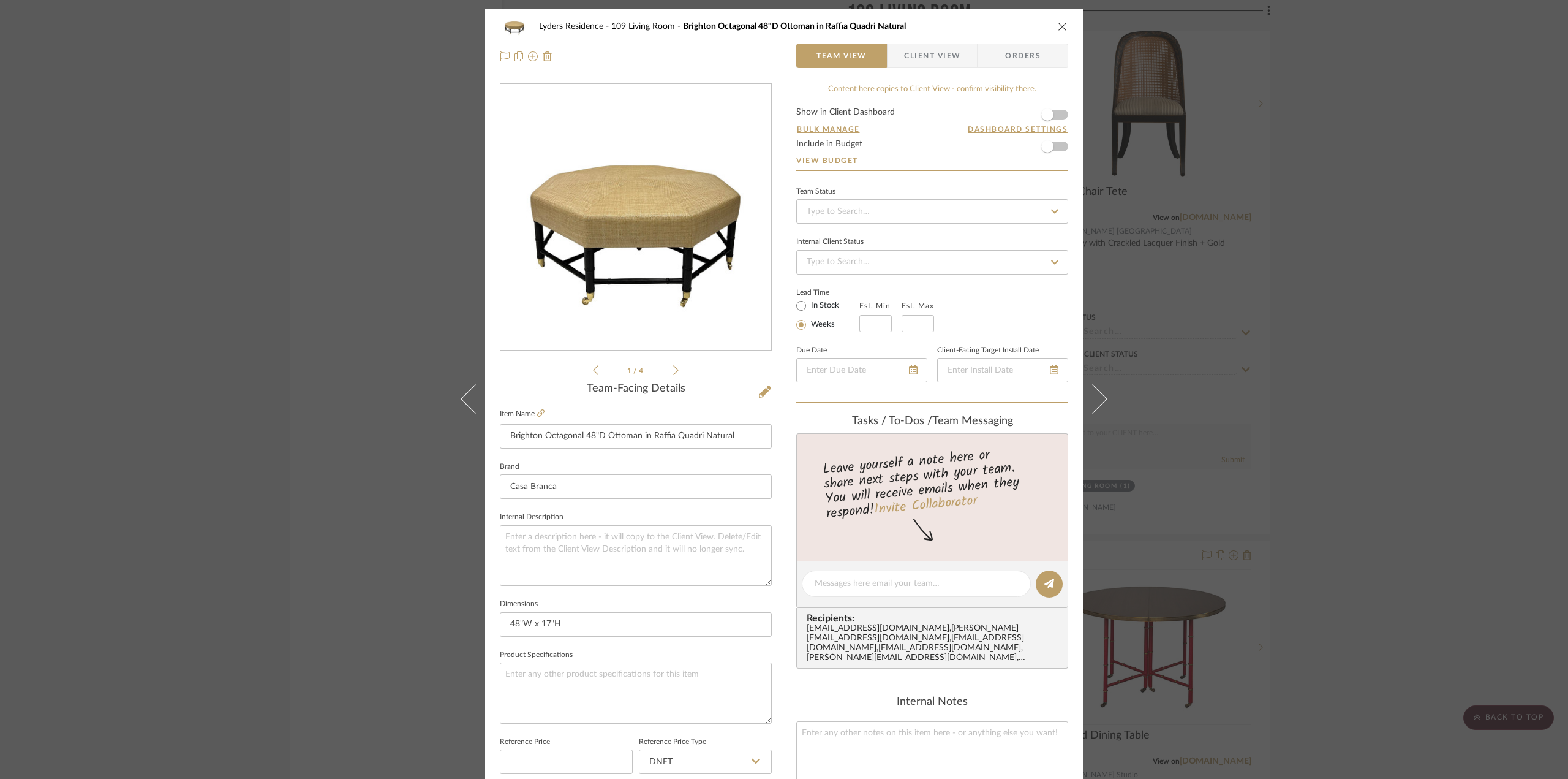
click at [1060, 26] on icon "close" at bounding box center [1063, 25] width 10 height 10
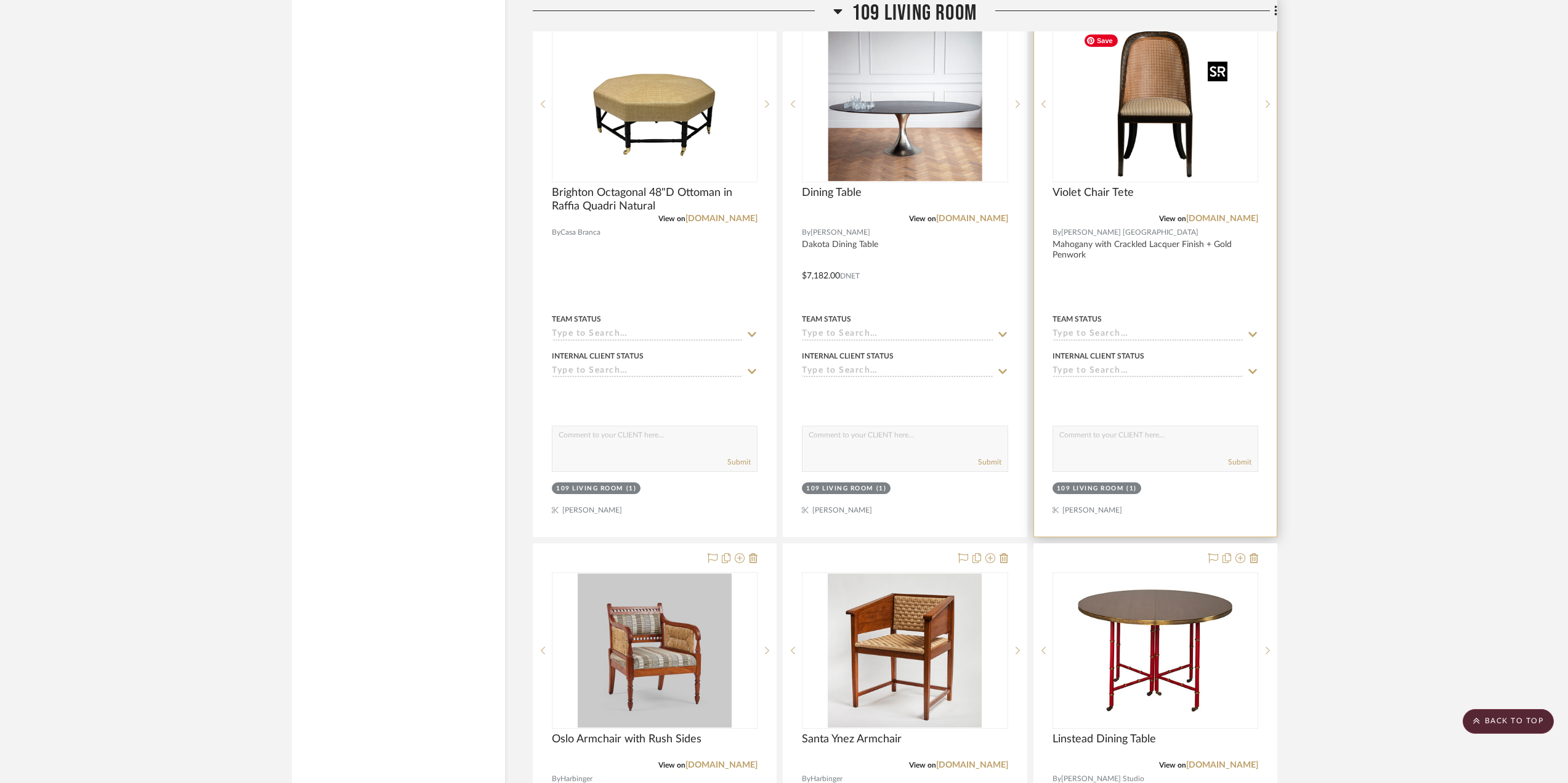
scroll to position [4154, 0]
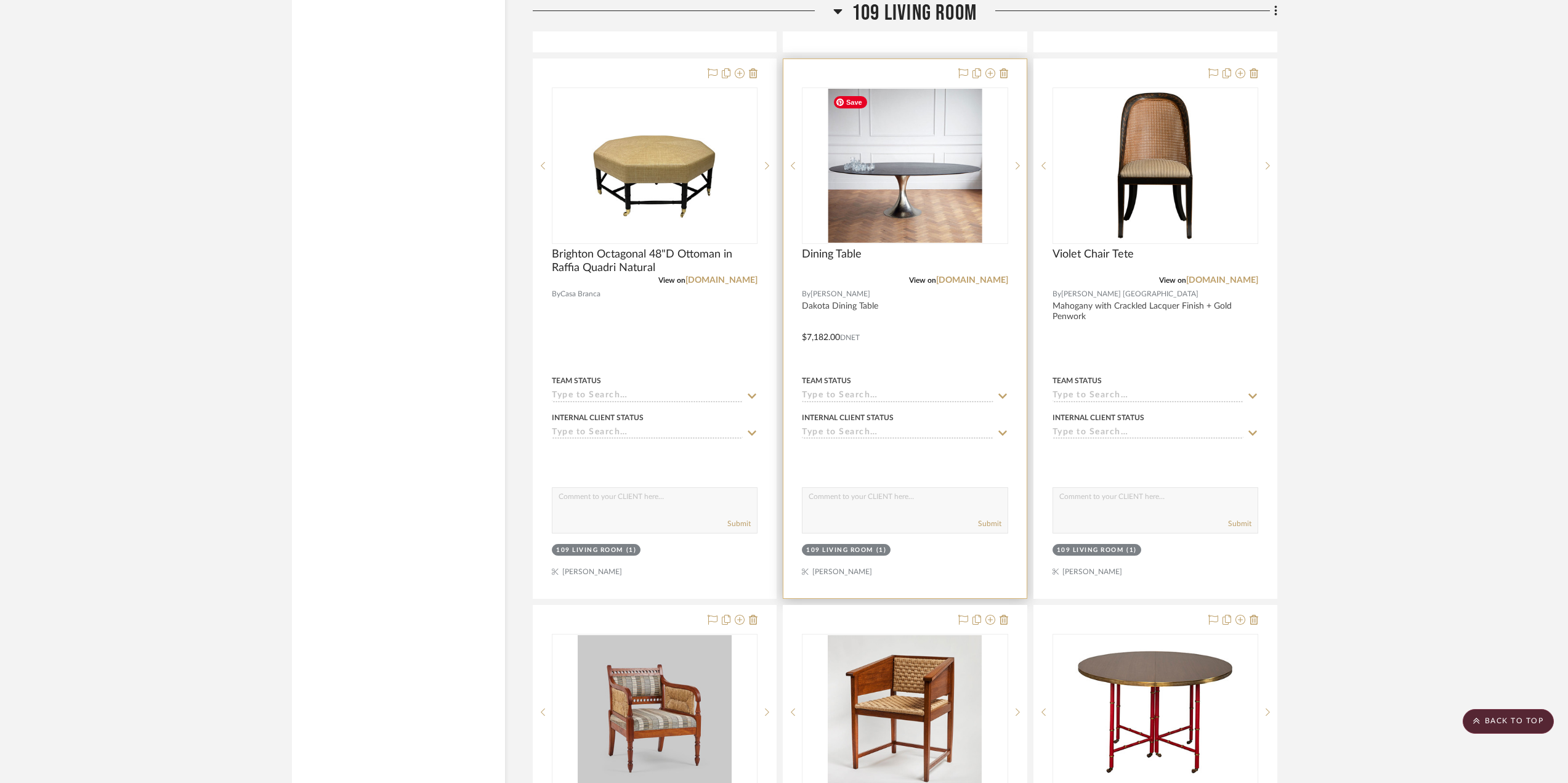
click at [938, 187] on img "0" at bounding box center [905, 165] width 154 height 154
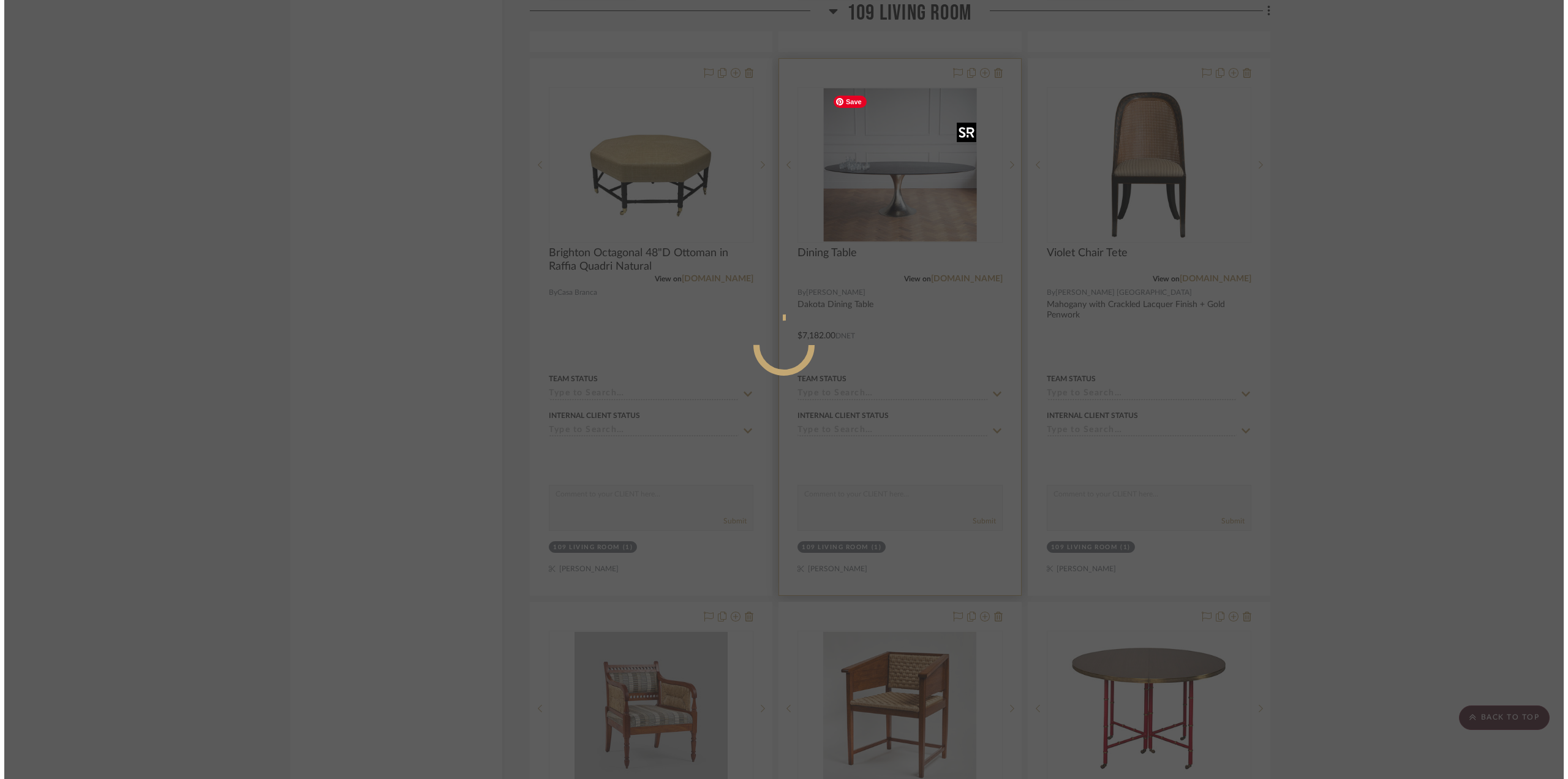
scroll to position [0, 0]
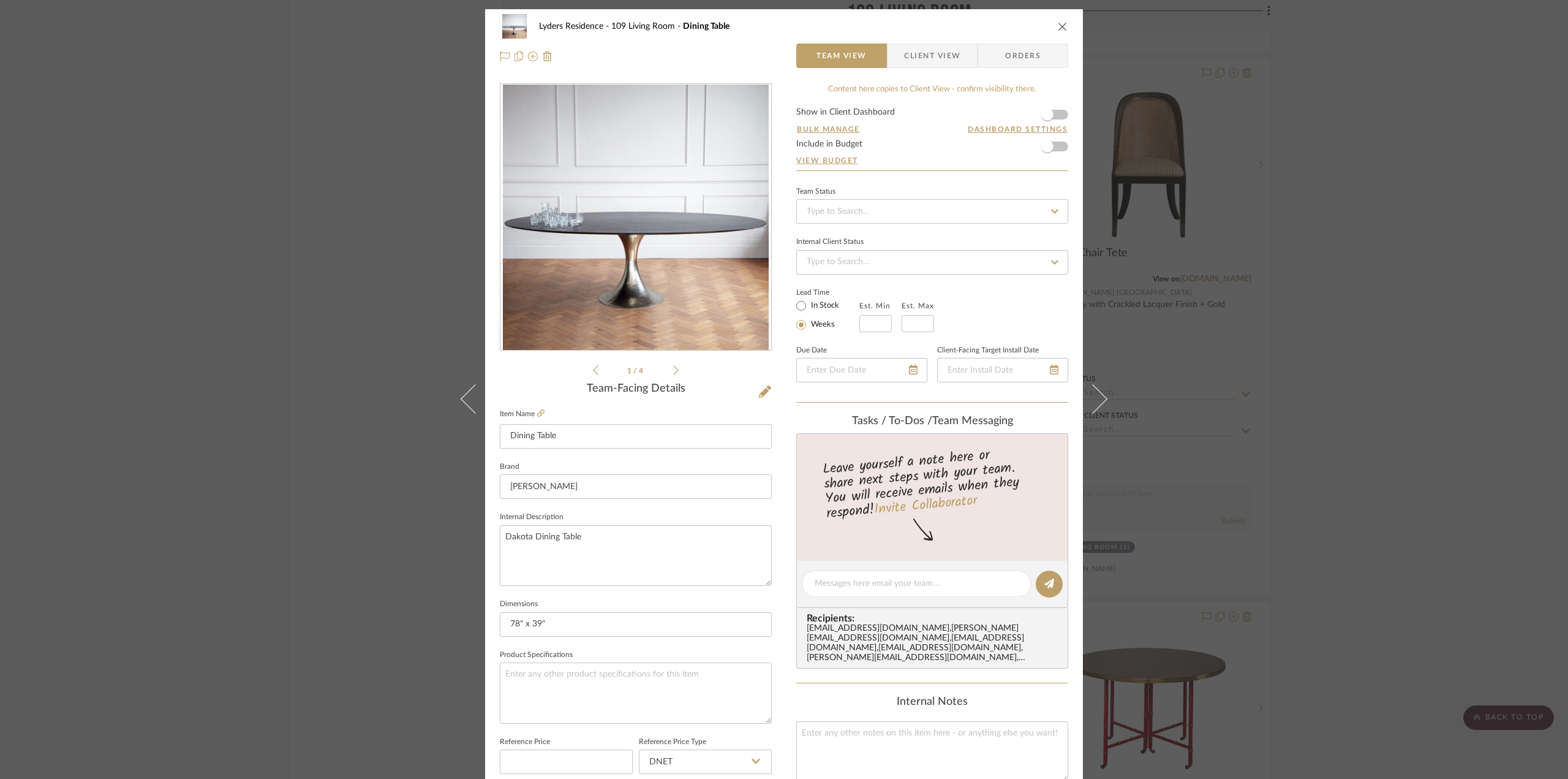
click at [601, 232] on img "0" at bounding box center [635, 217] width 265 height 266
click at [1062, 29] on icon "close" at bounding box center [1063, 25] width 10 height 10
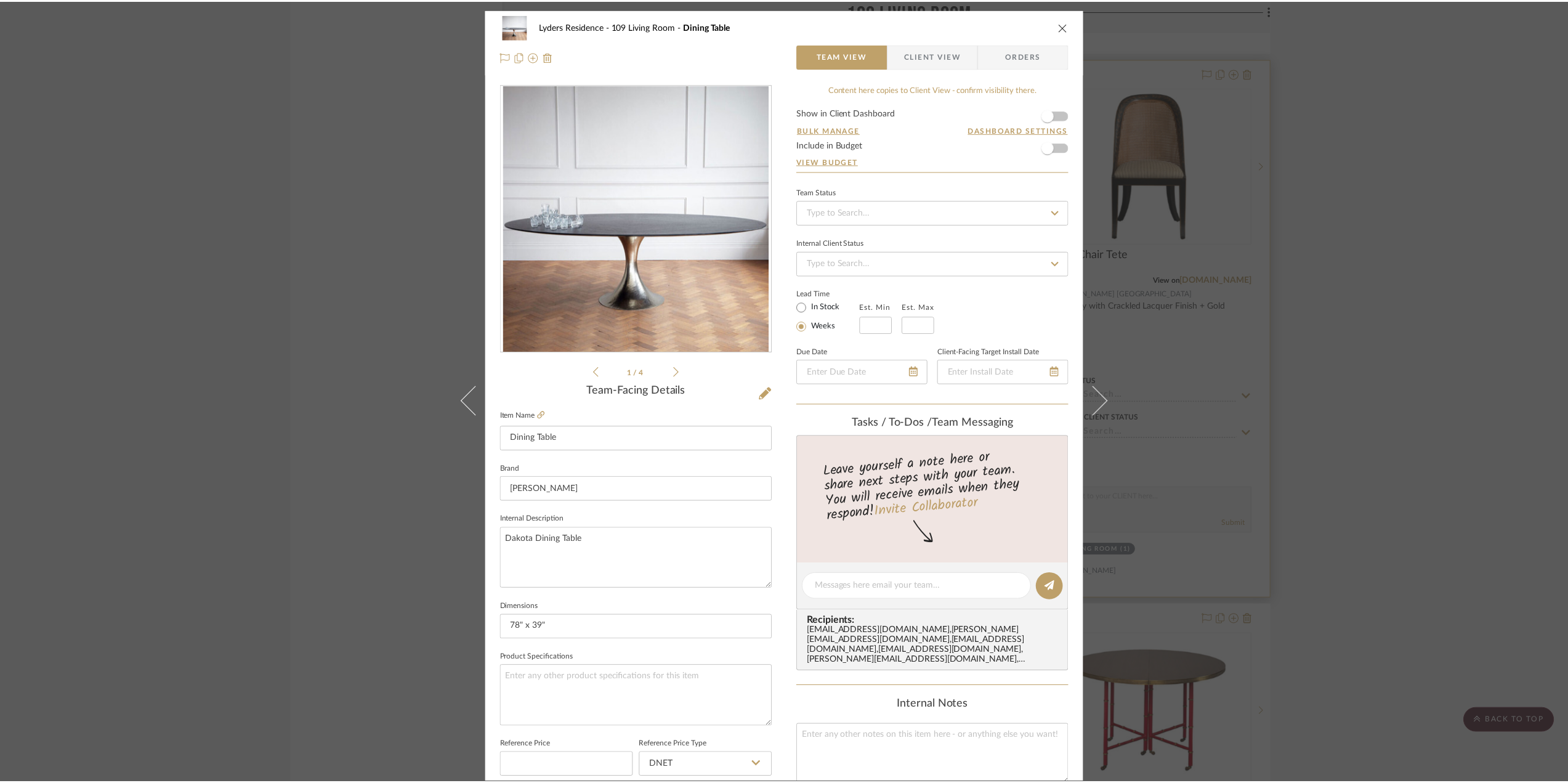
scroll to position [4154, 0]
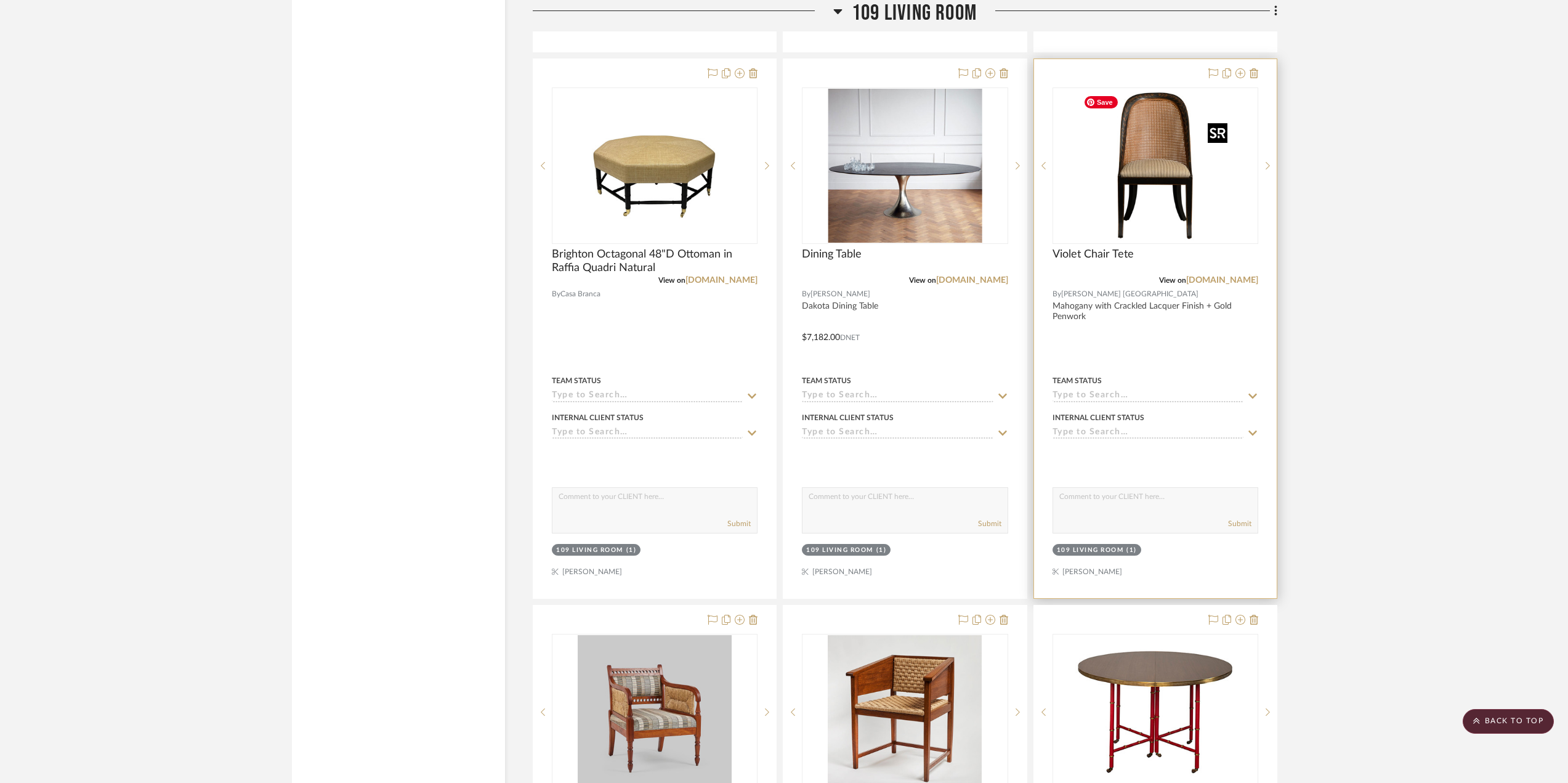
click at [1146, 173] on img "0" at bounding box center [1155, 165] width 154 height 154
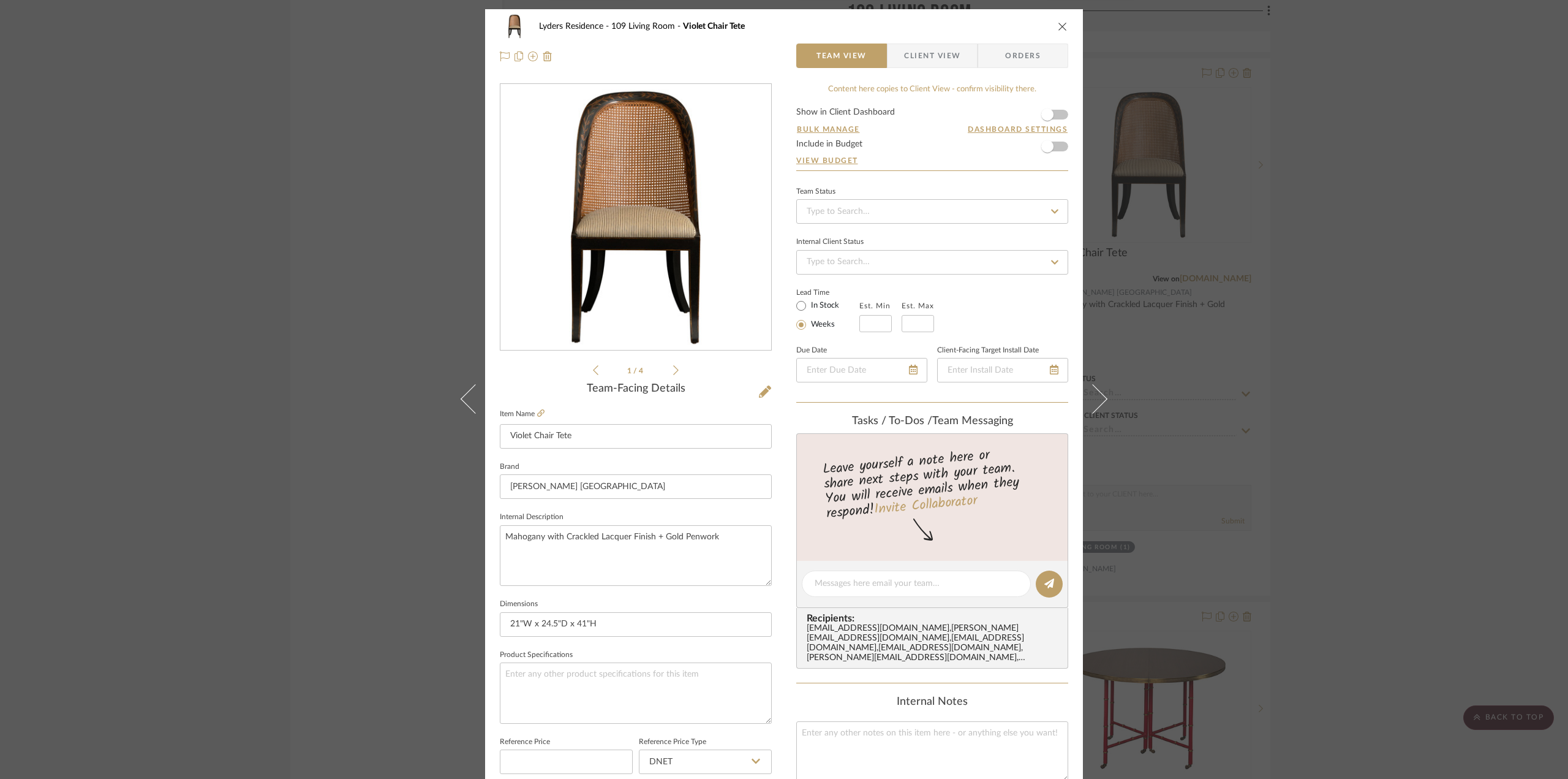
click at [741, 229] on img "0" at bounding box center [635, 217] width 265 height 266
click at [1064, 32] on div "Lyders Residence 109 Living Room Violet Chair Tete Team View Client View Orders" at bounding box center [784, 40] width 598 height 64
click at [1058, 25] on icon "close" at bounding box center [1063, 25] width 10 height 10
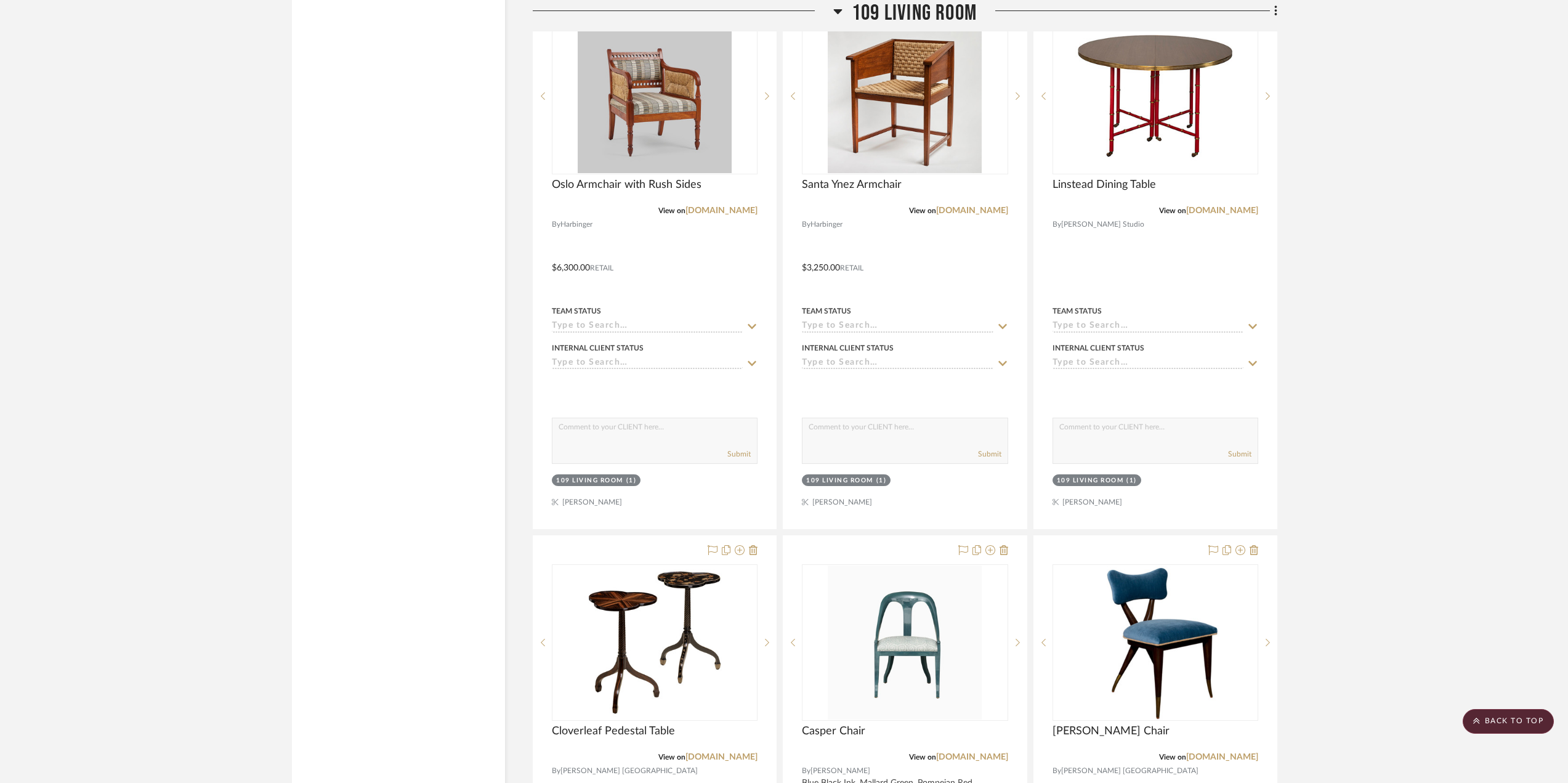
scroll to position [4647, 0]
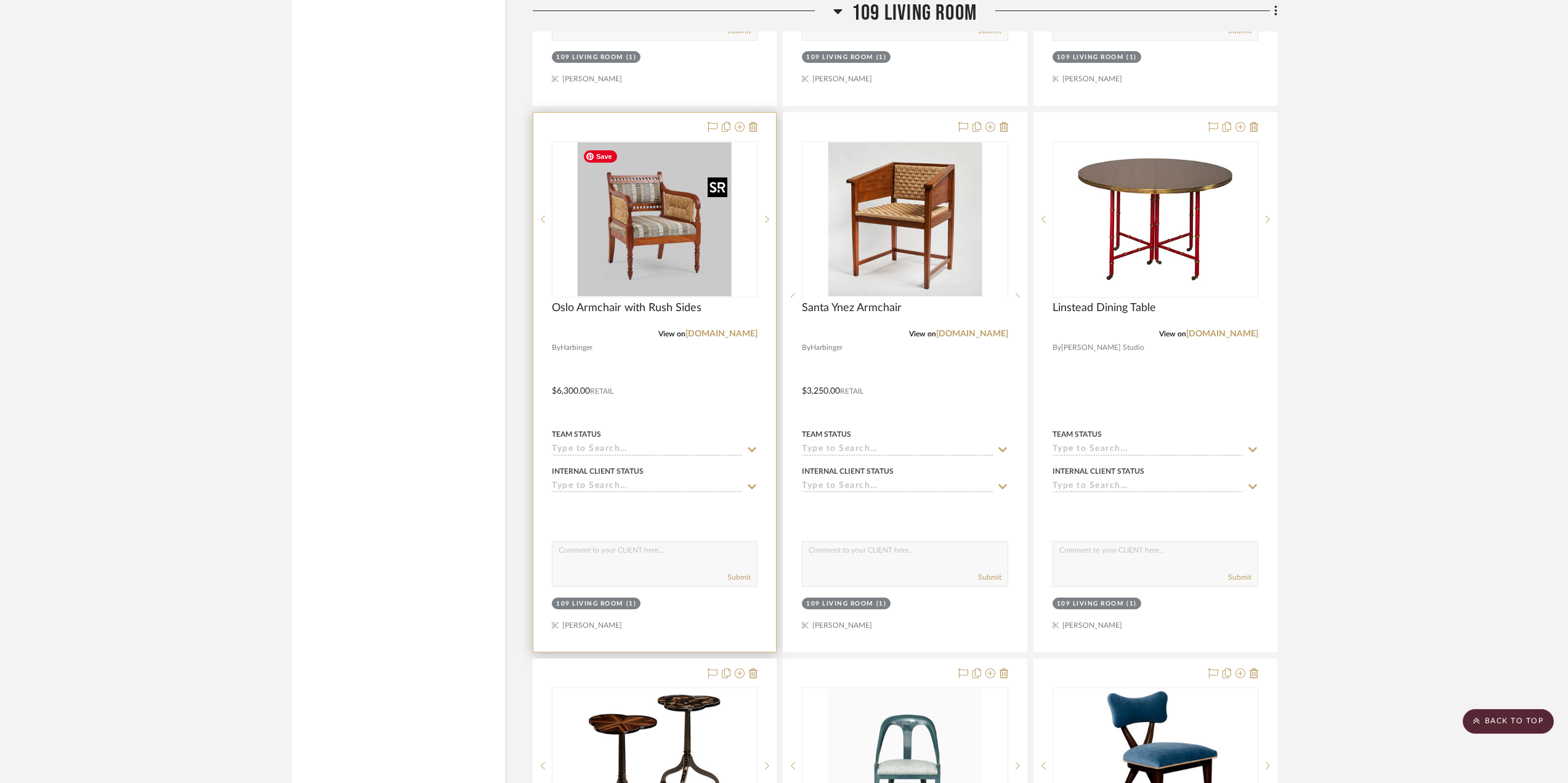
click at [0, 0] on img at bounding box center [0, 0] width 0 height 0
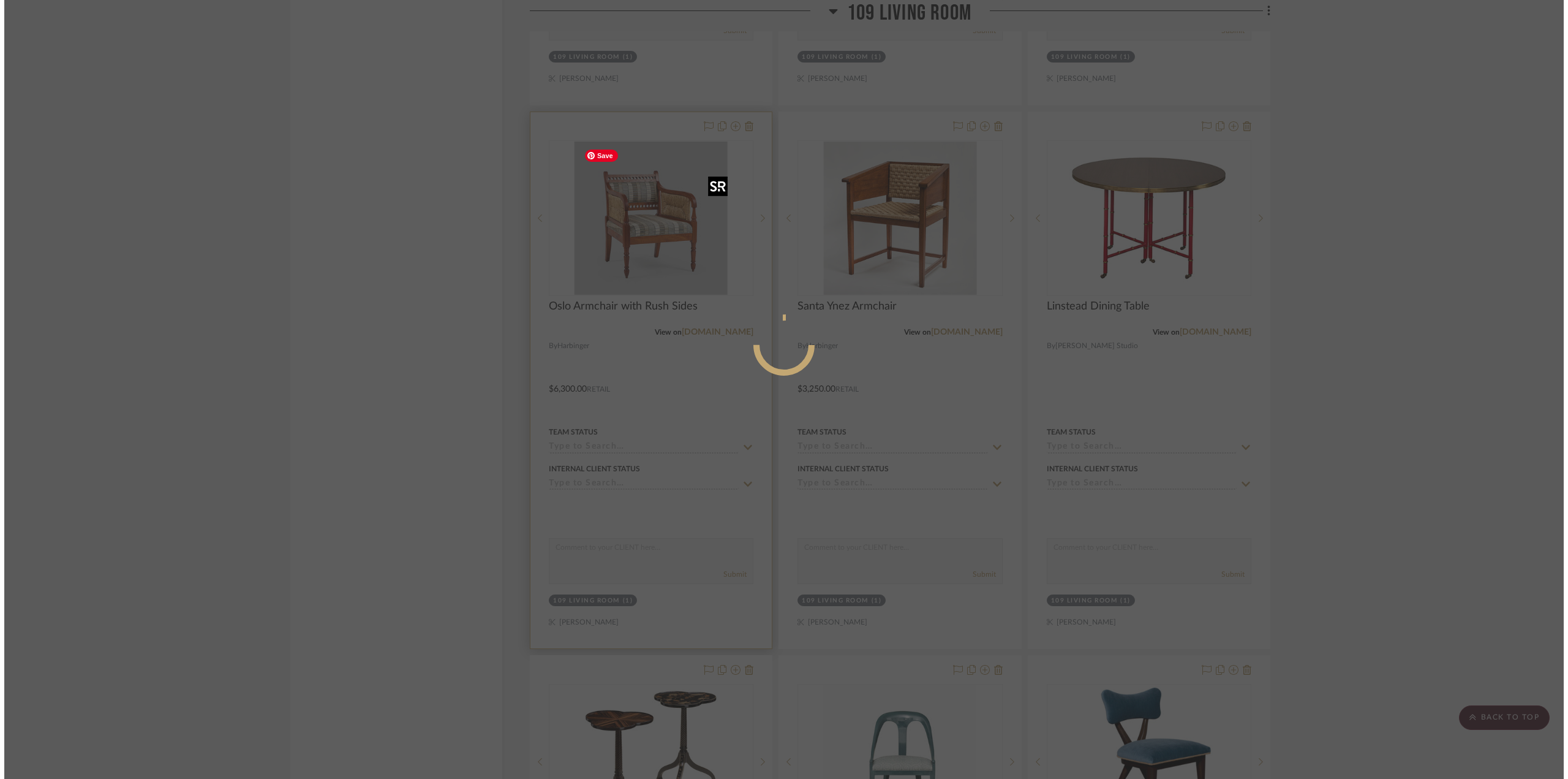
scroll to position [0, 0]
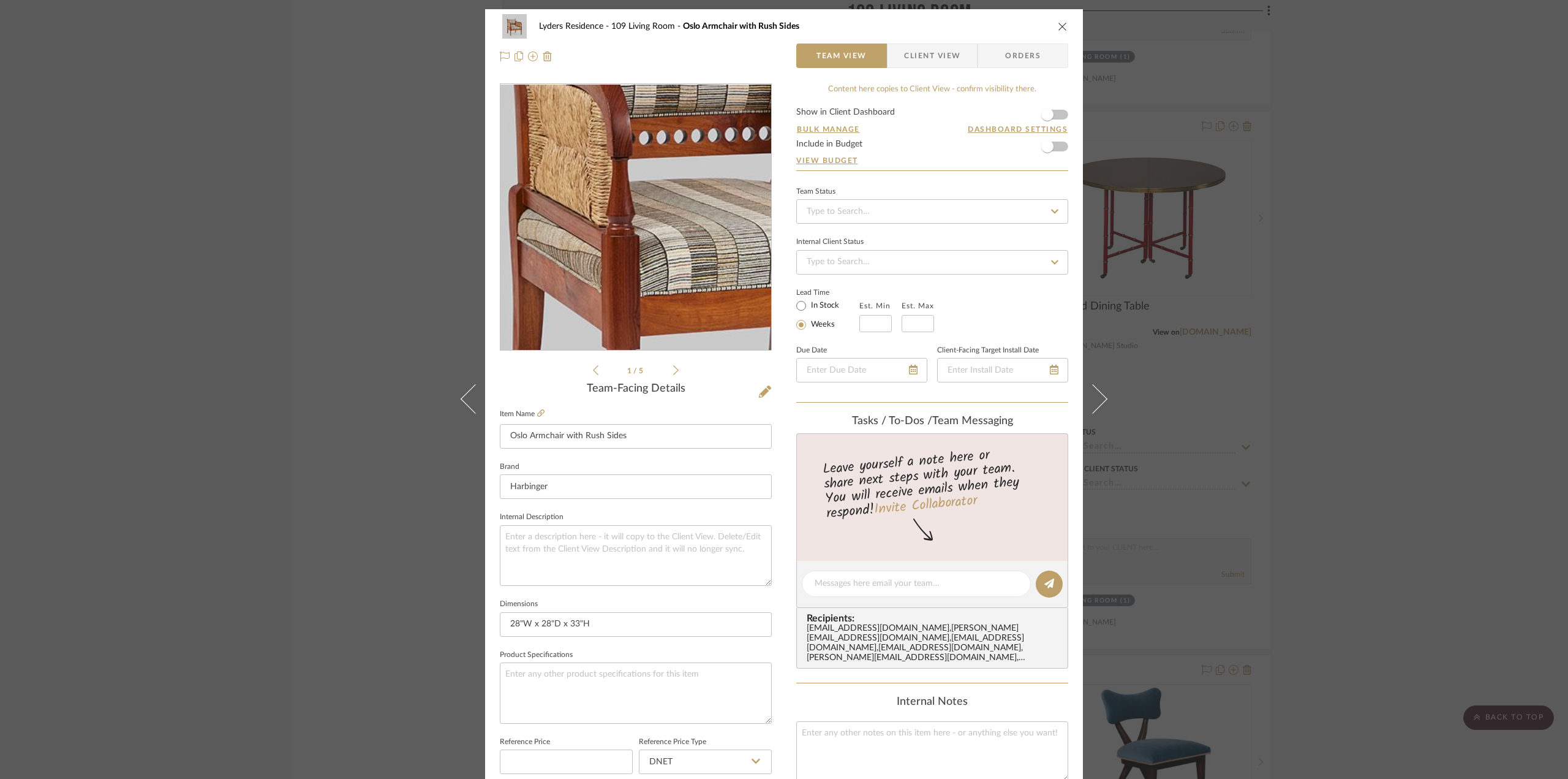
click at [594, 223] on img "0" at bounding box center [635, 217] width 265 height 266
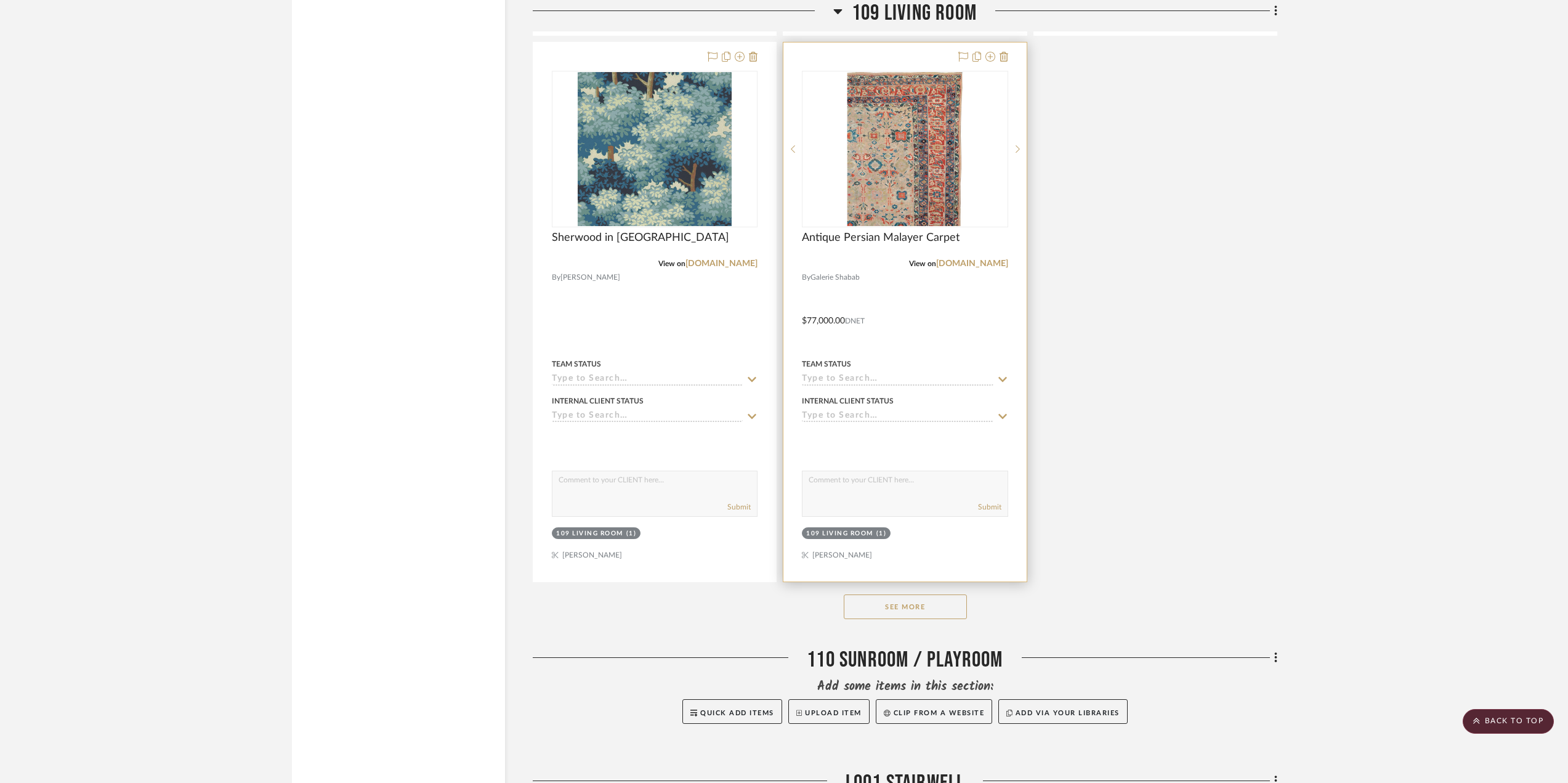
scroll to position [2531, 0]
click at [914, 615] on button "See More" at bounding box center [905, 607] width 123 height 25
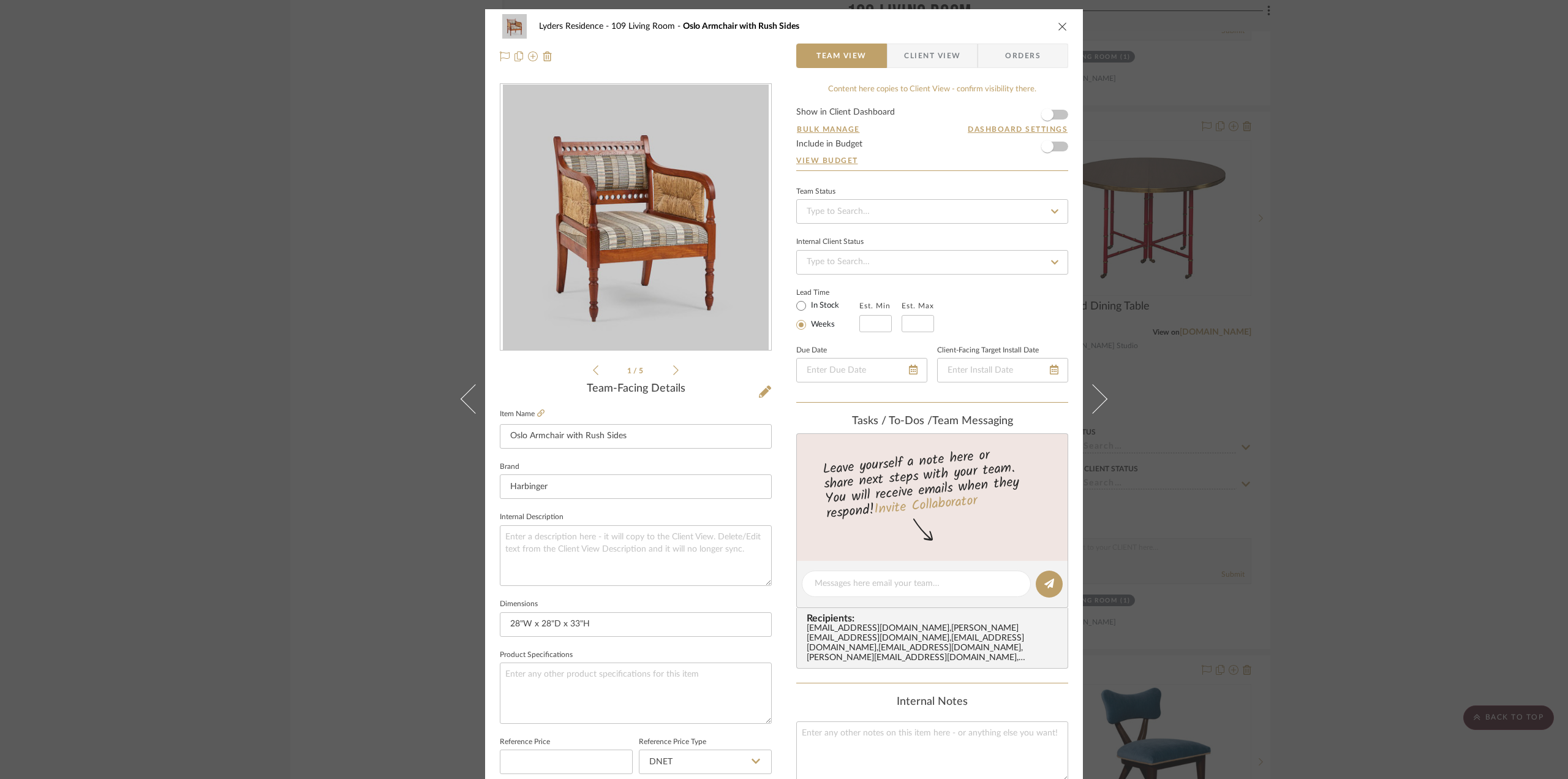
drag, startPoint x: 1062, startPoint y: 25, endPoint x: 1014, endPoint y: 212, distance: 193.1
click at [1062, 25] on icon "close" at bounding box center [1063, 25] width 10 height 10
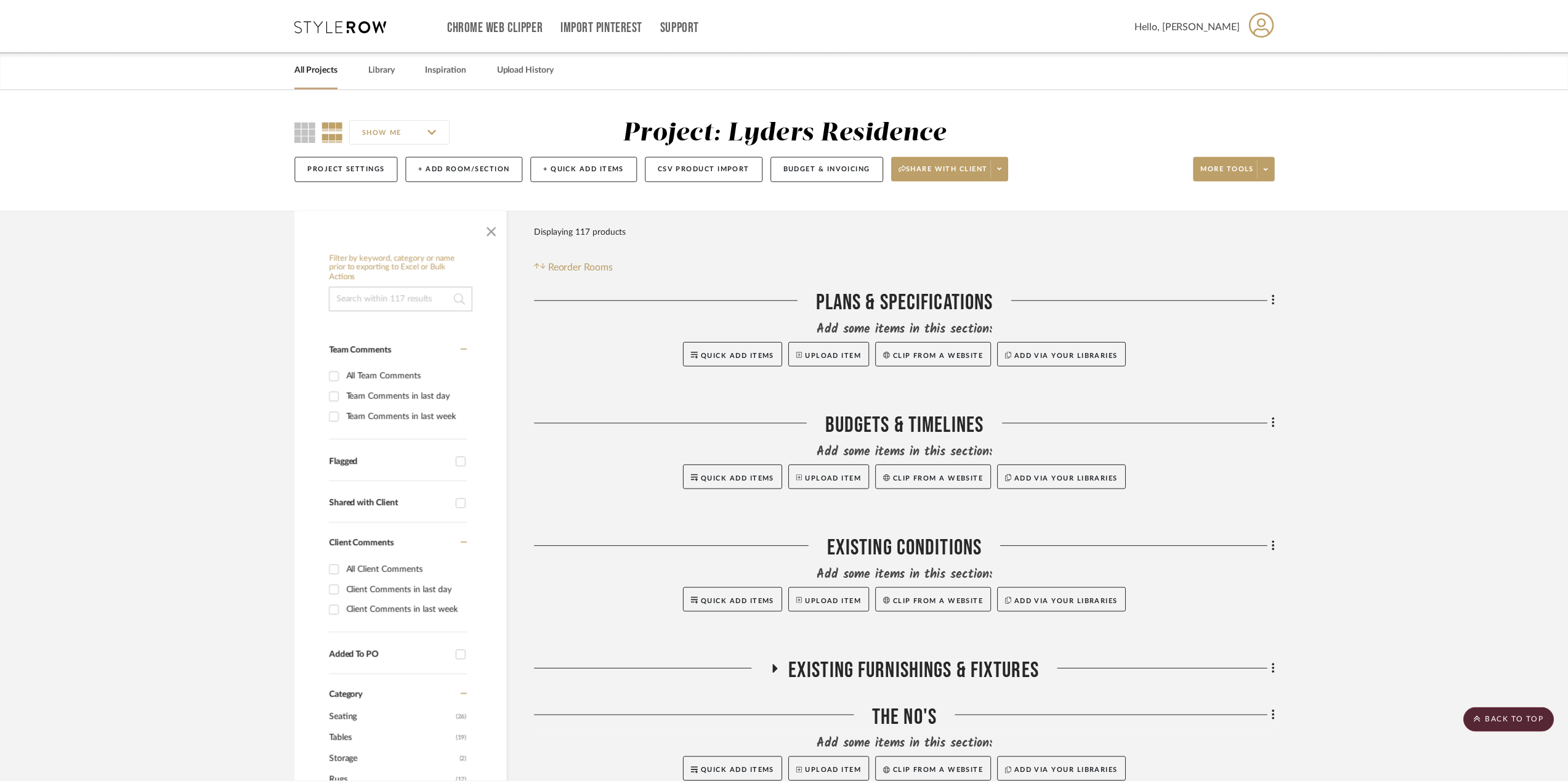
scroll to position [4647, 0]
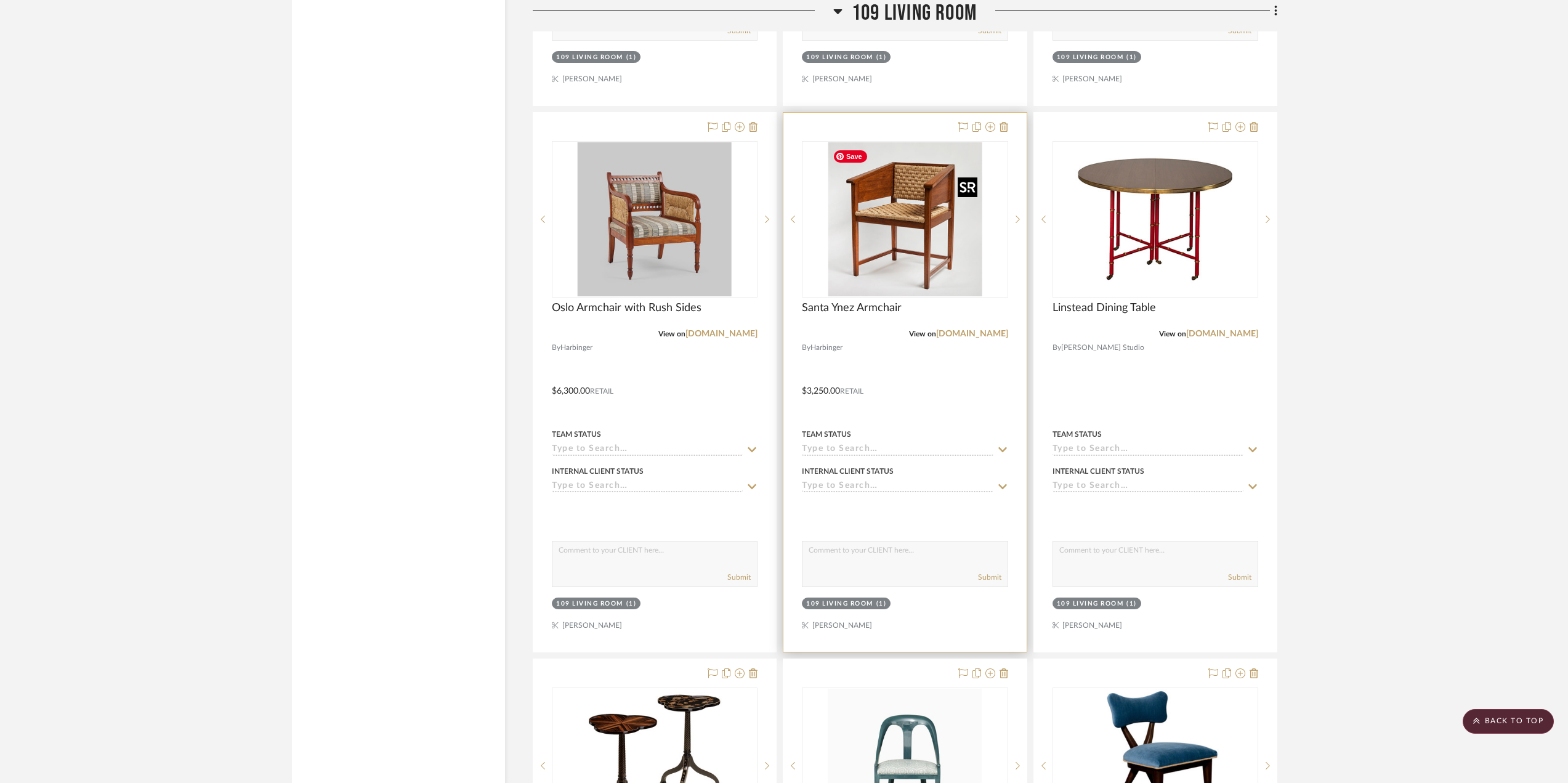
click at [879, 217] on img "0" at bounding box center [905, 219] width 154 height 154
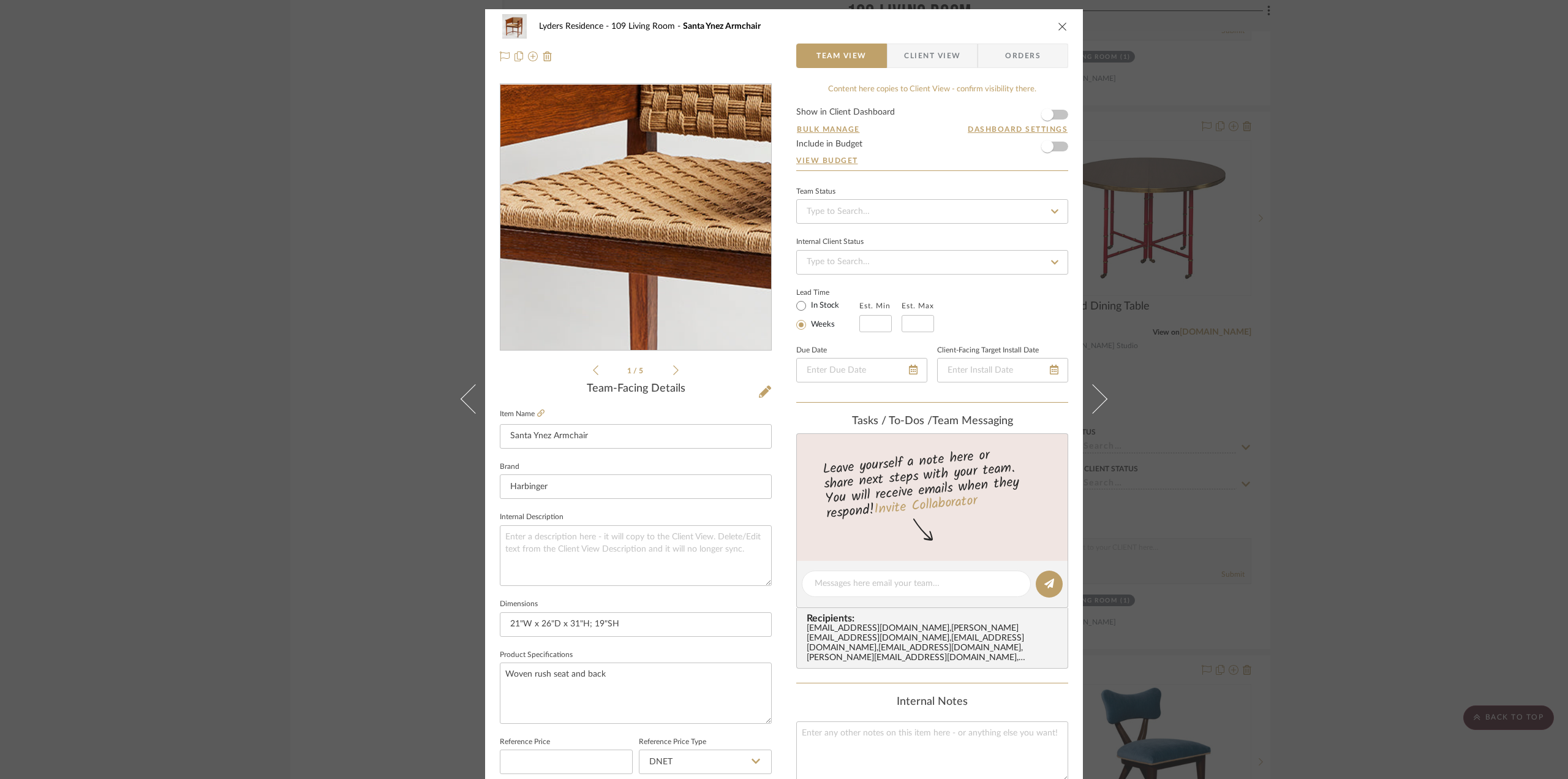
click at [610, 209] on img "0" at bounding box center [635, 217] width 265 height 266
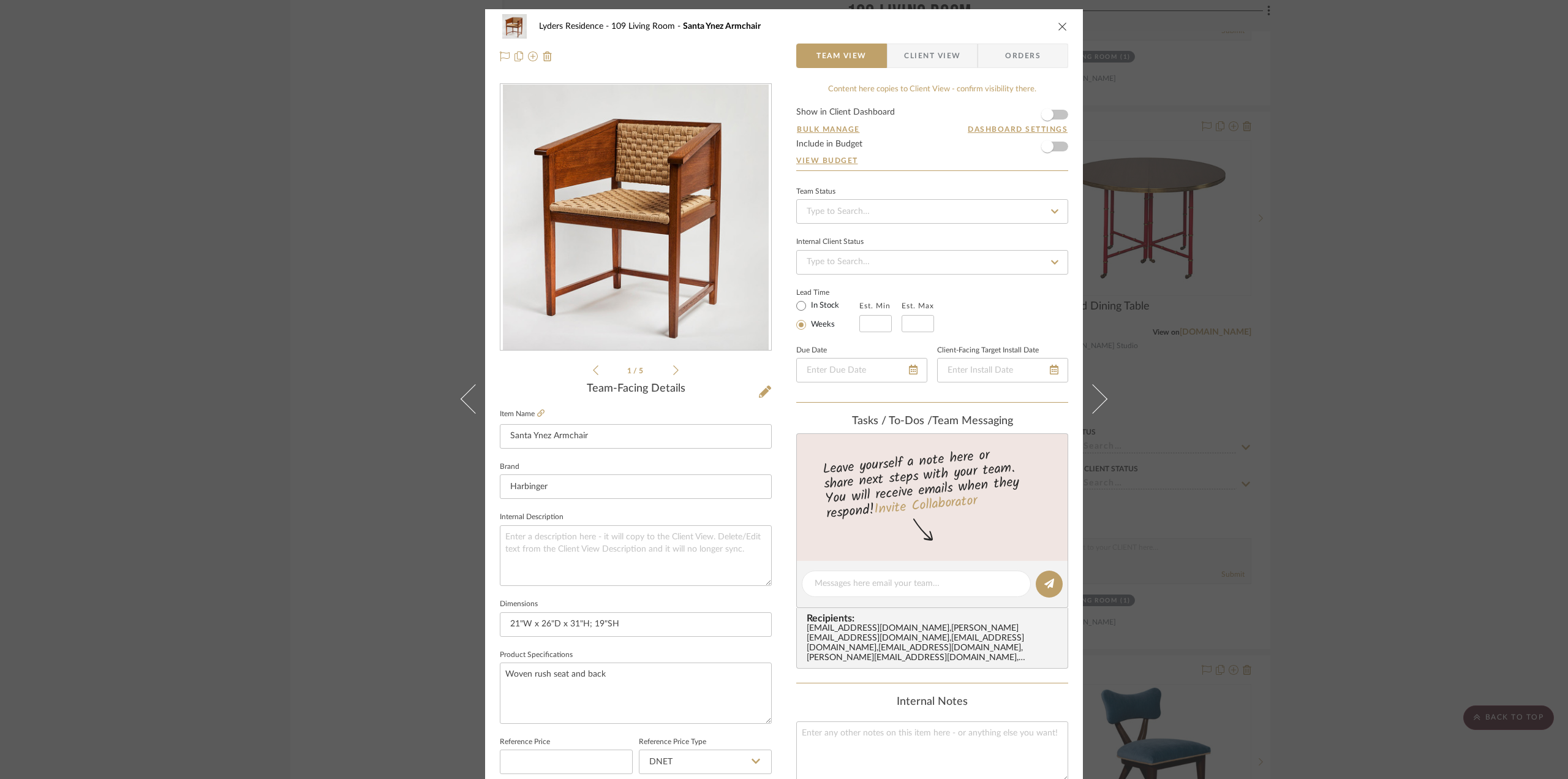
click at [1051, 25] on div "Lyders Residence 109 Living Room Santa Ynez Armchair" at bounding box center [784, 26] width 569 height 25
click at [1058, 21] on icon "close" at bounding box center [1063, 25] width 10 height 10
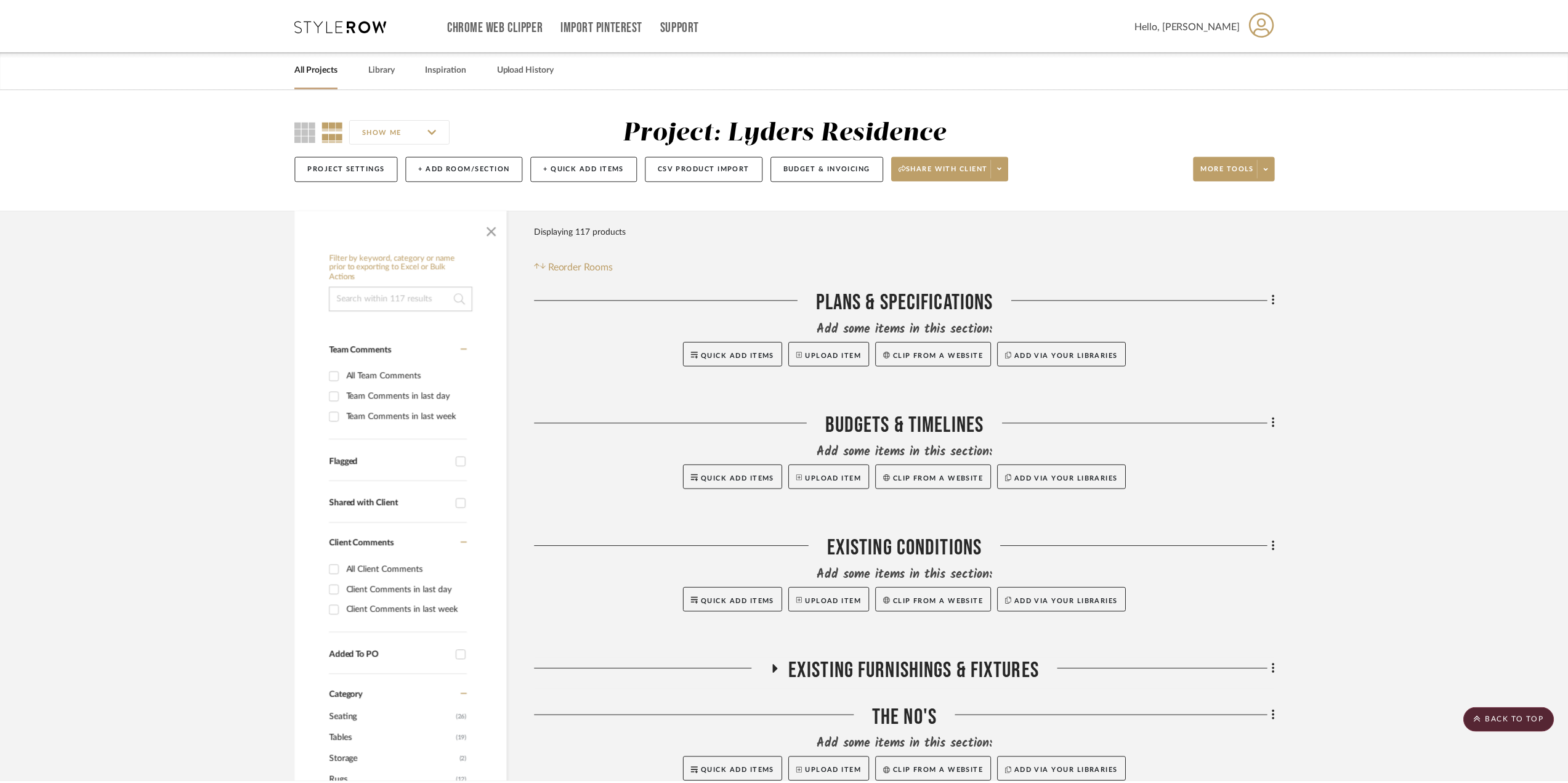
scroll to position [4647, 0]
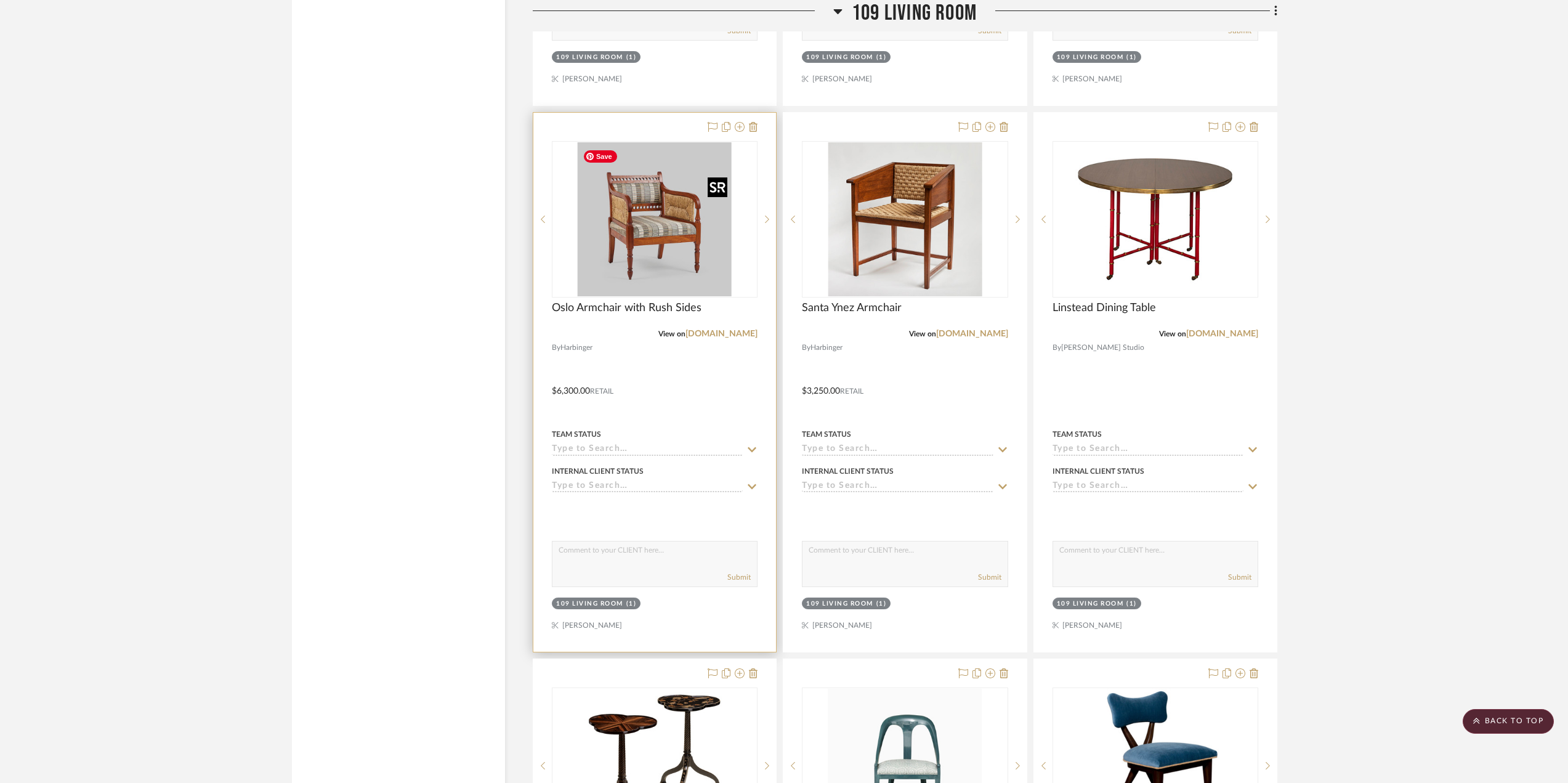
click at [670, 232] on img "0" at bounding box center [655, 219] width 154 height 154
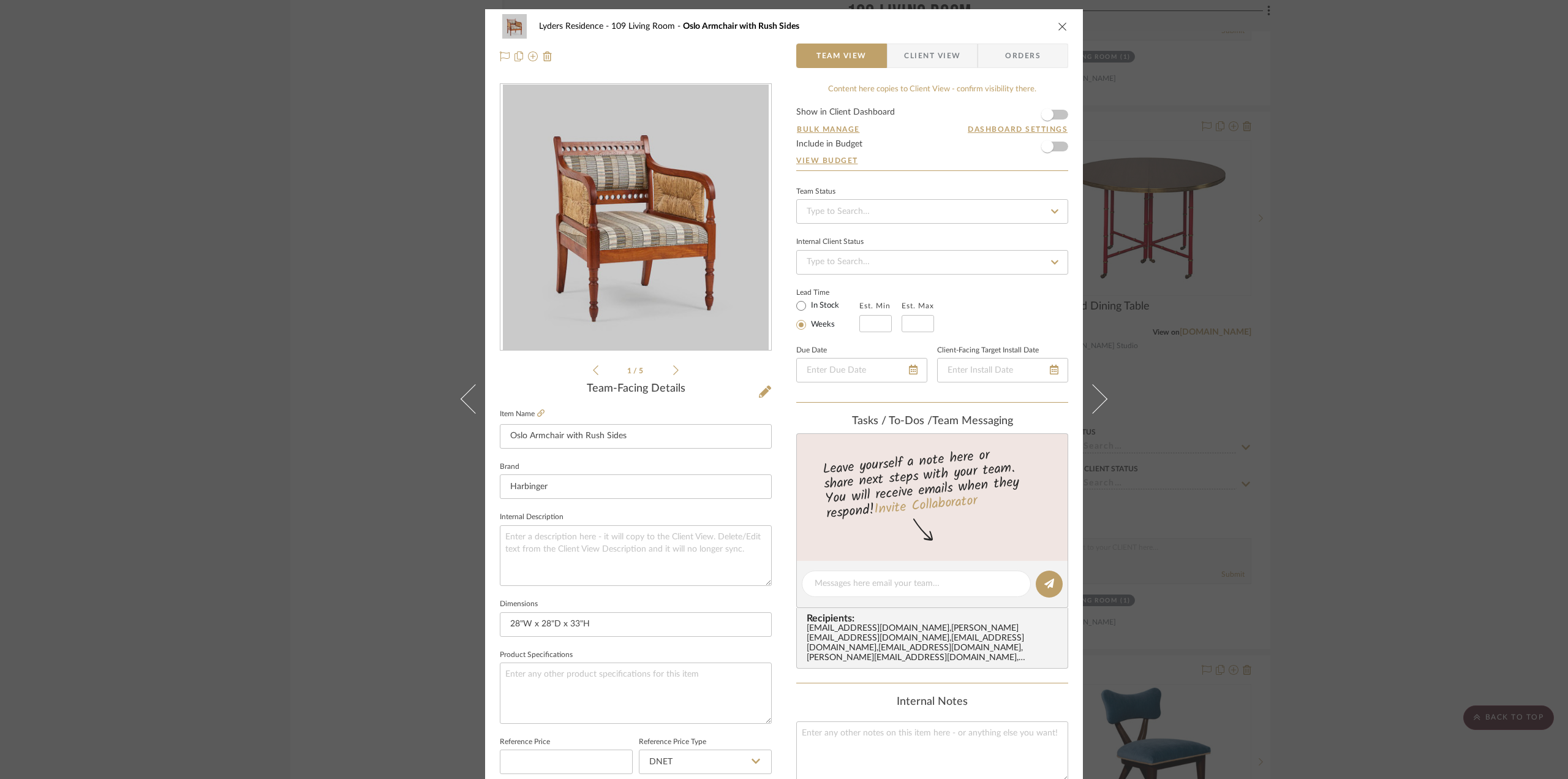
click at [700, 239] on img "0" at bounding box center [635, 217] width 265 height 266
click at [1058, 24] on icon "close" at bounding box center [1063, 25] width 10 height 10
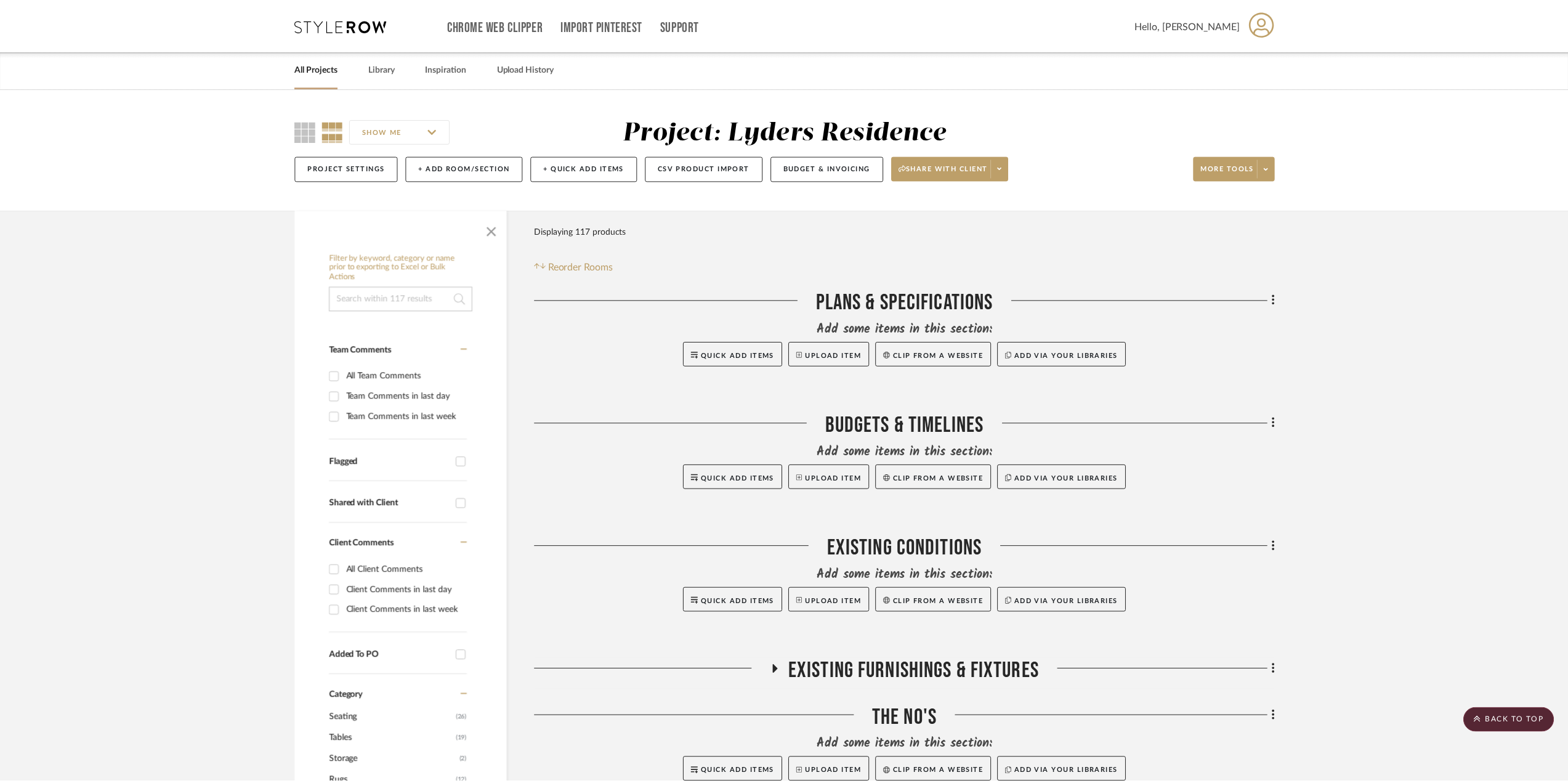
scroll to position [4647, 0]
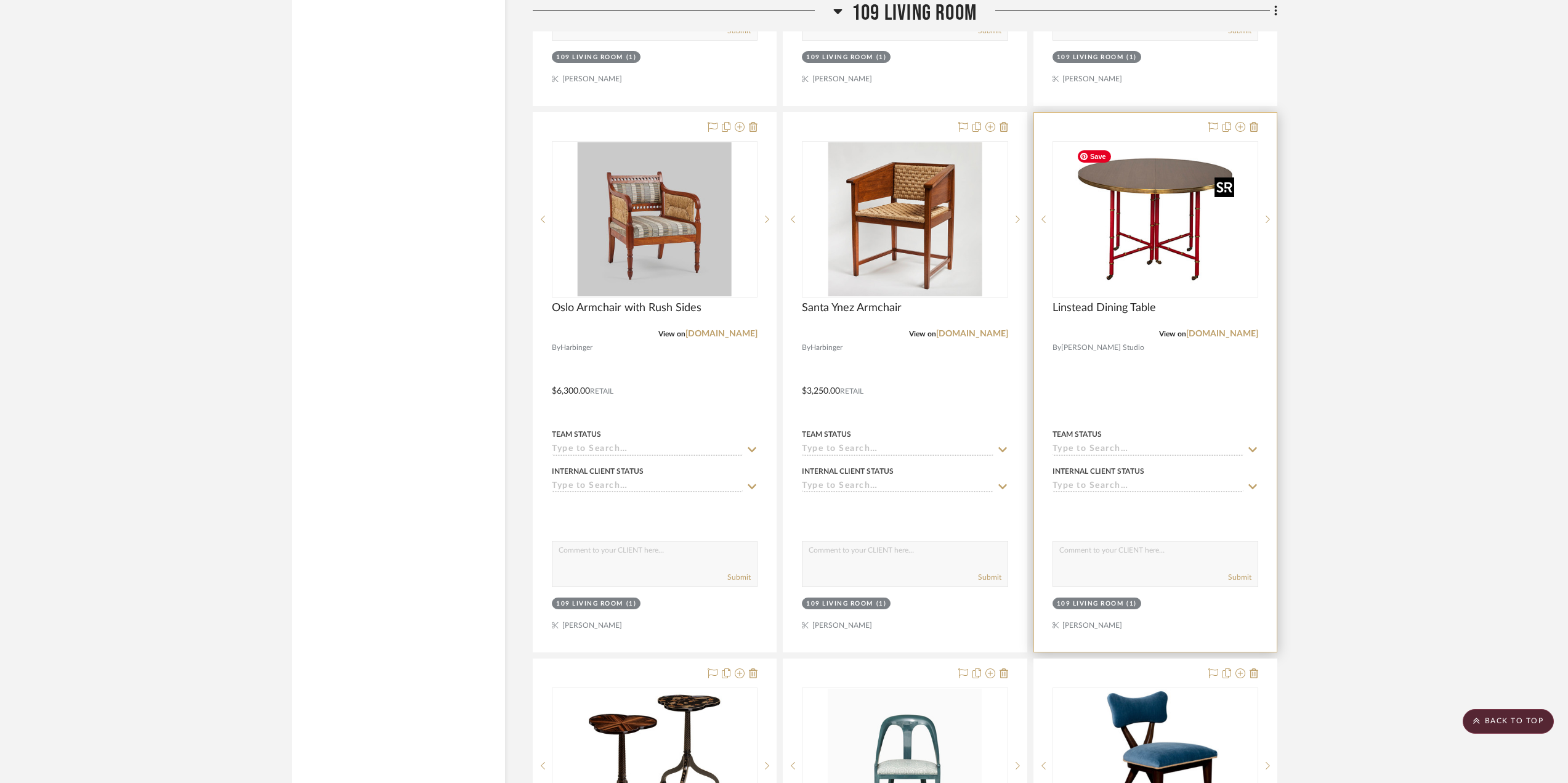
click at [1117, 173] on img "0" at bounding box center [1156, 219] width 168 height 154
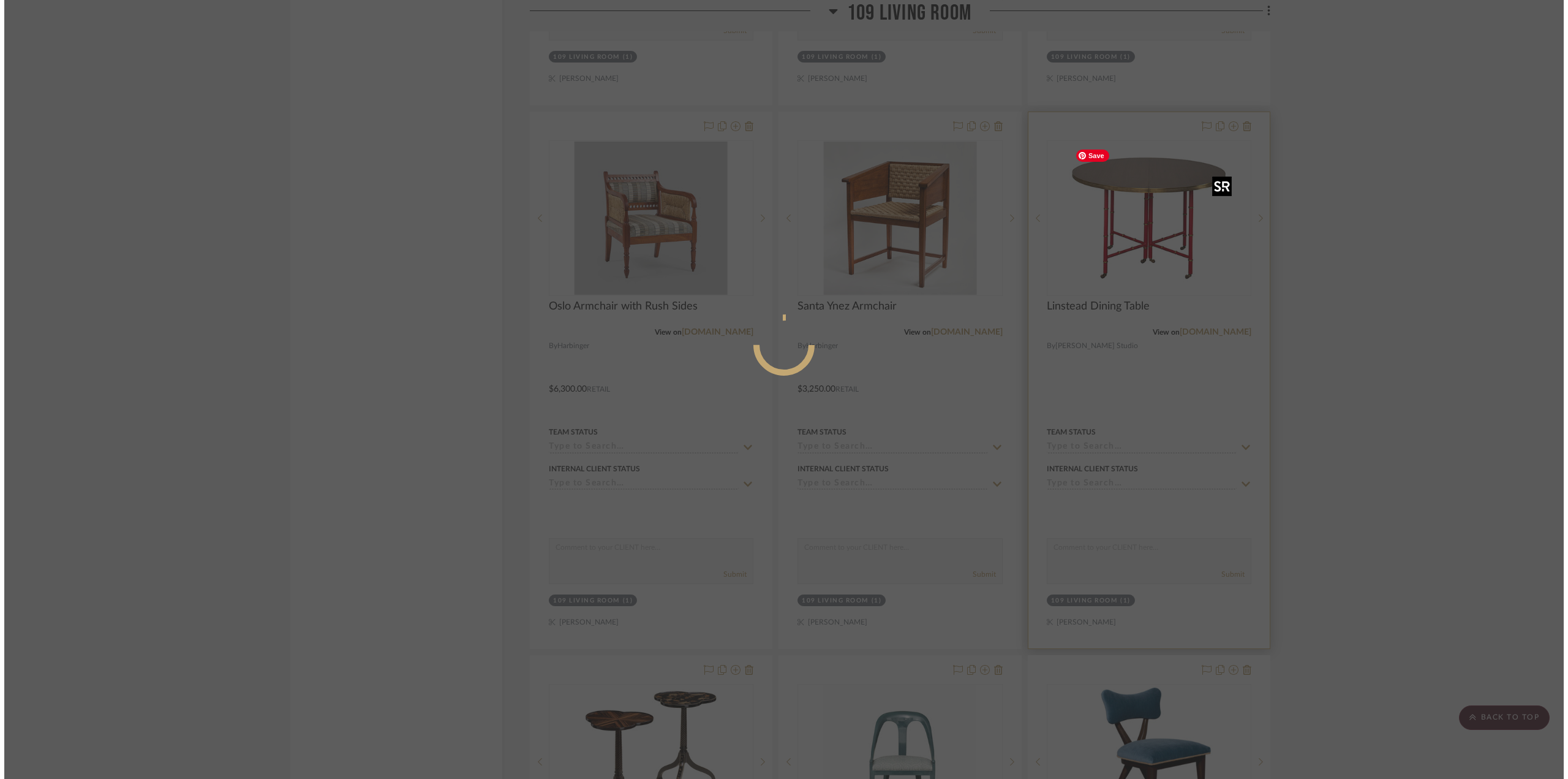
scroll to position [0, 0]
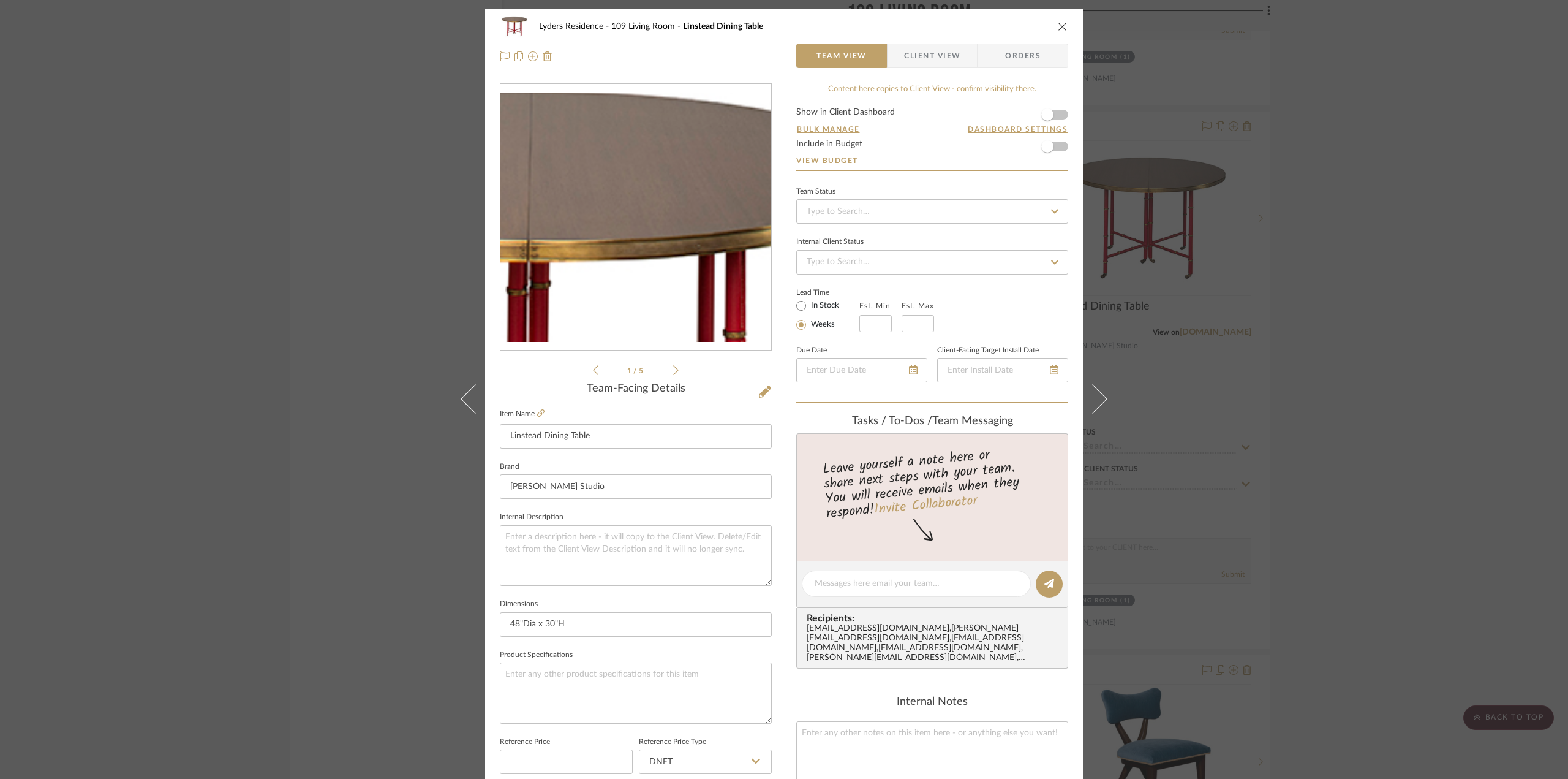
click at [672, 169] on img "0" at bounding box center [635, 218] width 271 height 250
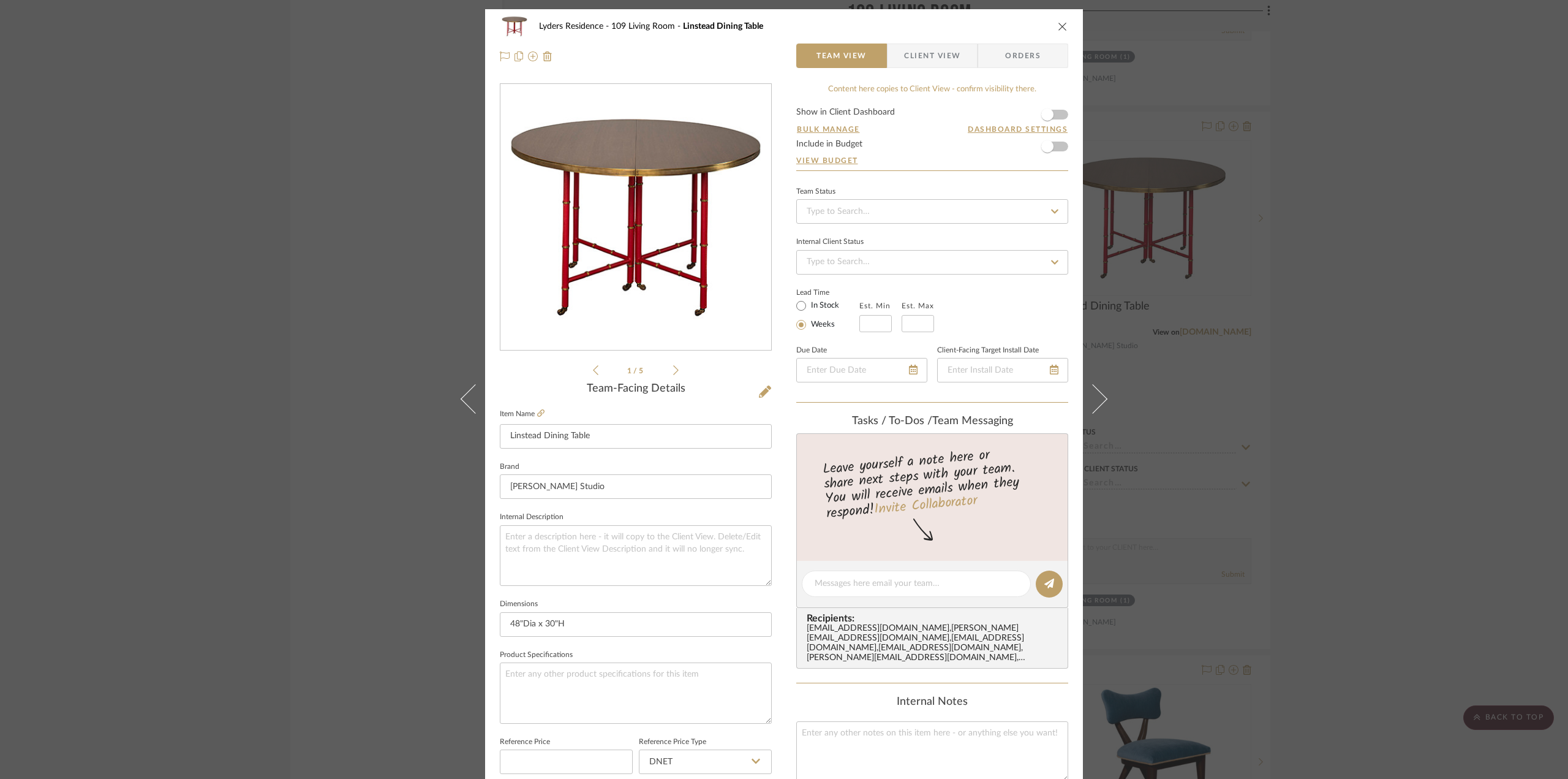
click at [1063, 19] on div "Lyders Residence 109 Living Room Linstead Dining Table" at bounding box center [784, 26] width 569 height 25
click at [1060, 32] on div "Lyders Residence 109 Living Room Linstead Dining Table" at bounding box center [784, 26] width 569 height 25
click at [1059, 28] on icon "close" at bounding box center [1063, 25] width 10 height 10
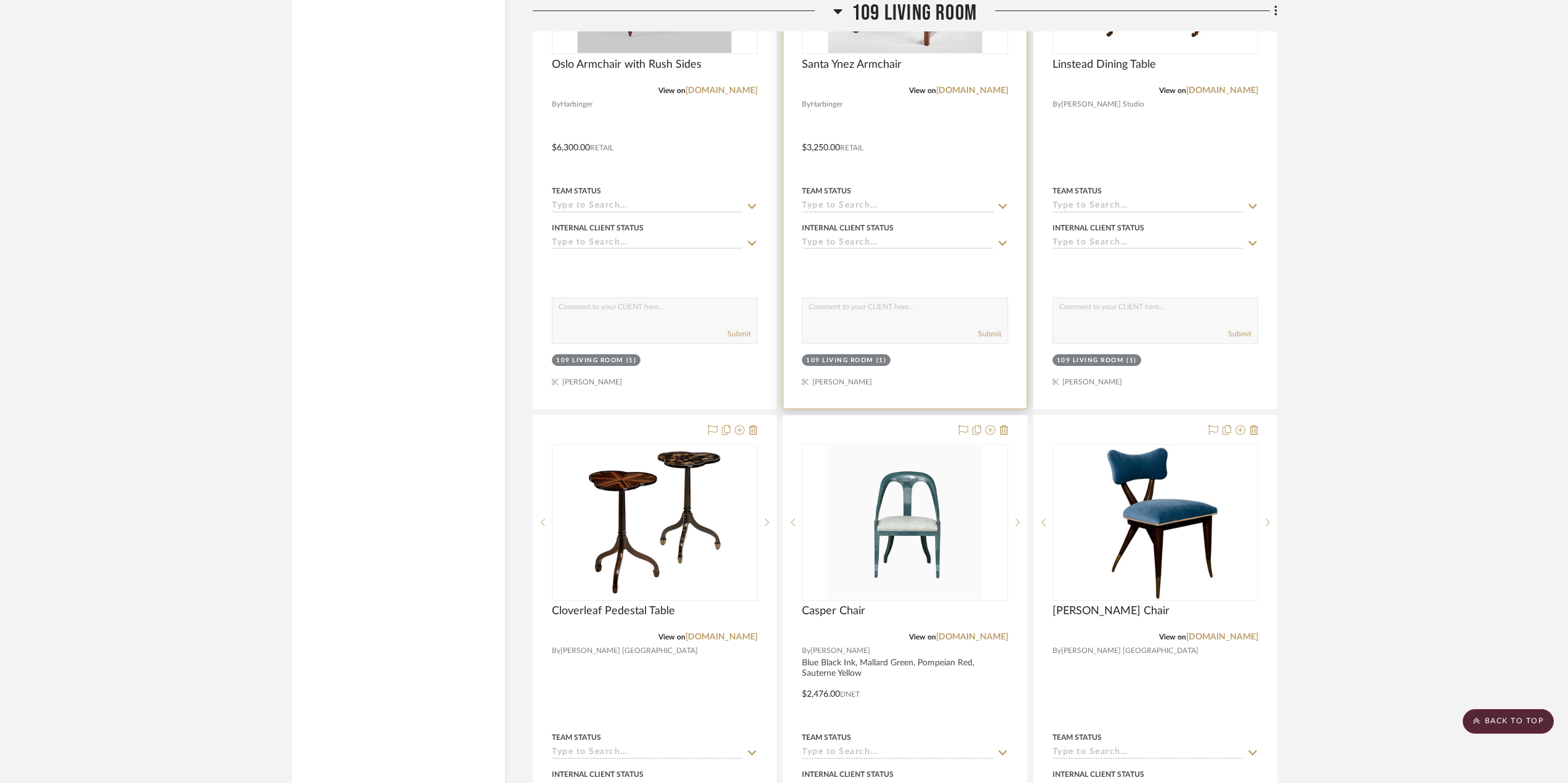
scroll to position [4892, 0]
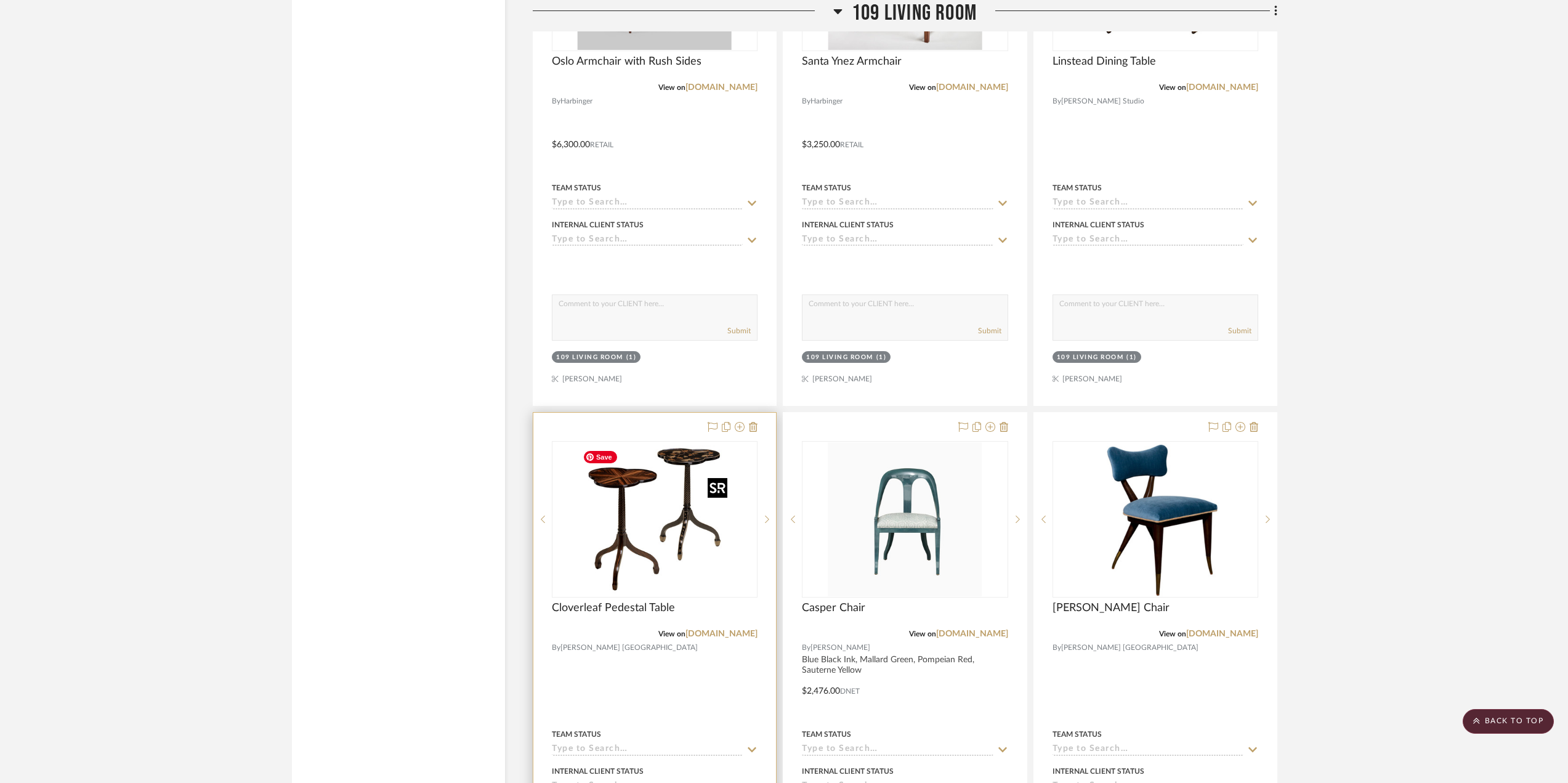
click at [0, 0] on img at bounding box center [0, 0] width 0 height 0
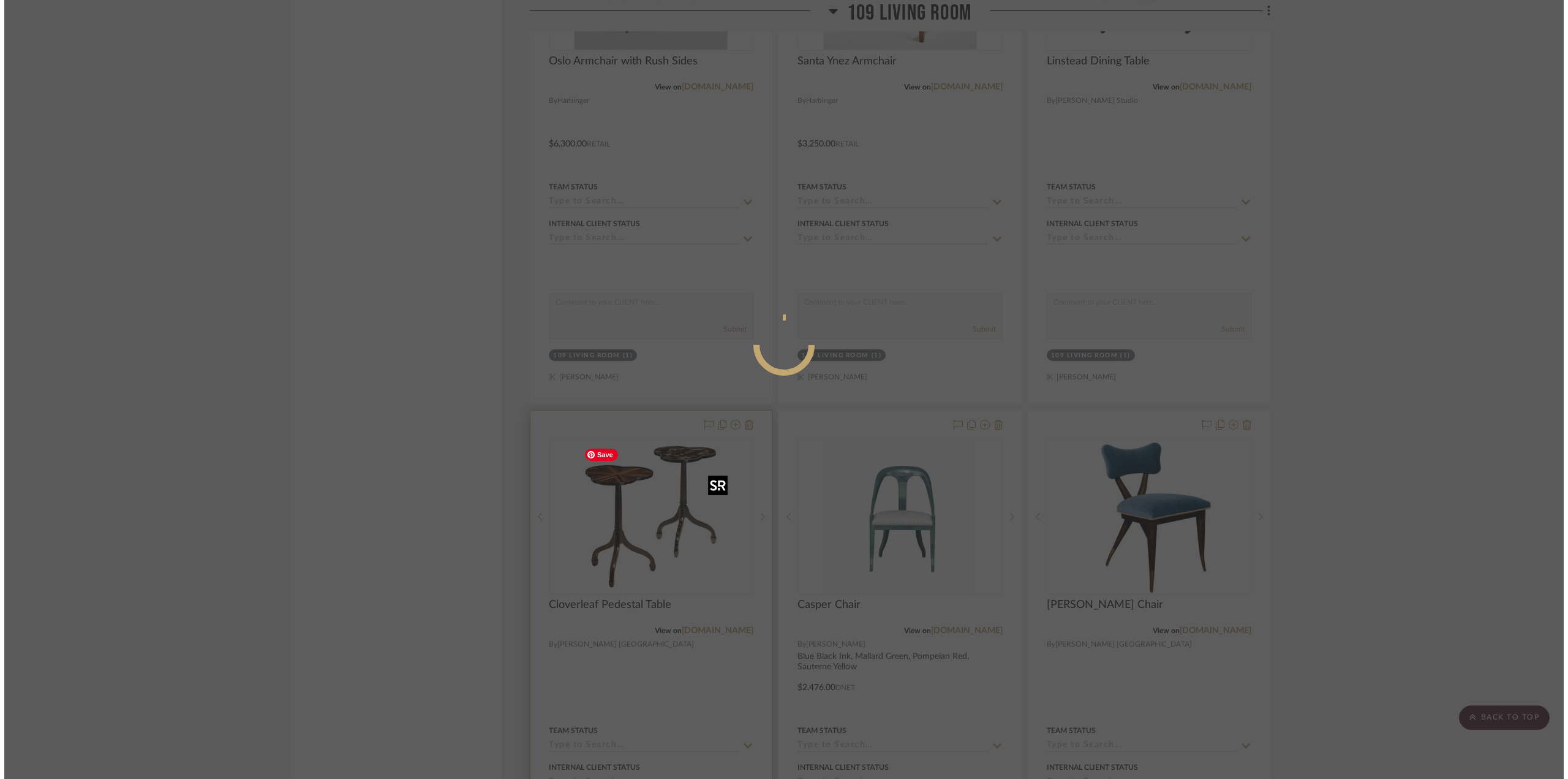
scroll to position [0, 0]
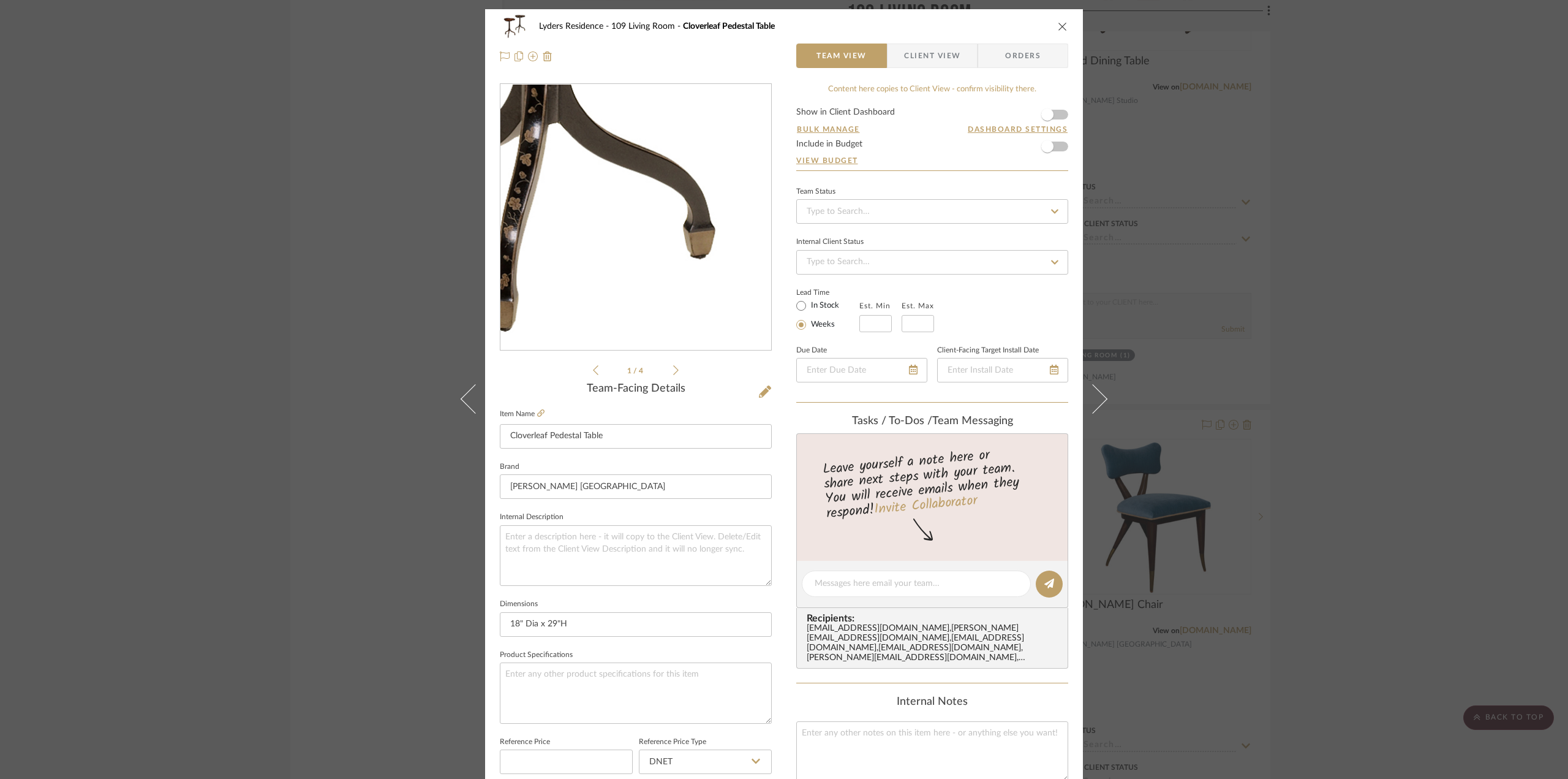
click at [730, 250] on img "0" at bounding box center [635, 217] width 265 height 266
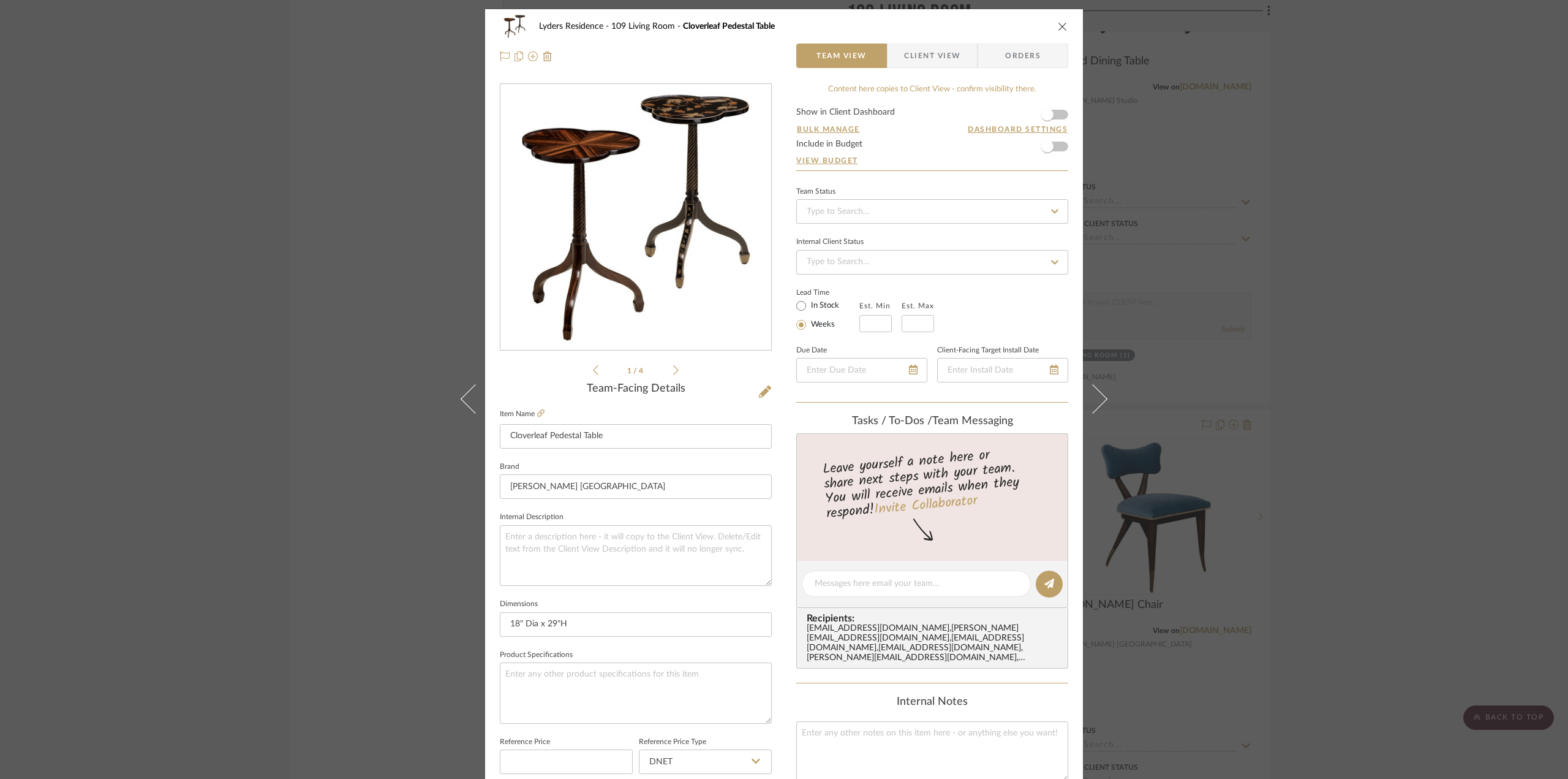
click at [1051, 27] on div "Lyders Residence 109 Living Room Cloverleaf Pedestal Table" at bounding box center [784, 26] width 569 height 25
click at [1060, 27] on icon "close" at bounding box center [1063, 25] width 10 height 10
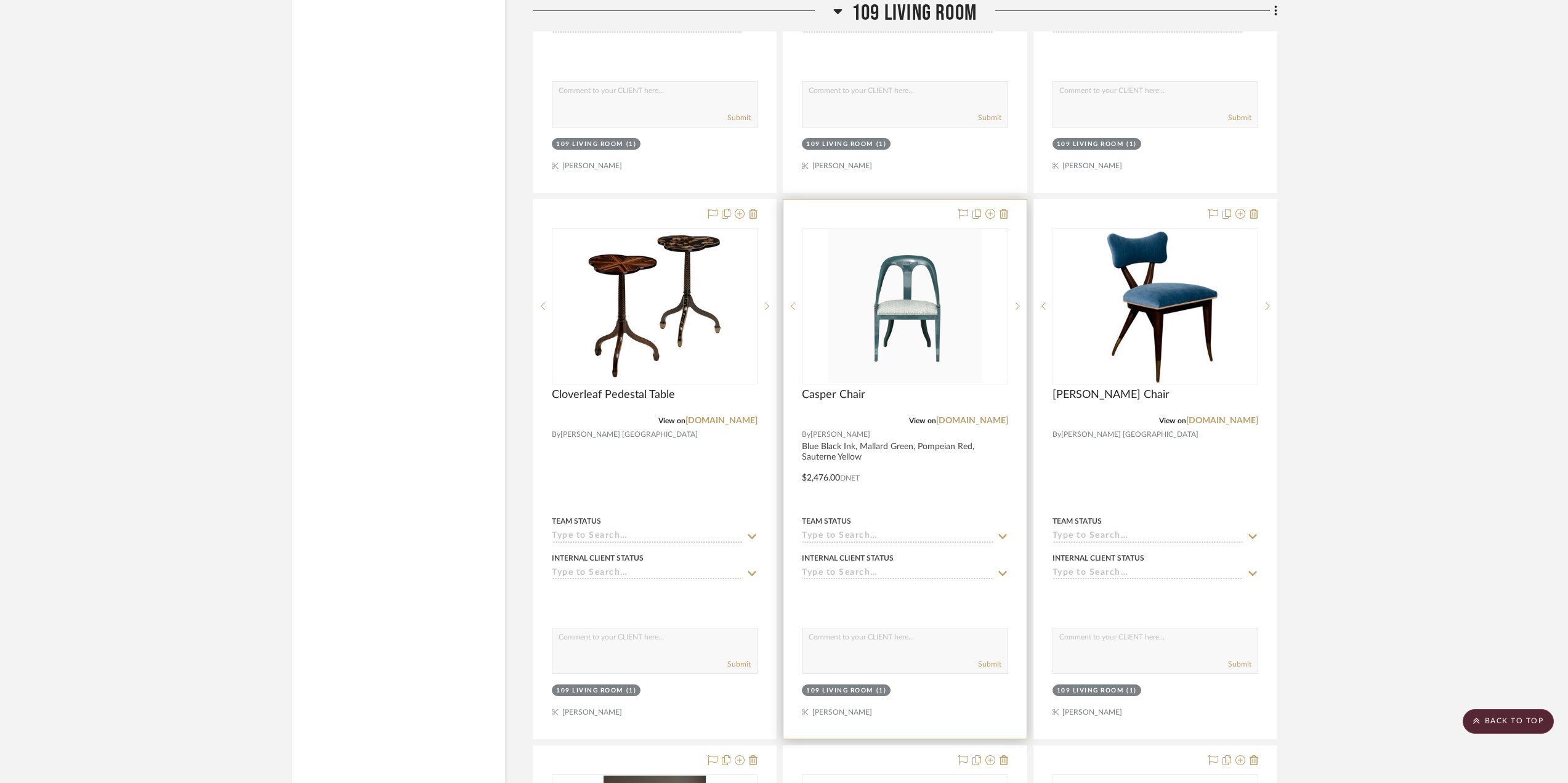
scroll to position [5139, 0]
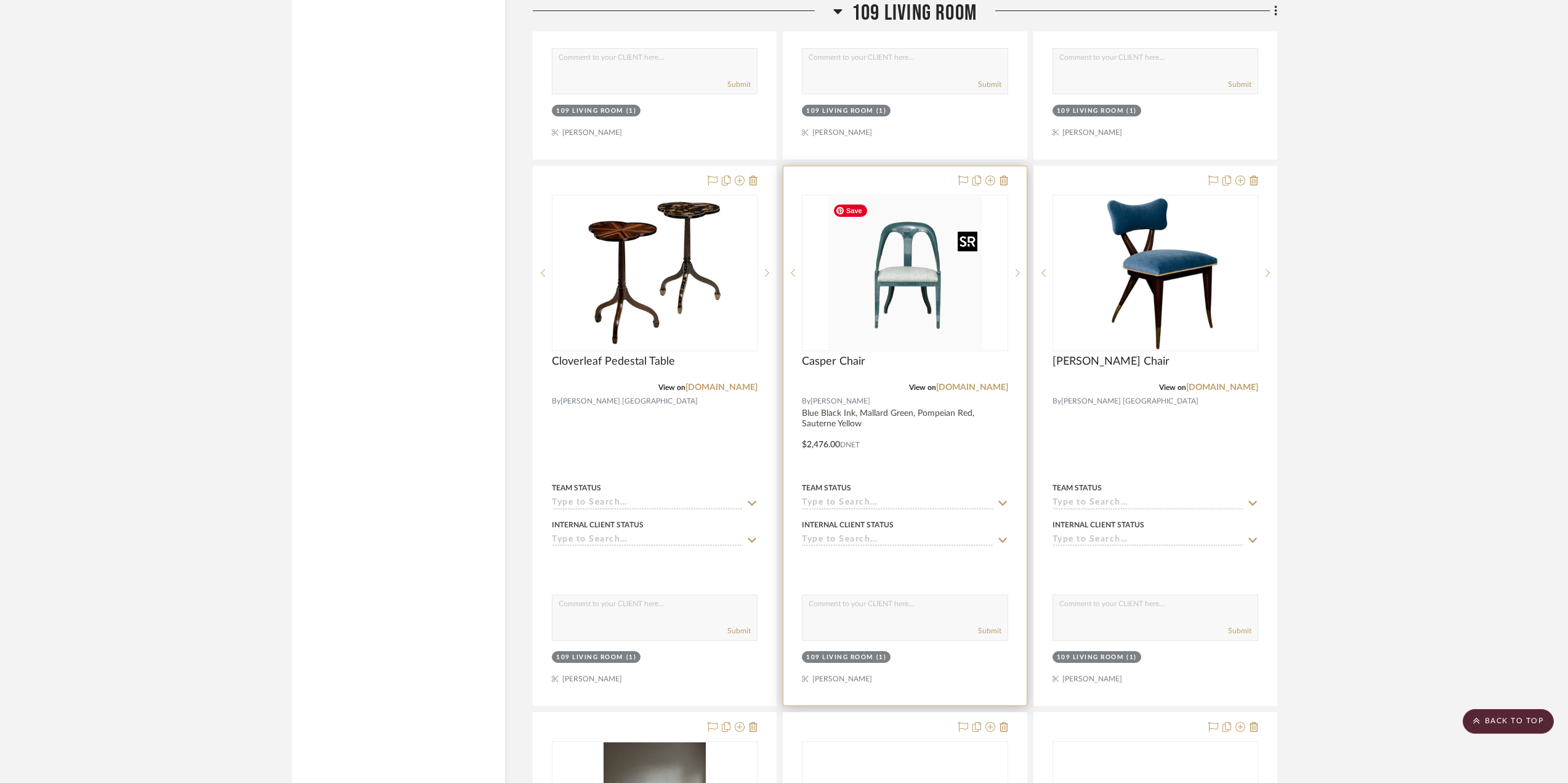
click at [0, 0] on img at bounding box center [0, 0] width 0 height 0
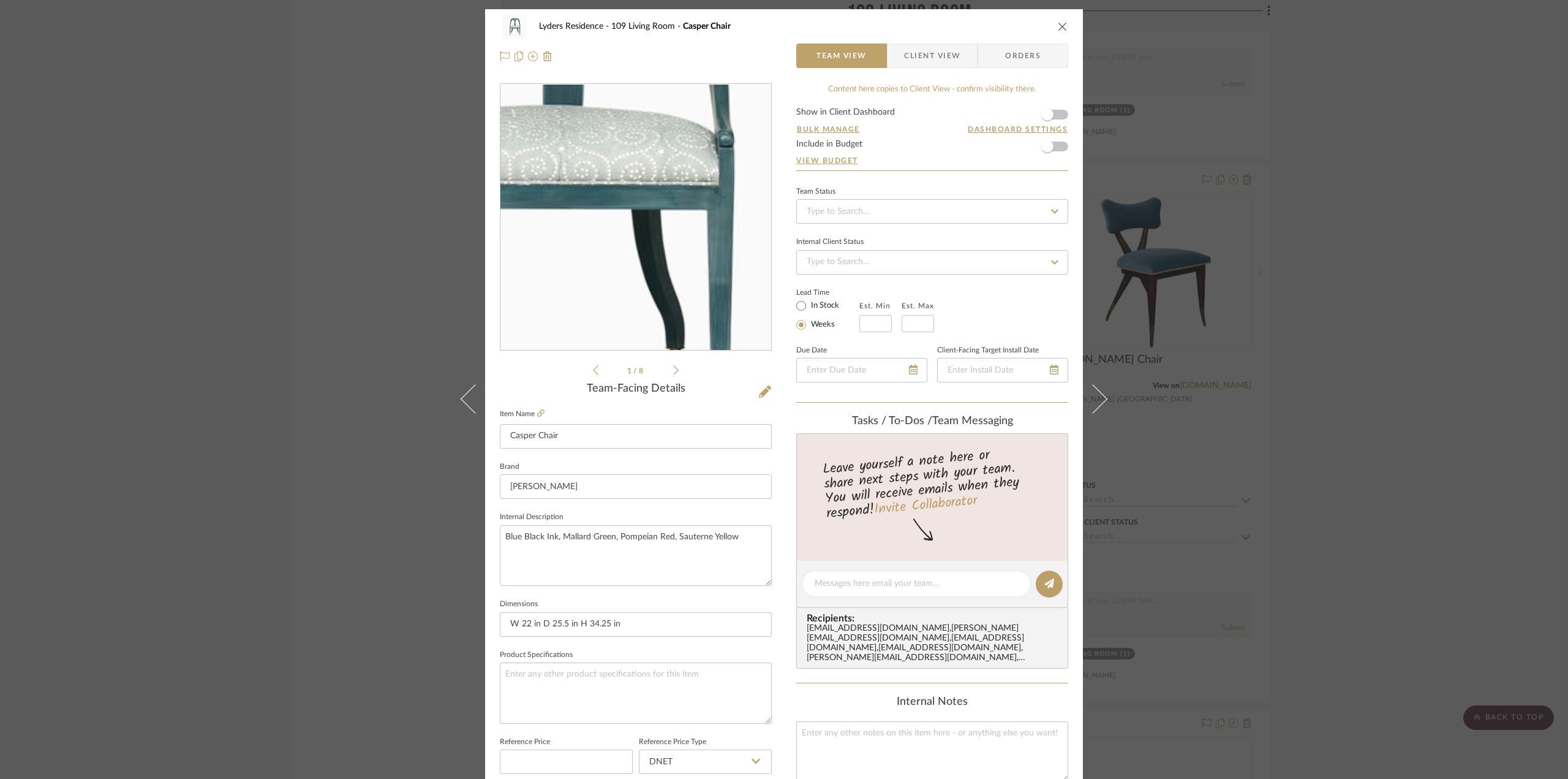
click at [656, 250] on img "0" at bounding box center [635, 217] width 265 height 266
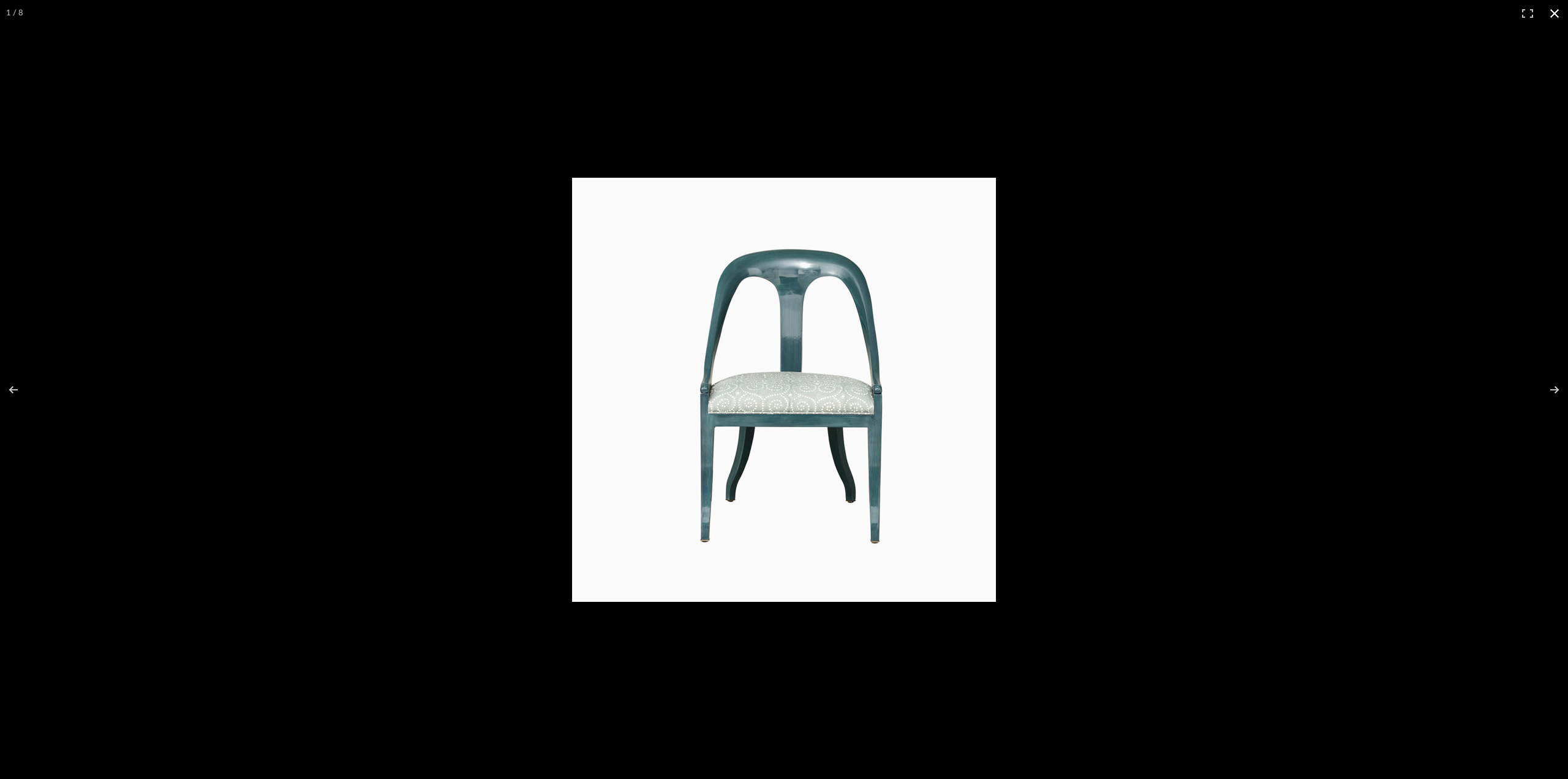
click at [1157, 231] on div at bounding box center [1030, 405] width 917 height 455
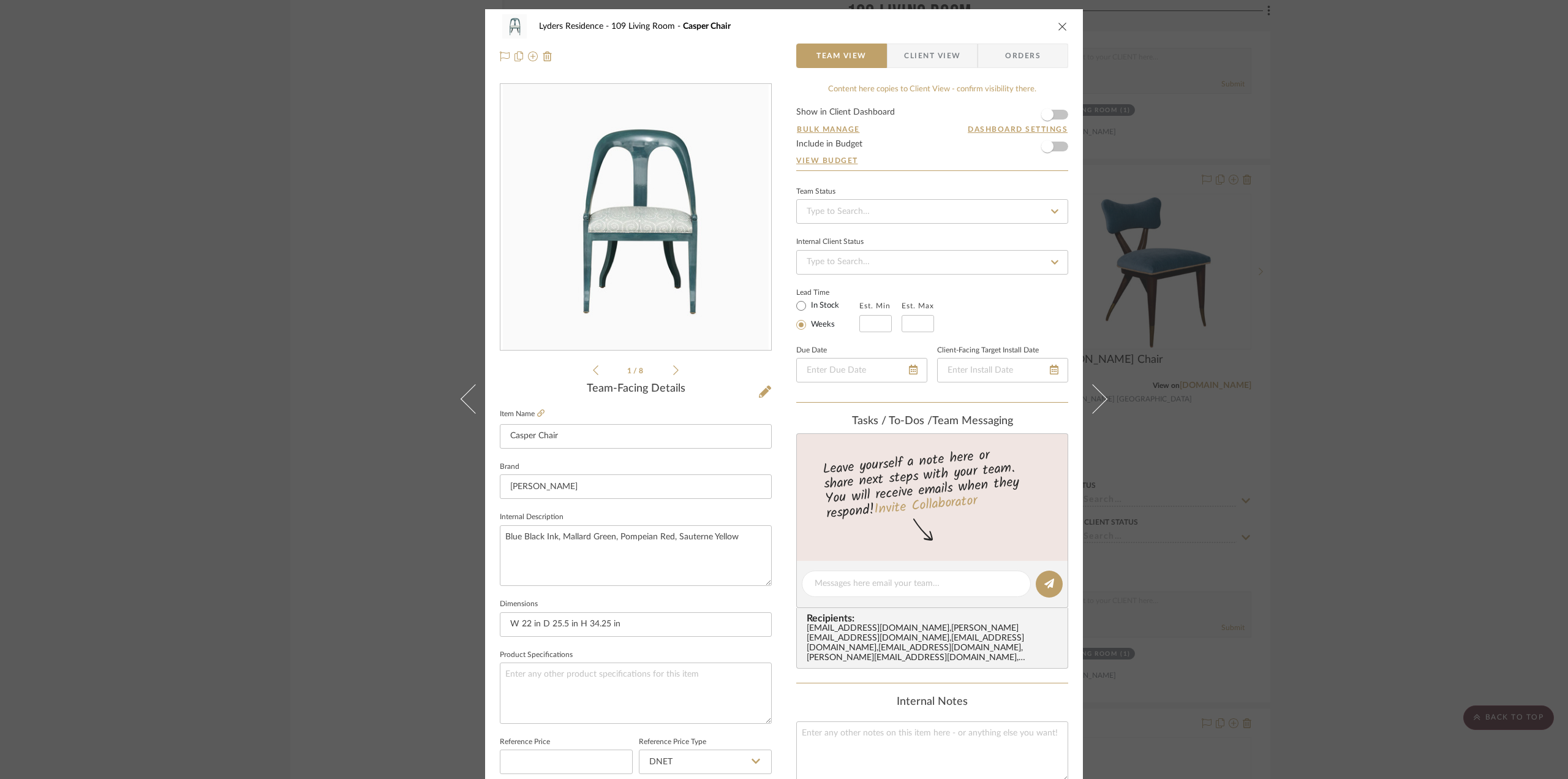
click at [1062, 23] on icon "close" at bounding box center [1063, 25] width 10 height 10
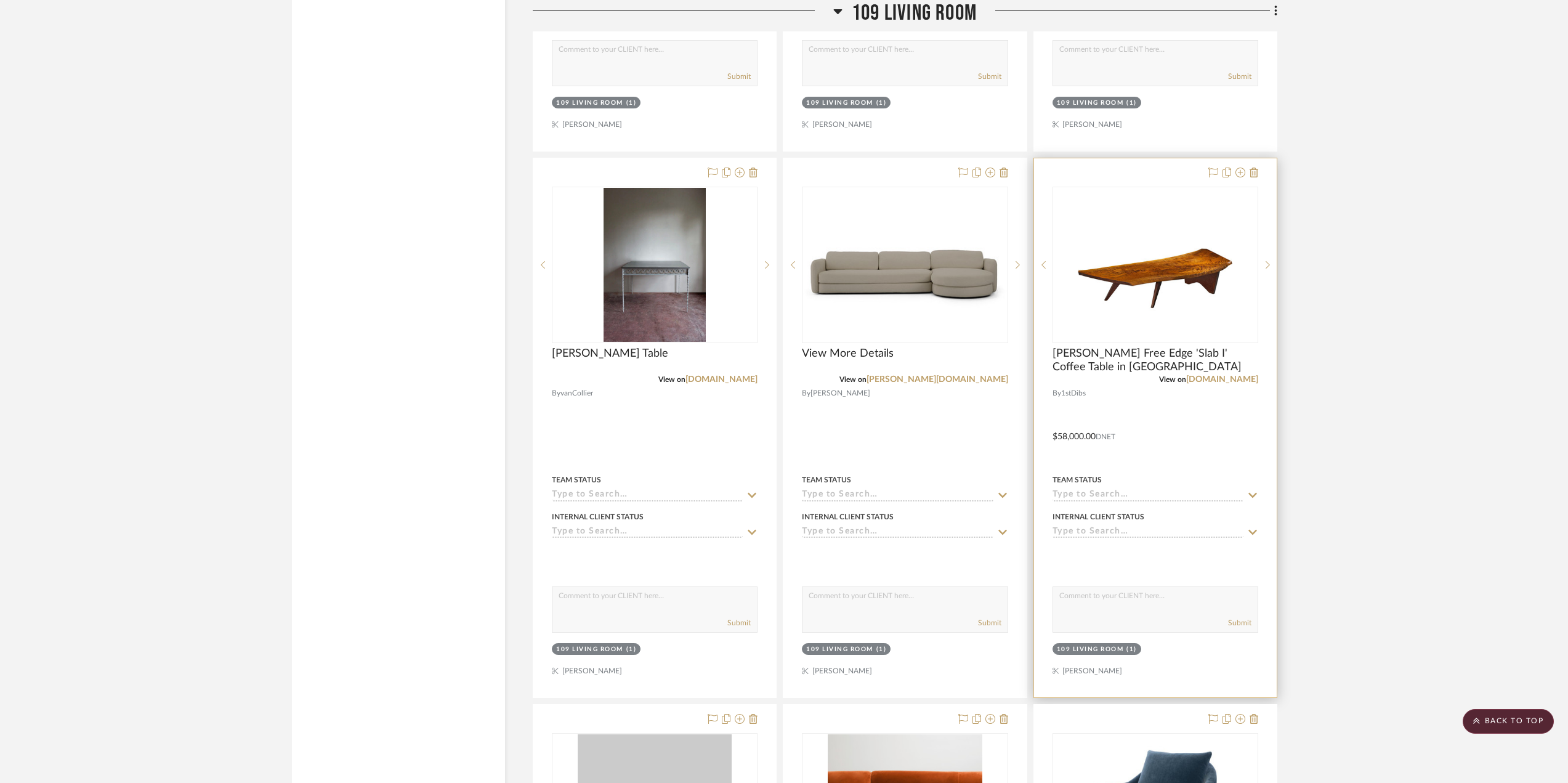
scroll to position [5570, 0]
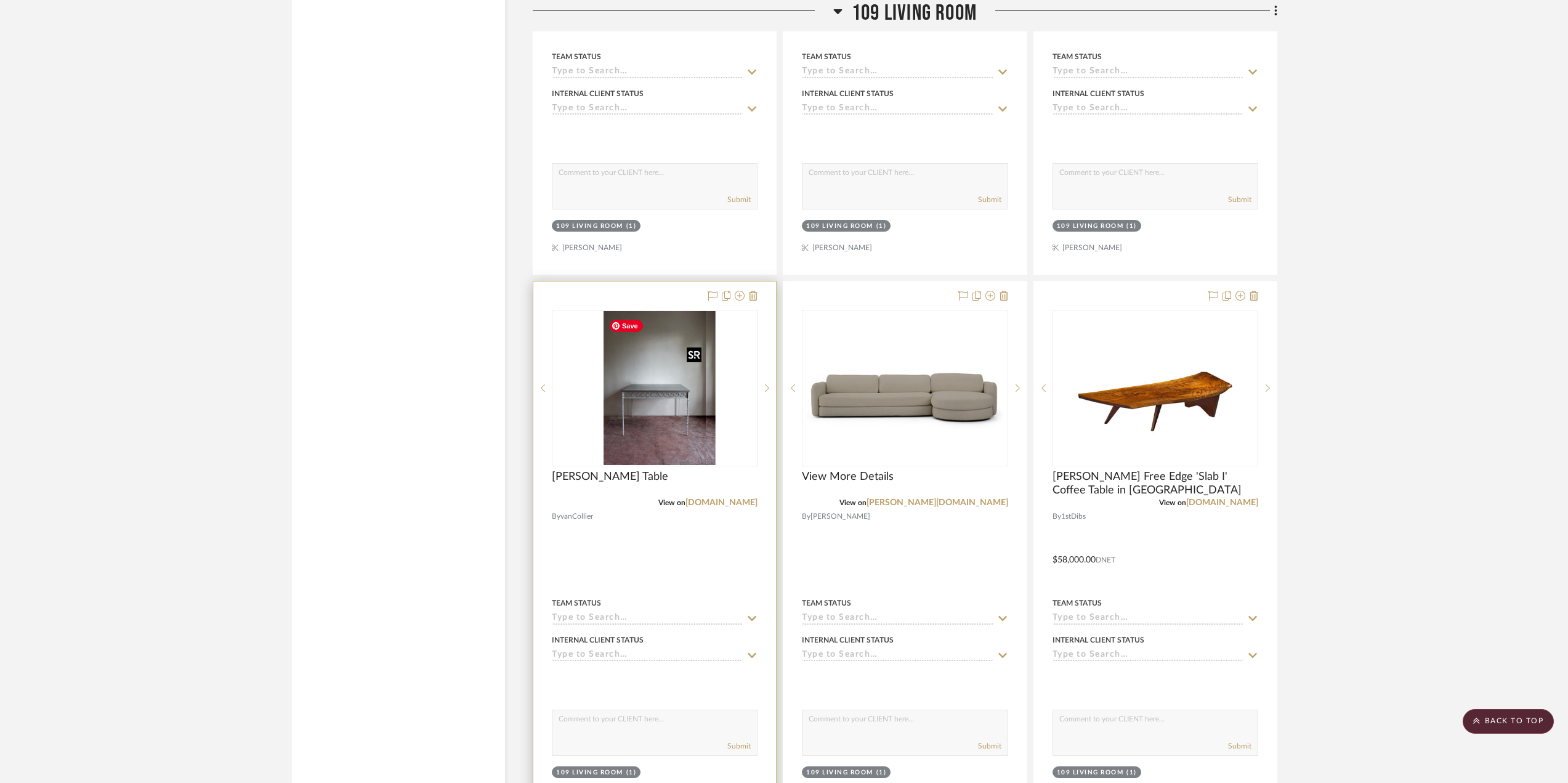
click at [681, 438] on div at bounding box center [654, 388] width 206 height 156
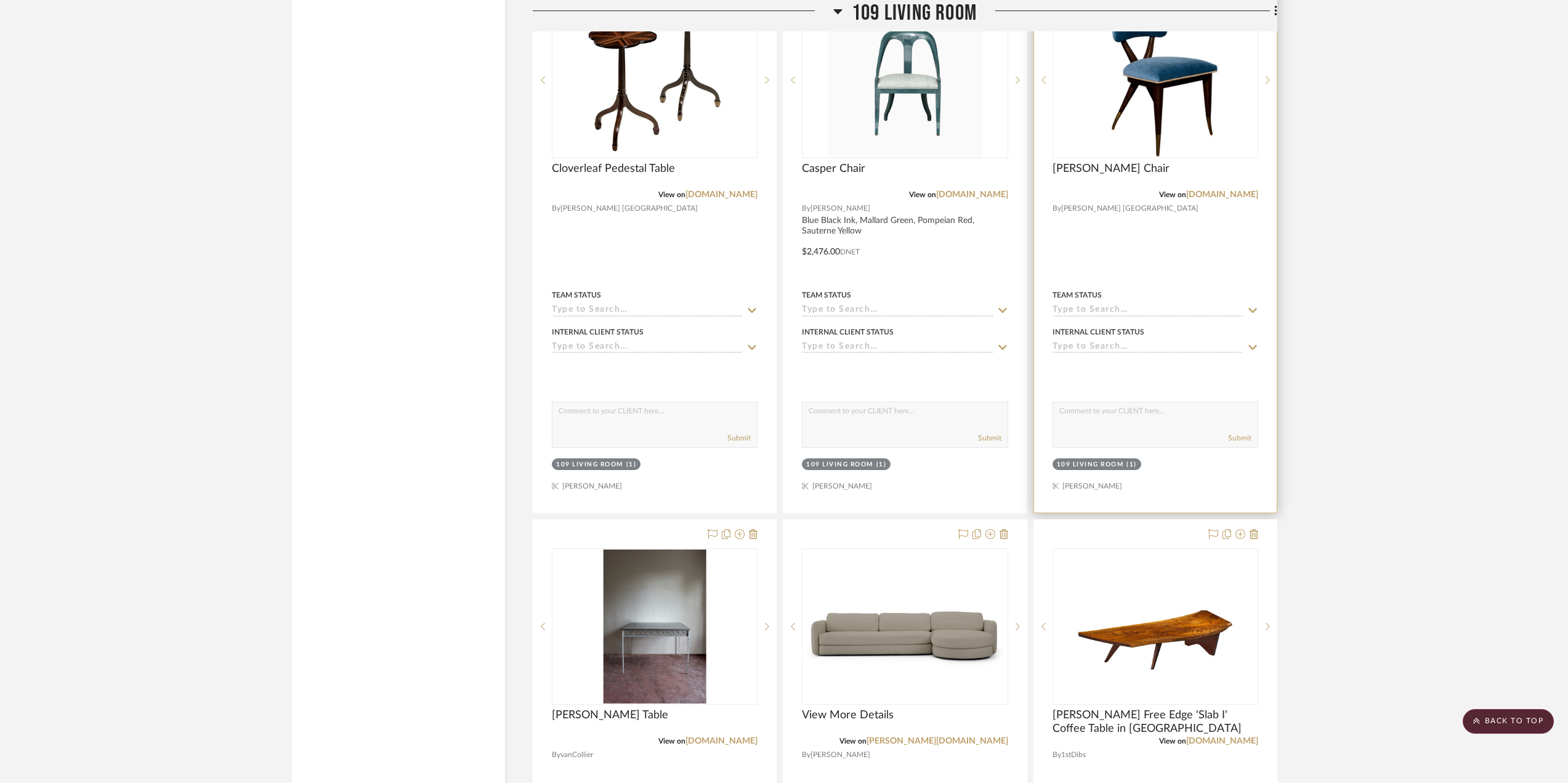
scroll to position [5324, 0]
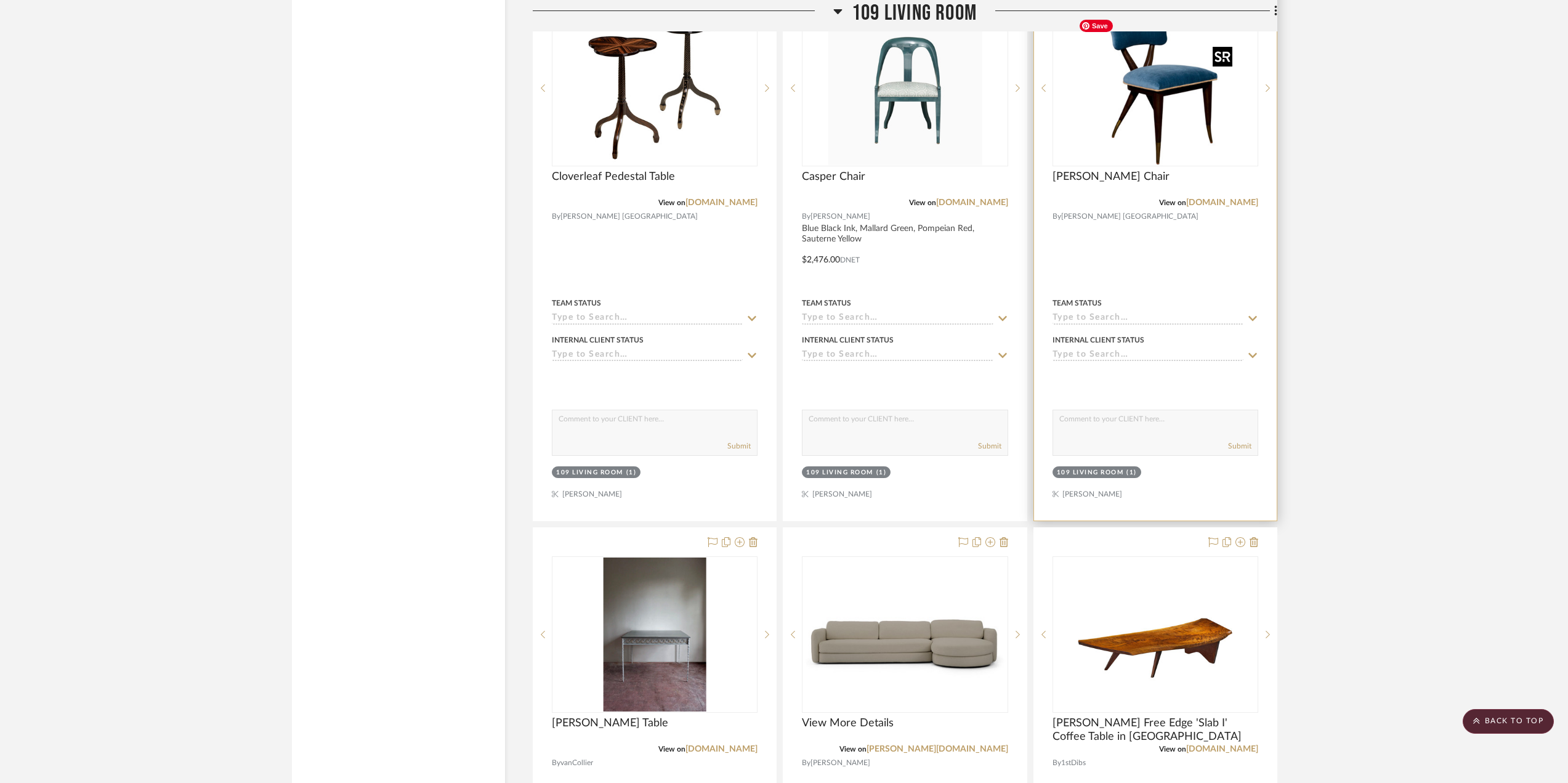
click at [1128, 119] on img "0" at bounding box center [1155, 88] width 164 height 154
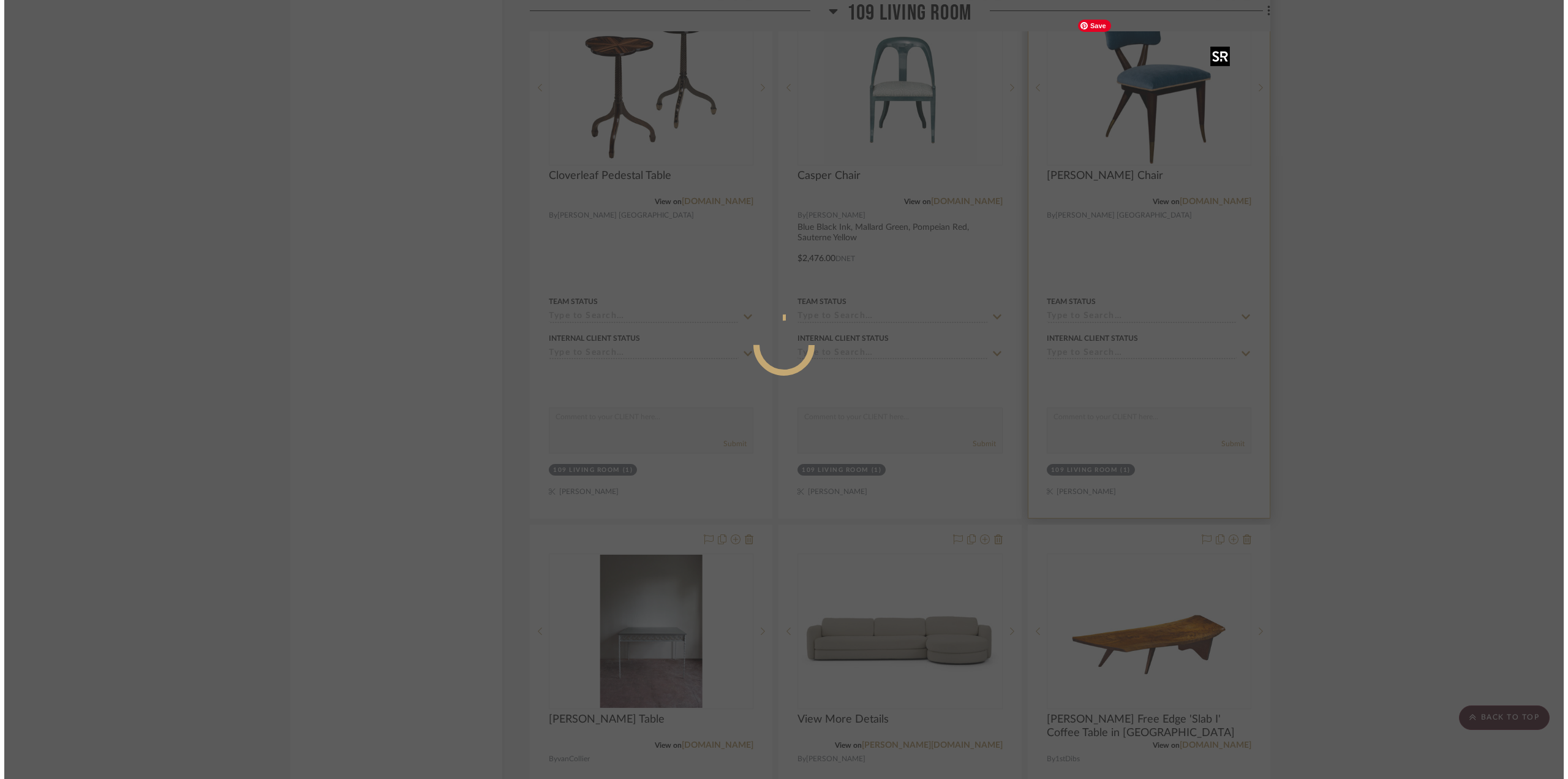
scroll to position [0, 0]
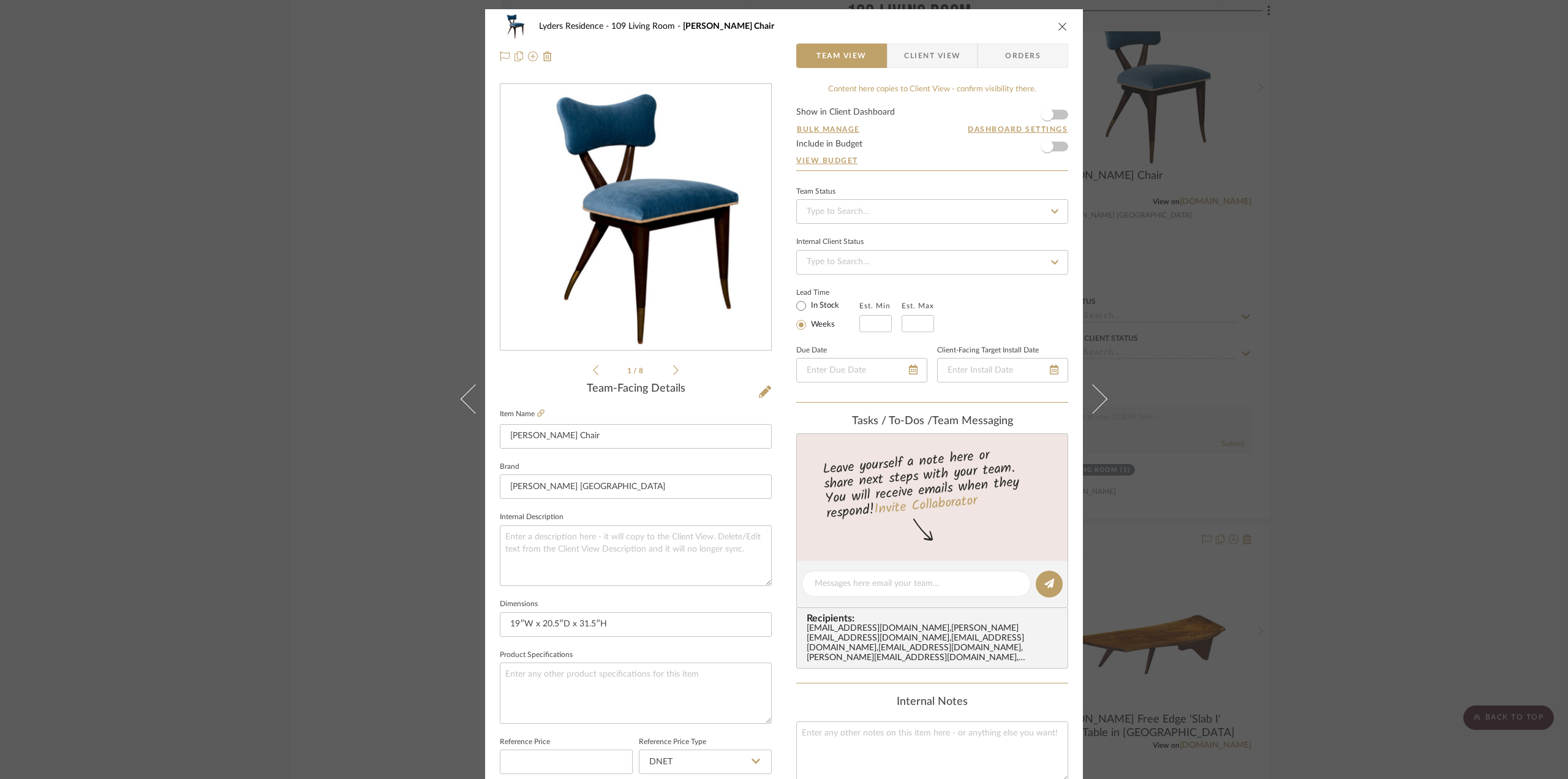
click at [613, 211] on img "0" at bounding box center [635, 216] width 271 height 254
click at [1060, 32] on button "close" at bounding box center [1063, 26] width 11 height 11
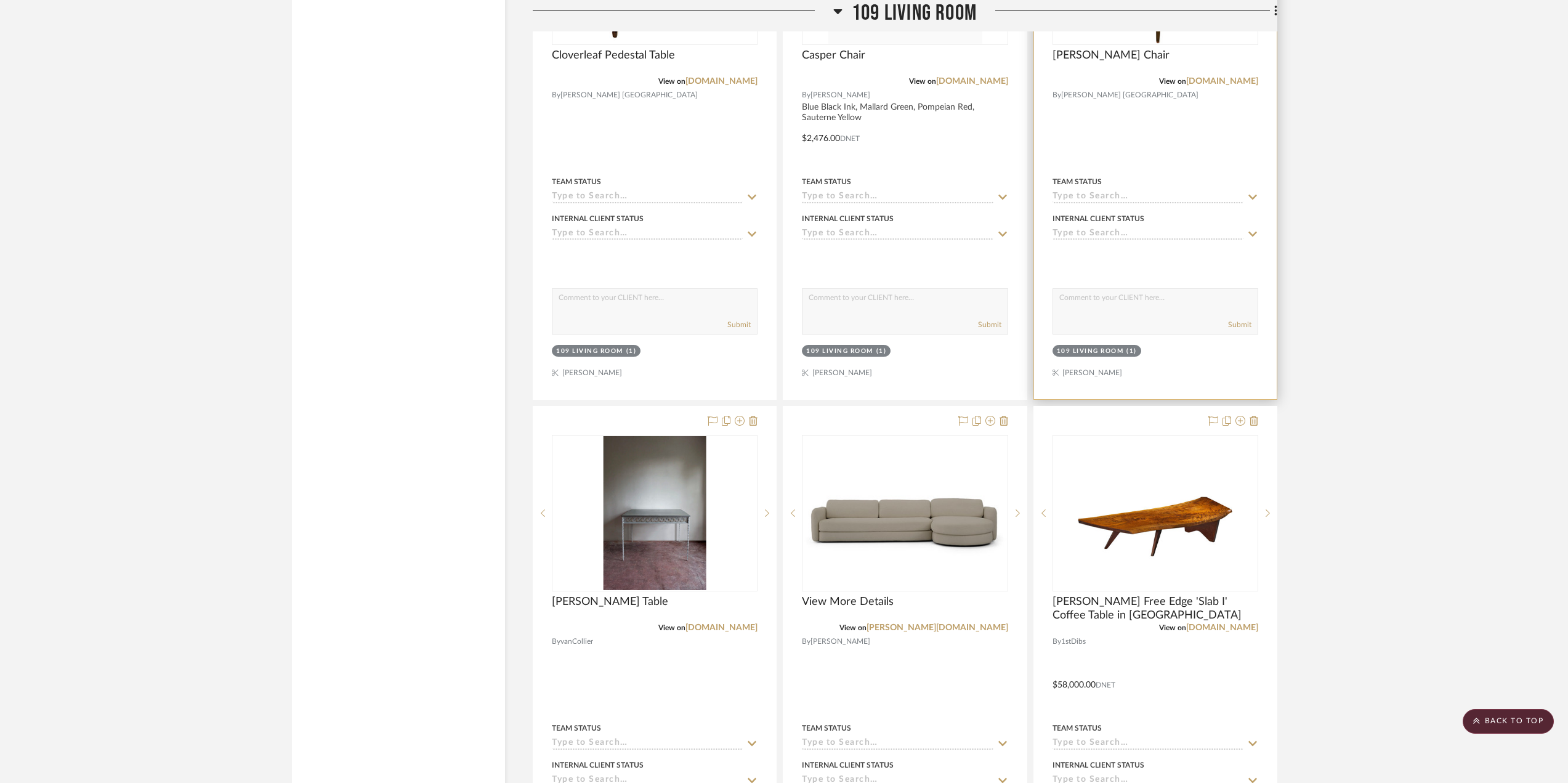
scroll to position [5508, 0]
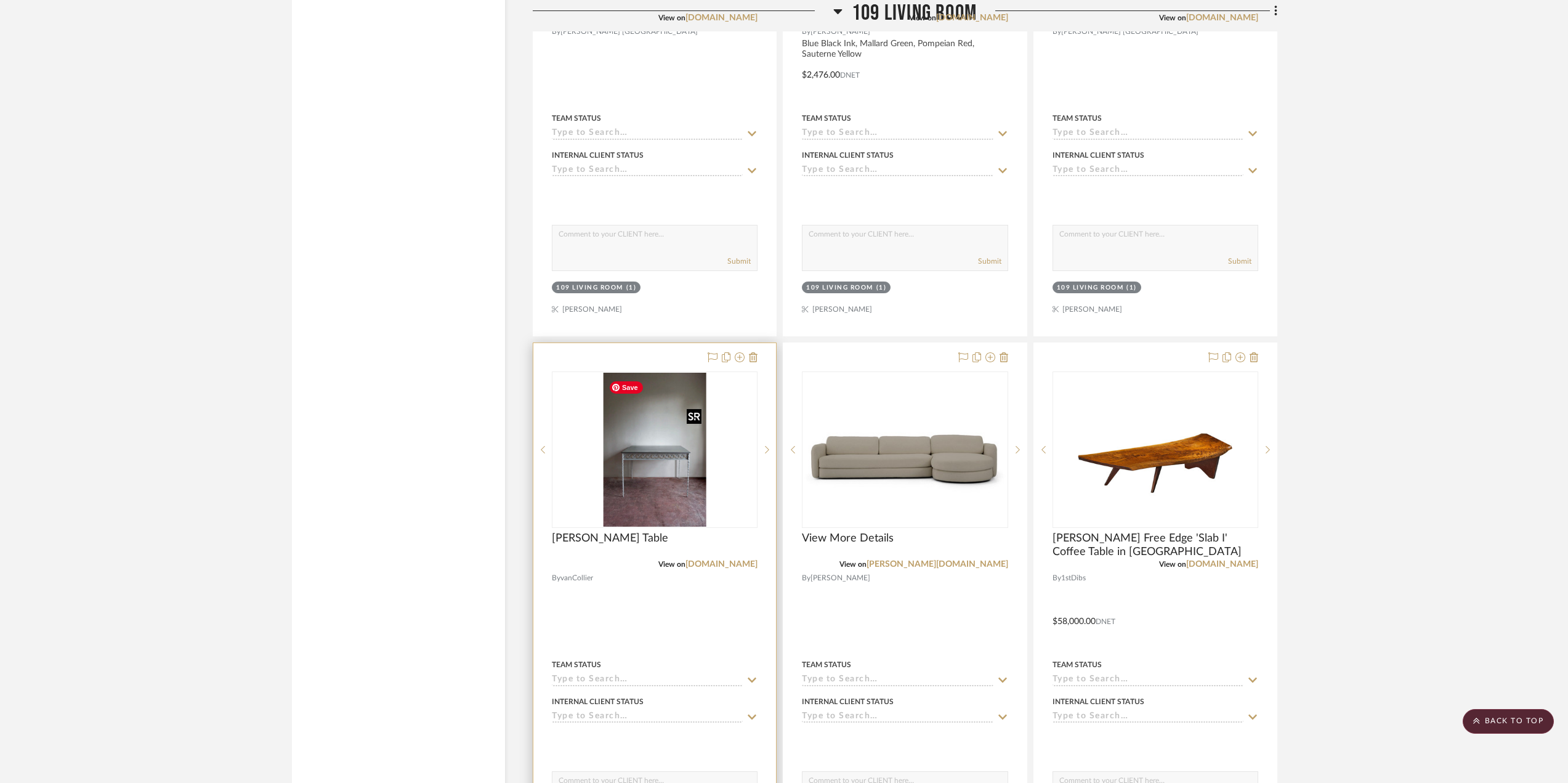
click at [654, 464] on img "0" at bounding box center [655, 450] width 103 height 154
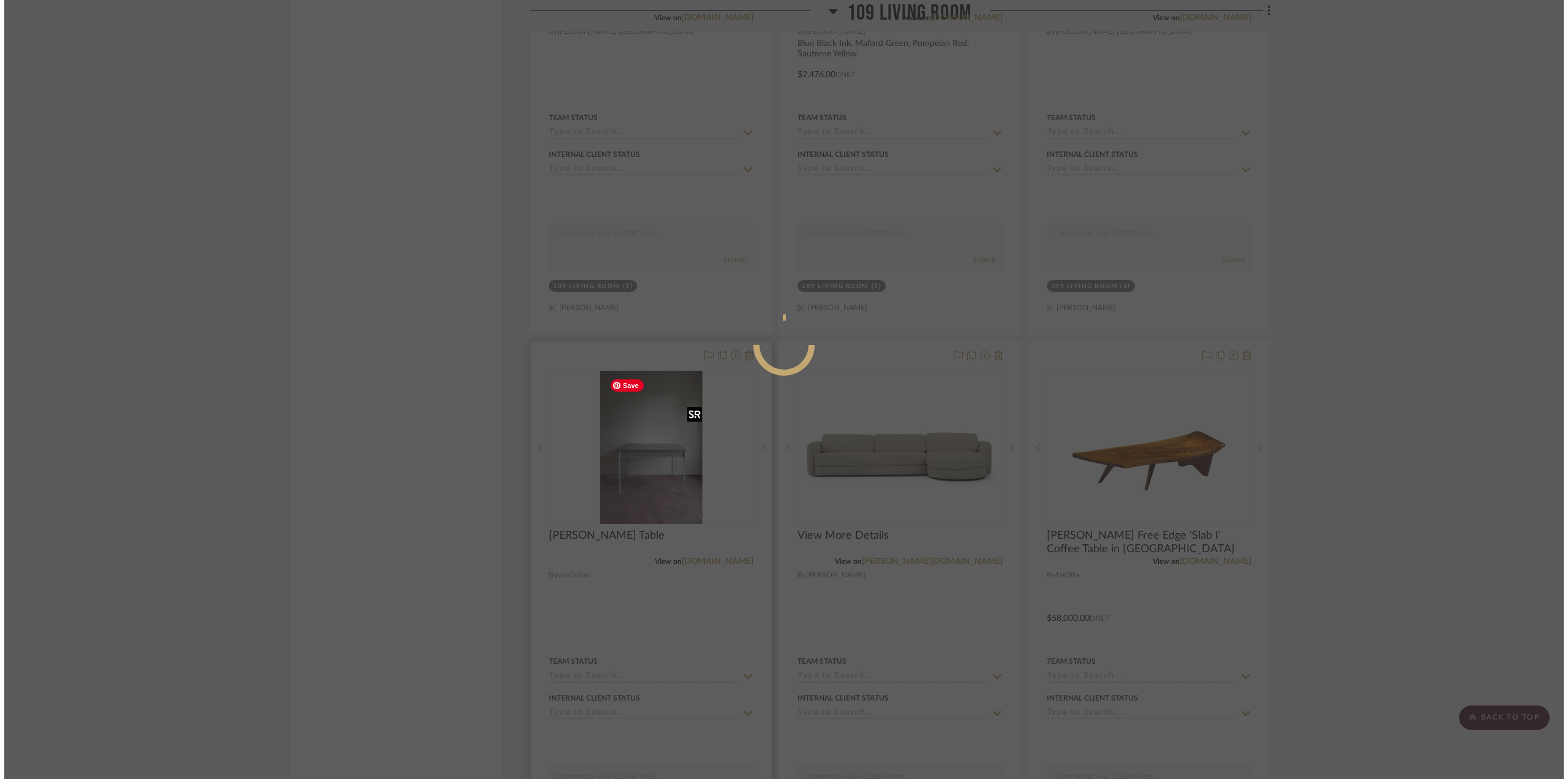
scroll to position [0, 0]
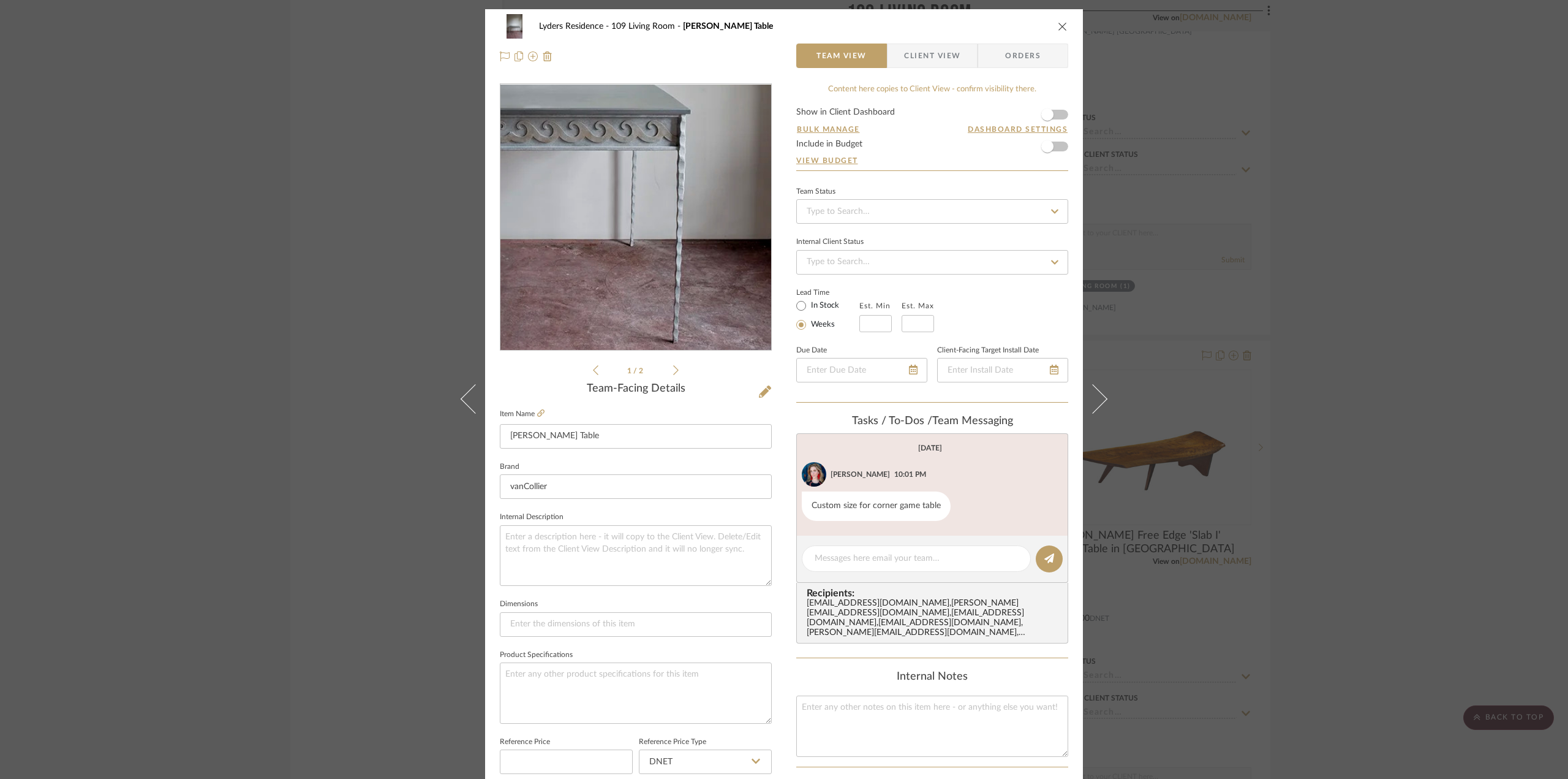
click at [703, 258] on img "0" at bounding box center [635, 217] width 177 height 266
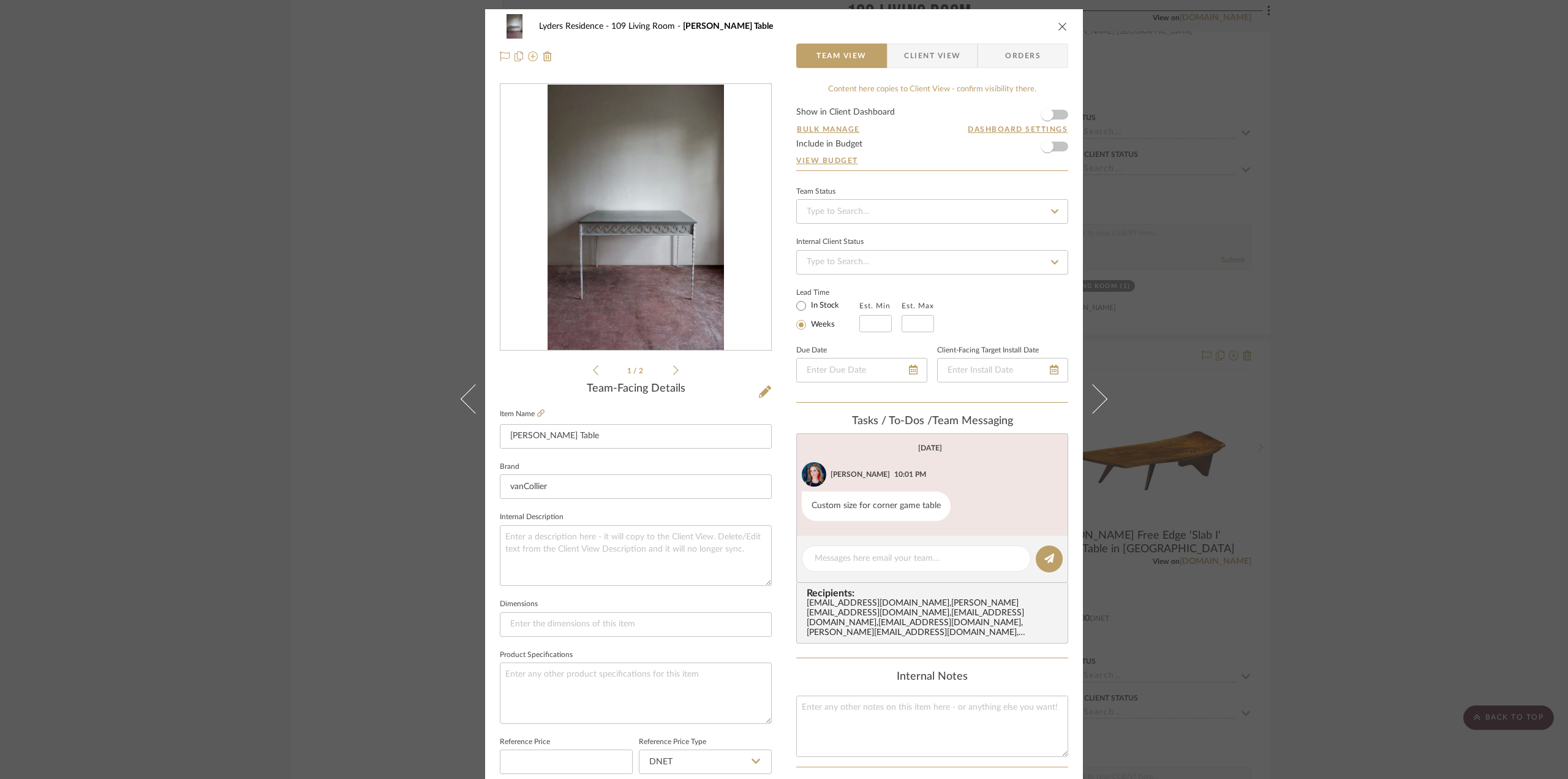
click at [1060, 30] on icon "close" at bounding box center [1063, 25] width 10 height 10
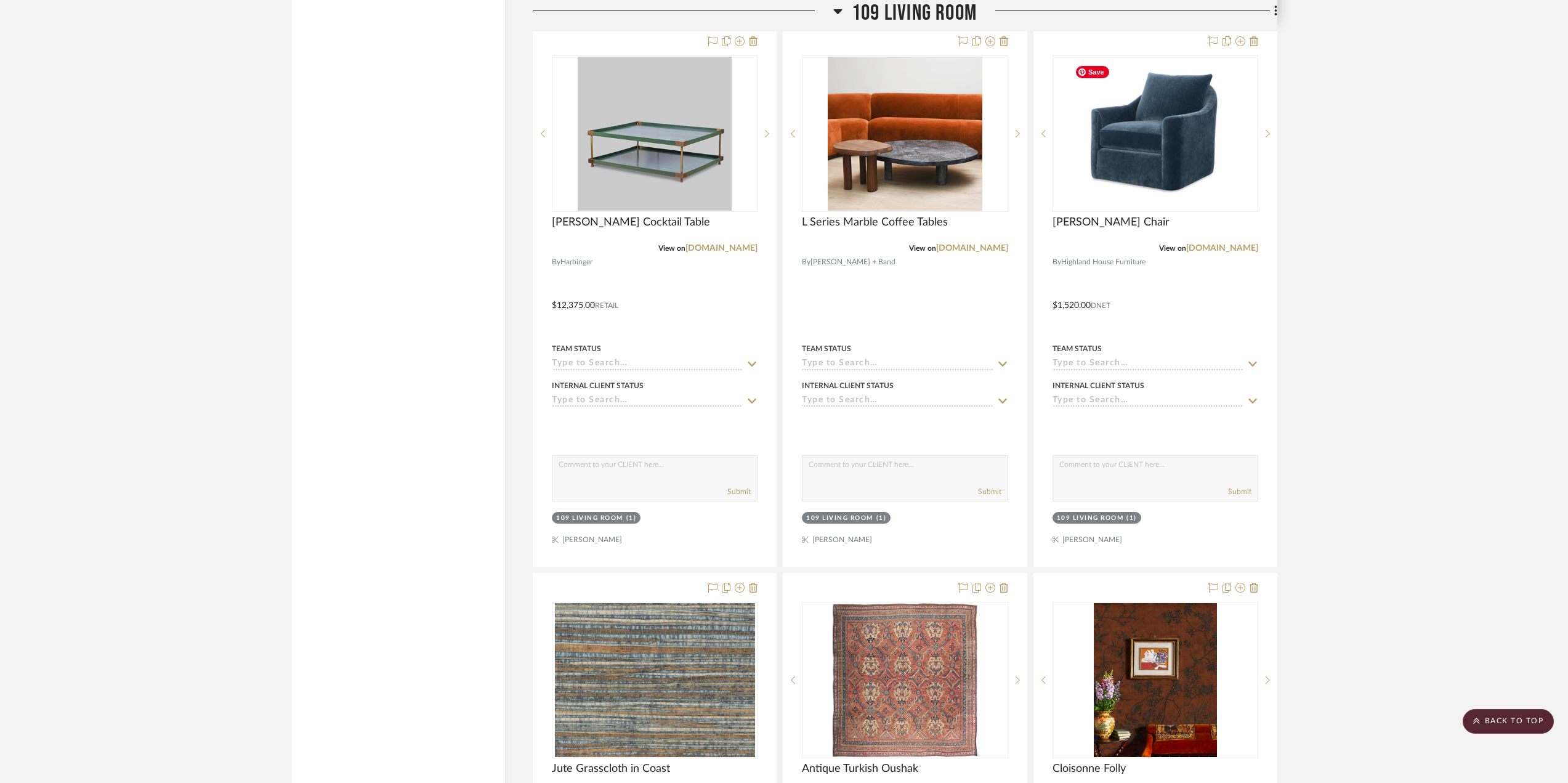
scroll to position [6433, 0]
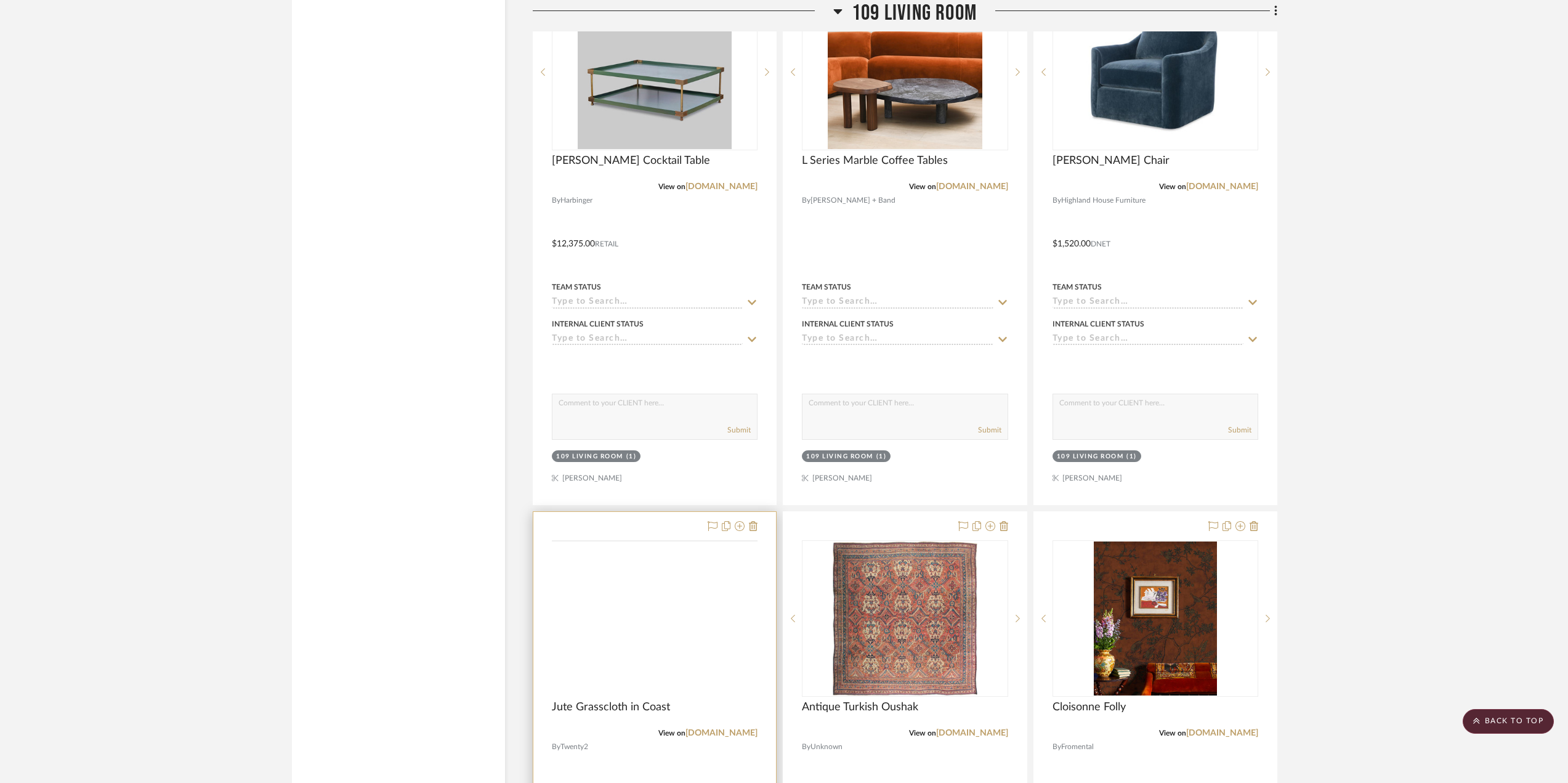
click at [0, 0] on img at bounding box center [0, 0] width 0 height 0
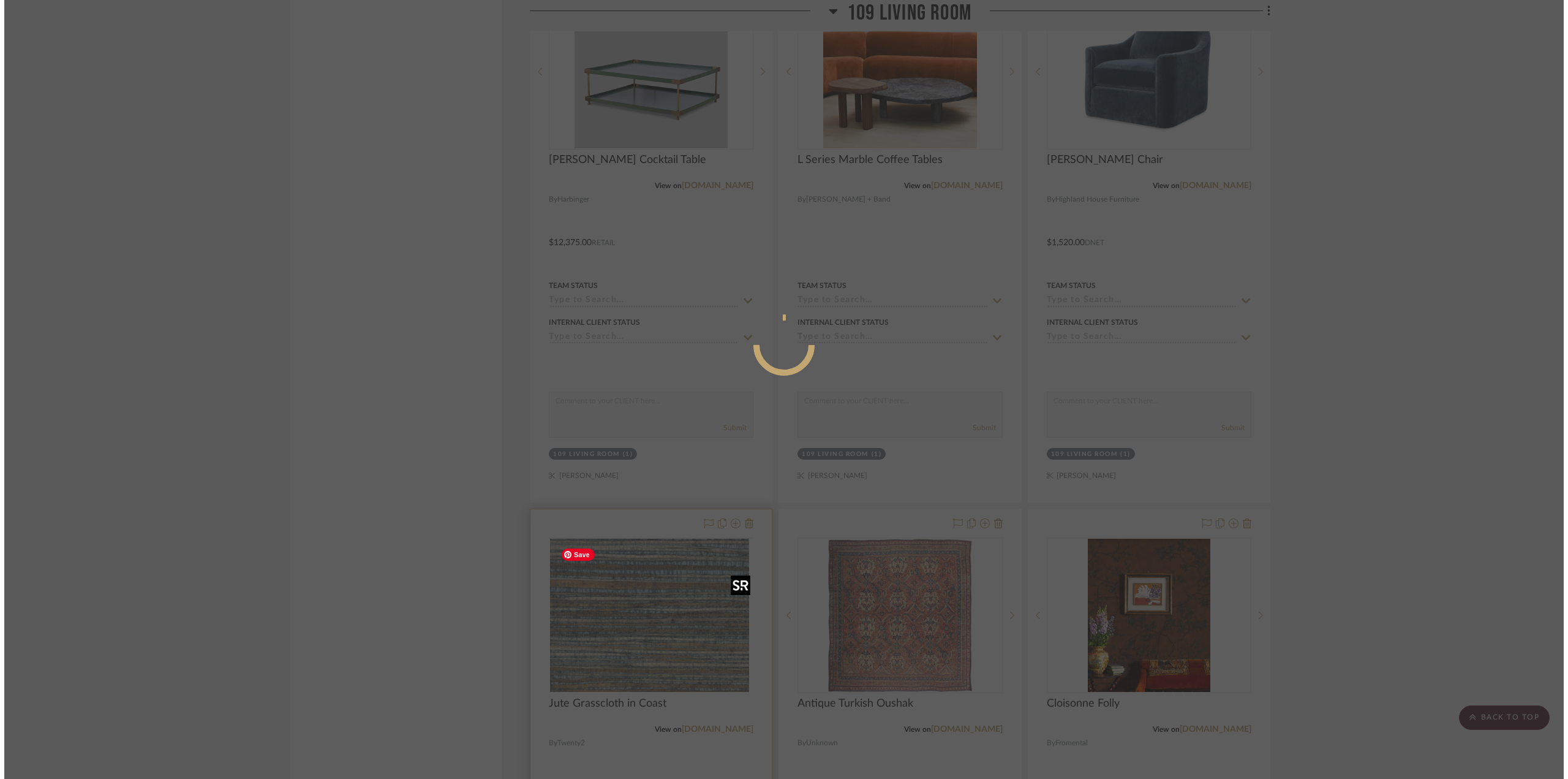
scroll to position [0, 0]
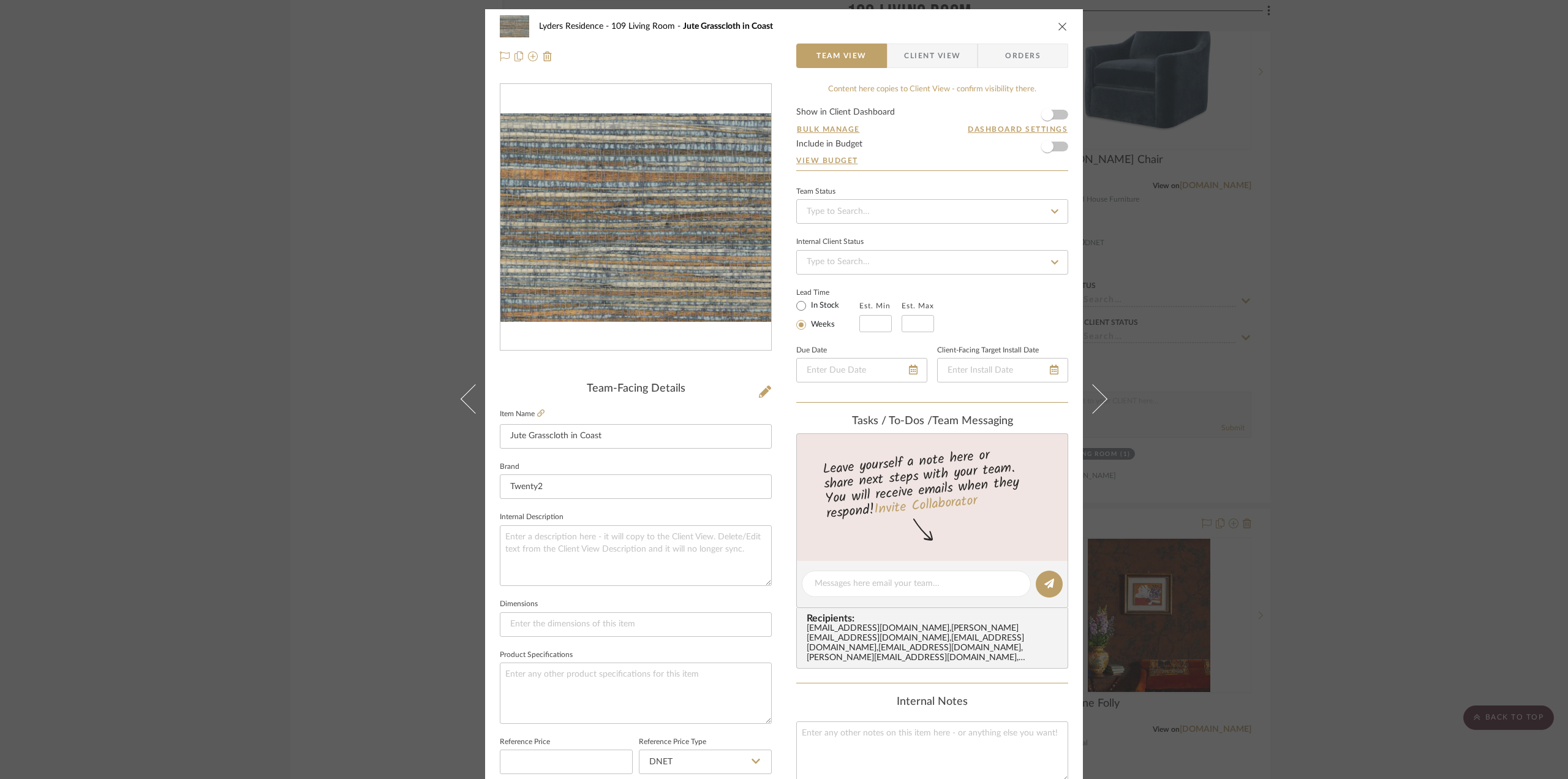
click at [1059, 29] on icon "close" at bounding box center [1063, 25] width 10 height 10
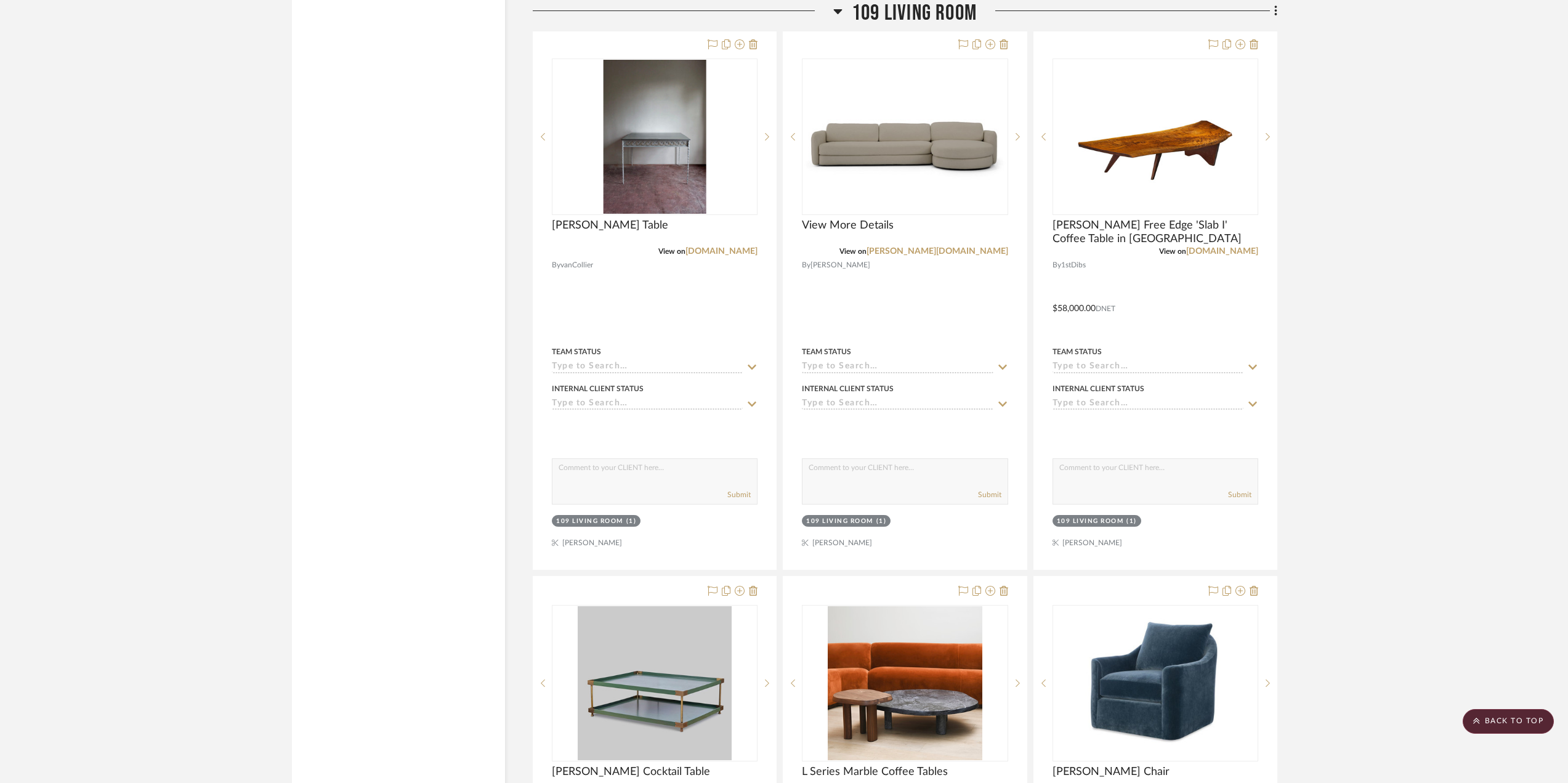
scroll to position [5817, 0]
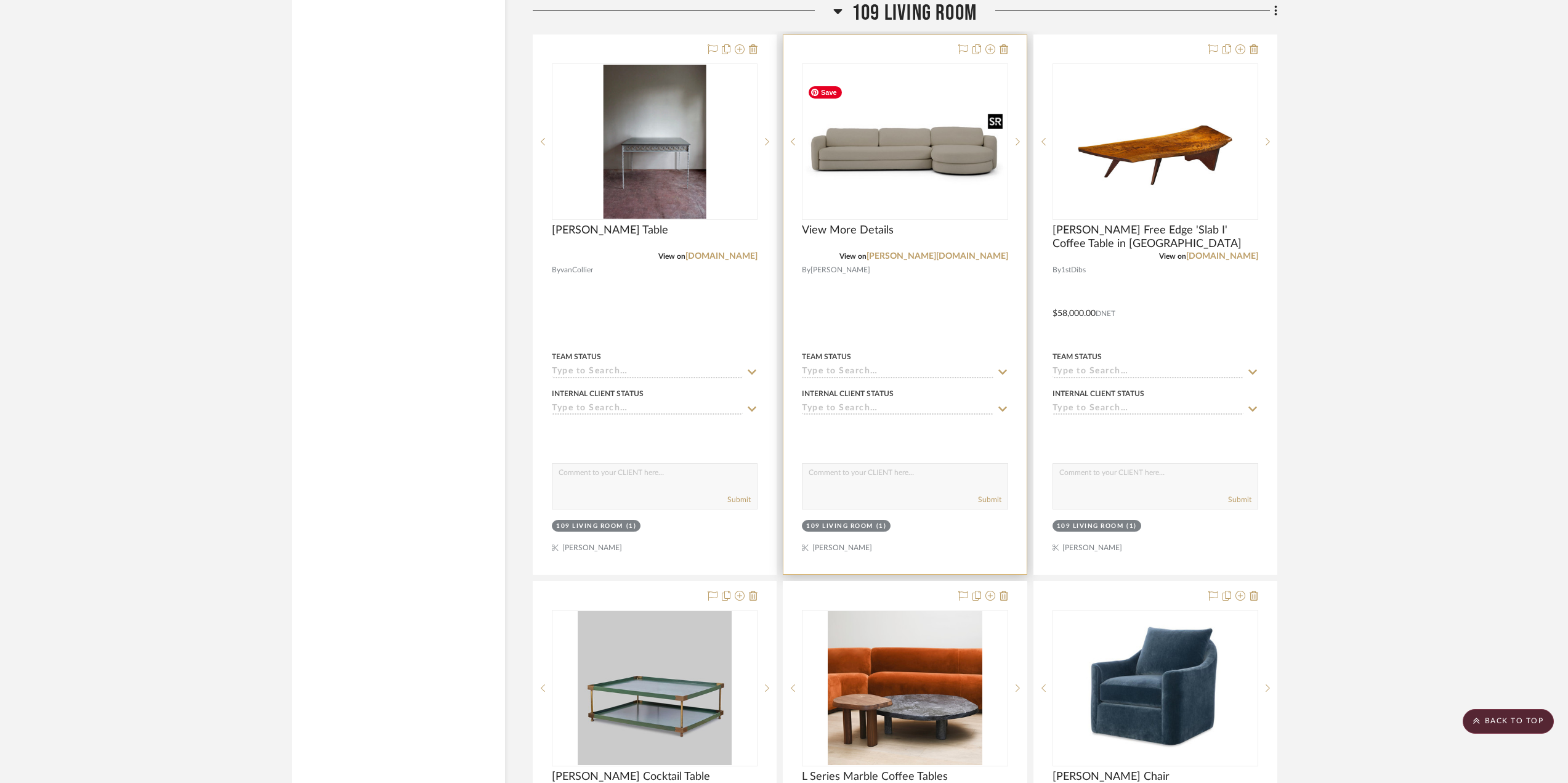
click at [995, 186] on img "0" at bounding box center [905, 142] width 203 height 129
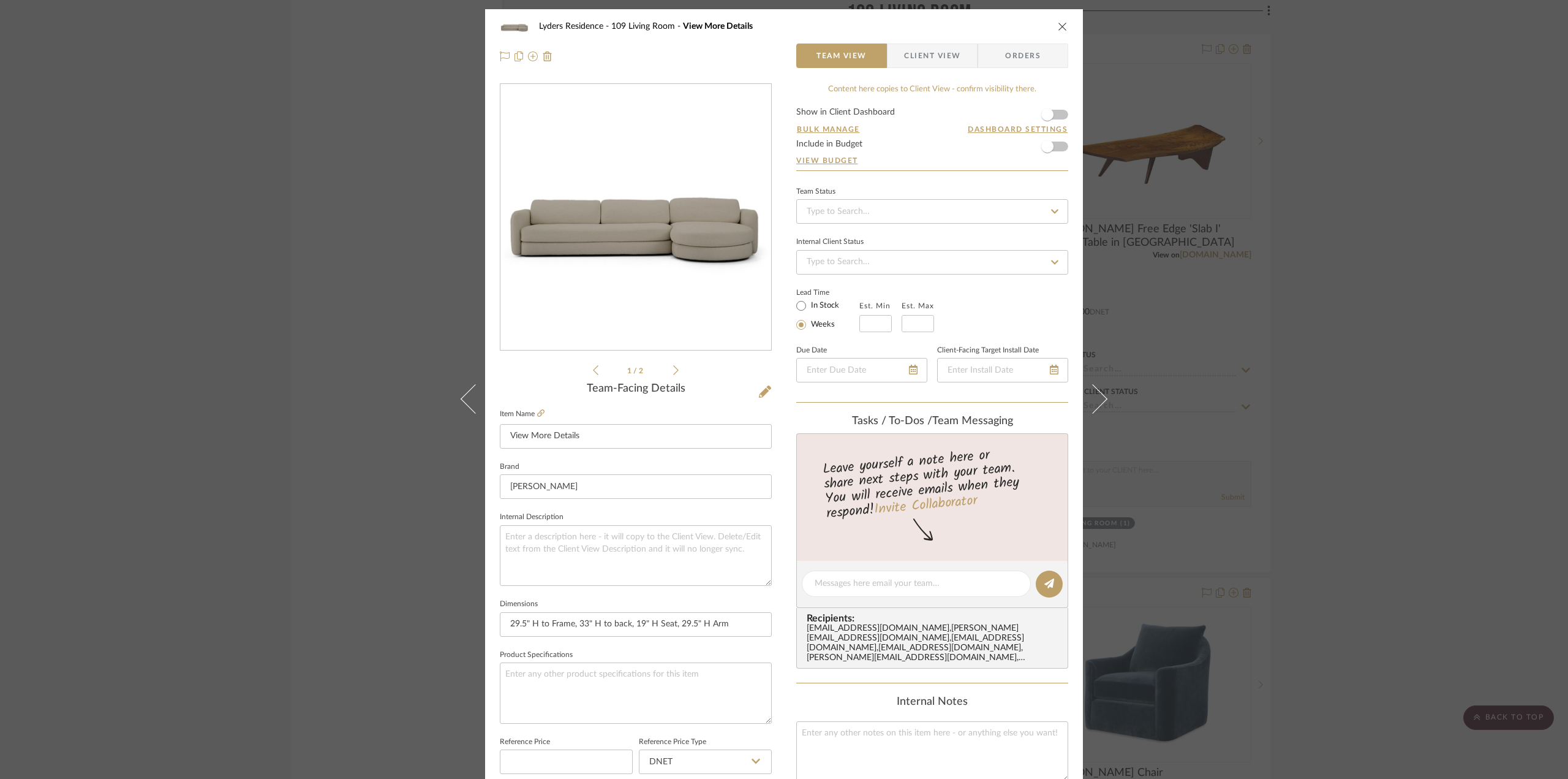
click at [695, 228] on img "0" at bounding box center [635, 218] width 271 height 171
click at [1055, 29] on div "Lyders Residence 109 Living Room View More Details" at bounding box center [784, 26] width 569 height 25
click at [1058, 28] on icon "close" at bounding box center [1063, 25] width 10 height 10
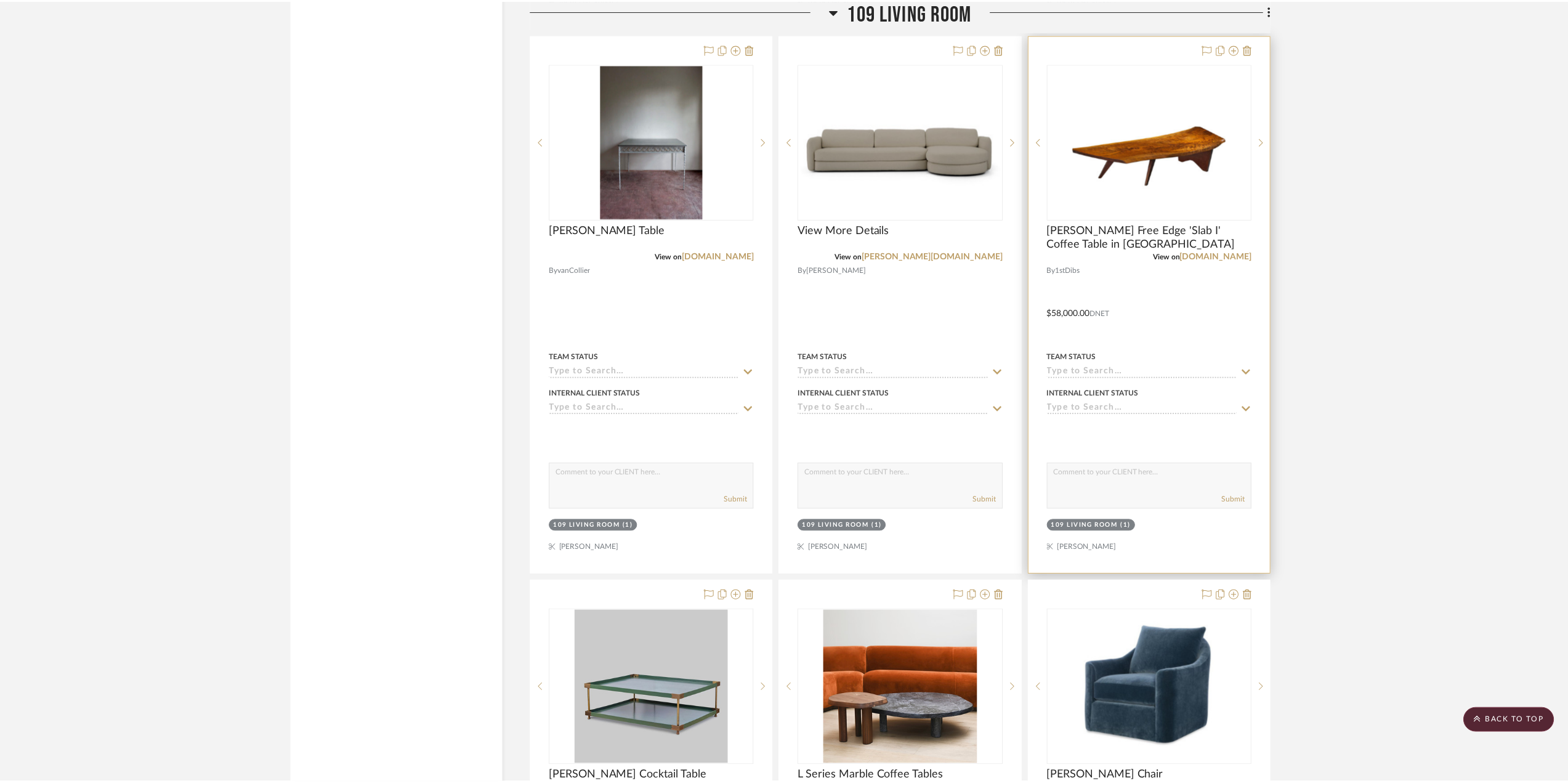
scroll to position [5817, 0]
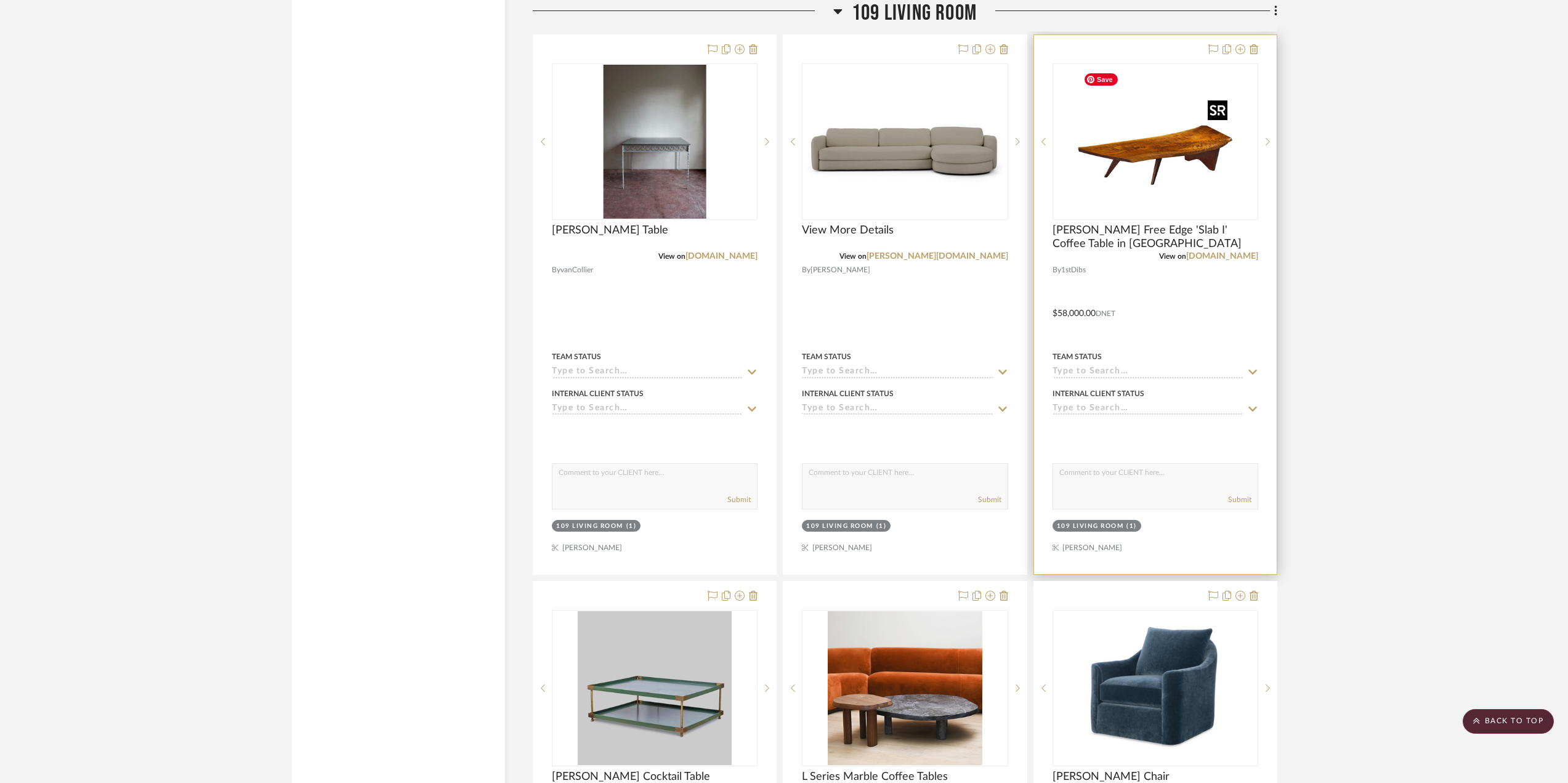
click at [1146, 184] on img "0" at bounding box center [1155, 141] width 154 height 154
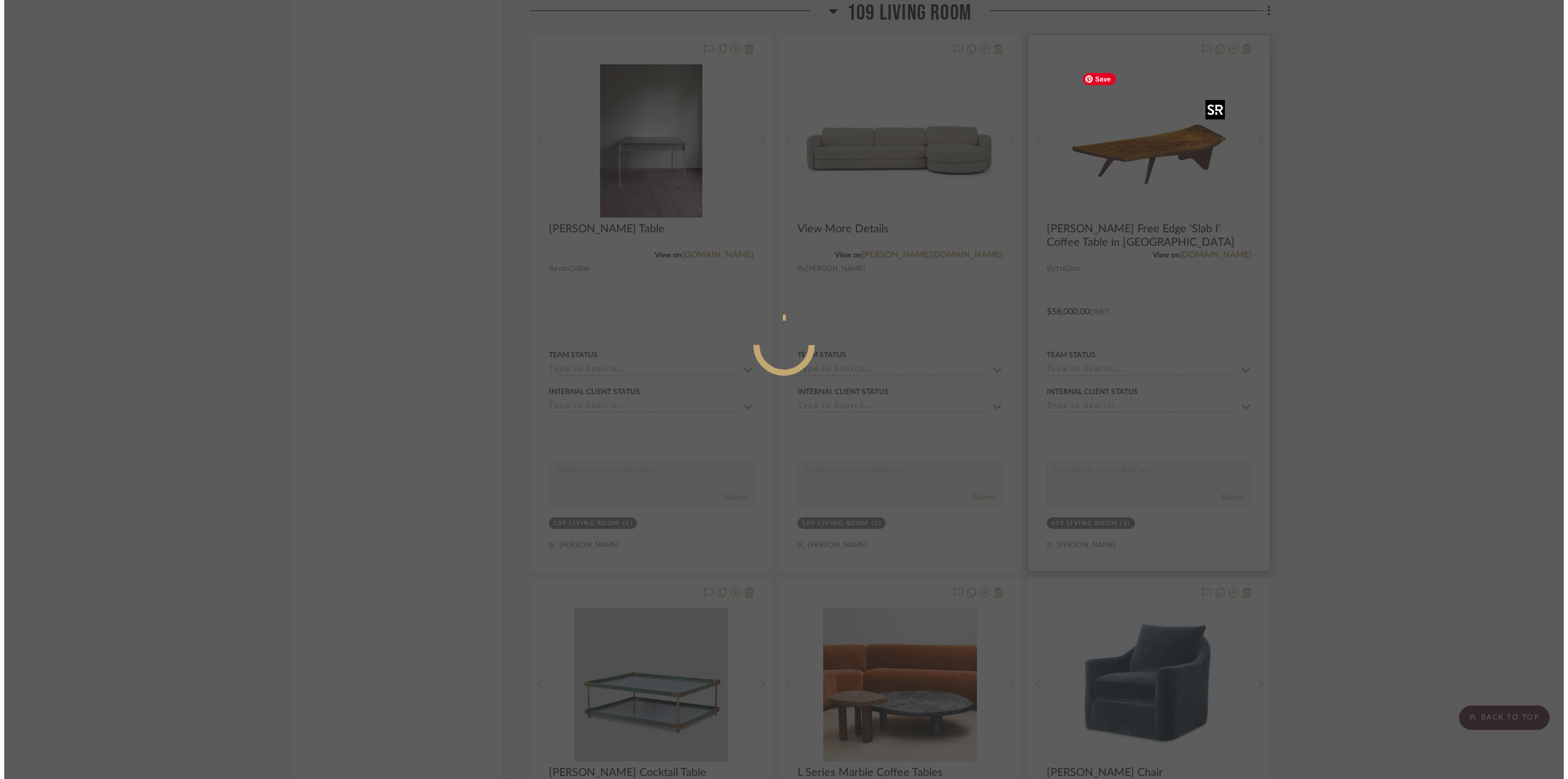
scroll to position [0, 0]
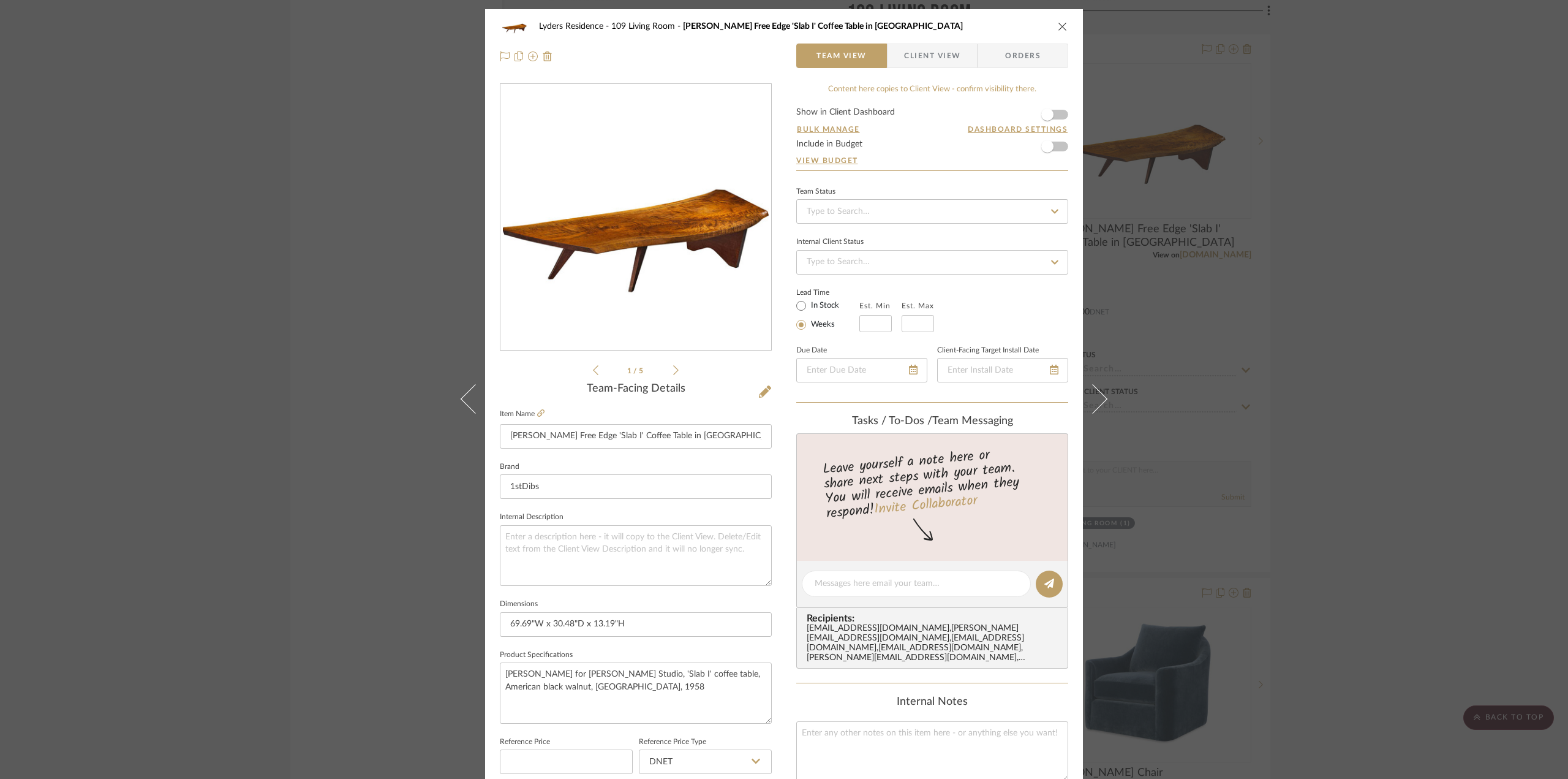
click at [751, 268] on div "0" at bounding box center [635, 217] width 271 height 266
click at [661, 309] on div "0" at bounding box center [635, 217] width 271 height 266
click at [672, 284] on img "0" at bounding box center [635, 217] width 265 height 266
click at [1293, 229] on div "Lyders Residence 109 Living Room George Nakashima Free Edge 'Slab I' Coffee Tab…" at bounding box center [784, 390] width 1568 height 779
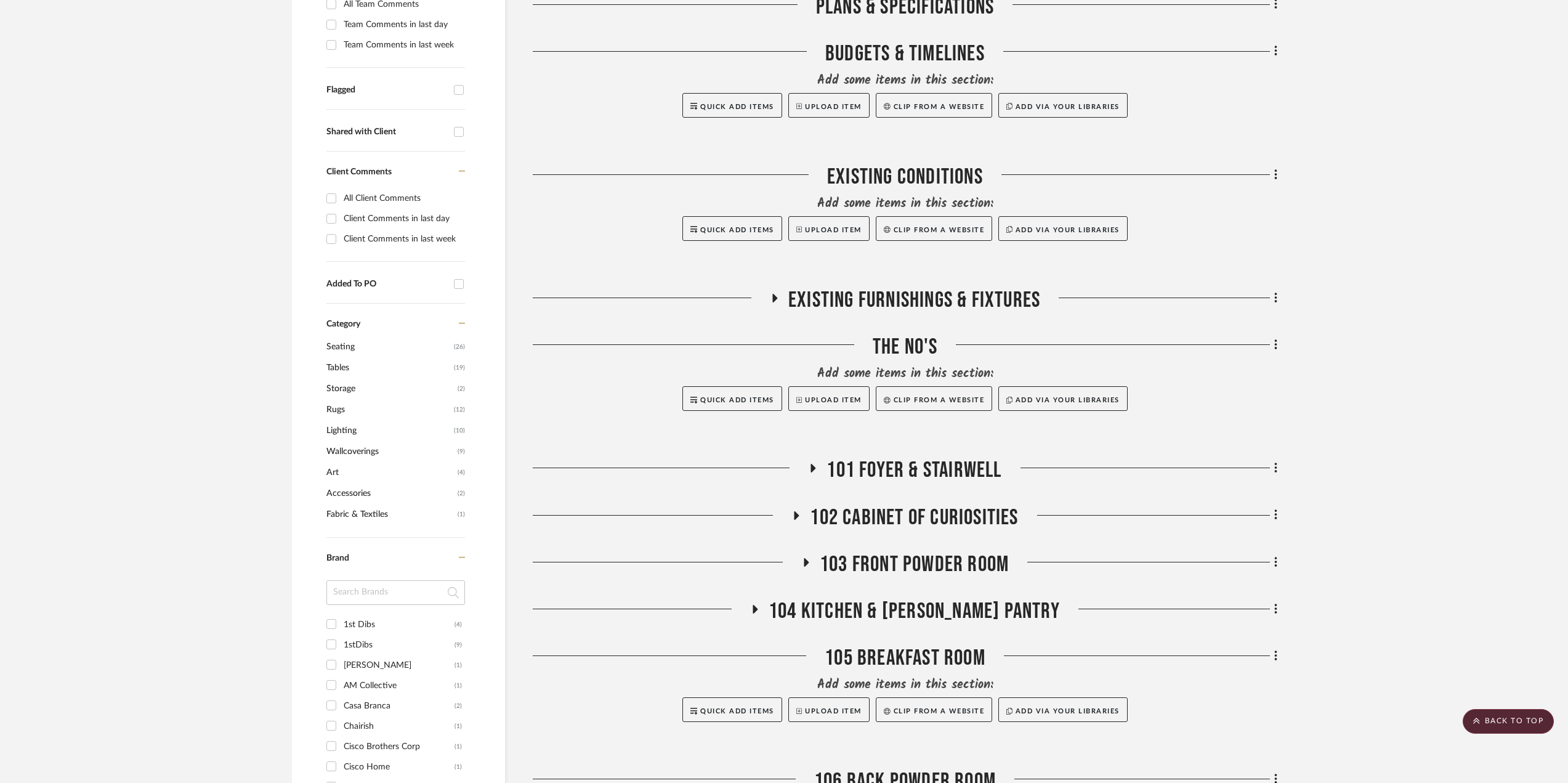
scroll to position [335, 0]
